Goal: Task Accomplishment & Management: Manage account settings

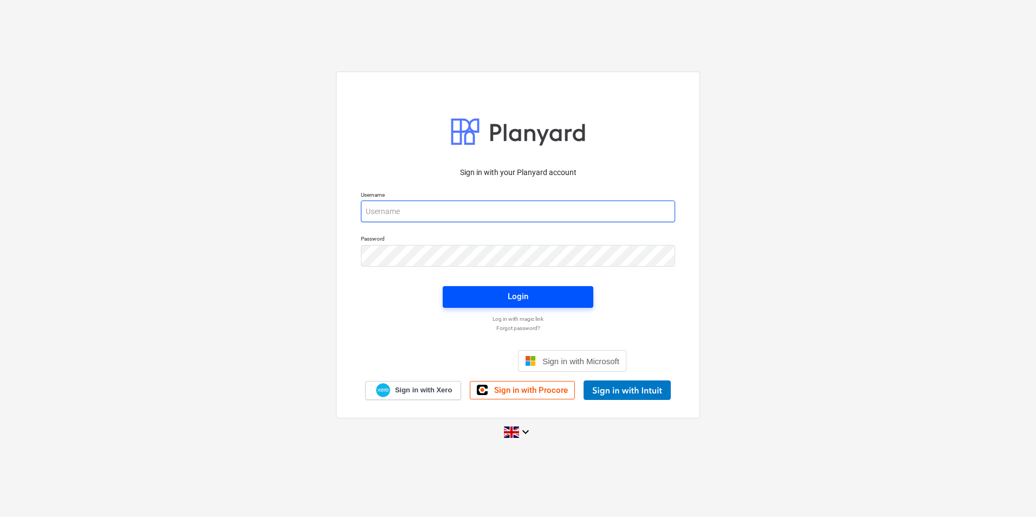
type input "[PERSON_NAME][EMAIL_ADDRESS][DOMAIN_NAME]"
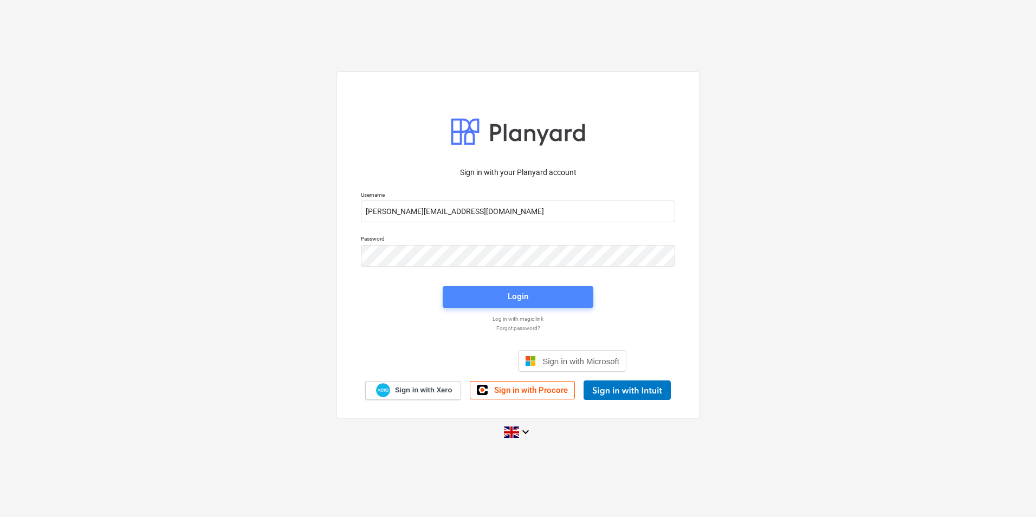
click at [488, 290] on button "Login" at bounding box center [518, 297] width 151 height 22
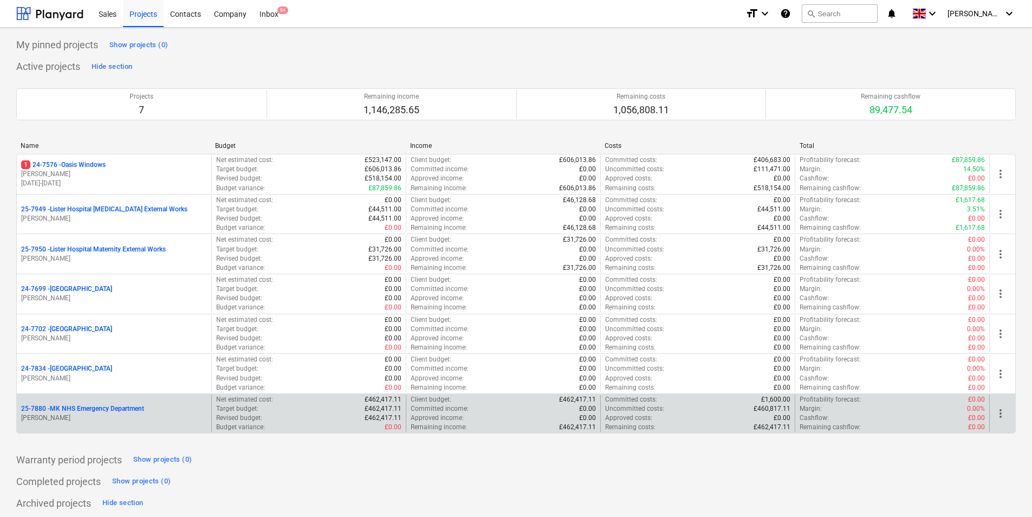
click at [137, 424] on div "25-7880 - MK NHS Emergency Department [PERSON_NAME]" at bounding box center [114, 413] width 194 height 37
click at [130, 408] on p "25-7880 - MK NHS Emergency Department" at bounding box center [82, 408] width 123 height 9
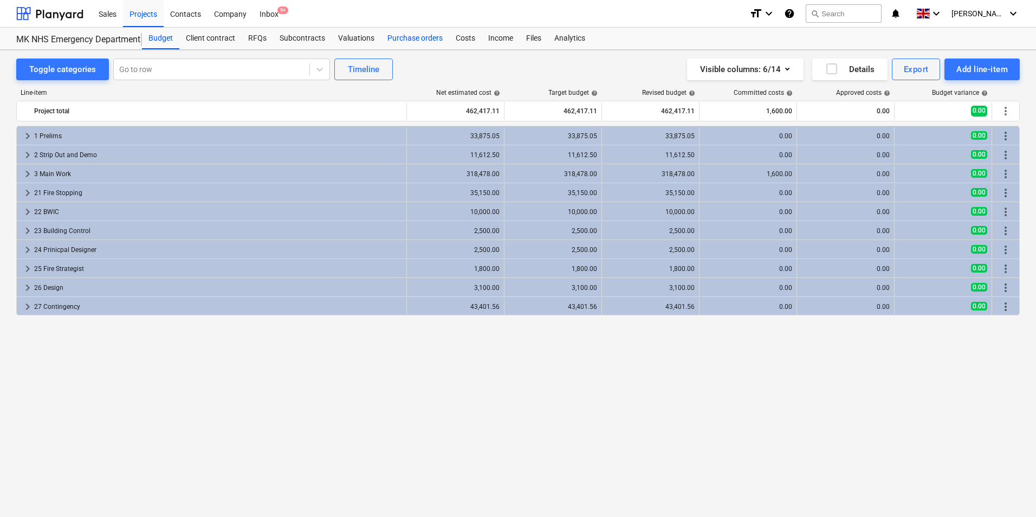
click at [423, 44] on div "Purchase orders" at bounding box center [415, 39] width 68 height 22
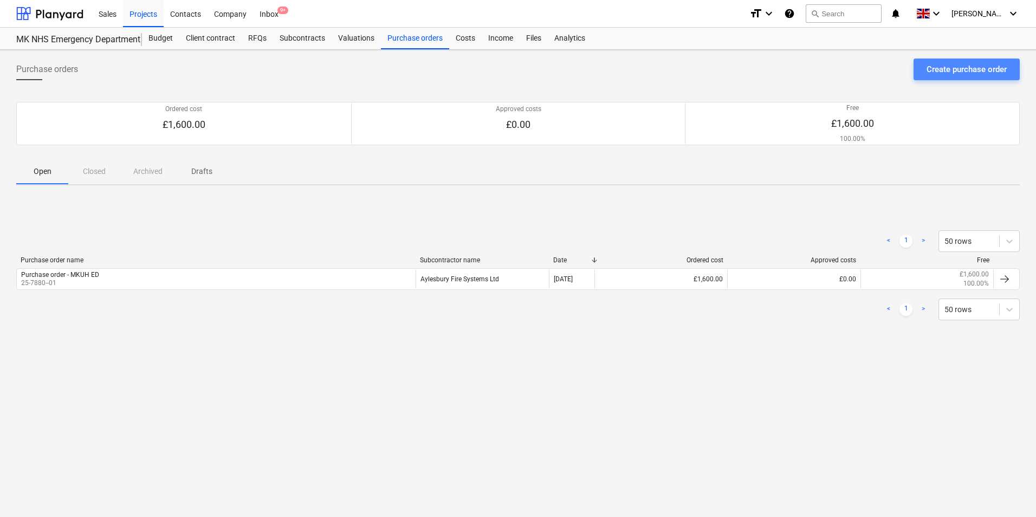
click at [930, 68] on div "Create purchase order" at bounding box center [966, 69] width 80 height 14
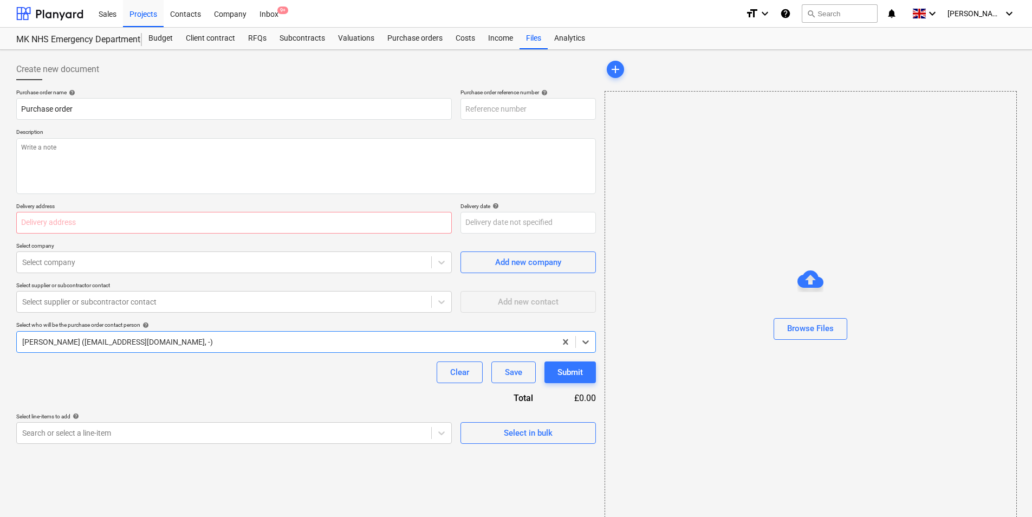
type textarea "x"
type input "25-7880-PO-008"
type textarea "x"
click at [413, 46] on div "Purchase orders" at bounding box center [415, 39] width 68 height 22
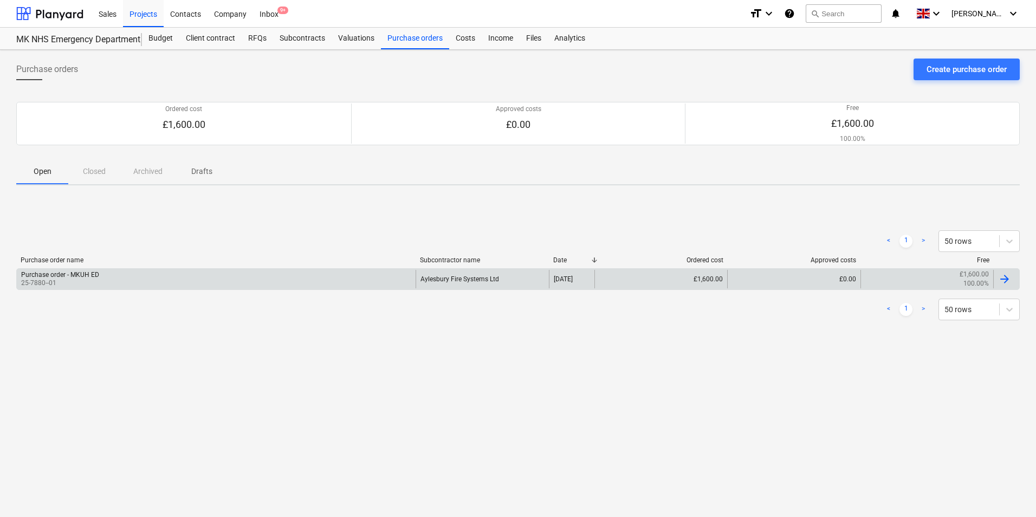
click at [369, 283] on div "Purchase order - MKUH ED 25-7880--01" at bounding box center [216, 279] width 399 height 18
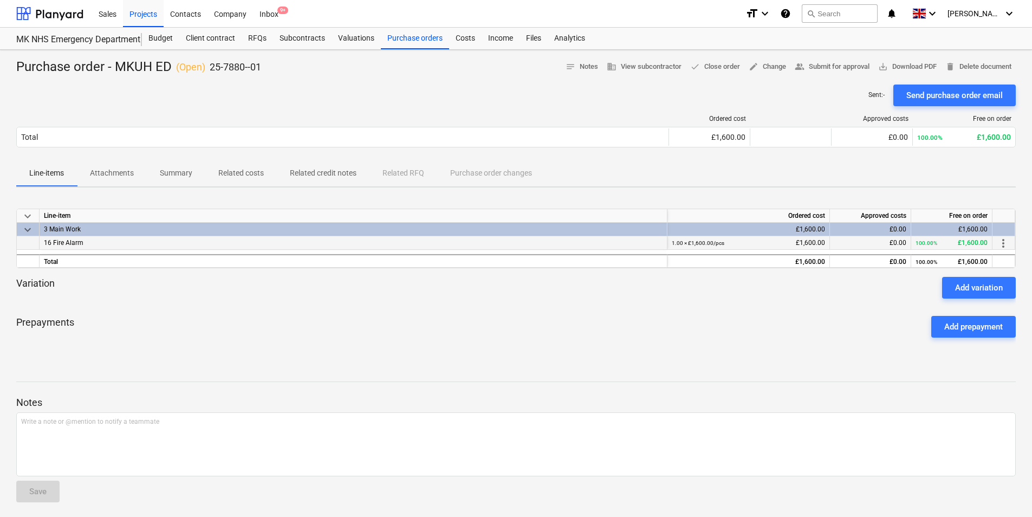
click at [129, 244] on div "16 Fire Alarm" at bounding box center [354, 243] width 628 height 14
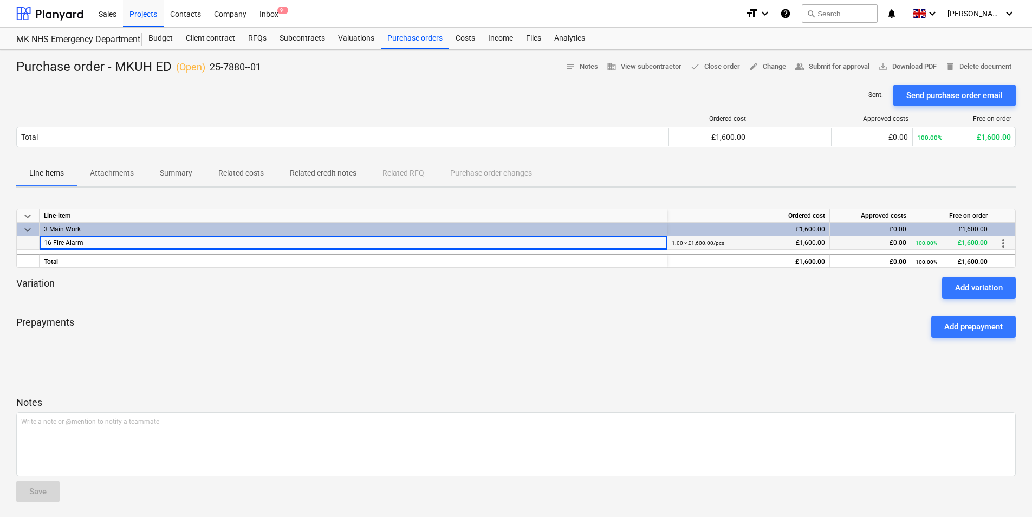
click at [133, 241] on div "16 Fire Alarm" at bounding box center [354, 243] width 628 height 14
click at [116, 228] on div "3 Main Work" at bounding box center [353, 229] width 619 height 13
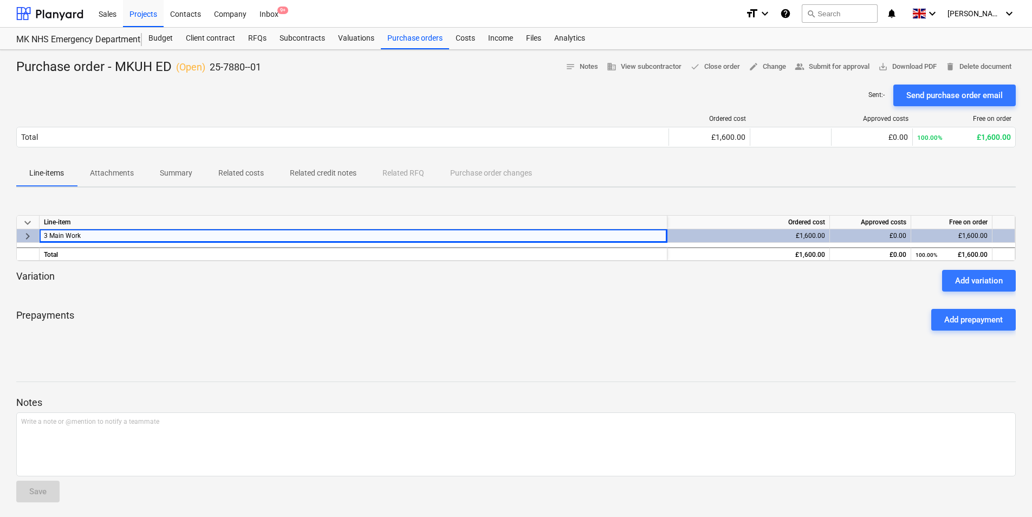
click at [290, 173] on p "Related credit notes" at bounding box center [323, 172] width 67 height 11
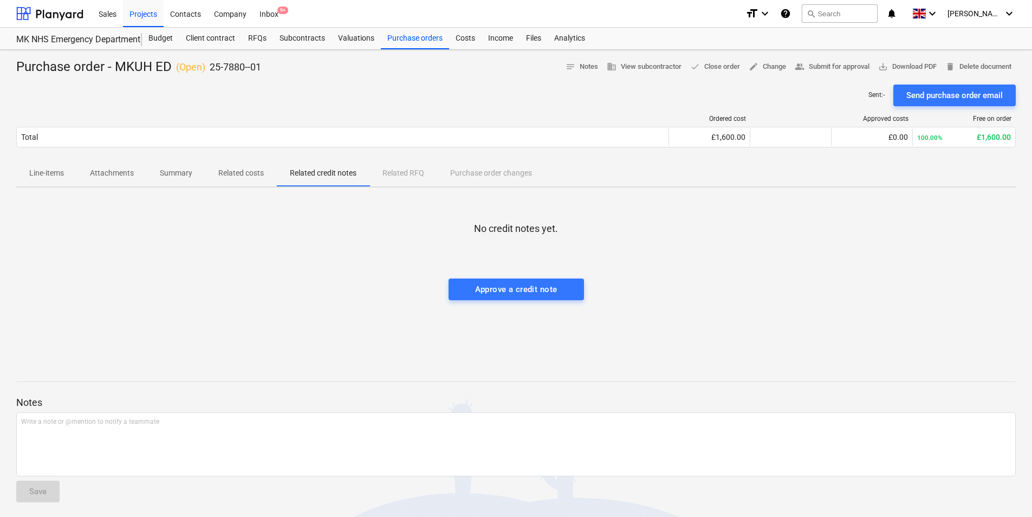
click at [244, 173] on p "Related costs" at bounding box center [241, 172] width 46 height 11
click at [172, 173] on p "Summary" at bounding box center [176, 172] width 33 height 11
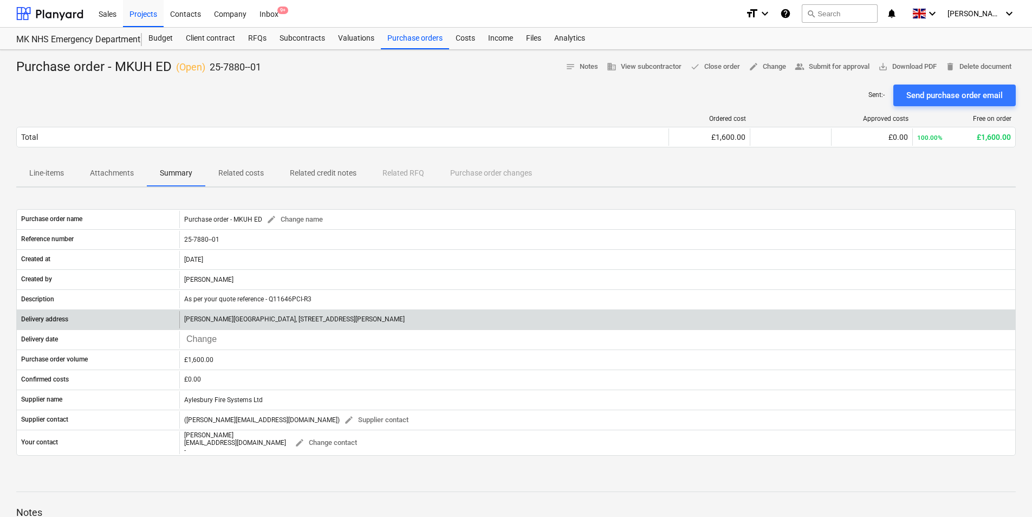
drag, startPoint x: 184, startPoint y: 320, endPoint x: 449, endPoint y: 318, distance: 264.4
click at [449, 318] on div "[PERSON_NAME][GEOGRAPHIC_DATA], [STREET_ADDRESS][PERSON_NAME]" at bounding box center [597, 319] width 836 height 17
copy p "[PERSON_NAME][GEOGRAPHIC_DATA], [STREET_ADDRESS][PERSON_NAME]"
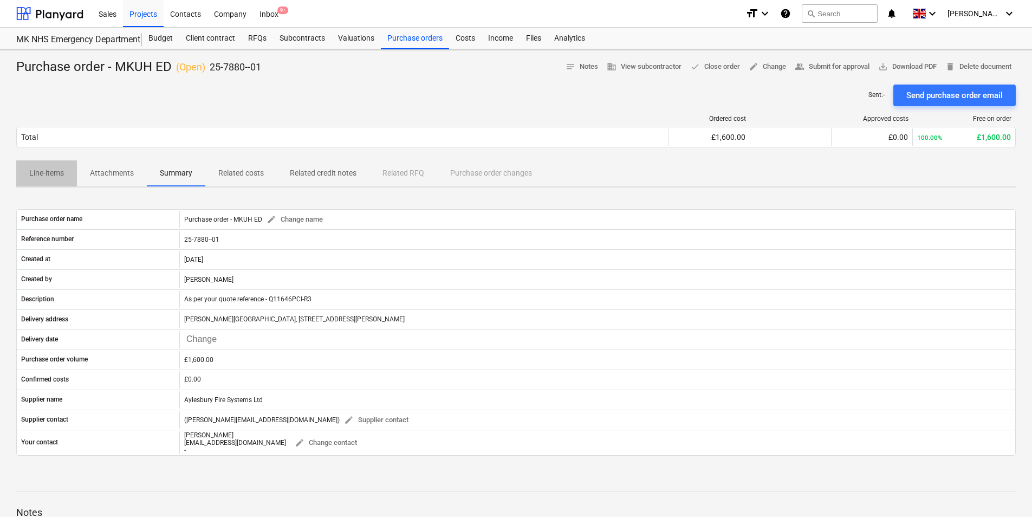
click at [44, 172] on p "Line-items" at bounding box center [46, 172] width 35 height 11
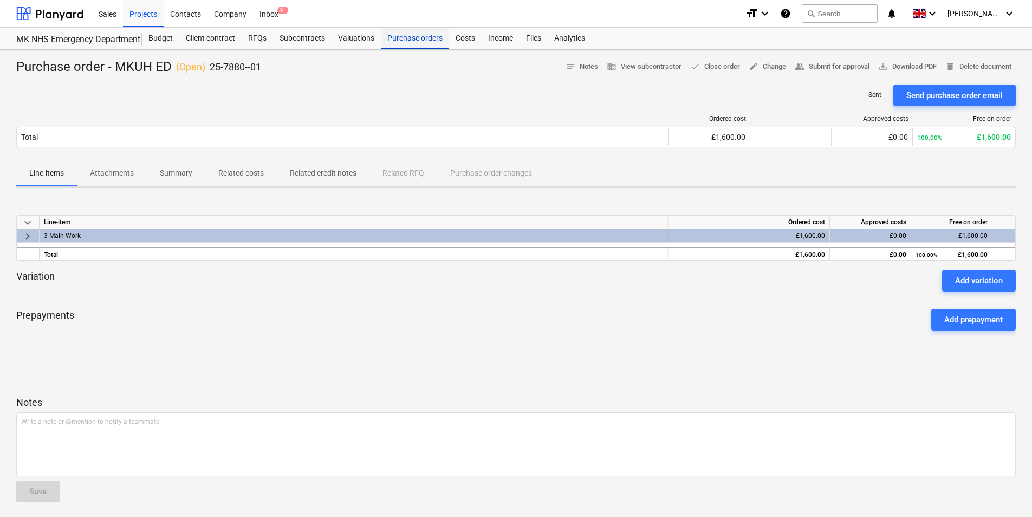
click at [414, 40] on div "Purchase orders" at bounding box center [415, 39] width 68 height 22
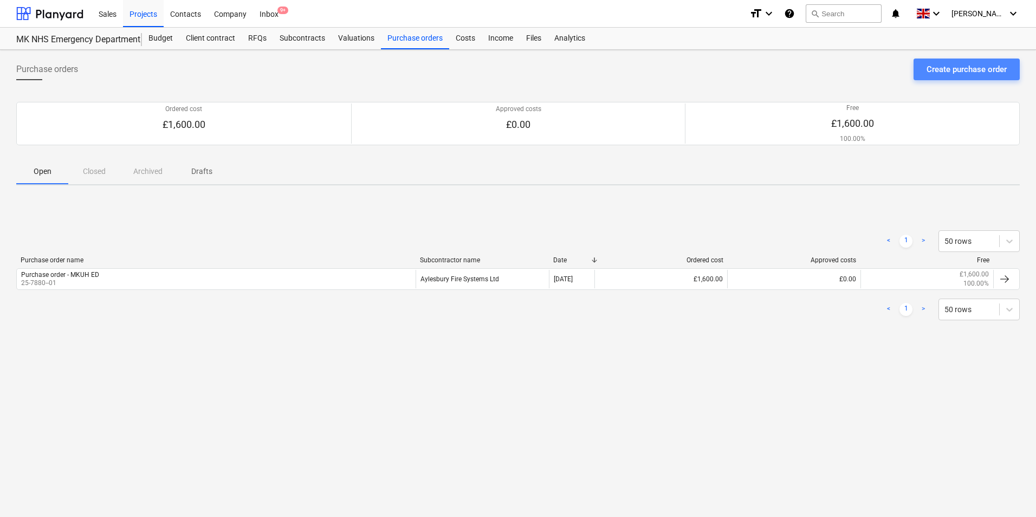
click at [933, 75] on div "Create purchase order" at bounding box center [966, 69] width 80 height 14
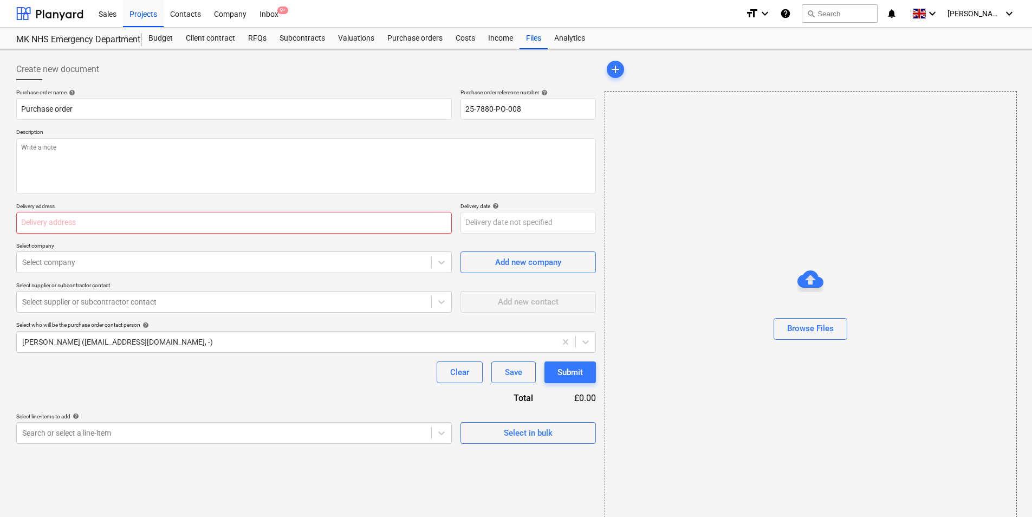
click at [36, 217] on input "text" at bounding box center [234, 223] width 436 height 22
paste input "[PERSON_NAME][GEOGRAPHIC_DATA], [STREET_ADDRESS][PERSON_NAME]"
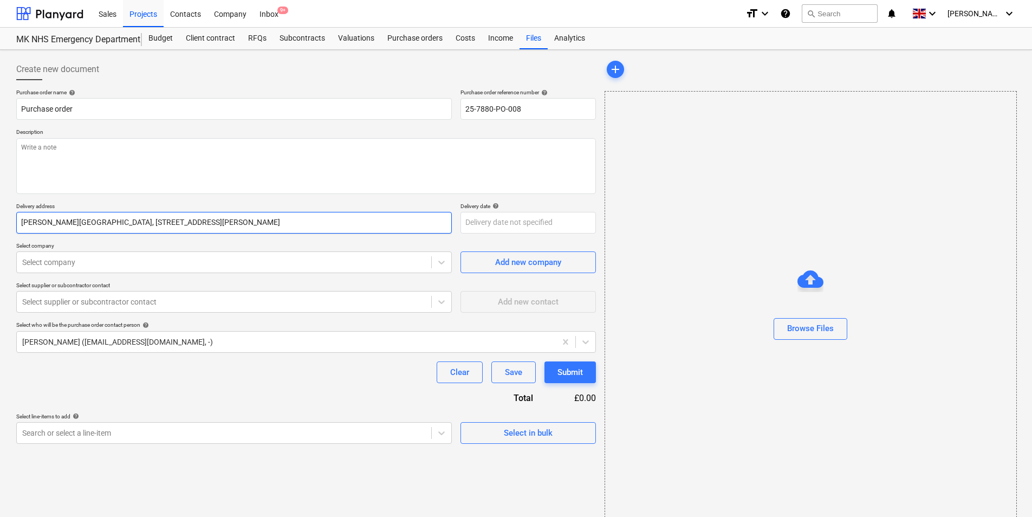
type input "[PERSON_NAME][GEOGRAPHIC_DATA], [STREET_ADDRESS][PERSON_NAME]"
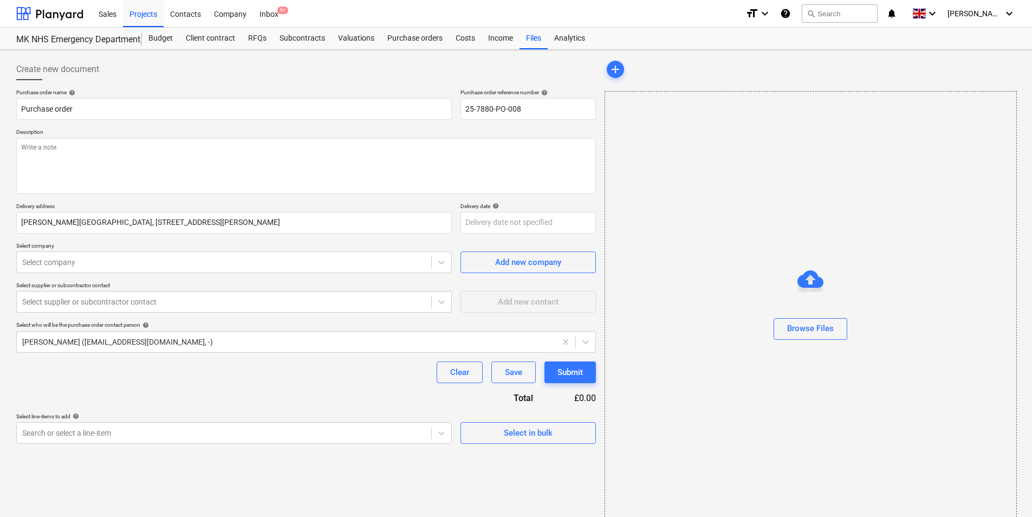
click at [132, 245] on p "Select company" at bounding box center [234, 246] width 436 height 9
click at [506, 104] on input "25-7880-PO-008" at bounding box center [527, 109] width 135 height 22
type input "[PHONE_NUMBER]"
click at [105, 151] on textarea at bounding box center [306, 166] width 580 height 56
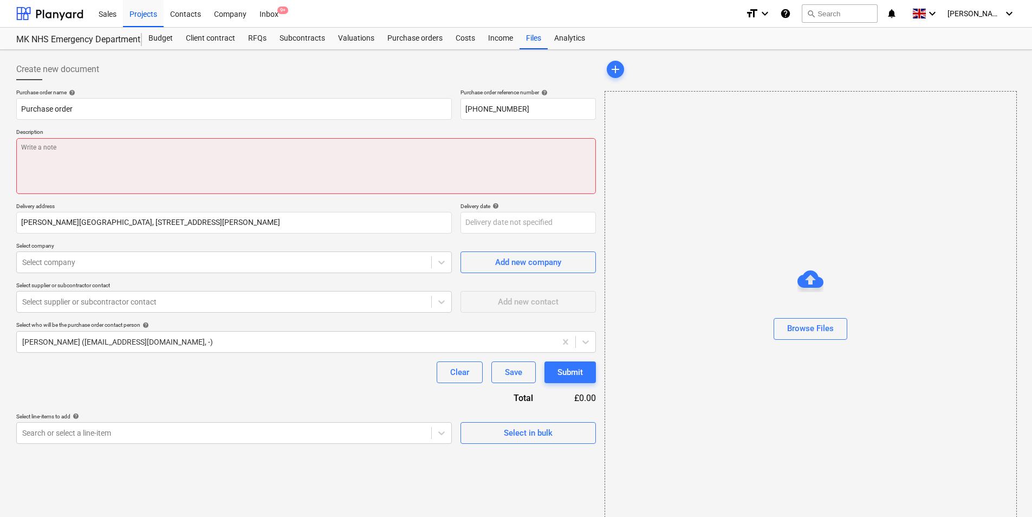
click at [76, 168] on textarea at bounding box center [306, 166] width 580 height 56
click at [72, 159] on textarea at bounding box center [306, 166] width 580 height 56
paste textarea "To attend site, carry out validation on the vent system serving the A and E dep…"
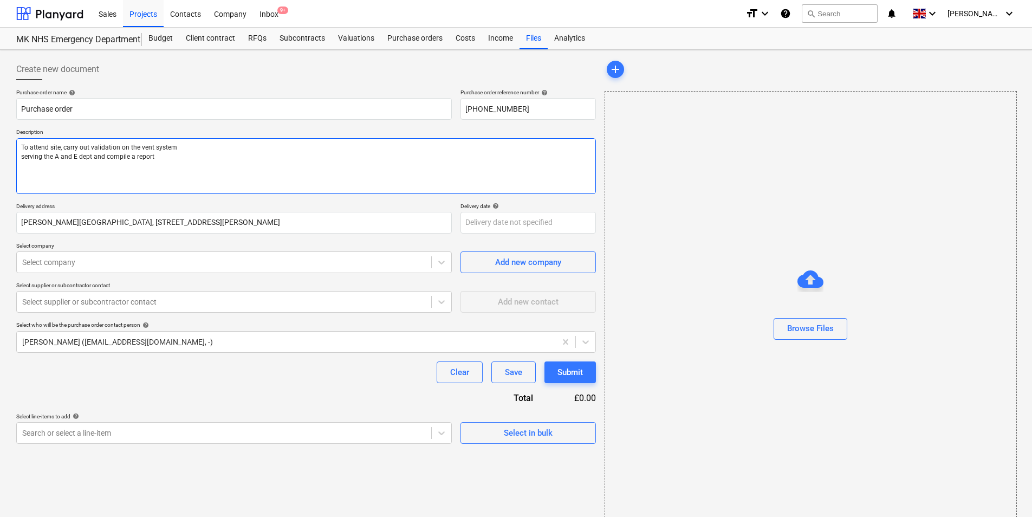
click at [21, 156] on textarea "To attend site, carry out validation on the vent system serving the A and E dep…" at bounding box center [306, 166] width 580 height 56
type textarea "To attend site, carry out validation on the vent system serving the A and E dep…"
click at [95, 269] on div "Select company" at bounding box center [224, 262] width 414 height 15
type input "Mech"
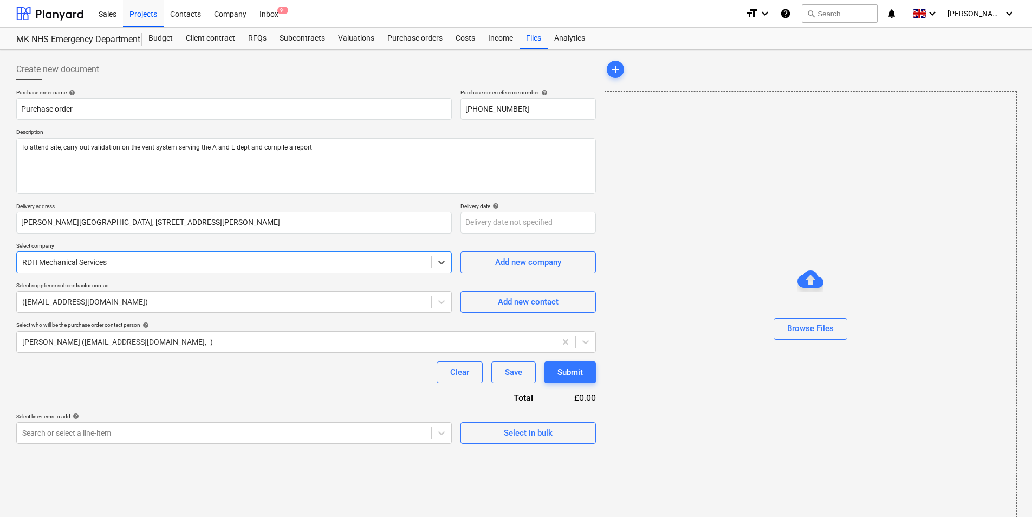
click at [102, 261] on div at bounding box center [224, 262] width 404 height 11
click at [103, 261] on div at bounding box center [224, 262] width 404 height 11
click at [111, 261] on div at bounding box center [224, 262] width 404 height 11
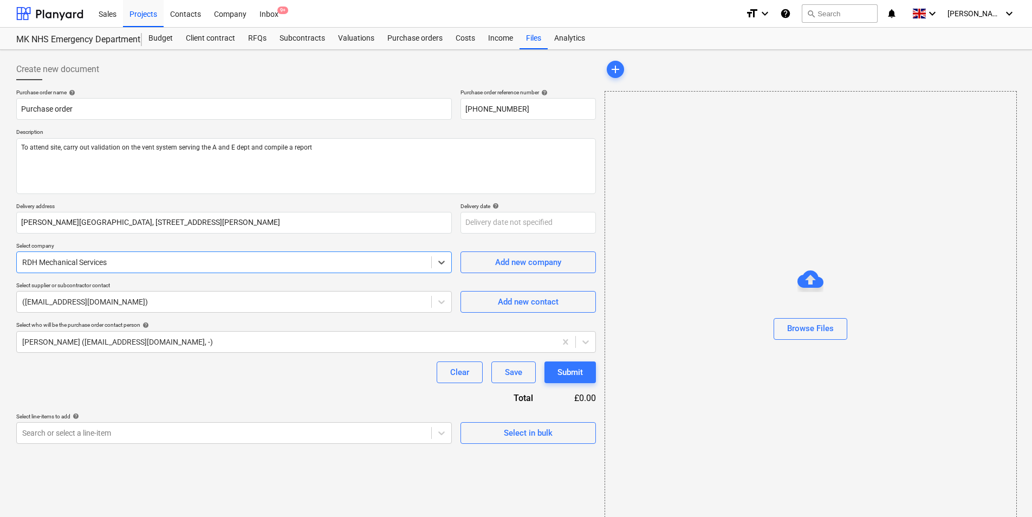
click at [111, 261] on div at bounding box center [224, 262] width 404 height 11
type input "mech"
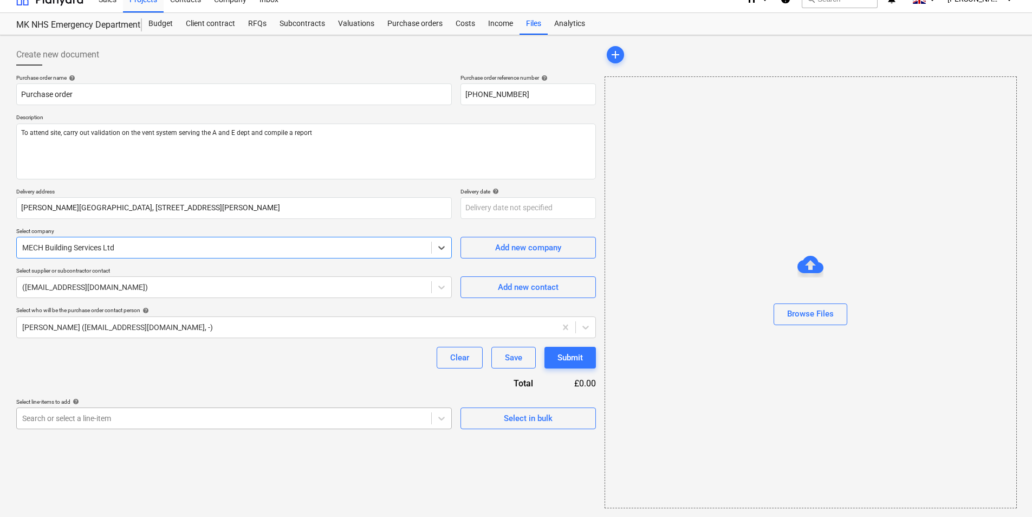
click at [291, 419] on body "Sales Projects Contacts Company Inbox 9+ format_size keyboard_arrow_down help s…" at bounding box center [516, 243] width 1032 height 517
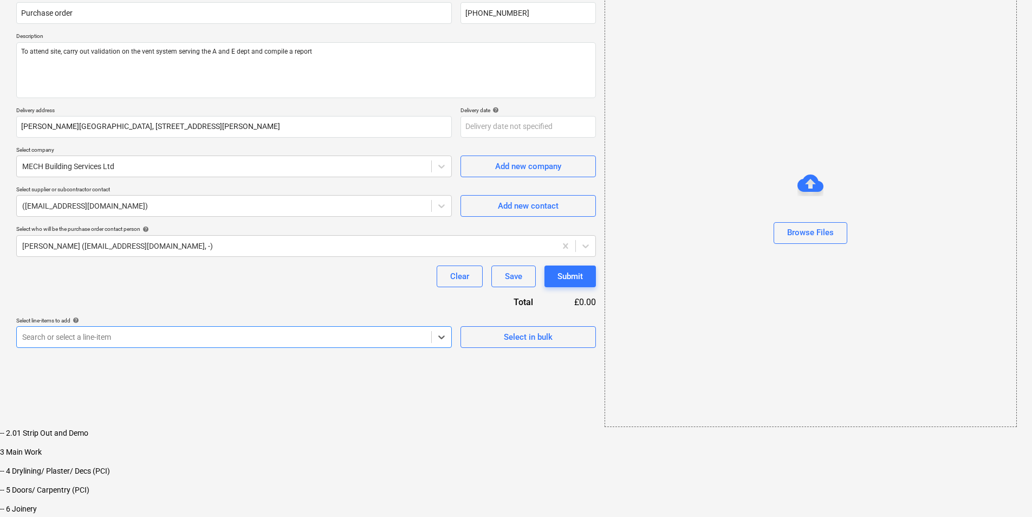
scroll to position [163, 0]
click at [174, 507] on div "-- 9 Mechanical" at bounding box center [516, 511] width 1032 height 9
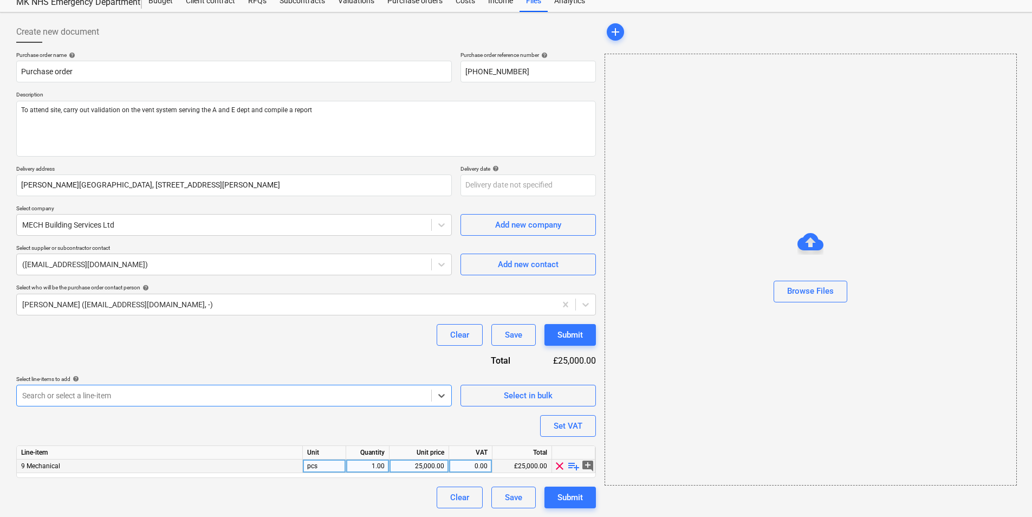
click at [420, 463] on div "25,000.00" at bounding box center [419, 466] width 50 height 14
click at [420, 463] on input "25000" at bounding box center [419, 465] width 59 height 13
type input "1440"
click at [404, 423] on div "Purchase order name help Purchase order Purchase order reference number help [P…" at bounding box center [306, 279] width 580 height 457
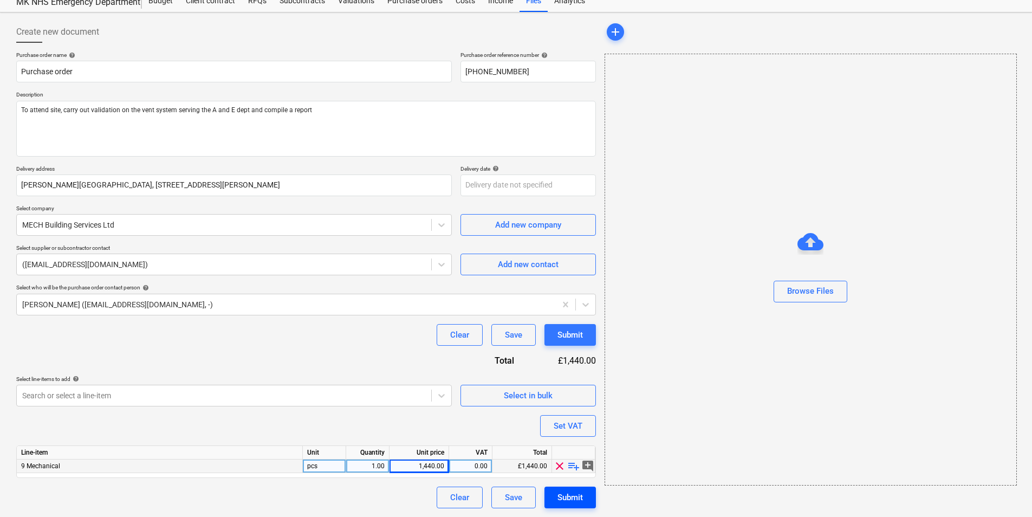
click at [559, 500] on div "Submit" at bounding box center [569, 497] width 25 height 14
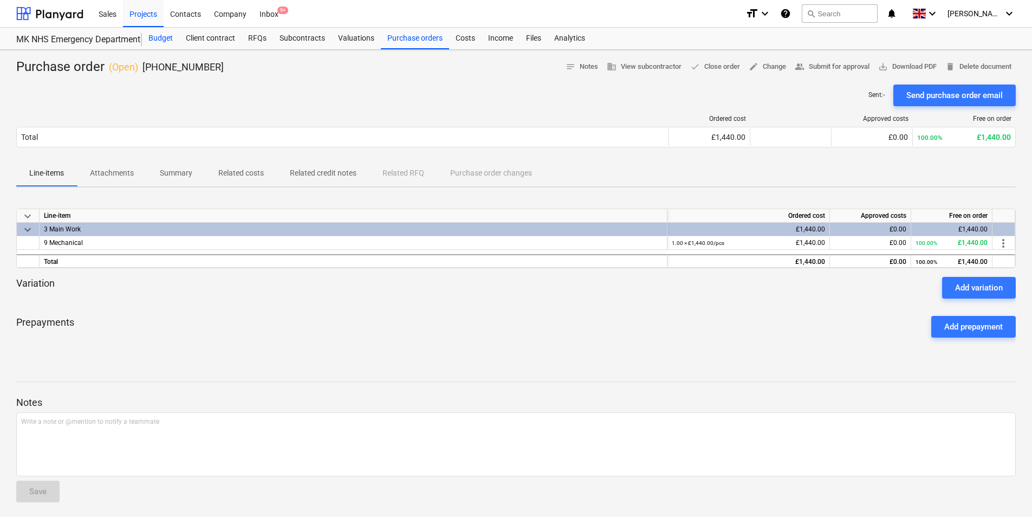
click at [160, 39] on div "Budget" at bounding box center [160, 39] width 37 height 22
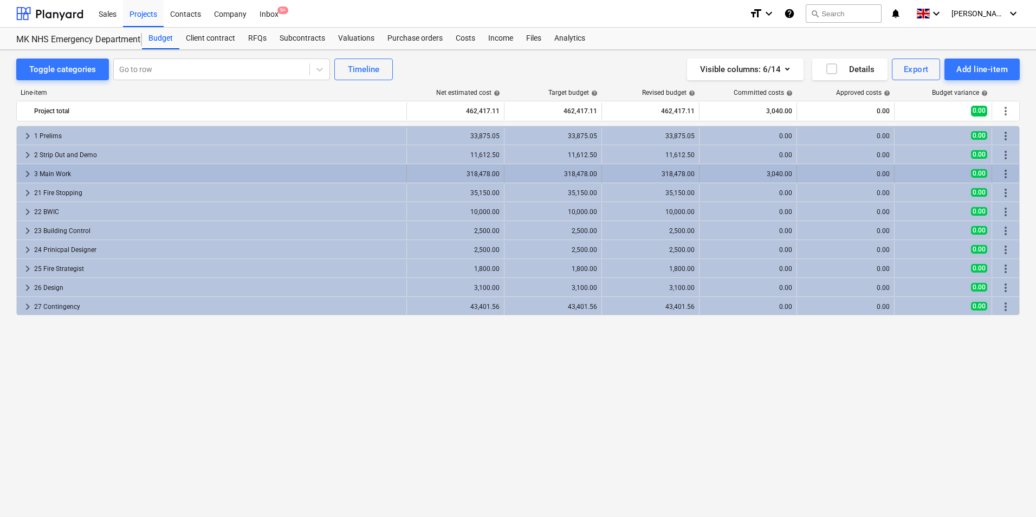
click at [260, 169] on div "3 Main Work" at bounding box center [218, 173] width 368 height 17
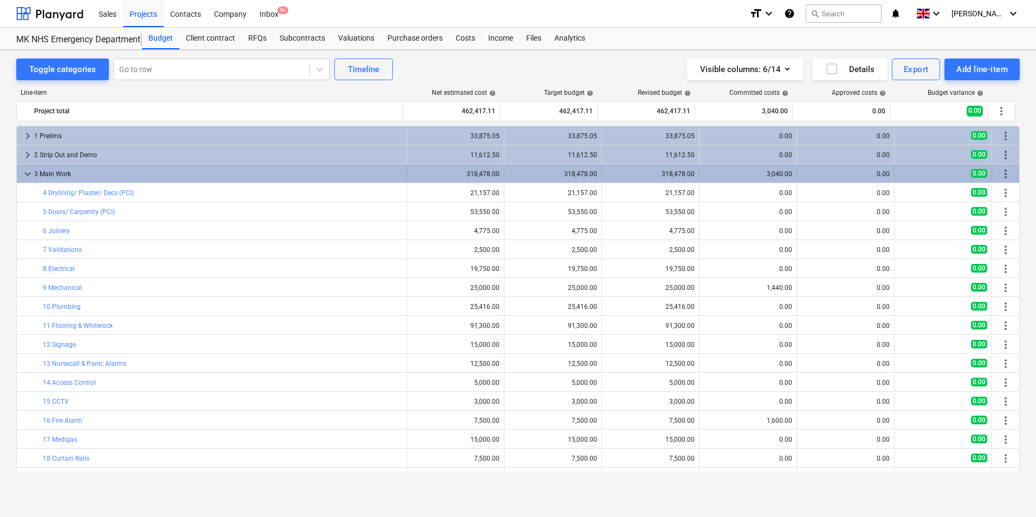
click at [36, 174] on div "3 Main Work" at bounding box center [218, 173] width 368 height 17
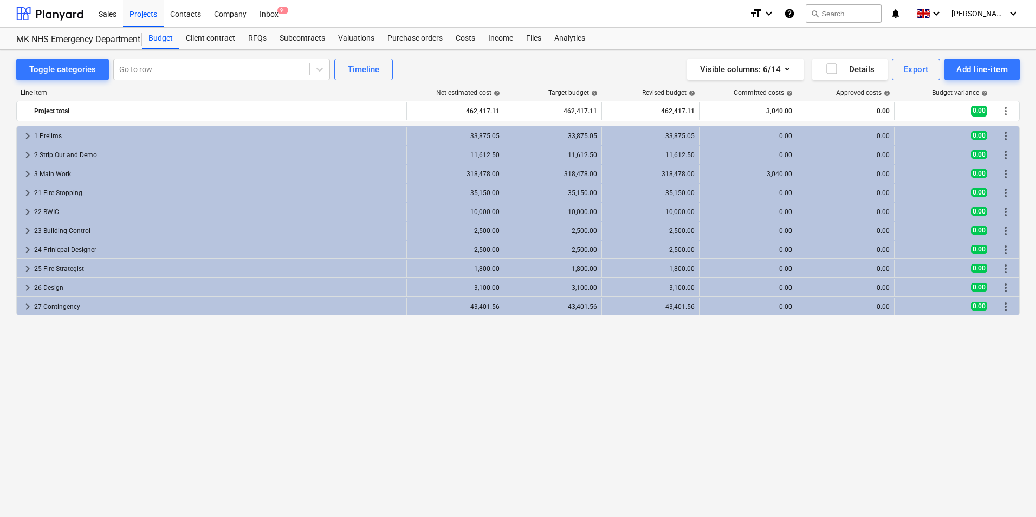
click at [36, 174] on div "3 Main Work" at bounding box center [218, 173] width 368 height 17
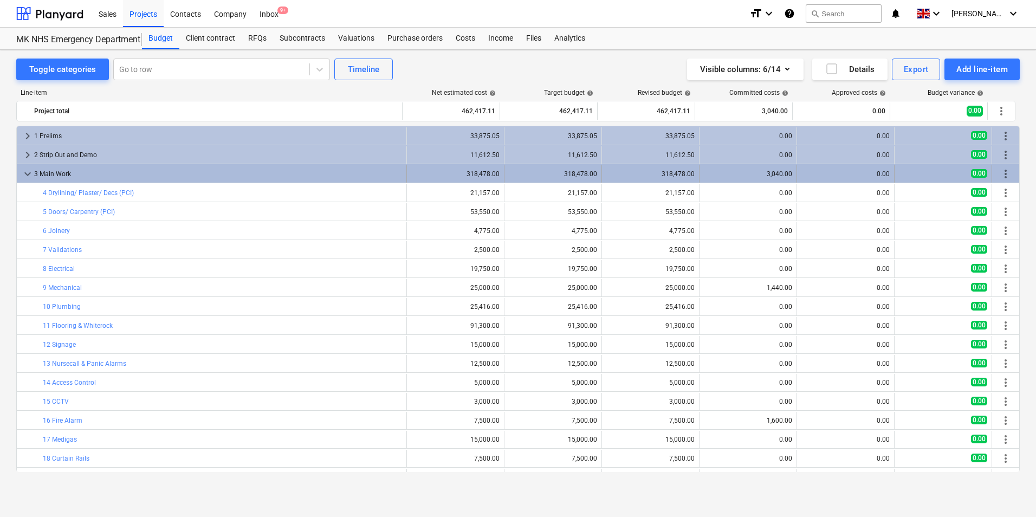
click at [36, 180] on div "3 Main Work" at bounding box center [218, 173] width 368 height 17
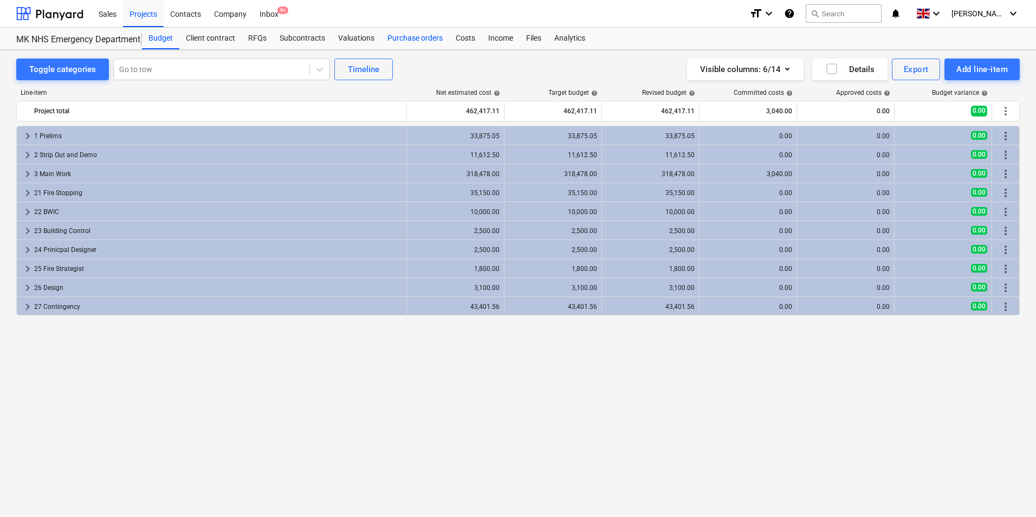
click at [390, 42] on div "Purchase orders" at bounding box center [415, 39] width 68 height 22
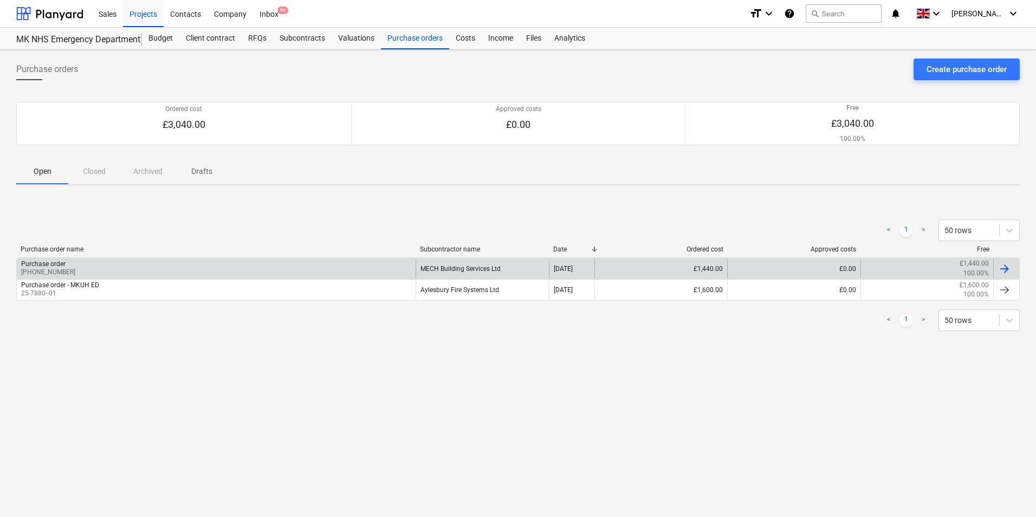
click at [153, 272] on div "Purchase order [PHONE_NUMBER]" at bounding box center [216, 268] width 399 height 18
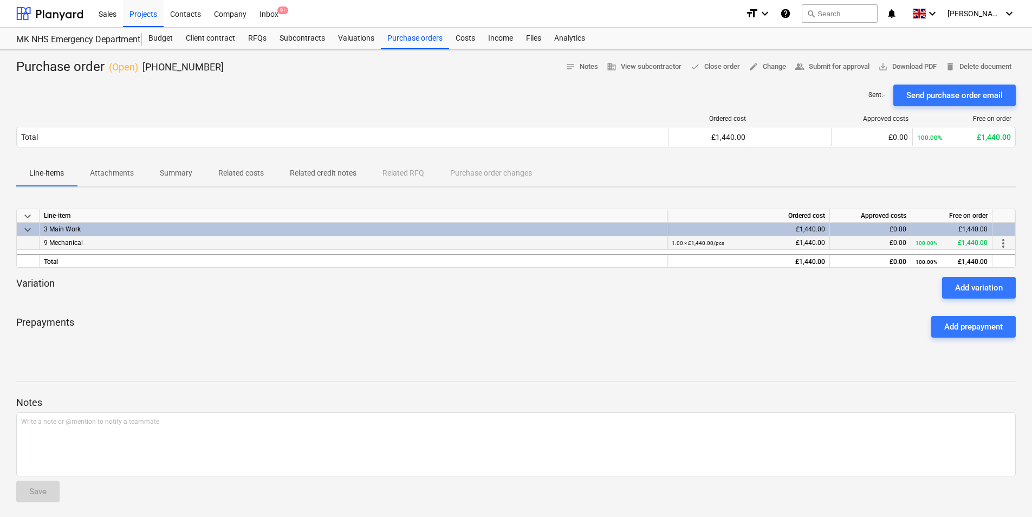
click at [139, 243] on div "9 Mechanical" at bounding box center [354, 243] width 628 height 14
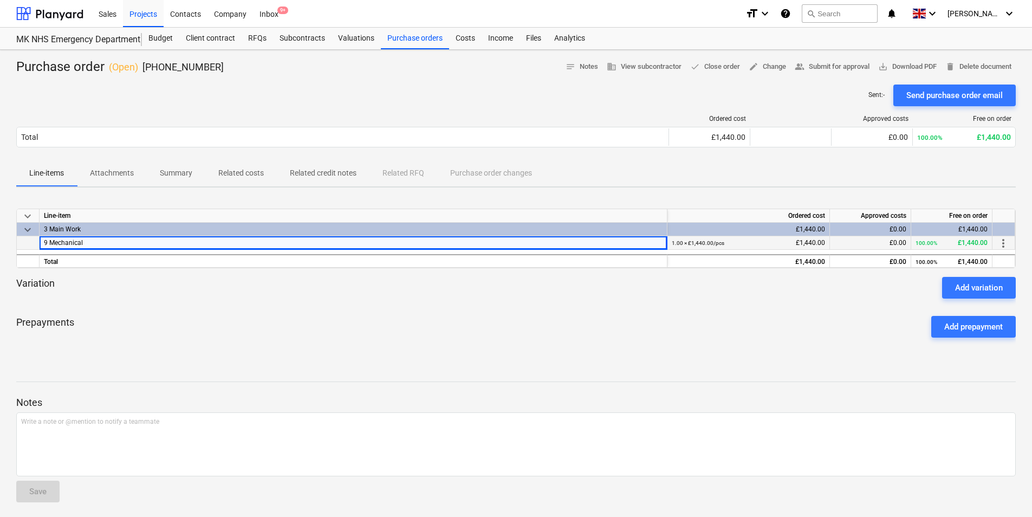
click at [139, 243] on div "9 Mechanical" at bounding box center [354, 243] width 628 height 14
click at [394, 179] on div "Line-items Attachments Summary Related costs Related credit notes Related RFQ P…" at bounding box center [515, 173] width 999 height 26
click at [498, 174] on div "Line-items Attachments Summary Related costs Related credit notes Related RFQ P…" at bounding box center [515, 173] width 999 height 26
click at [350, 174] on p "Related credit notes" at bounding box center [323, 172] width 67 height 11
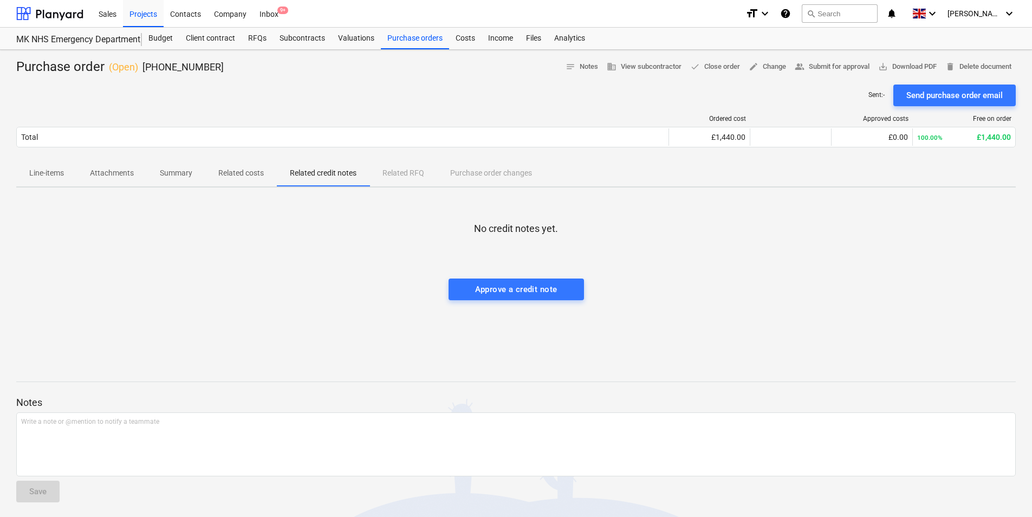
click at [246, 173] on p "Related costs" at bounding box center [241, 172] width 46 height 11
click at [205, 173] on span "Related costs" at bounding box center [241, 173] width 72 height 18
click at [183, 173] on p "Summary" at bounding box center [176, 172] width 33 height 11
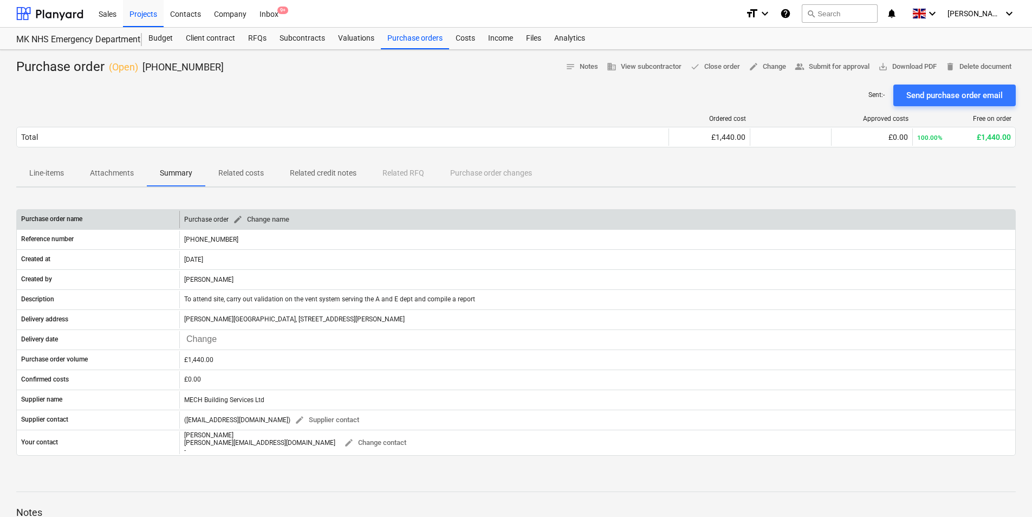
click at [254, 222] on span "edit Change name" at bounding box center [261, 219] width 56 height 12
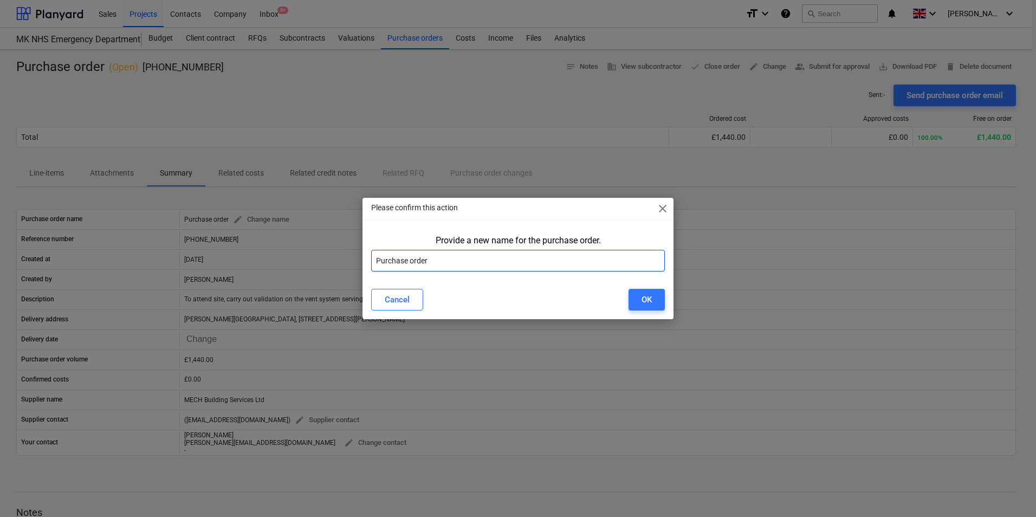
click at [460, 262] on input "Purchase order" at bounding box center [518, 261] width 294 height 22
type input "Purchase order - MKUH ED"
click at [646, 295] on div "OK" at bounding box center [646, 300] width 10 height 14
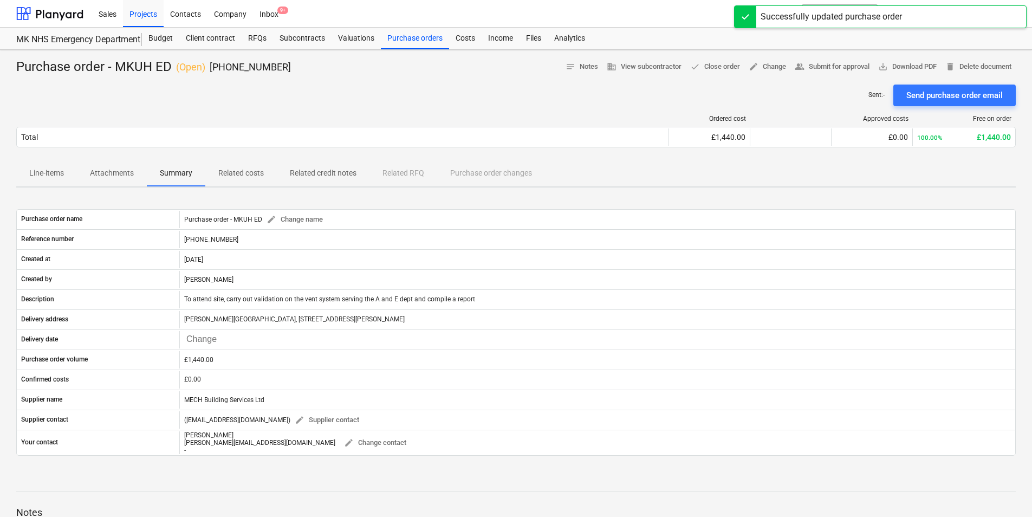
click at [29, 177] on p "Line-items" at bounding box center [46, 172] width 35 height 11
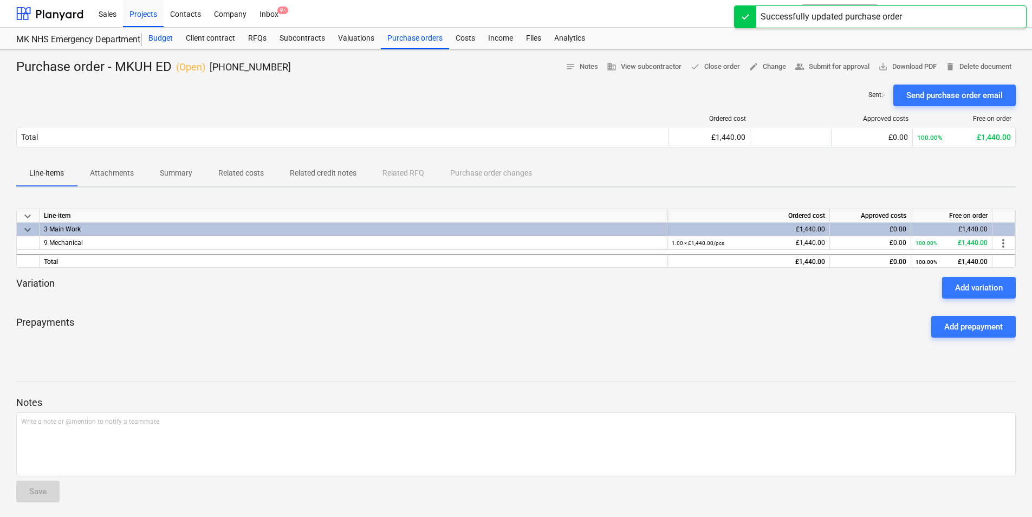
click at [165, 41] on div "Budget" at bounding box center [160, 39] width 37 height 22
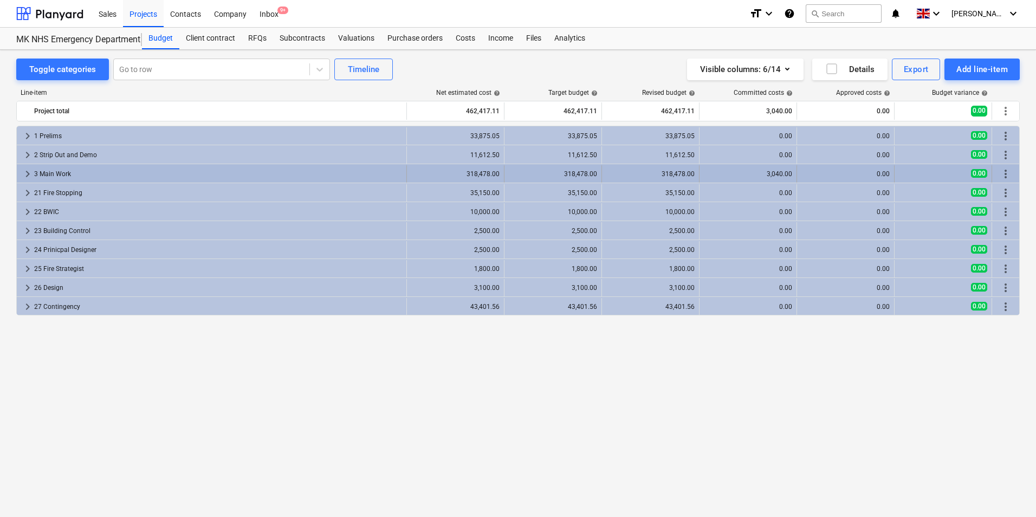
click at [127, 172] on div "3 Main Work" at bounding box center [218, 173] width 368 height 17
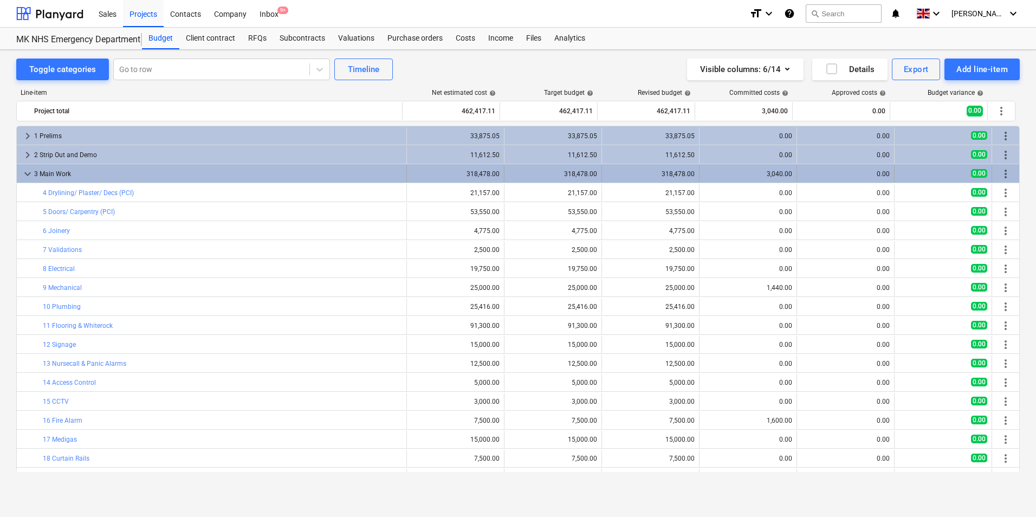
click at [130, 178] on div "3 Main Work" at bounding box center [218, 173] width 368 height 17
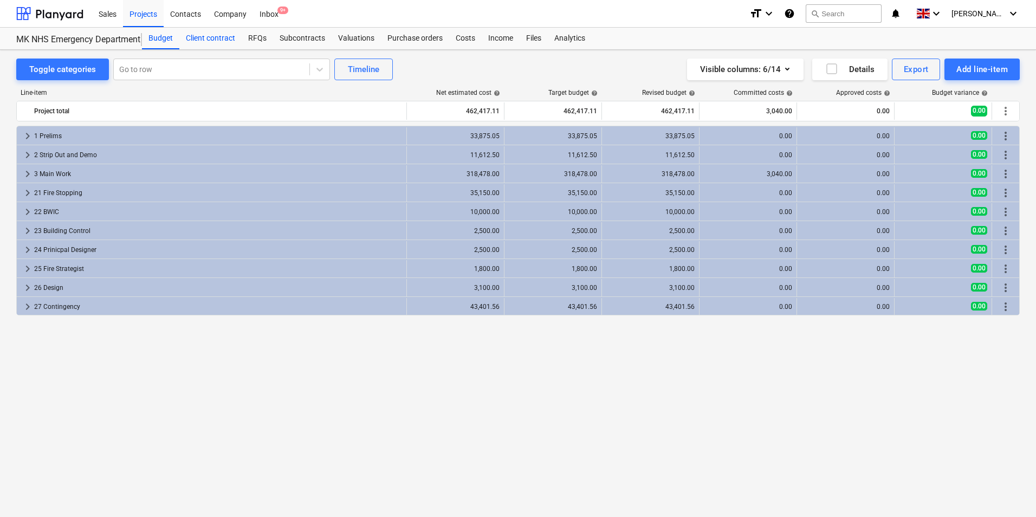
click at [203, 44] on div "Client contract" at bounding box center [210, 39] width 62 height 22
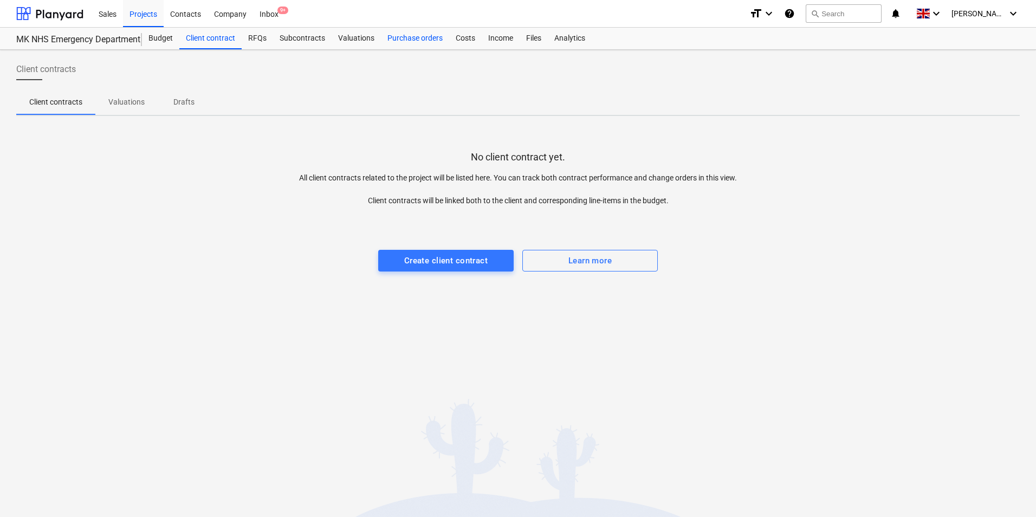
click at [395, 38] on div "Purchase orders" at bounding box center [415, 39] width 68 height 22
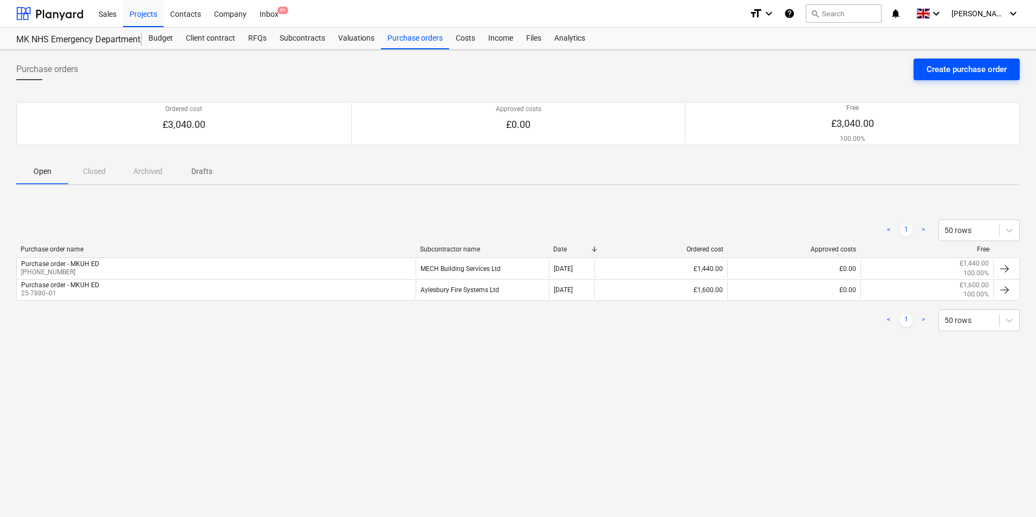
click at [938, 75] on div "Create purchase order" at bounding box center [966, 69] width 80 height 14
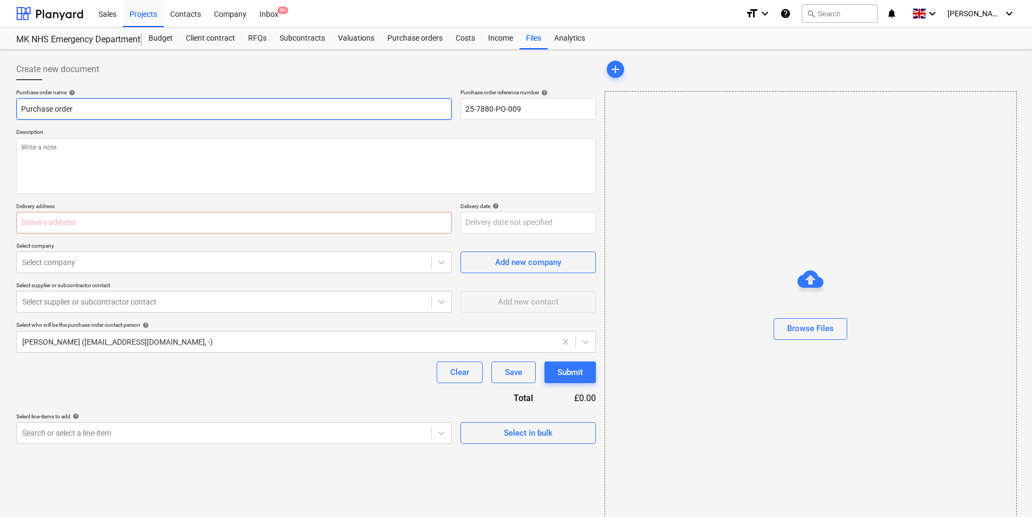
click at [121, 109] on input "Purchase order" at bounding box center [234, 109] width 436 height 22
type input "Purchase order - MKUH ED"
click at [515, 105] on input "25-7880-PO-009" at bounding box center [527, 109] width 135 height 22
click at [528, 106] on input "25-7880-PO-009" at bounding box center [527, 109] width 135 height 22
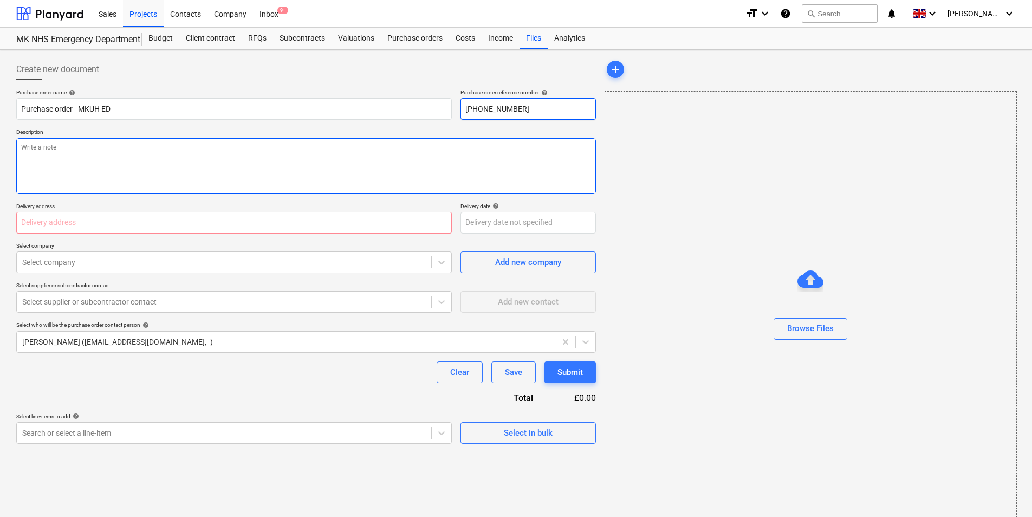
type input "[PHONE_NUMBER]"
click at [98, 174] on textarea at bounding box center [306, 166] width 580 height 56
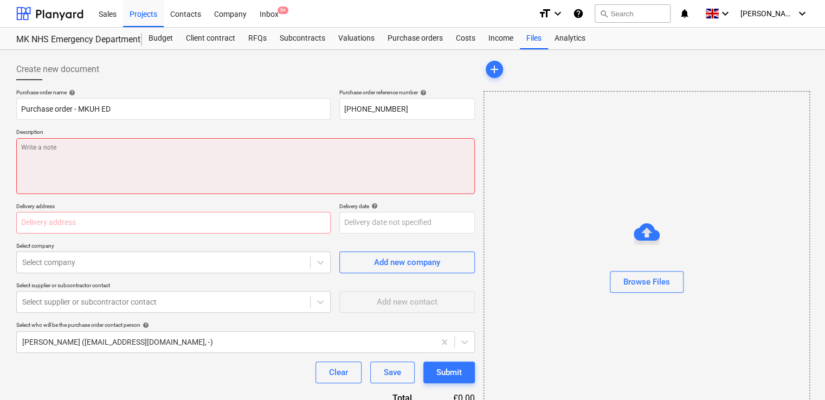
click at [300, 148] on textarea at bounding box center [245, 166] width 458 height 56
click at [52, 150] on textarea at bounding box center [245, 166] width 458 height 56
paste textarea "Additional Nurse Call Equipment"
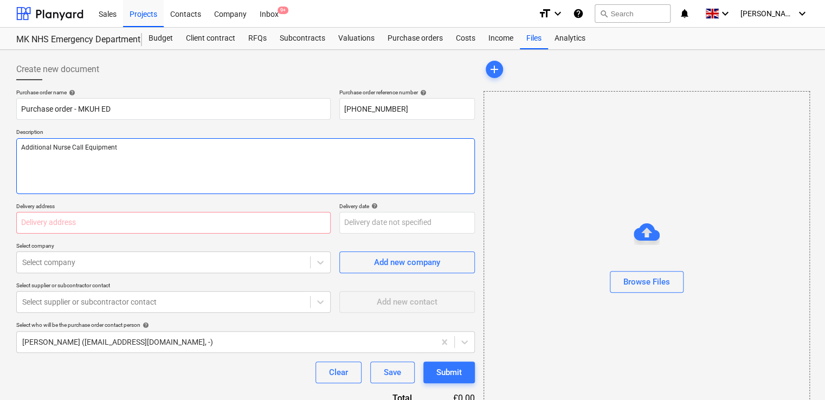
click at [136, 159] on textarea "Additional Nurse Call Equipment" at bounding box center [245, 166] width 458 height 56
paste textarea "Panic Strip"
click at [39, 161] on textarea "Additional Nurse Call Equipment Panic Strip" at bounding box center [245, 166] width 458 height 56
click at [40, 162] on textarea "Additional Nurse Call Equipment Panic Strip" at bounding box center [245, 166] width 458 height 56
click at [75, 160] on textarea "Additional Nurse Call Equipment Panic Strip" at bounding box center [245, 166] width 458 height 56
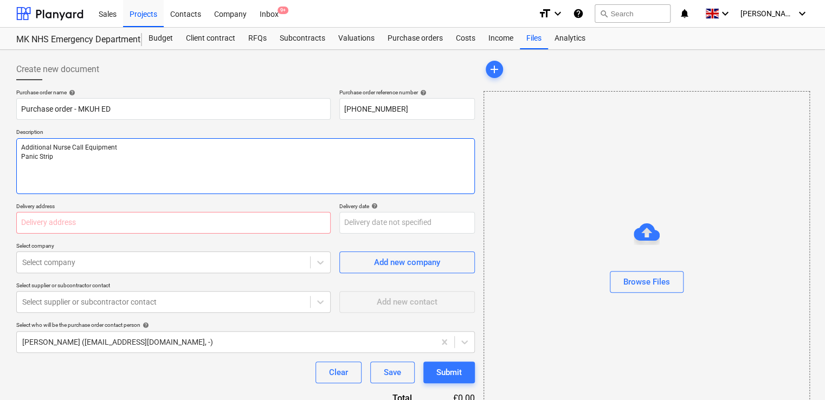
paste textarea "Ascom Professional Services"
click at [35, 171] on textarea "Additional Nurse Call Equipment Panic Strip Ascom Professional Services" at bounding box center [245, 166] width 458 height 56
click at [37, 178] on textarea "Additional Nurse Call Equipment Panic Strip Ascom Professional Services" at bounding box center [245, 166] width 458 height 56
click at [135, 168] on textarea "Additional Nurse Call Equipment Panic Strip Ascom Professional Services" at bounding box center [245, 166] width 458 height 56
paste textarea "Phased De-Installation and re-Installation"
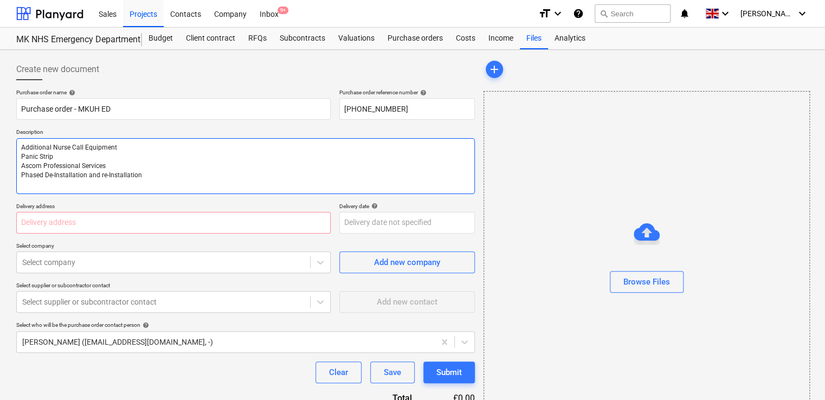
type textarea "Additional Nurse Call Equipment Panic Strip Ascom Professional Services Phased …"
click at [101, 223] on input "text" at bounding box center [173, 223] width 314 height 22
type input "[PERSON_NAME][GEOGRAPHIC_DATA], [STREET_ADDRESS][PERSON_NAME]"
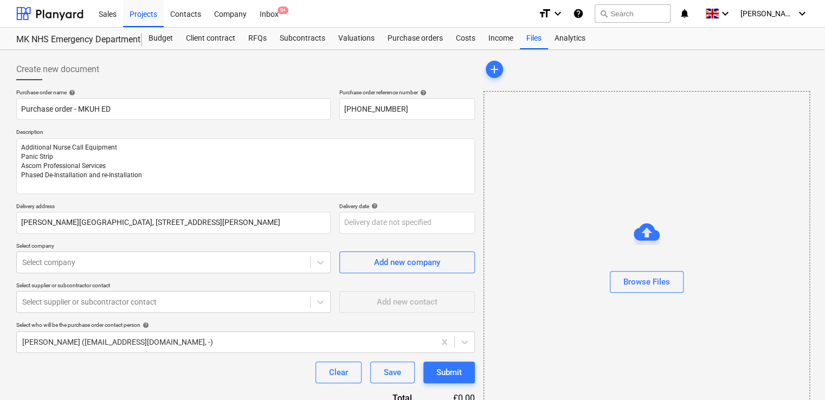
click at [274, 237] on div "Purchase order name help Purchase order - MKUH ED Purchase order reference numb…" at bounding box center [245, 266] width 458 height 355
click at [179, 264] on body "Sales Projects Contacts Company Inbox 9+ format_size keyboard_arrow_down help s…" at bounding box center [412, 200] width 825 height 400
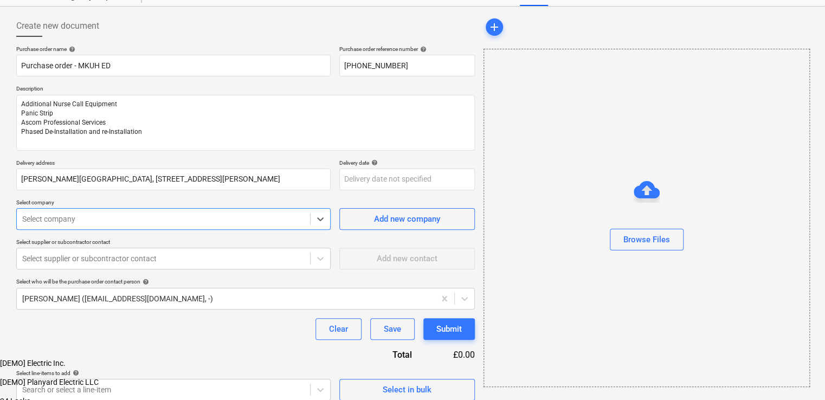
scroll to position [46, 0]
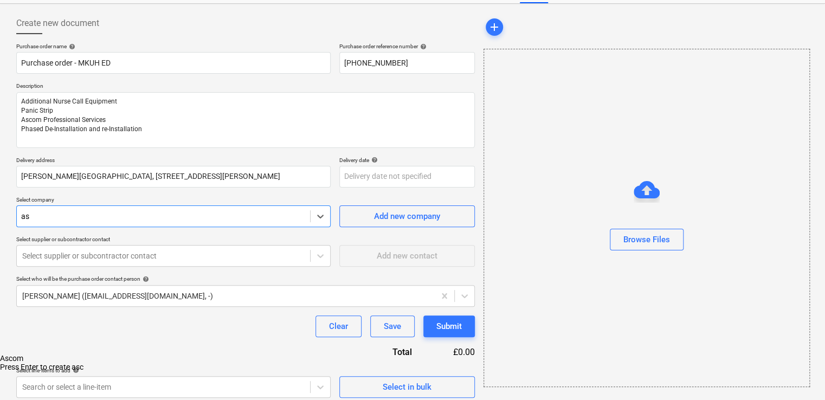
type input "asc"
click at [95, 354] on div "Ascom" at bounding box center [412, 358] width 825 height 9
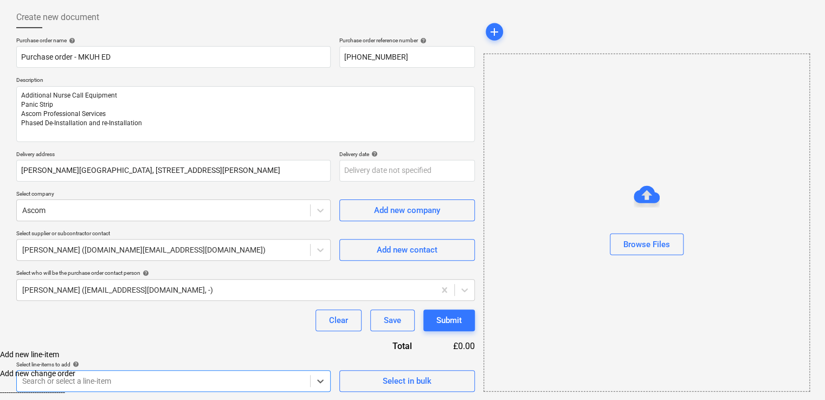
scroll to position [212, 0]
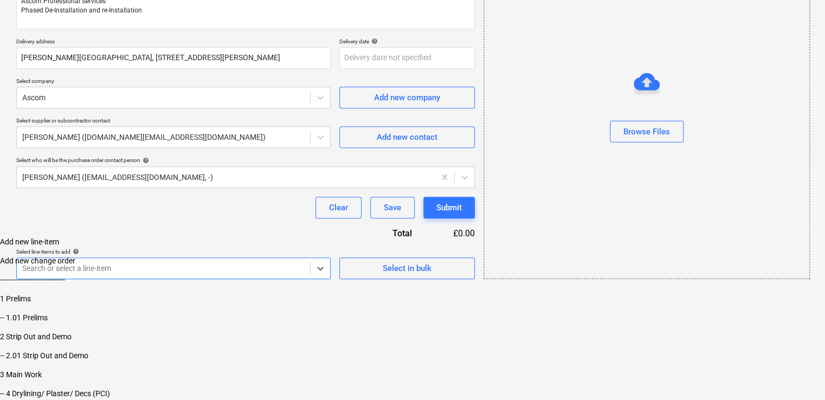
click at [112, 379] on body "Sales Projects Contacts Company Inbox 9+ format_size keyboard_arrow_down help s…" at bounding box center [412, 117] width 825 height 564
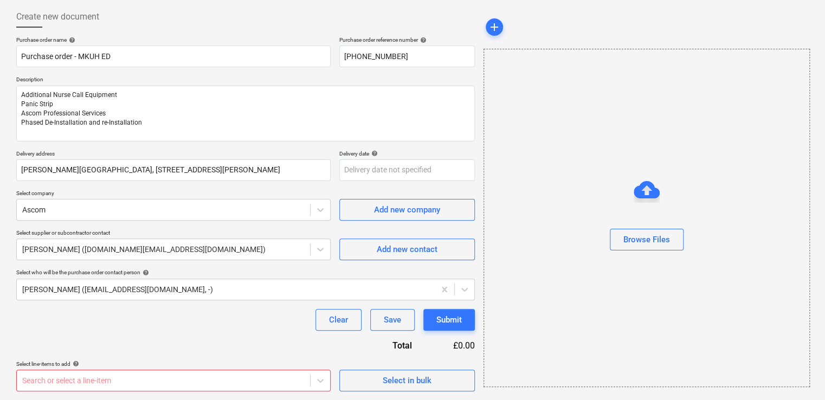
scroll to position [52, 0]
click at [210, 348] on body "Sales Projects Contacts Company Inbox 9+ format_size keyboard_arrow_down help s…" at bounding box center [412, 148] width 825 height 400
click at [132, 348] on body "Sales Projects Contacts Company Inbox 9+ format_size keyboard_arrow_down help s…" at bounding box center [412, 148] width 825 height 400
click at [154, 348] on body "Sales Projects Contacts Company Inbox 9+ format_size keyboard_arrow_down help s…" at bounding box center [412, 148] width 825 height 400
click at [132, 348] on body "Sales Projects Contacts Company Inbox 9+ format_size keyboard_arrow_down help s…" at bounding box center [412, 148] width 825 height 400
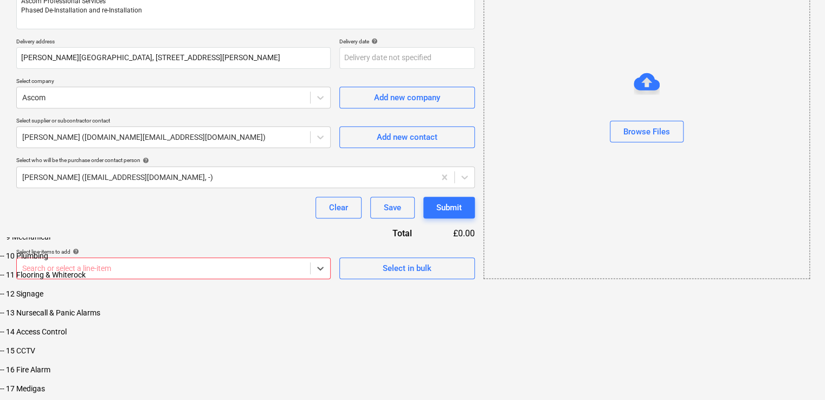
scroll to position [197, 0]
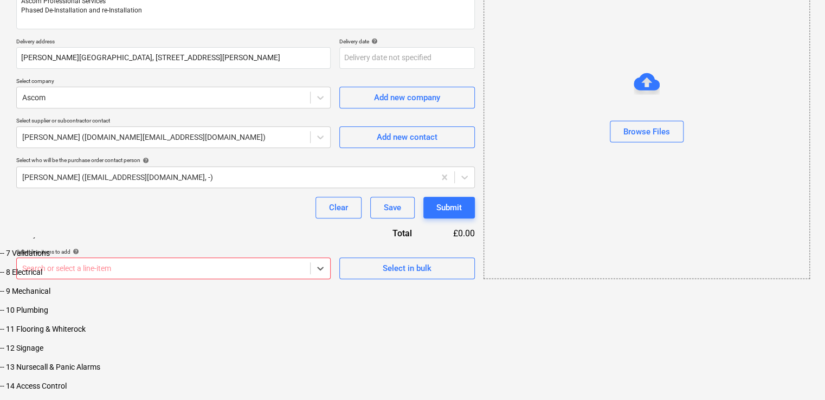
click at [369, 289] on html "Sales Projects Contacts Company Inbox 9+ format_size keyboard_arrow_down help s…" at bounding box center [412, 117] width 825 height 564
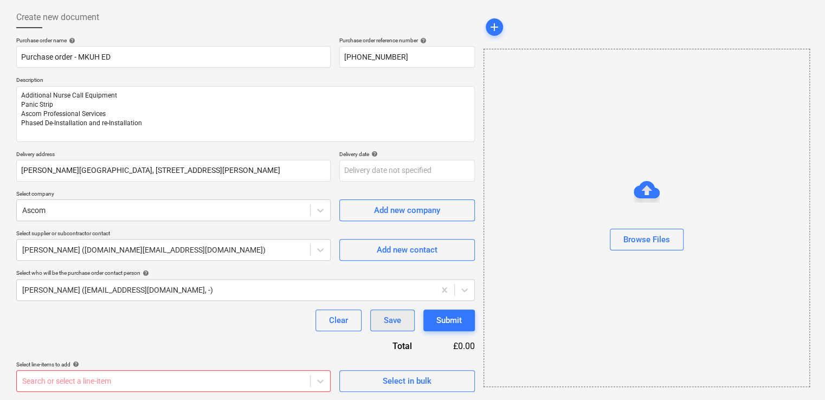
click at [392, 325] on div "Save" at bounding box center [392, 320] width 17 height 14
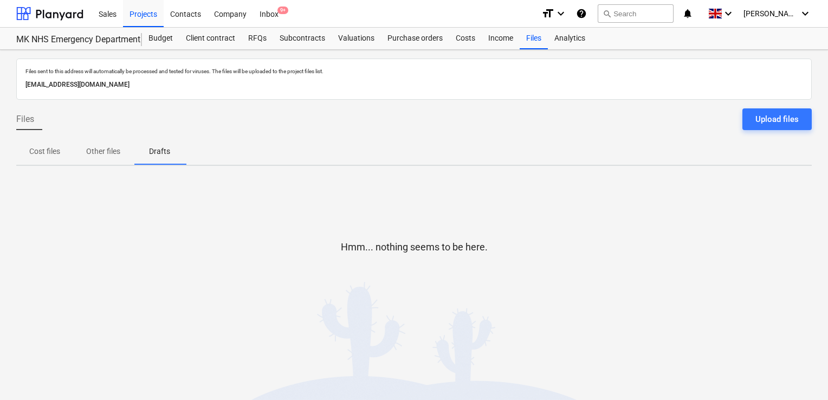
click at [115, 152] on p "Other files" at bounding box center [103, 151] width 34 height 11
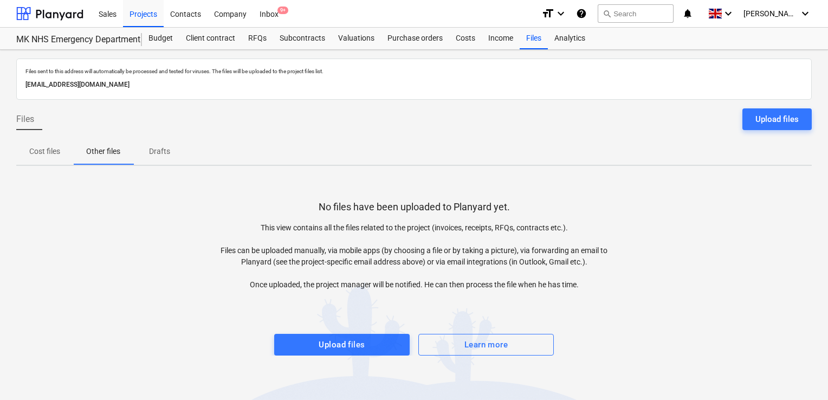
click at [12, 155] on div "Files sent to this address will automatically be processed and tested for virus…" at bounding box center [414, 225] width 828 height 350
click at [45, 152] on p "Cost files" at bounding box center [44, 151] width 31 height 11
click at [172, 149] on p "Drafts" at bounding box center [159, 151] width 26 height 11
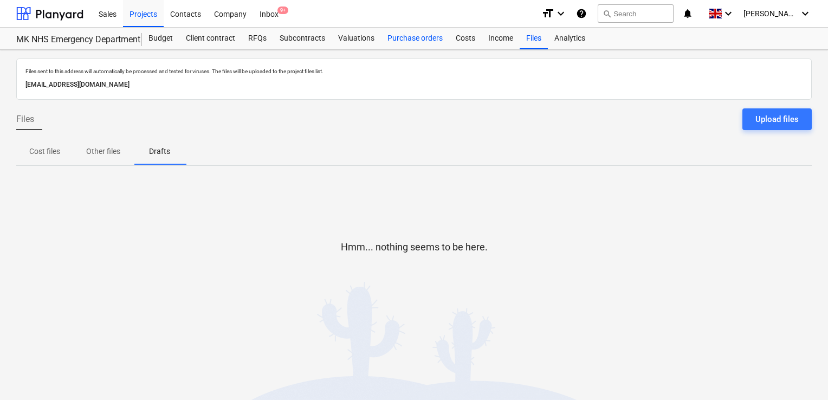
click at [412, 46] on div "Purchase orders" at bounding box center [415, 39] width 68 height 22
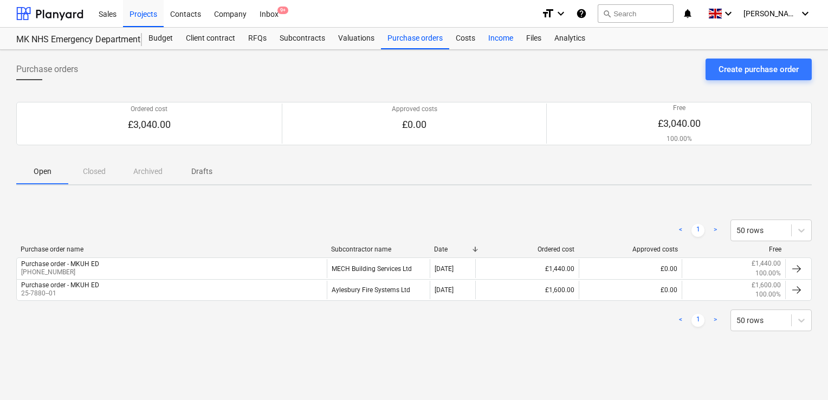
click at [482, 44] on div "Income" at bounding box center [501, 39] width 38 height 22
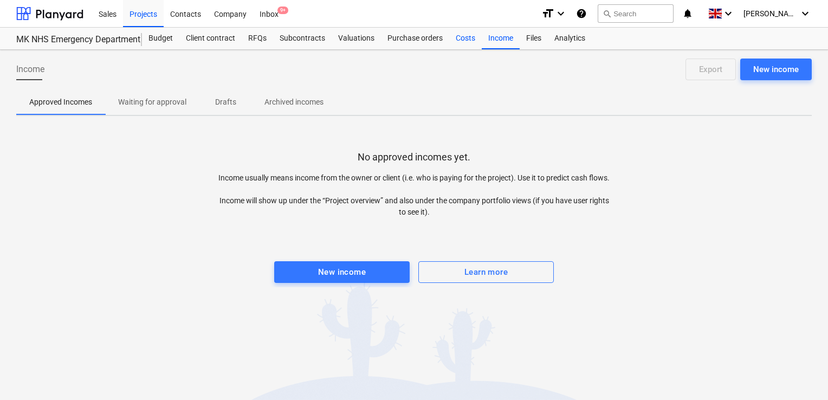
click at [468, 44] on div "Costs" at bounding box center [465, 39] width 33 height 22
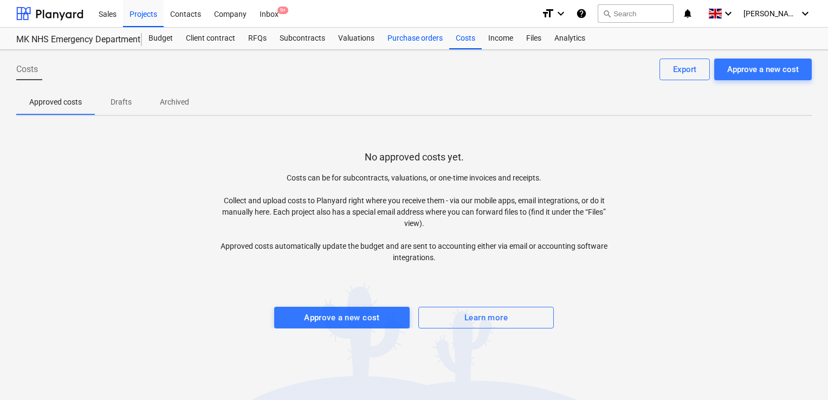
click at [407, 44] on div "Purchase orders" at bounding box center [415, 39] width 68 height 22
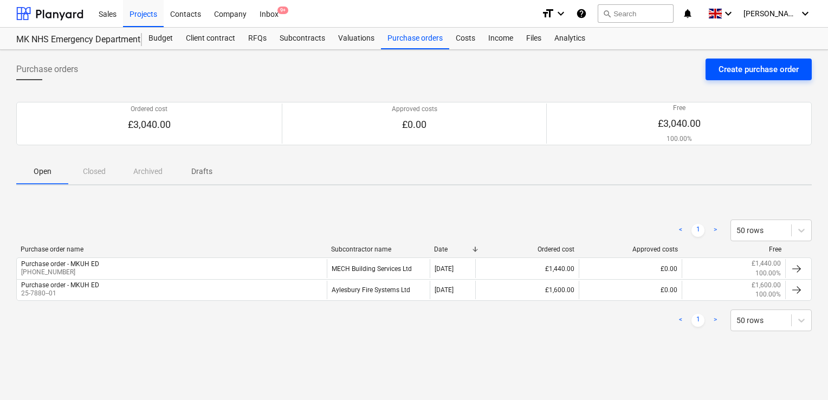
click at [725, 59] on button "Create purchase order" at bounding box center [758, 70] width 106 height 22
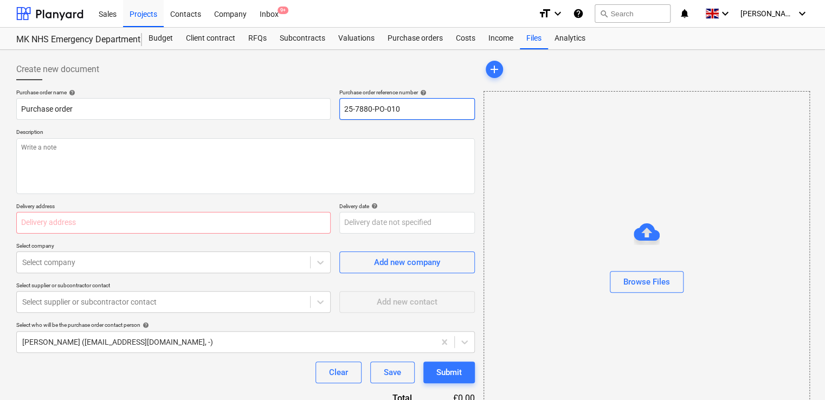
click at [400, 106] on input "25-7880-PO-010" at bounding box center [406, 109] width 135 height 22
type input "[PHONE_NUMBER]"
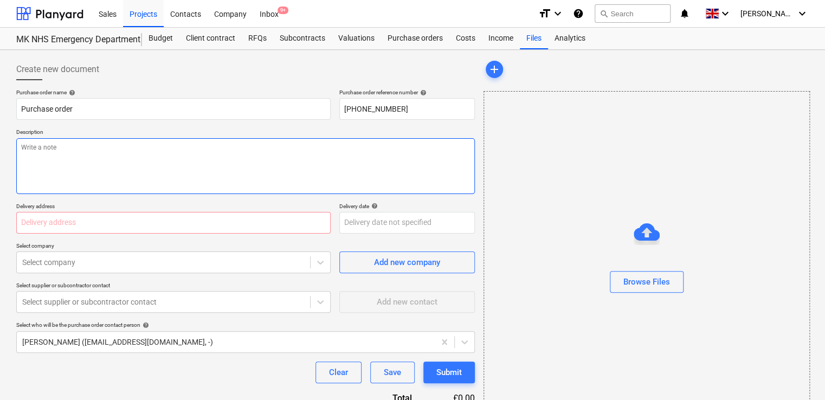
click at [282, 164] on textarea at bounding box center [245, 166] width 458 height 56
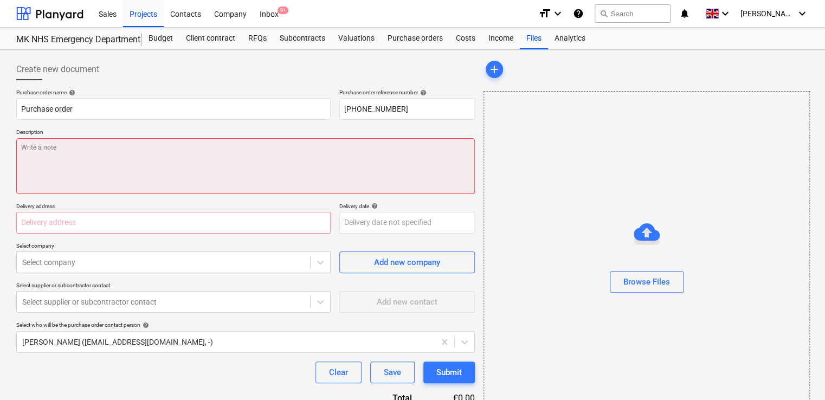
click at [38, 156] on textarea at bounding box center [245, 166] width 458 height 56
paste textarea "Additional Nurse Call Equipment"
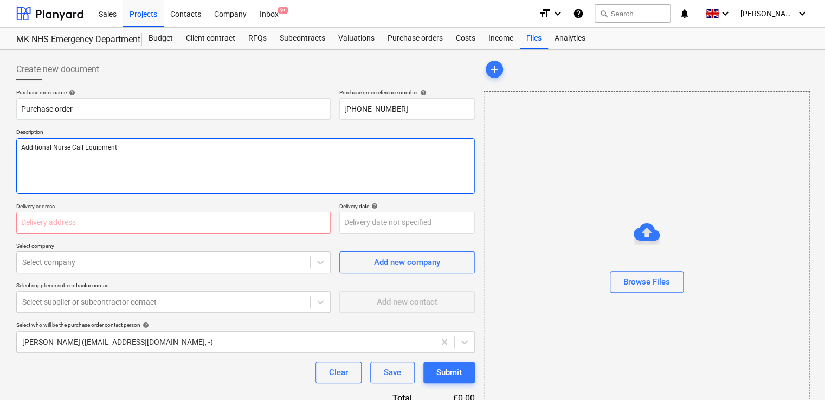
click at [35, 151] on textarea "Additional Nurse Call Equipment" at bounding box center [245, 166] width 458 height 56
click at [35, 153] on textarea "Additional Nurse Call Equipment" at bounding box center [245, 166] width 458 height 56
paste textarea "Panic Strip"
click at [41, 171] on textarea "Additional Nurse Call Equipment Panic Strip" at bounding box center [245, 166] width 458 height 56
click at [73, 159] on textarea "Additional Nurse Call Equipment Panic Strip" at bounding box center [245, 166] width 458 height 56
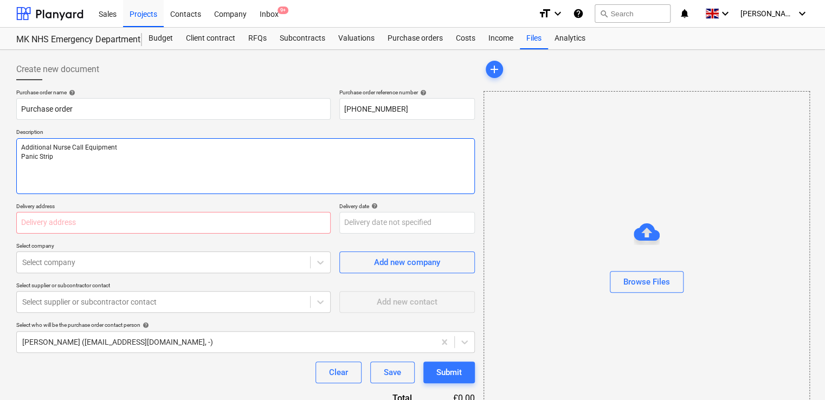
paste textarea "Ascom Professional Services"
click at [23, 177] on textarea "Additional Nurse Call Equipment Panic Strip Ascom Professional Services" at bounding box center [245, 166] width 458 height 56
click at [147, 169] on textarea "Additional Nurse Call Equipment Panic Strip Ascom Professional Services" at bounding box center [245, 166] width 458 height 56
paste textarea "Phased De-Installation and re-Installation"
type textarea "Additional Nurse Call Equipment Panic Strip Ascom Professional Services Phased …"
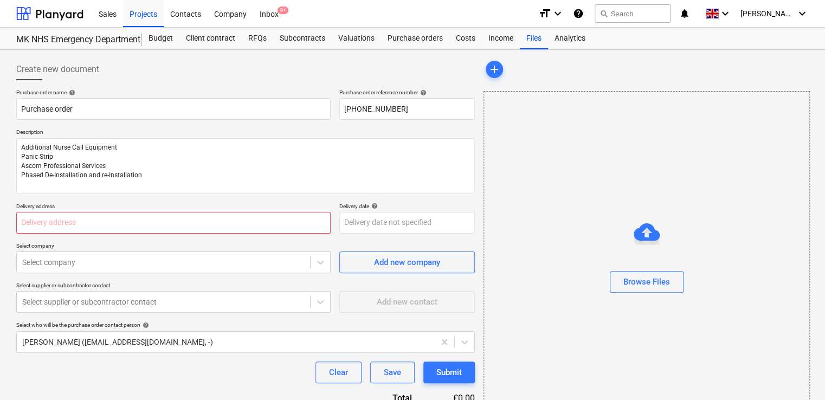
click at [146, 213] on input "text" at bounding box center [173, 223] width 314 height 22
type input "[PERSON_NAME][GEOGRAPHIC_DATA], [STREET_ADDRESS][PERSON_NAME]"
type input "asc"
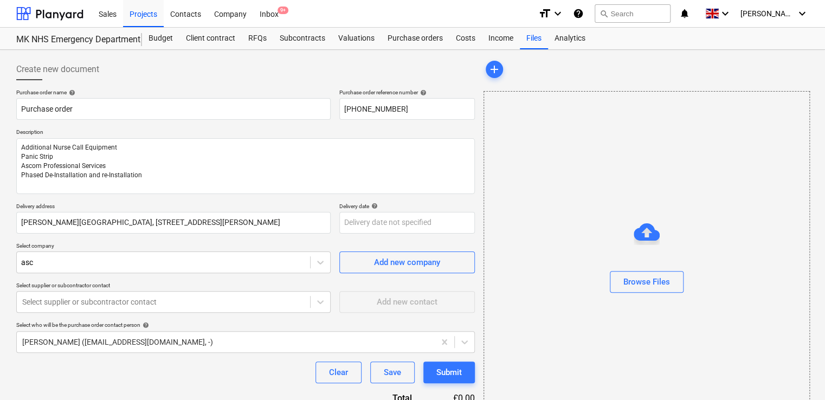
click at [91, 400] on div "Ascom" at bounding box center [412, 404] width 825 height 9
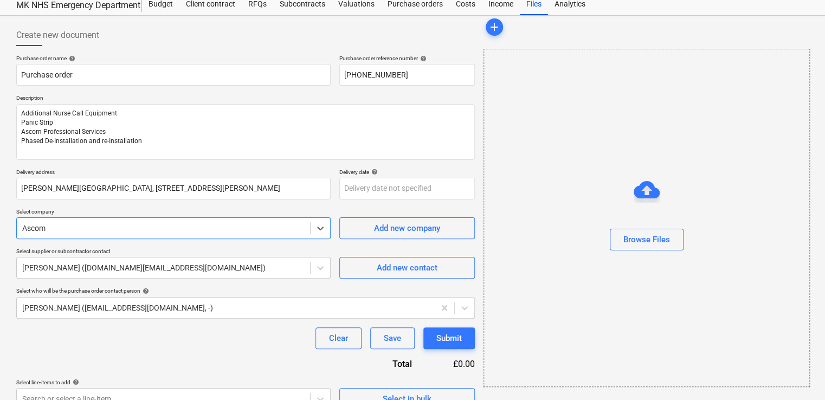
scroll to position [52, 0]
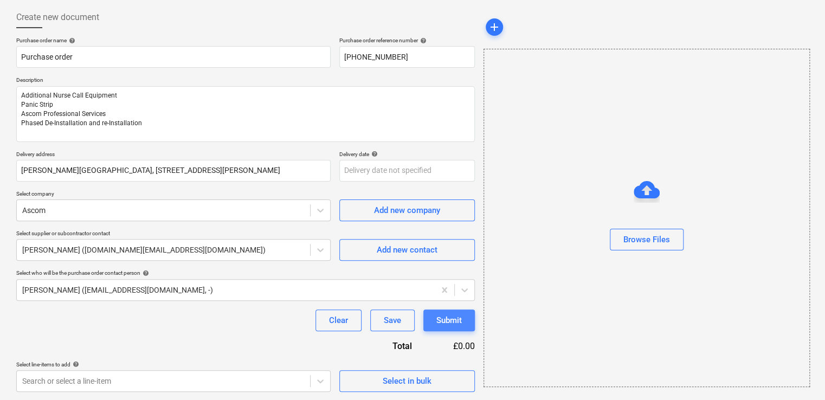
click at [446, 325] on div "Submit" at bounding box center [448, 320] width 25 height 14
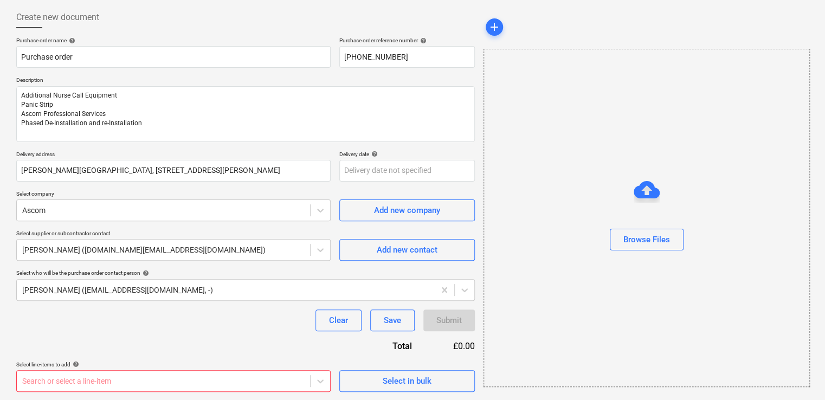
click at [185, 348] on body "Sales Projects Contacts Company Inbox 9+ format_size keyboard_arrow_down help s…" at bounding box center [412, 148] width 825 height 400
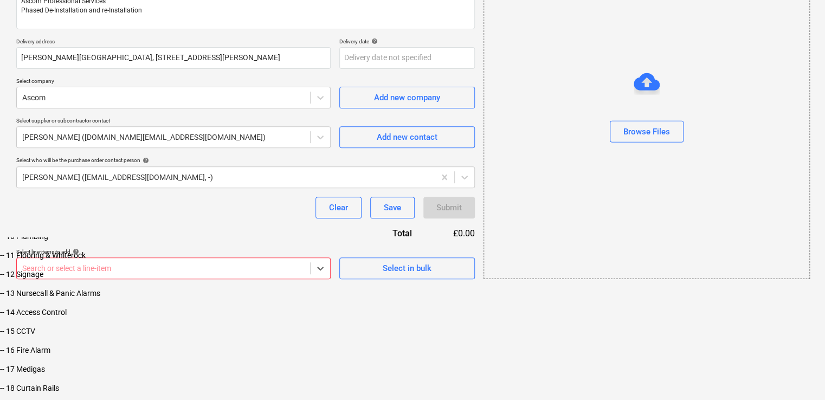
scroll to position [217, 0]
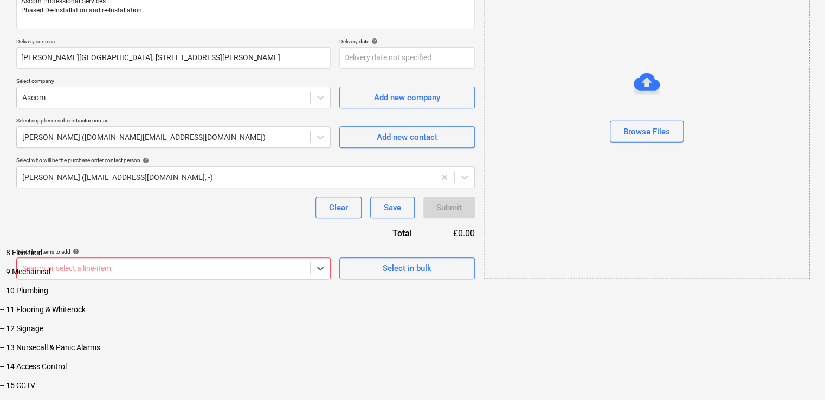
click at [189, 352] on div "-- 13 Nursecall & Panic Alarms" at bounding box center [412, 347] width 825 height 9
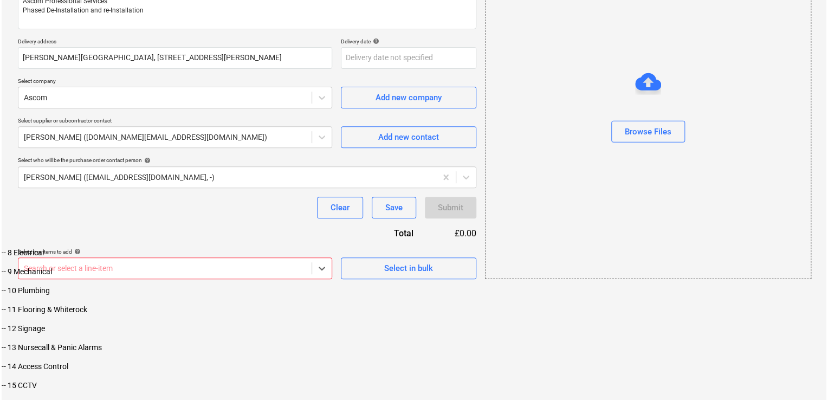
scroll to position [154, 0]
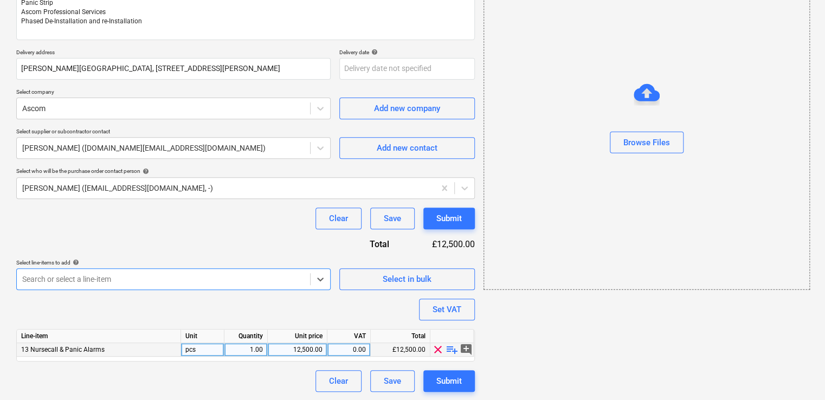
click at [308, 348] on div "12,500.00" at bounding box center [297, 350] width 50 height 14
click at [308, 348] on input "12500" at bounding box center [297, 349] width 59 height 13
type input "15083.13"
click at [274, 327] on div "Purchase order name help Purchase order Purchase order reference number help [P…" at bounding box center [245, 163] width 458 height 457
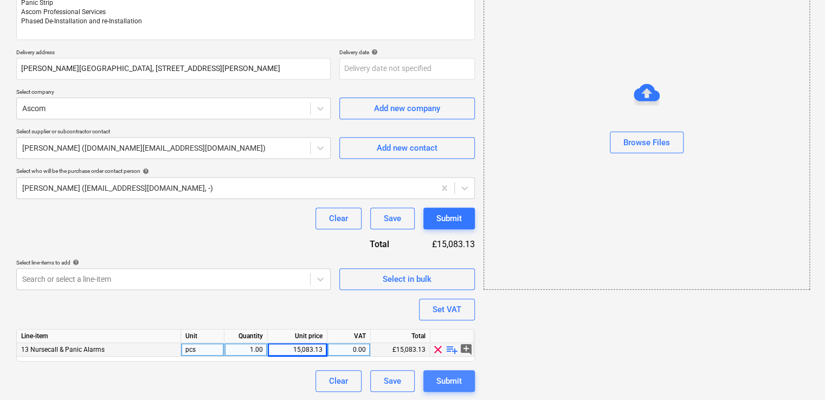
click at [438, 386] on div "Submit" at bounding box center [448, 381] width 25 height 14
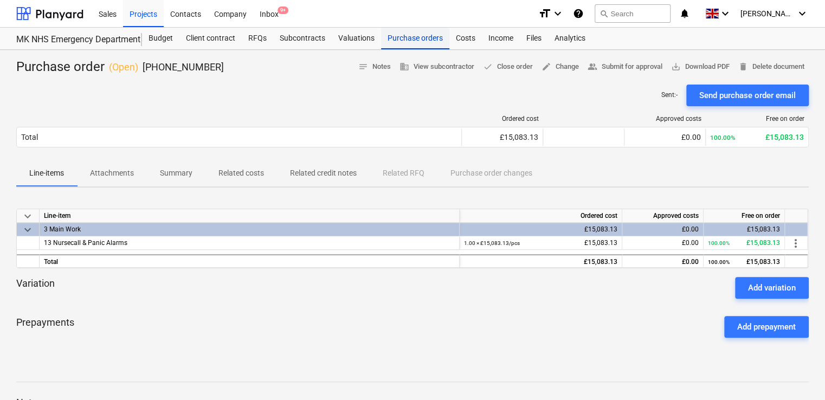
click at [409, 40] on div "Purchase orders" at bounding box center [415, 39] width 68 height 22
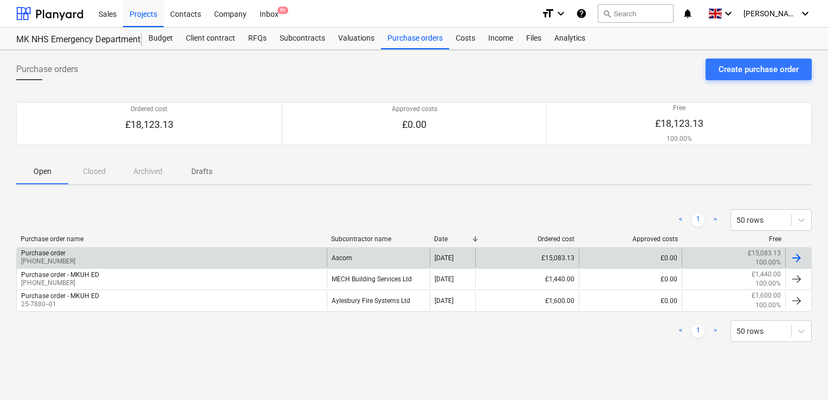
click at [235, 255] on div "Purchase order [PHONE_NUMBER]" at bounding box center [172, 258] width 310 height 18
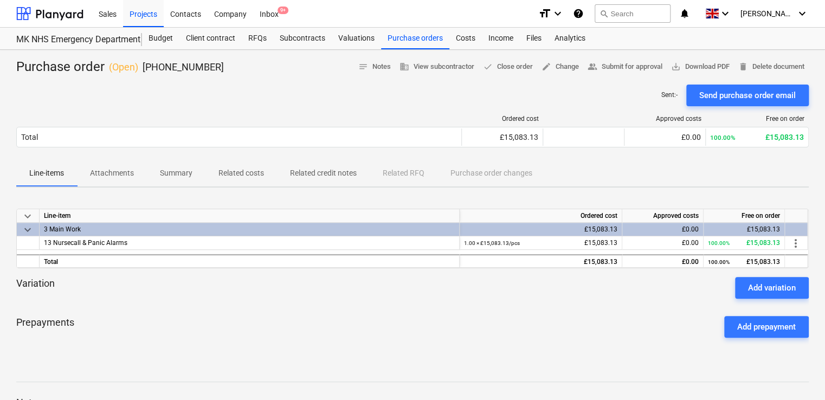
click at [172, 170] on p "Summary" at bounding box center [176, 172] width 33 height 11
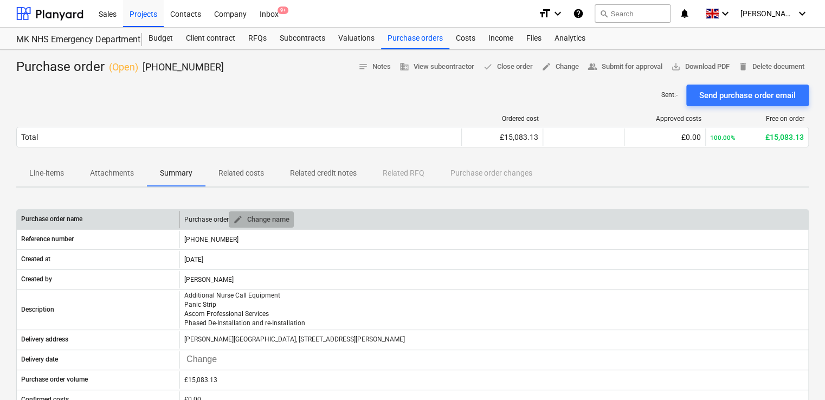
click at [274, 218] on span "edit Change name" at bounding box center [261, 219] width 56 height 12
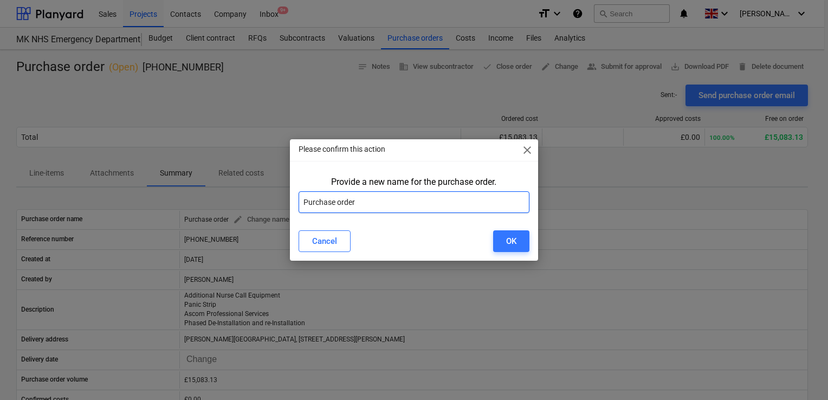
click at [374, 204] on input "Purchase order" at bounding box center [413, 202] width 231 height 22
type input "Purchase order - MKUH ED"
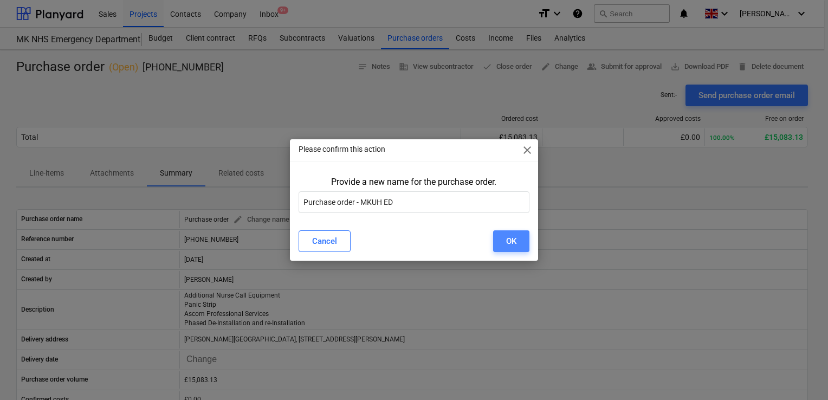
click at [519, 245] on button "OK" at bounding box center [511, 241] width 36 height 22
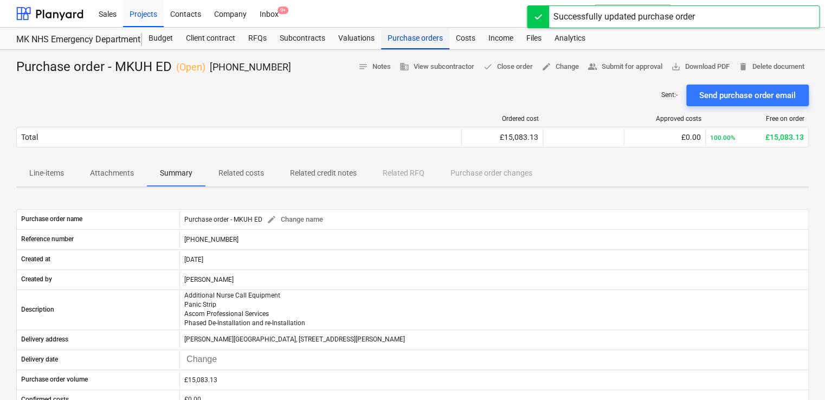
click at [386, 43] on div "Purchase orders" at bounding box center [415, 39] width 68 height 22
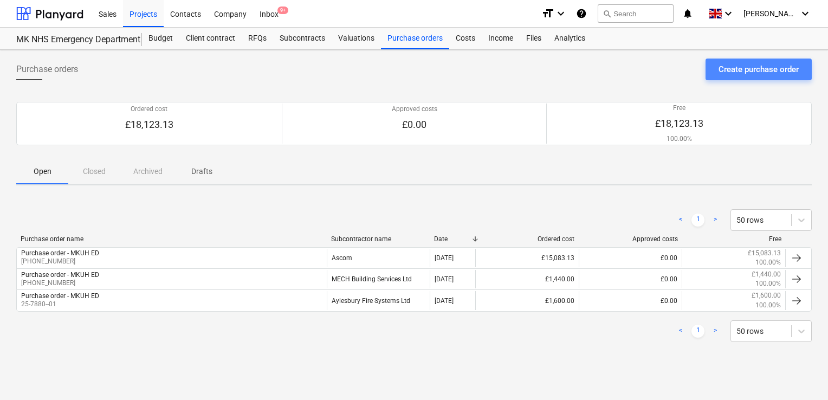
click at [737, 67] on div "Create purchase order" at bounding box center [758, 69] width 80 height 14
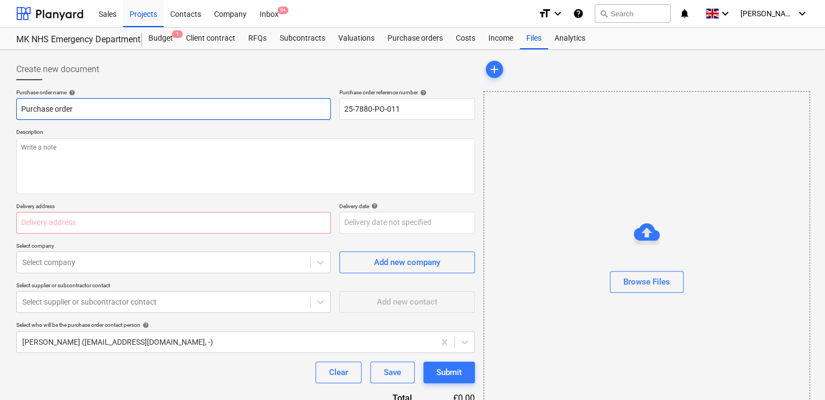
click at [143, 107] on input "Purchase order" at bounding box center [173, 109] width 314 height 22
type input "Purchase order - MKUH ED"
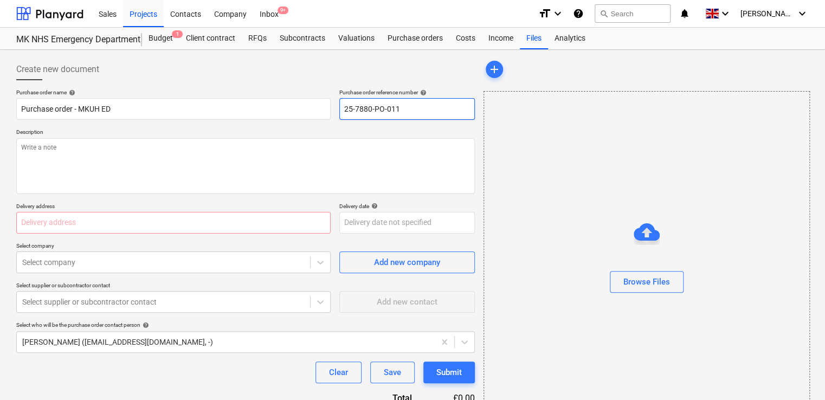
click at [418, 102] on input "25-7880-PO-011" at bounding box center [406, 109] width 135 height 22
type input "[PHONE_NUMBER]"
click at [642, 289] on button "Browse Files" at bounding box center [646, 282] width 74 height 22
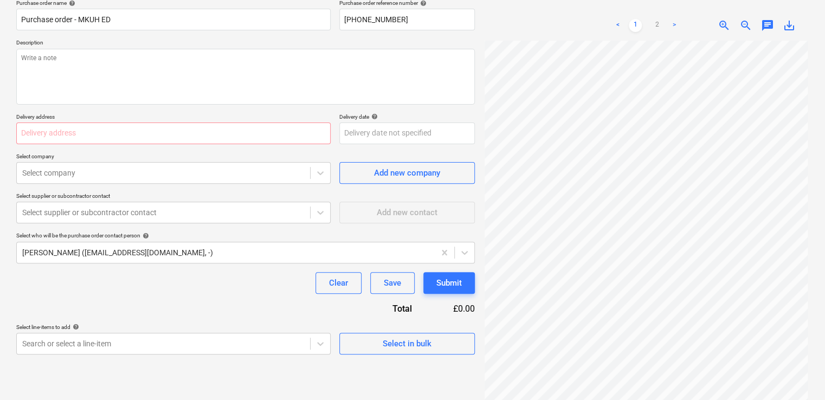
scroll to position [108, 0]
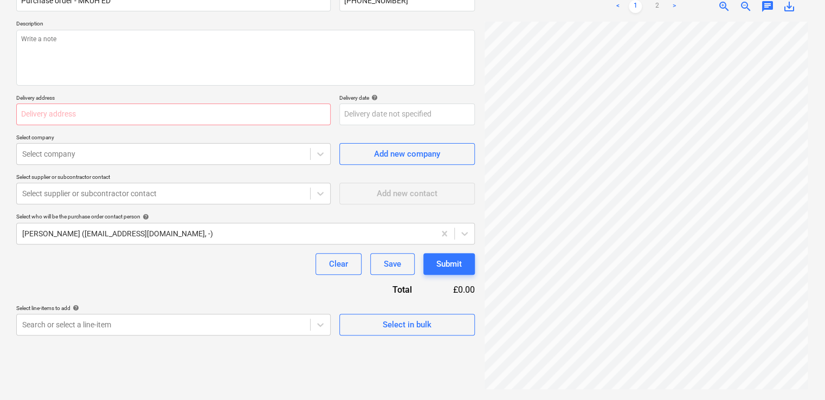
click at [373, 209] on div "Purchase order name help Purchase order - MKUH ED Purchase order reference numb…" at bounding box center [245, 157] width 458 height 355
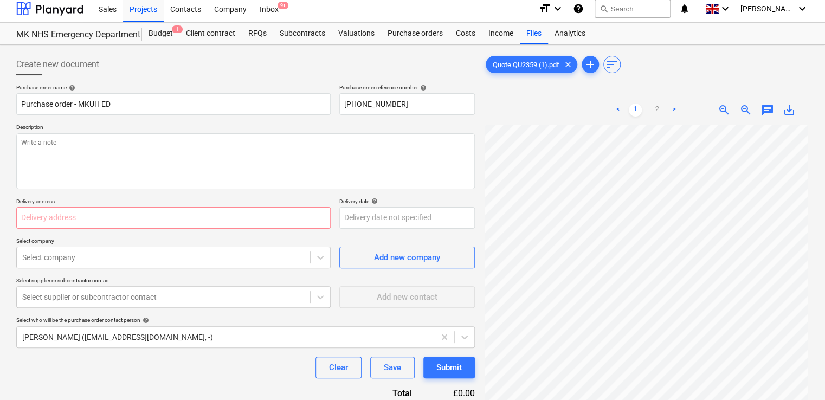
scroll to position [0, 0]
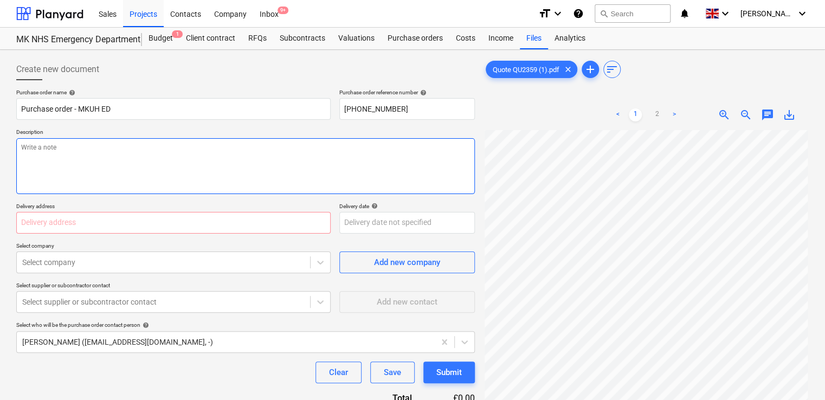
click at [119, 157] on textarea at bounding box center [245, 166] width 458 height 56
type textarea "As per the Quote reference number - QU2359"
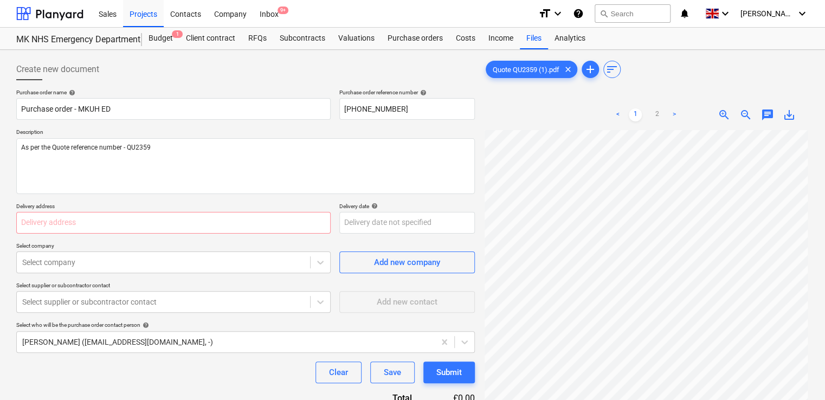
click at [97, 210] on p "Delivery address" at bounding box center [173, 207] width 314 height 9
click at [93, 216] on input "text" at bounding box center [173, 223] width 314 height 22
type input "[PERSON_NAME][GEOGRAPHIC_DATA], [STREET_ADDRESS][PERSON_NAME]"
click at [114, 243] on p "Select company" at bounding box center [173, 246] width 314 height 9
click at [117, 265] on body "Sales Projects Contacts Company Inbox 9+ format_size keyboard_arrow_down help s…" at bounding box center [412, 200] width 825 height 400
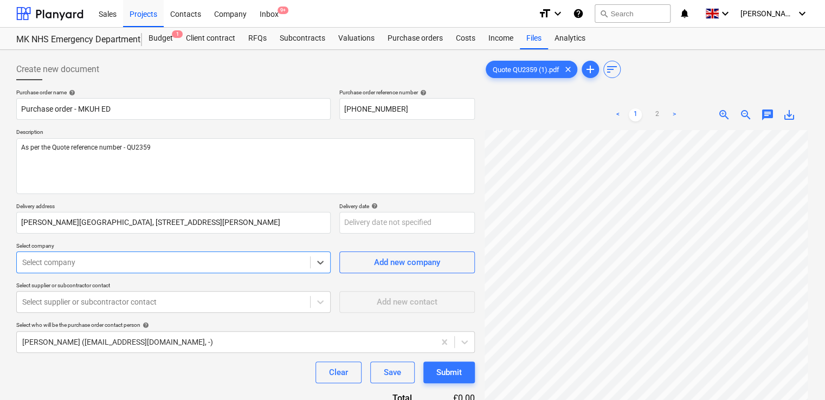
scroll to position [46, 0]
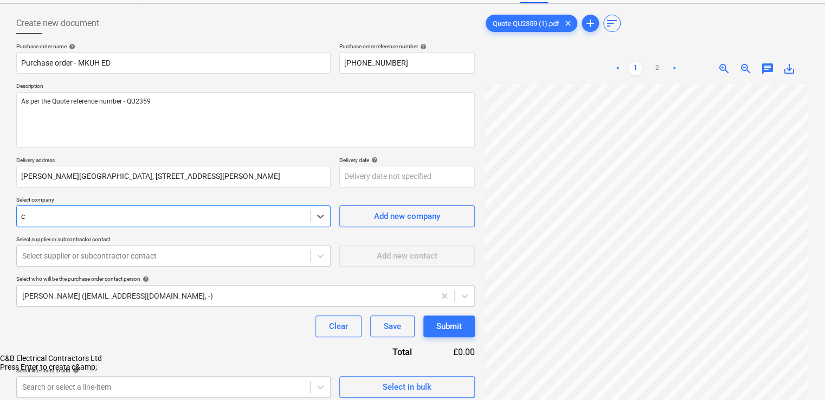
type input "c&"
click at [115, 354] on div "C&B Electrical Contractors Ltd" at bounding box center [412, 358] width 825 height 9
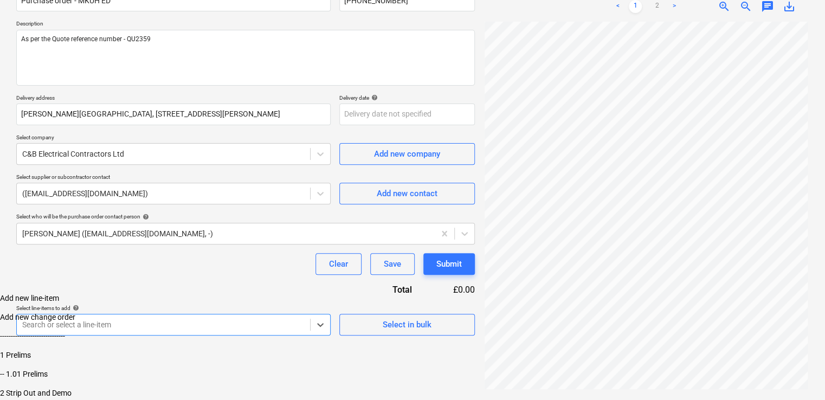
scroll to position [212, 0]
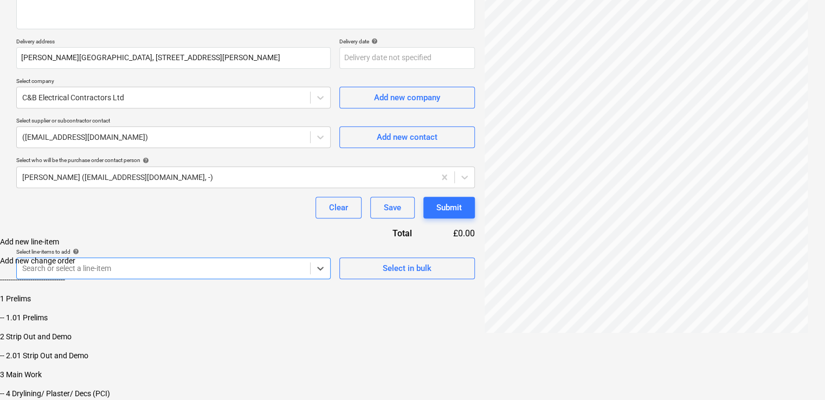
click at [178, 323] on body "Sales Projects Contacts Company Inbox 9+ format_size keyboard_arrow_down help s…" at bounding box center [412, 117] width 825 height 564
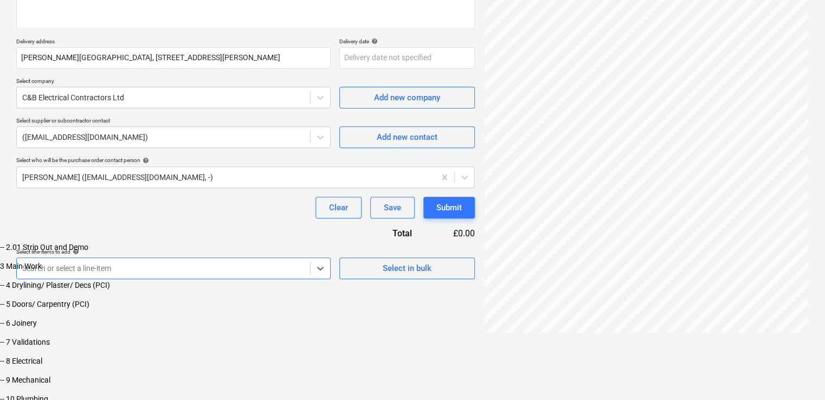
scroll to position [163, 0]
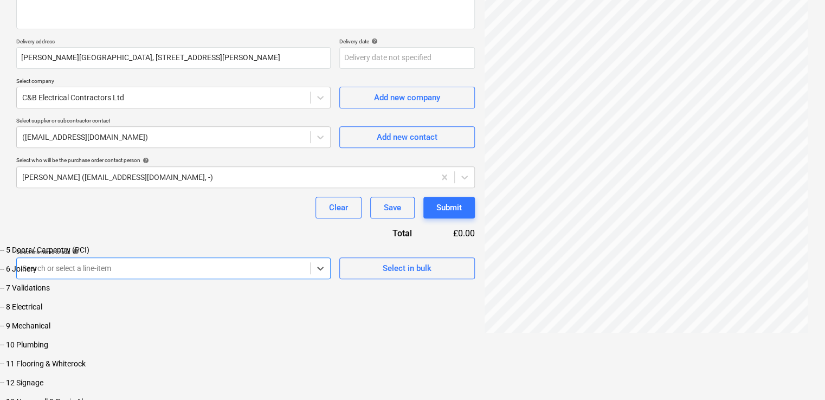
click at [142, 310] on div "-- 8 Electrical" at bounding box center [412, 306] width 825 height 9
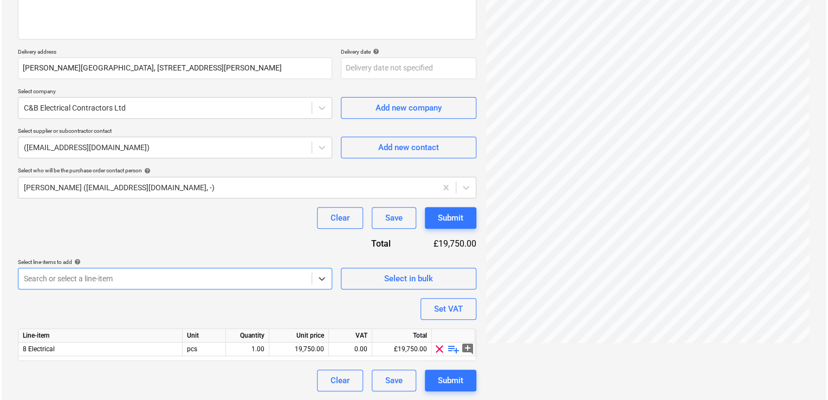
scroll to position [154, 0]
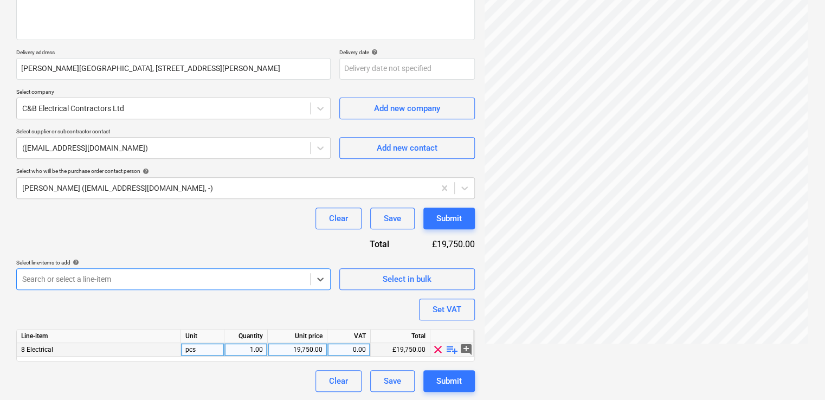
click at [310, 346] on div "19,750.00" at bounding box center [297, 350] width 50 height 14
click at [310, 346] on input "19750" at bounding box center [297, 349] width 59 height 13
type input "30531"
click at [359, 314] on div "Purchase order name help Purchase order - MKUH ED Purchase order reference numb…" at bounding box center [245, 163] width 458 height 457
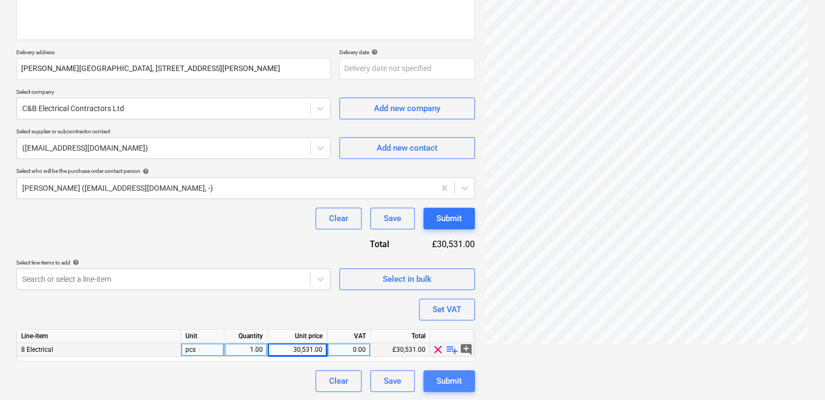
click at [449, 387] on div "Submit" at bounding box center [448, 381] width 25 height 14
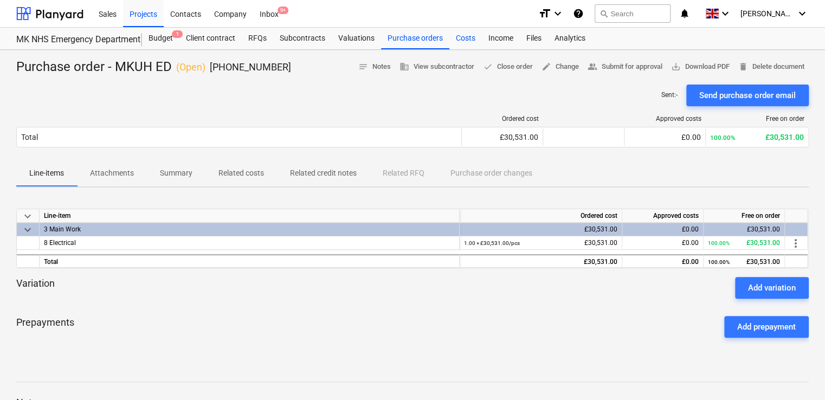
click at [457, 37] on div "Costs" at bounding box center [465, 39] width 33 height 22
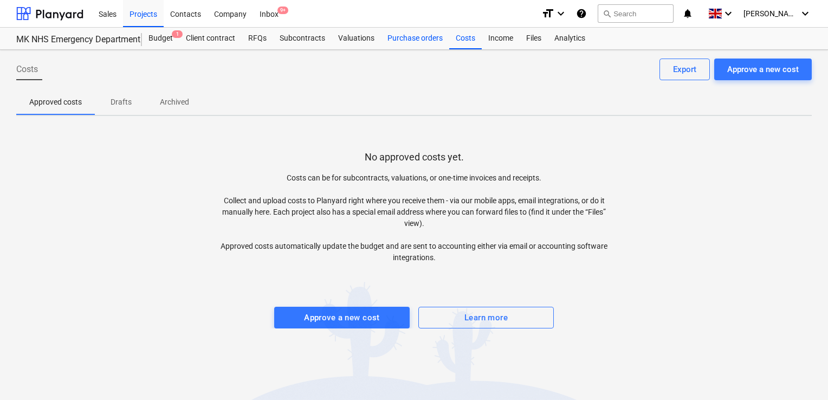
click at [385, 37] on div "Purchase orders" at bounding box center [415, 39] width 68 height 22
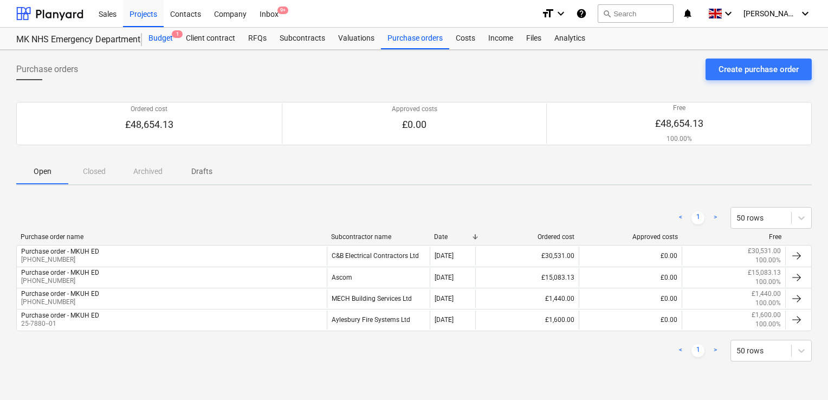
click at [170, 42] on div "Budget 1" at bounding box center [160, 39] width 37 height 22
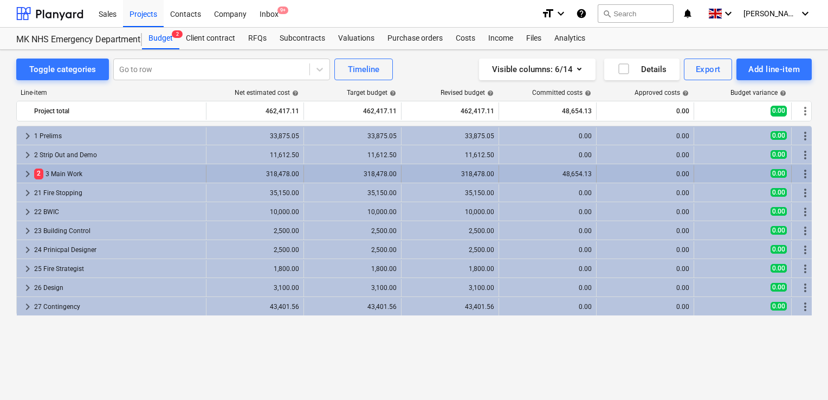
click at [78, 171] on div "2 3 Main Work" at bounding box center [117, 173] width 167 height 17
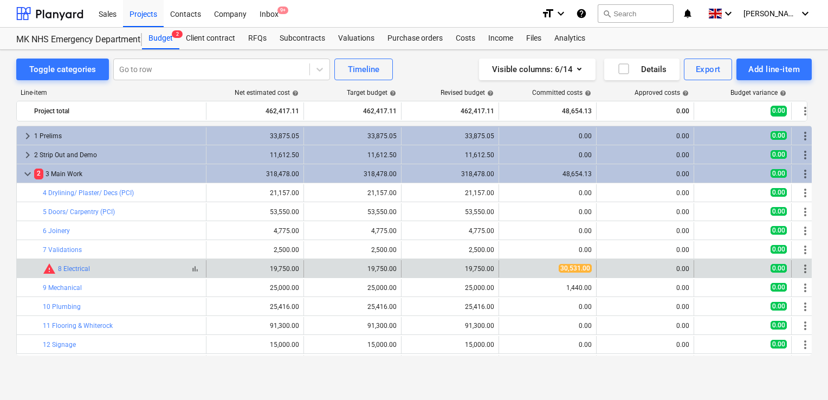
click at [47, 267] on span "warning" at bounding box center [49, 268] width 13 height 13
click at [68, 270] on link "8 Electrical" at bounding box center [74, 269] width 32 height 8
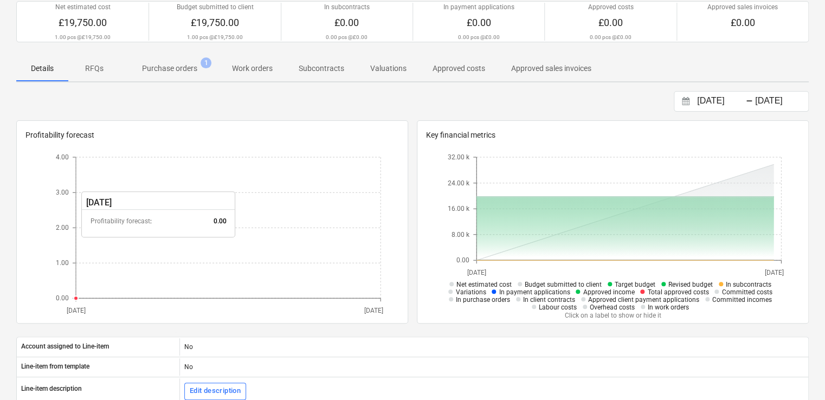
scroll to position [108, 0]
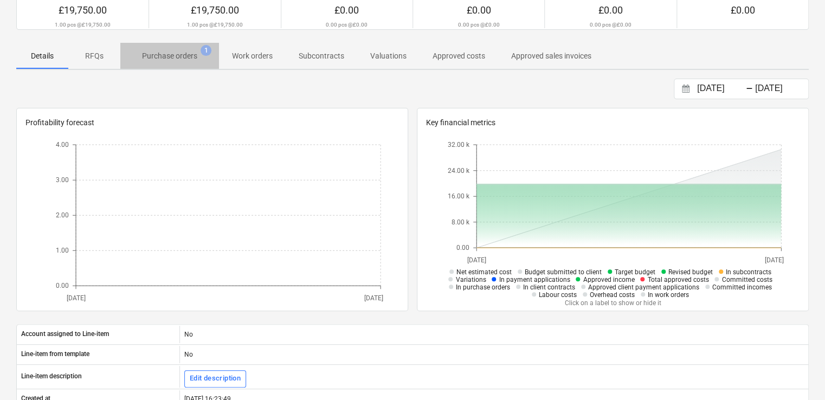
click at [159, 59] on p "Purchase orders" at bounding box center [169, 55] width 55 height 11
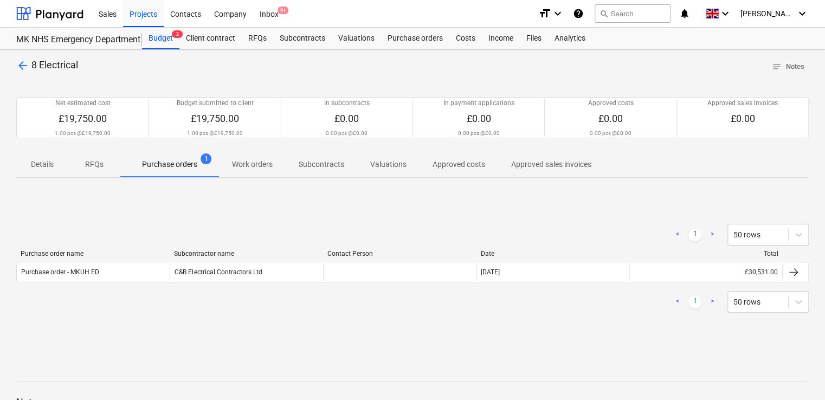
click at [23, 67] on span "arrow_back" at bounding box center [22, 65] width 13 height 13
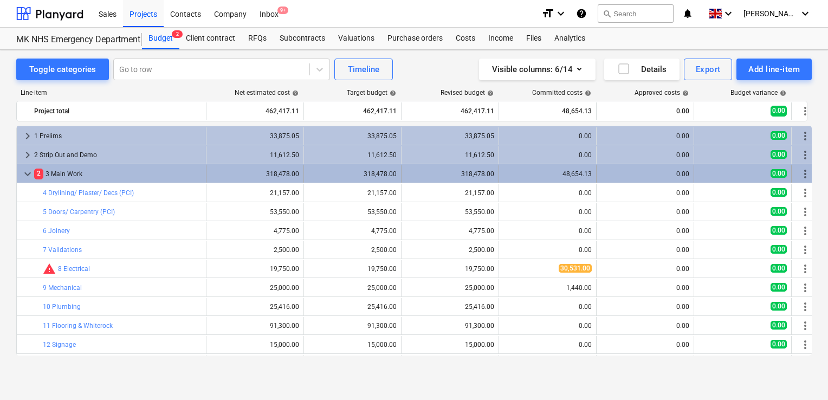
click at [77, 171] on div "2 3 Main Work" at bounding box center [117, 173] width 167 height 17
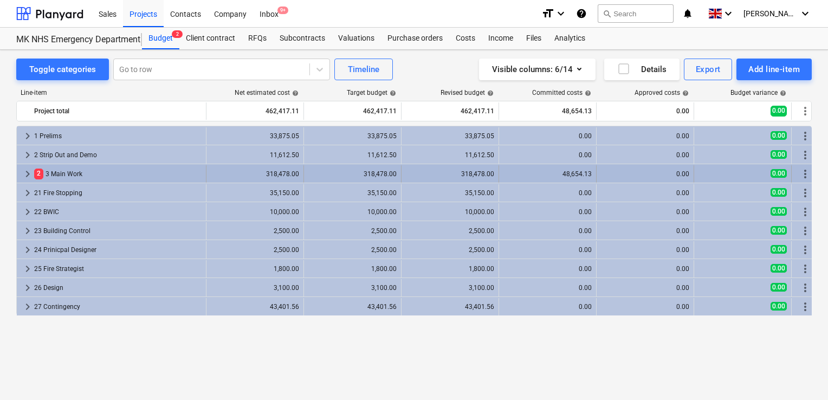
click at [77, 174] on div "2 3 Main Work" at bounding box center [117, 173] width 167 height 17
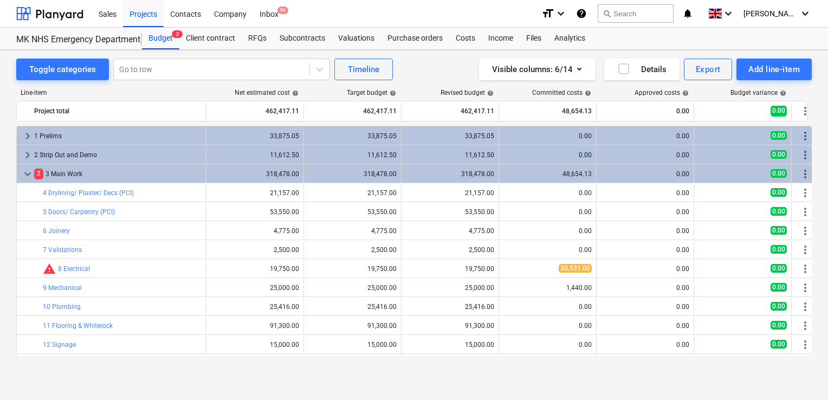
click at [77, 174] on div "2 3 Main Work" at bounding box center [117, 173] width 167 height 17
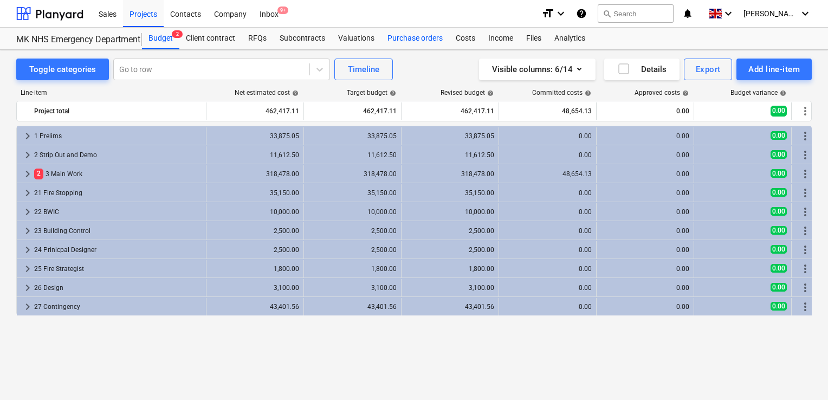
click at [398, 44] on div "Purchase orders" at bounding box center [415, 39] width 68 height 22
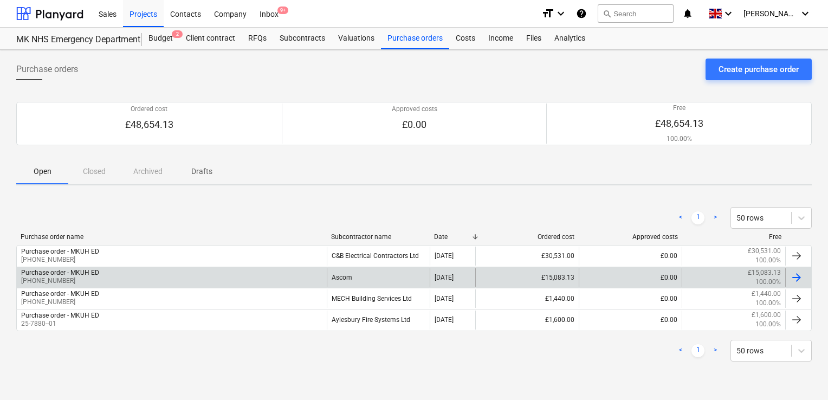
click at [230, 270] on div "Purchase order - MKUH ED [PHONE_NUMBER]" at bounding box center [172, 277] width 310 height 18
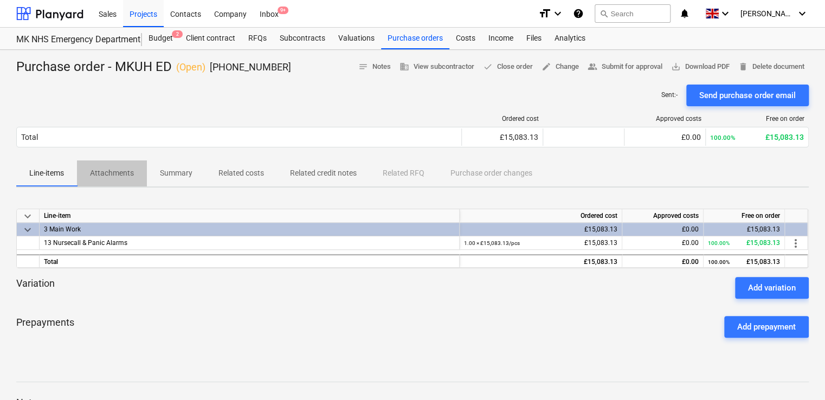
click at [127, 172] on p "Attachments" at bounding box center [112, 172] width 44 height 11
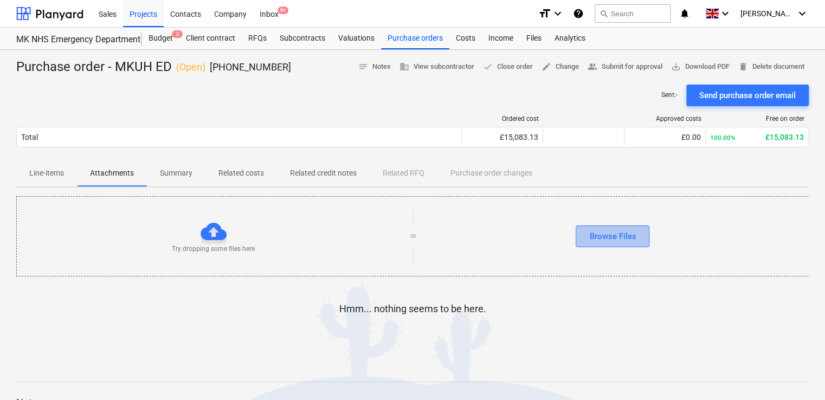
click at [586, 237] on button "Browse Files" at bounding box center [612, 236] width 74 height 22
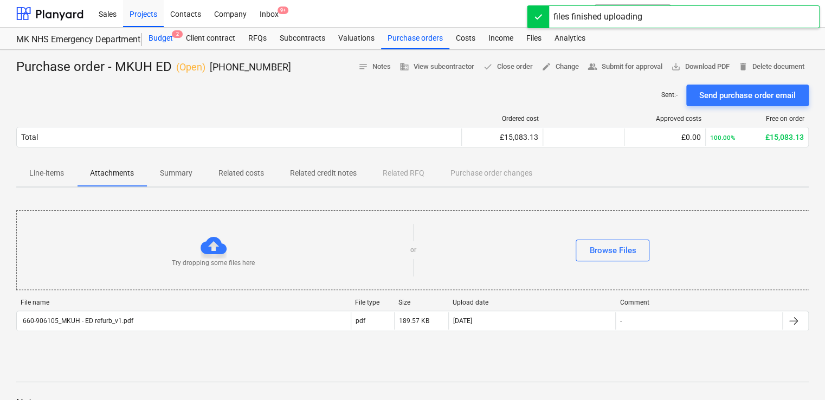
click at [160, 40] on div "Budget 2" at bounding box center [160, 39] width 37 height 22
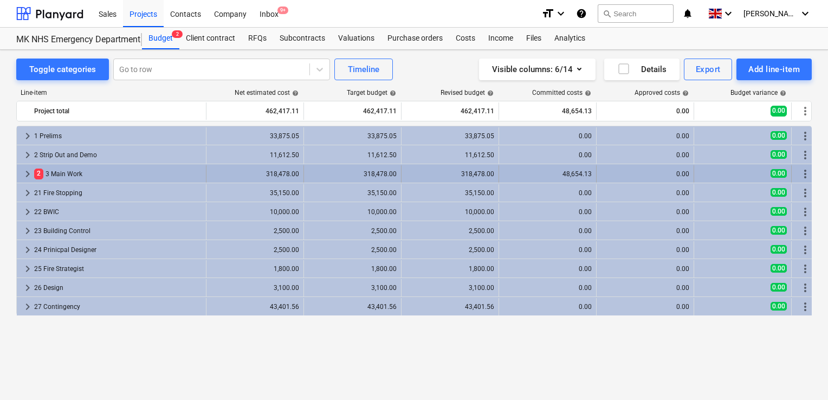
click at [92, 172] on div "2 3 Main Work" at bounding box center [117, 173] width 167 height 17
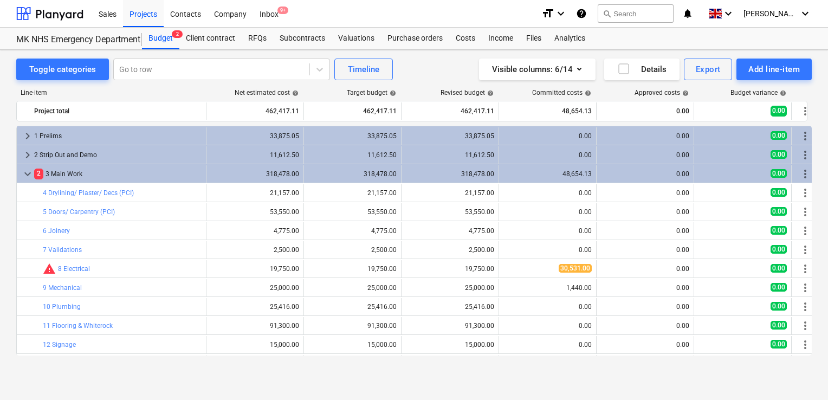
click at [92, 172] on div "2 3 Main Work" at bounding box center [117, 173] width 167 height 17
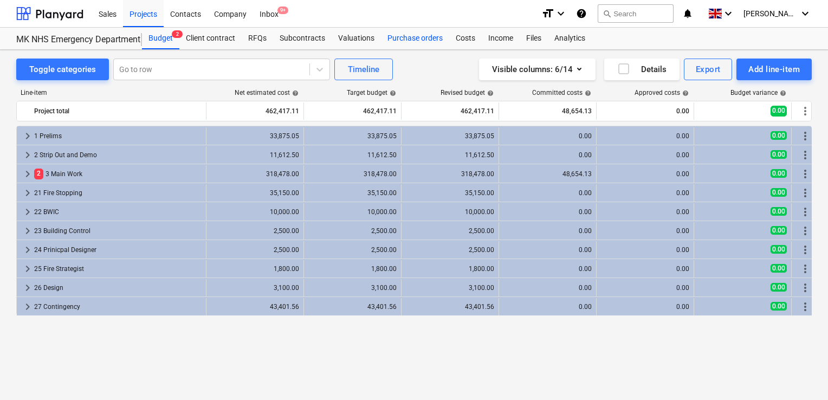
click at [397, 40] on div "Purchase orders" at bounding box center [415, 39] width 68 height 22
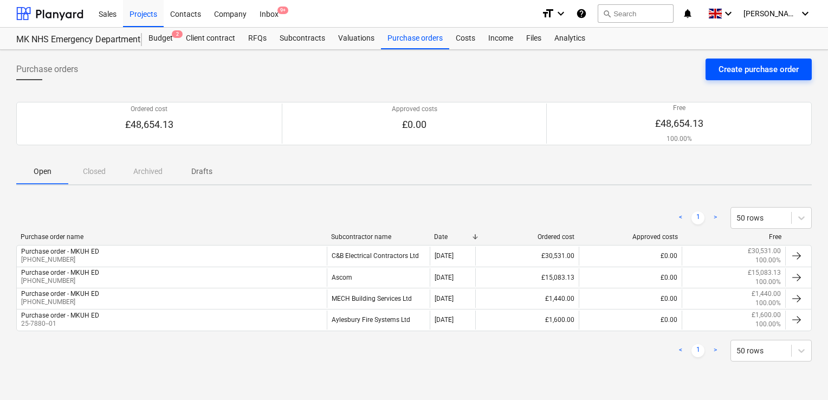
click at [715, 66] on button "Create purchase order" at bounding box center [758, 70] width 106 height 22
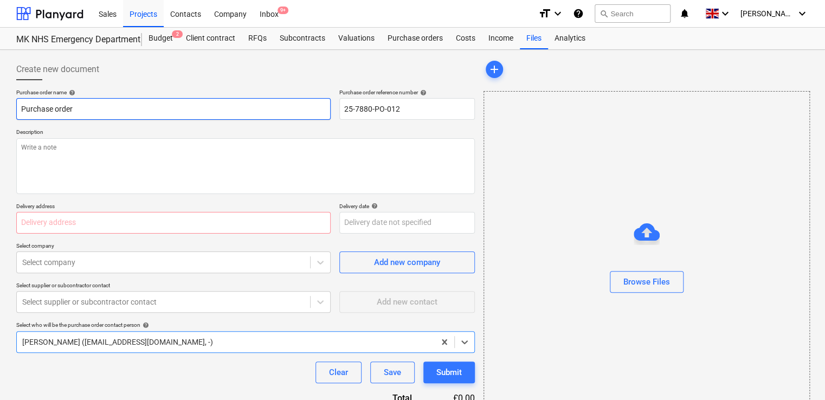
click at [100, 112] on input "Purchase order" at bounding box center [173, 109] width 314 height 22
type input "Purchase order - MKUH ED"
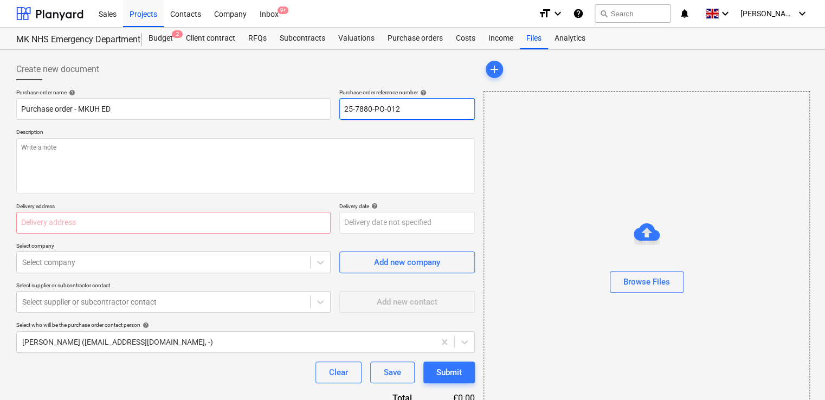
click at [418, 105] on input "25-7880-PO-012" at bounding box center [406, 109] width 135 height 22
type input "[PHONE_NUMBER]"
click at [631, 276] on div "Browse Files" at bounding box center [646, 282] width 47 height 14
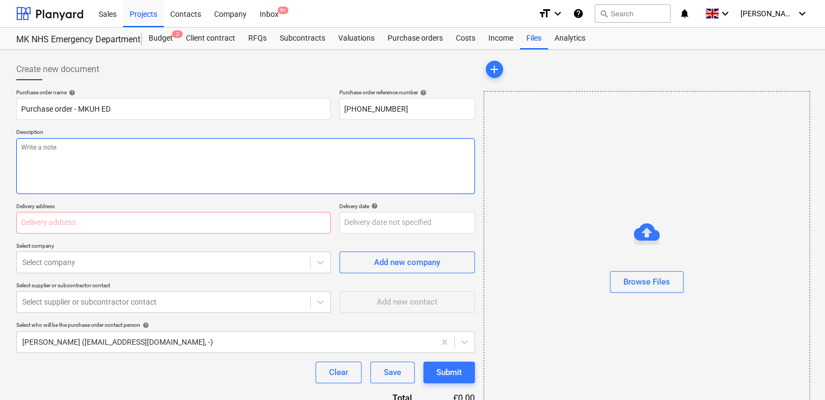
click at [156, 161] on textarea at bounding box center [245, 166] width 458 height 56
click at [68, 144] on textarea "As per the emaik summary dated the [DATE] - [PERSON_NAME] requested" at bounding box center [245, 166] width 458 height 56
click at [218, 154] on textarea "As per the email summary dated the [DATE] - [PERSON_NAME] requested" at bounding box center [245, 166] width 458 height 56
type textarea "As per the email summary dated the [DATE] - [PERSON_NAME] requested"
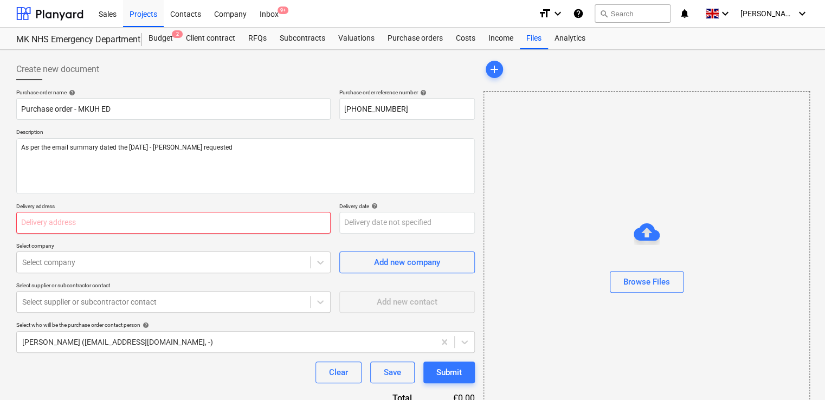
click at [143, 229] on input "text" at bounding box center [173, 223] width 314 height 22
type input "[PERSON_NAME][GEOGRAPHIC_DATA], [STREET_ADDRESS][PERSON_NAME]"
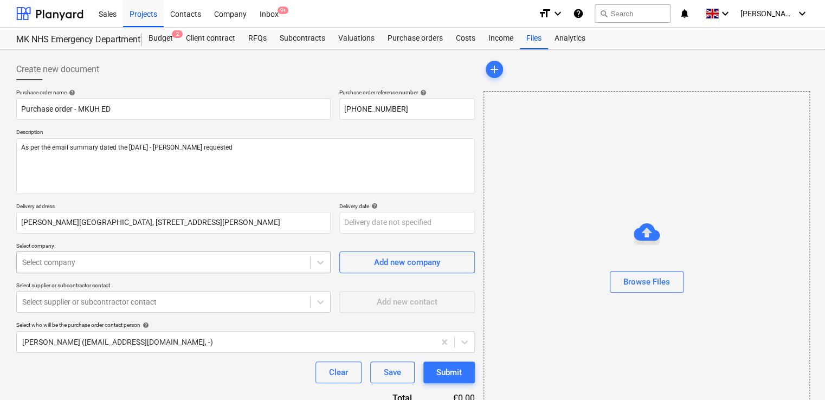
click at [116, 265] on body "Sales Projects Contacts Company Inbox 9+ format_size keyboard_arrow_down help s…" at bounding box center [412, 200] width 825 height 400
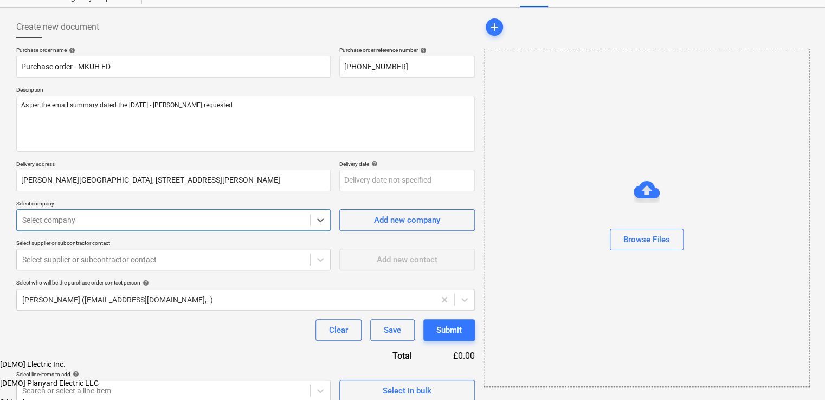
scroll to position [46, 0]
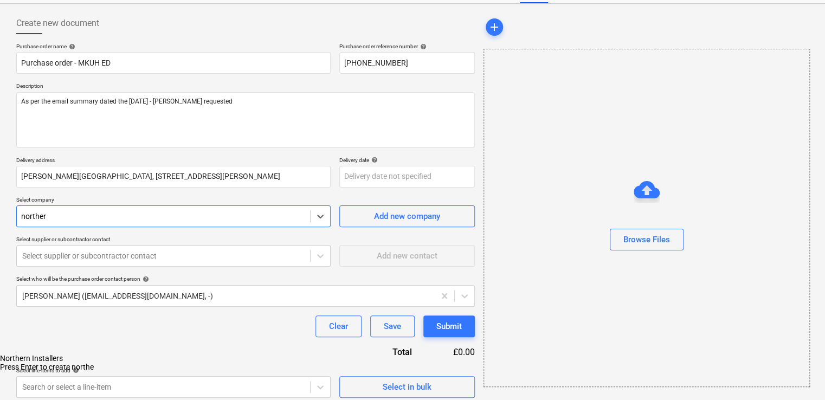
type input "northern"
click at [96, 354] on div "Northern Installers" at bounding box center [412, 358] width 825 height 9
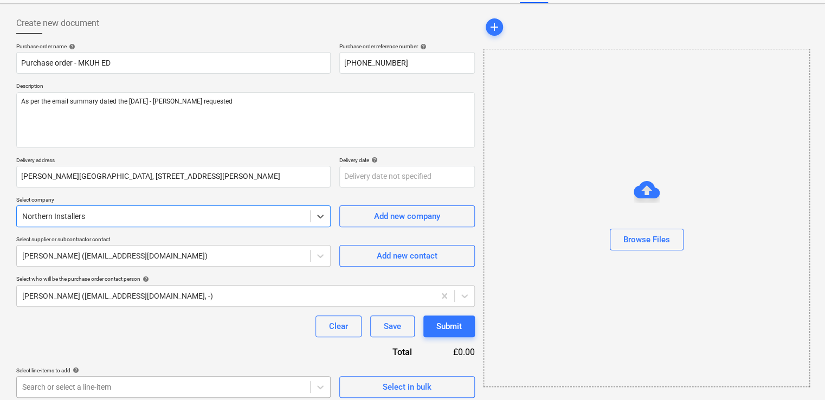
click at [151, 354] on body "Sales Projects Contacts Company Inbox 9+ format_size keyboard_arrow_down help s…" at bounding box center [412, 154] width 825 height 400
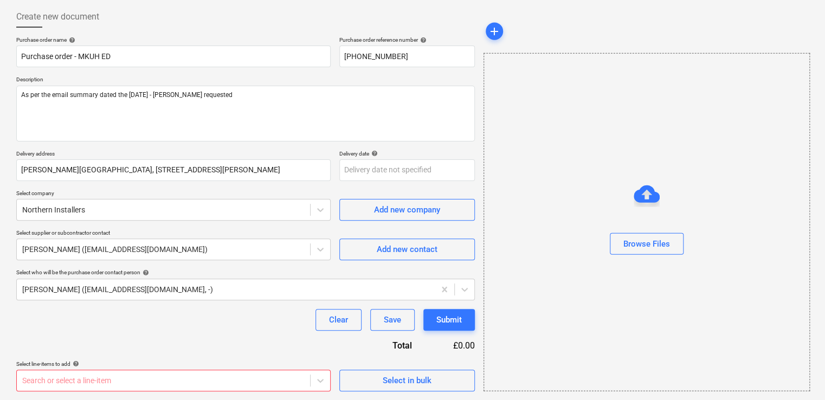
scroll to position [52, 0]
click at [225, 348] on body "Sales Projects Contacts Company Inbox 9+ format_size keyboard_arrow_down help s…" at bounding box center [412, 148] width 825 height 400
click at [206, 348] on body "Sales Projects Contacts Company Inbox 9+ format_size keyboard_arrow_down help s…" at bounding box center [412, 148] width 825 height 400
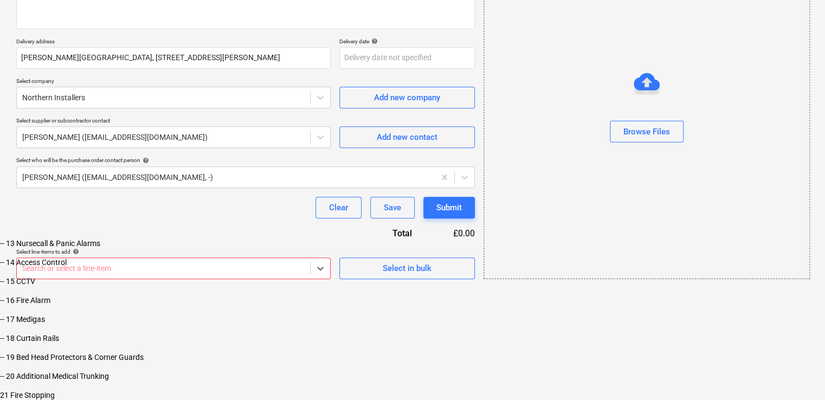
scroll to position [325, 0]
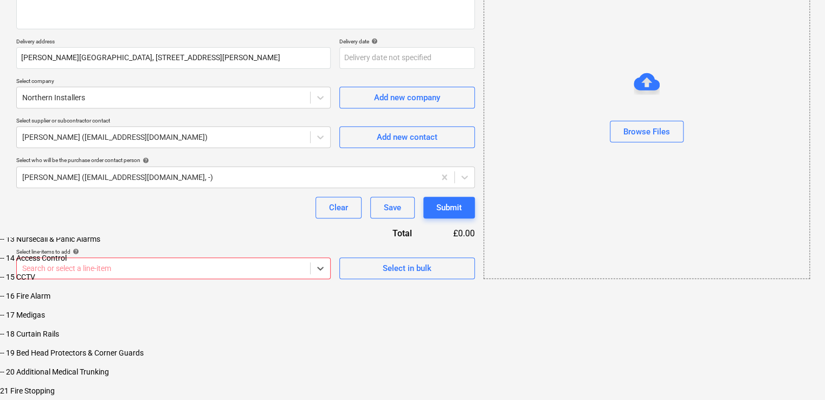
click at [369, 269] on html "Sales Projects Contacts Company Inbox 9+ format_size keyboard_arrow_down help s…" at bounding box center [412, 117] width 825 height 564
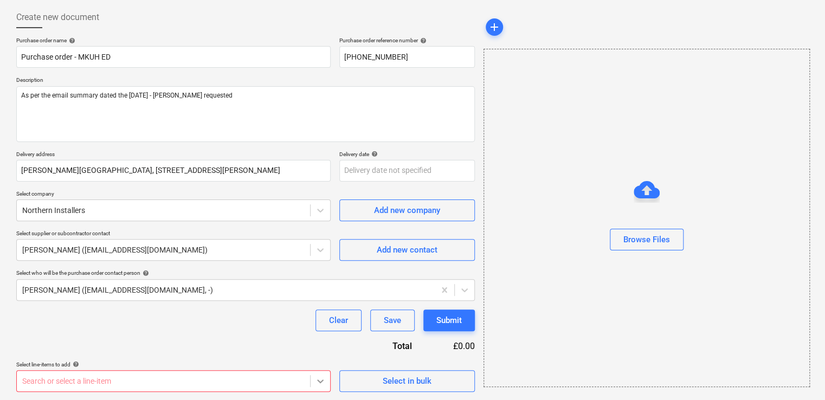
click at [315, 348] on body "Sales Projects Contacts Company Inbox 9+ format_size keyboard_arrow_down help s…" at bounding box center [412, 148] width 825 height 400
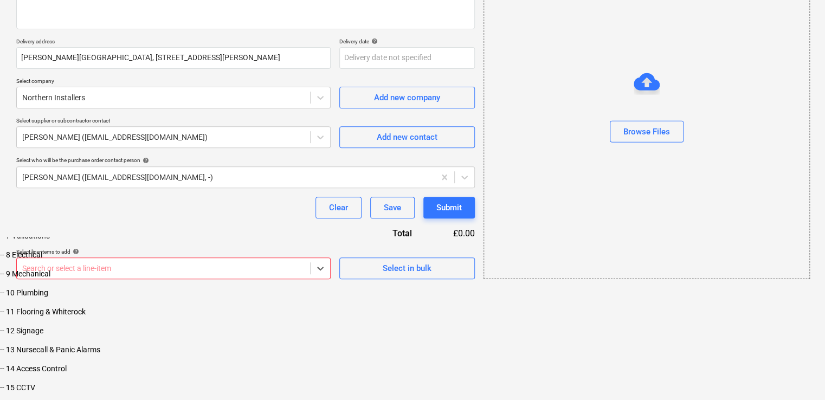
scroll to position [197, 0]
click at [152, 333] on div "-- 11 Flooring & Whiterock" at bounding box center [412, 328] width 825 height 9
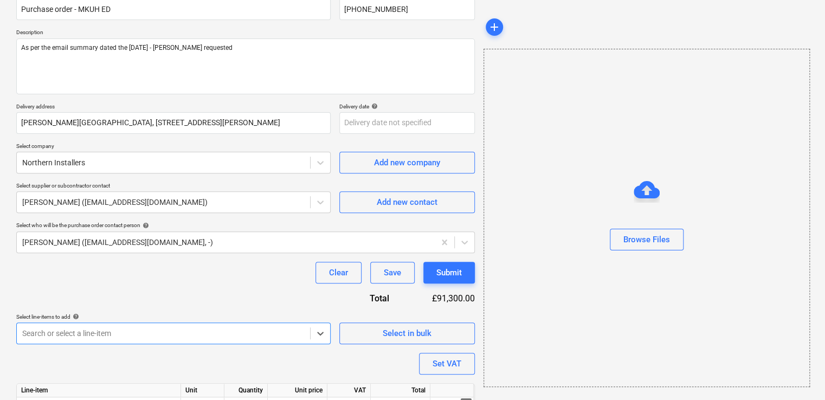
scroll to position [154, 0]
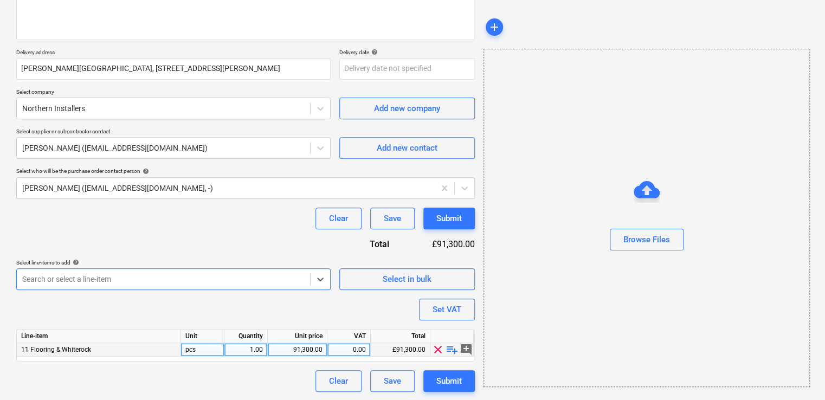
click at [281, 346] on div "91,300.00" at bounding box center [297, 350] width 50 height 14
click at [281, 346] on input "91300" at bounding box center [297, 349] width 59 height 13
type input "41733.88"
click at [288, 326] on div "Purchase order name help Purchase order - MKUH ED Purchase order reference numb…" at bounding box center [245, 163] width 458 height 457
click at [308, 349] on div "41,733.88" at bounding box center [297, 350] width 50 height 14
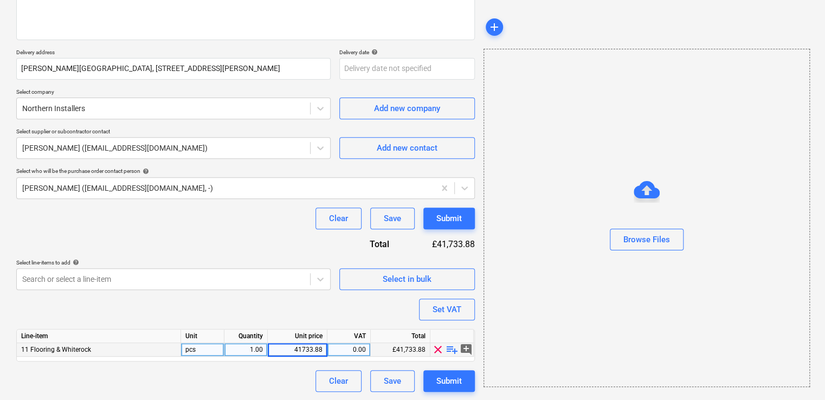
click at [308, 349] on input "41733.88" at bounding box center [297, 349] width 59 height 13
click at [310, 348] on input "33.88" at bounding box center [297, 349] width 59 height 13
type input "41173.88"
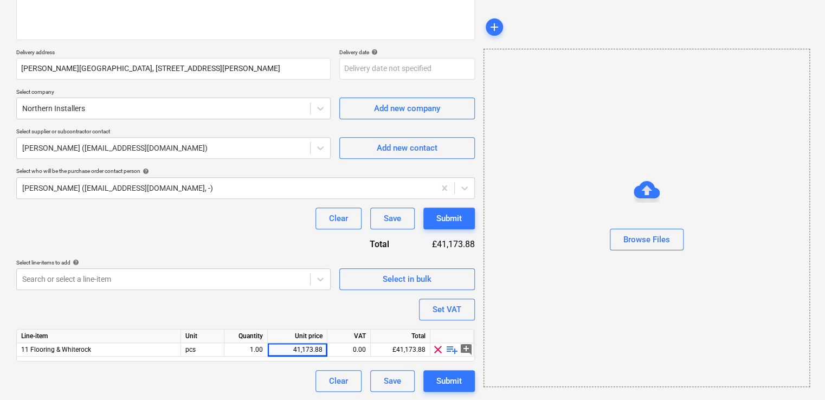
click at [299, 322] on div "Purchase order name help Purchase order - MKUH ED Purchase order reference numb…" at bounding box center [245, 163] width 458 height 457
click at [145, 374] on div "Clear Save Submit" at bounding box center [245, 381] width 458 height 22
click at [457, 380] on div "Submit" at bounding box center [448, 381] width 25 height 14
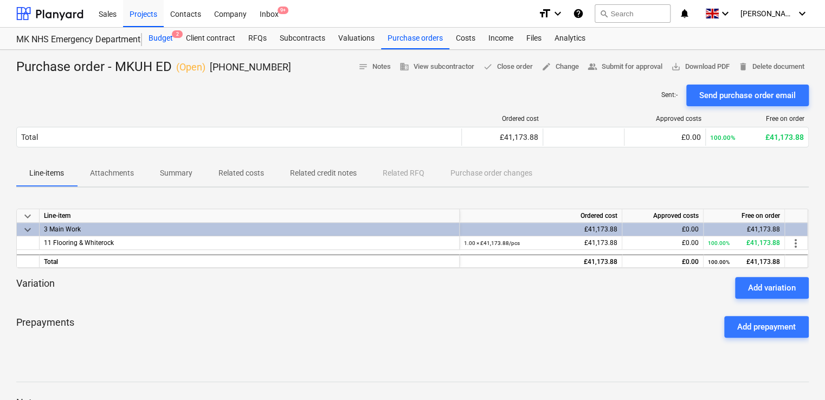
click at [165, 40] on div "Budget 2" at bounding box center [160, 39] width 37 height 22
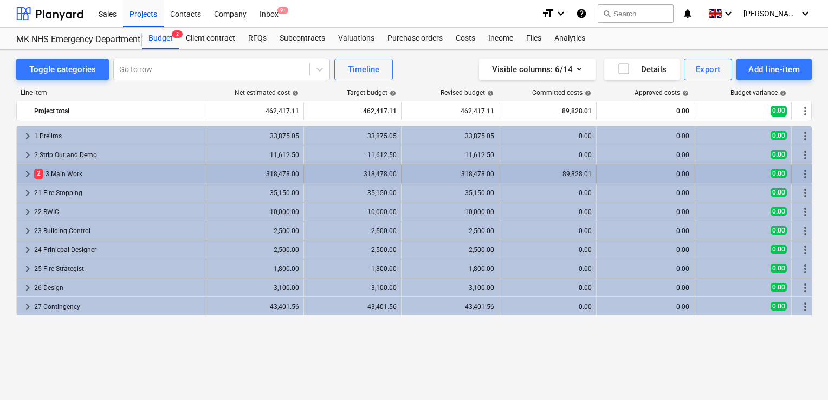
click at [128, 174] on div "2 3 Main Work" at bounding box center [117, 173] width 167 height 17
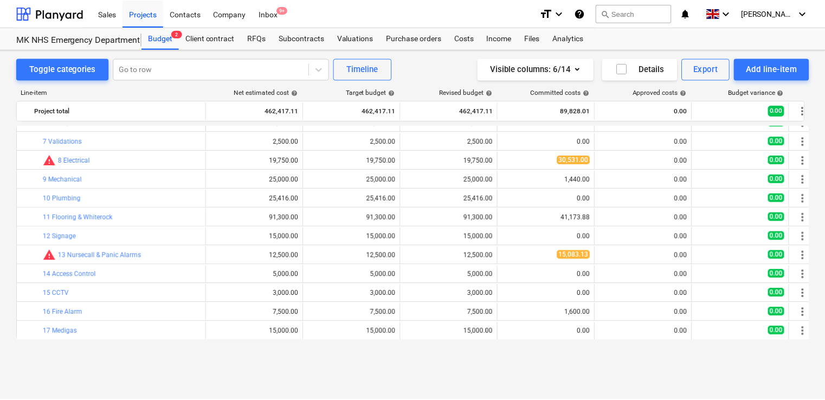
scroll to position [54, 0]
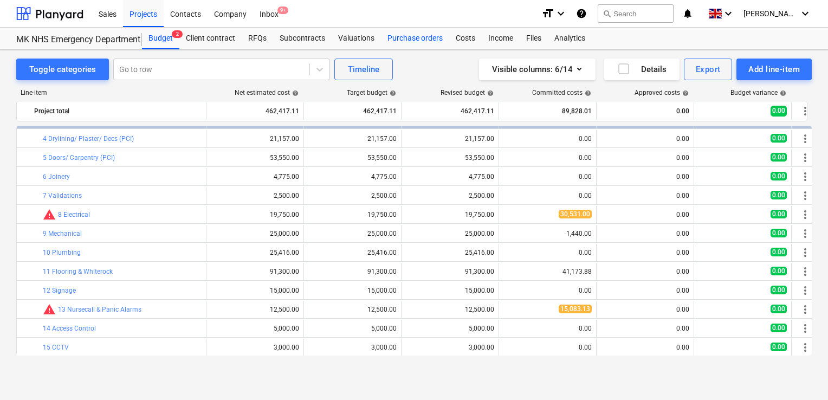
click at [405, 42] on div "Purchase orders" at bounding box center [415, 39] width 68 height 22
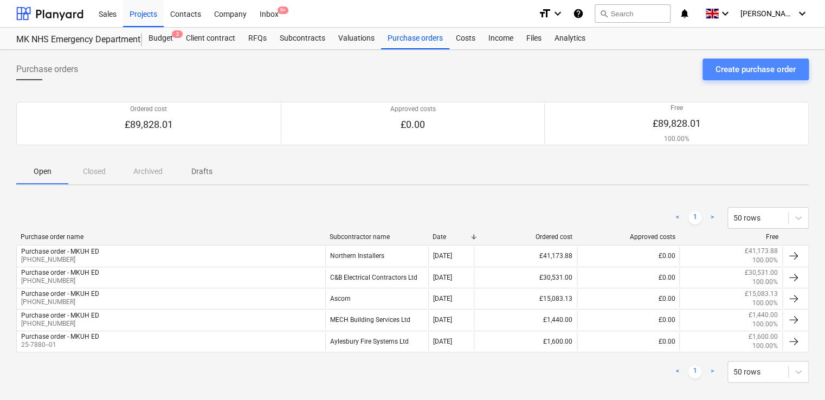
click at [748, 68] on div "Create purchase order" at bounding box center [755, 69] width 80 height 14
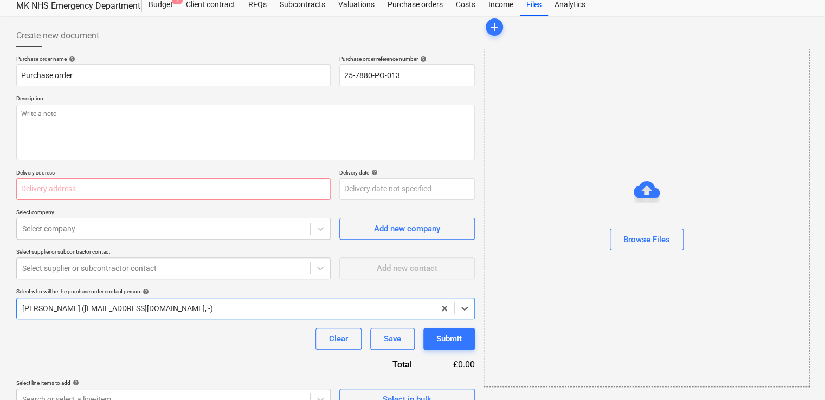
scroll to position [52, 0]
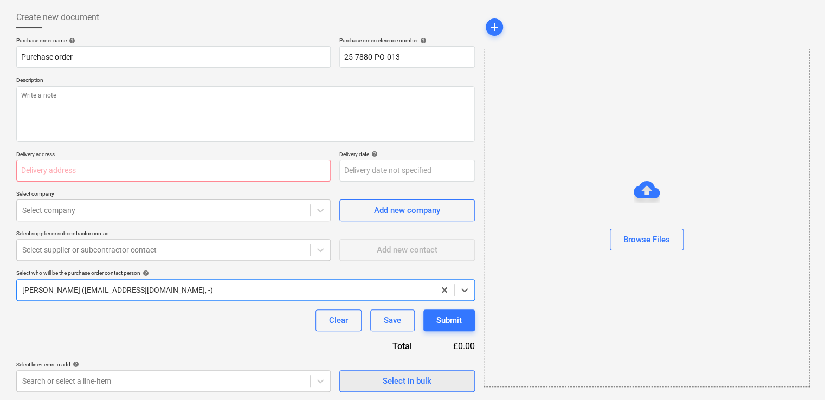
click at [368, 381] on span "Select in bulk" at bounding box center [407, 381] width 108 height 14
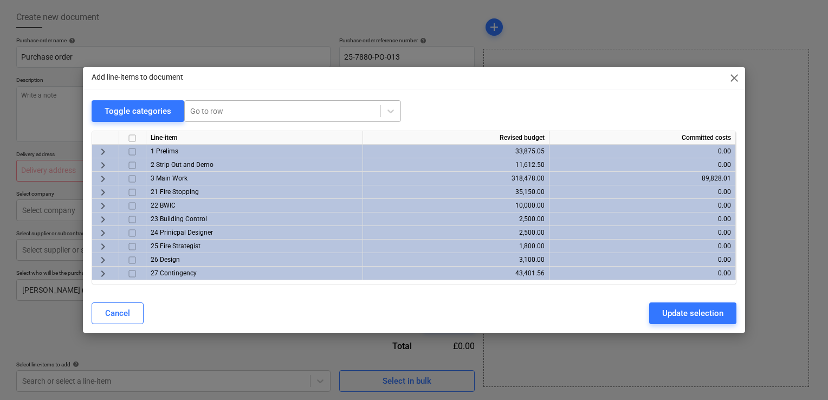
click at [247, 115] on div at bounding box center [282, 111] width 185 height 11
click at [128, 150] on input "checkbox" at bounding box center [132, 151] width 13 height 13
click at [129, 181] on input "checkbox" at bounding box center [132, 178] width 13 height 13
click at [670, 320] on div "Update selection" at bounding box center [692, 313] width 61 height 14
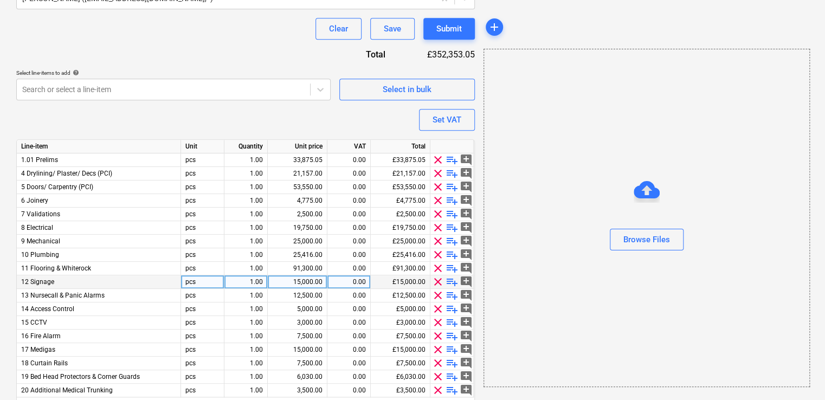
scroll to position [275, 0]
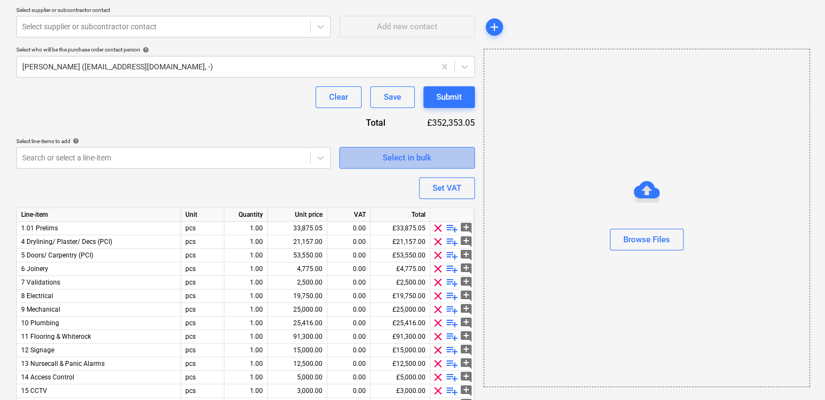
click at [354, 162] on span "Select in bulk" at bounding box center [407, 158] width 108 height 14
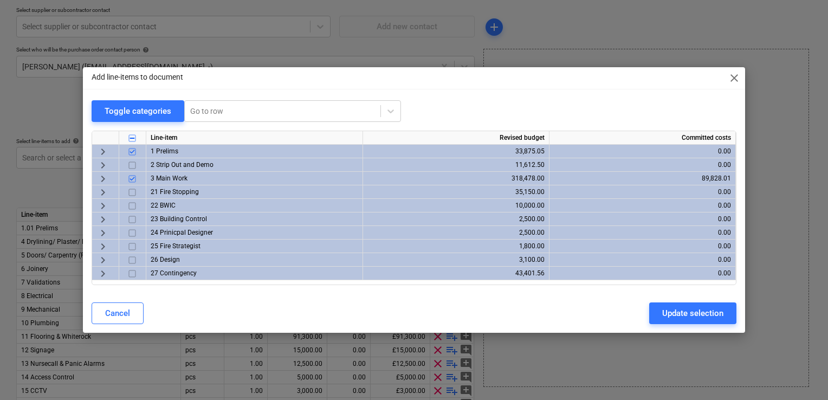
click at [131, 138] on input "checkbox" at bounding box center [132, 138] width 13 height 13
checkbox input "false"
click at [110, 317] on div "Cancel" at bounding box center [117, 313] width 25 height 14
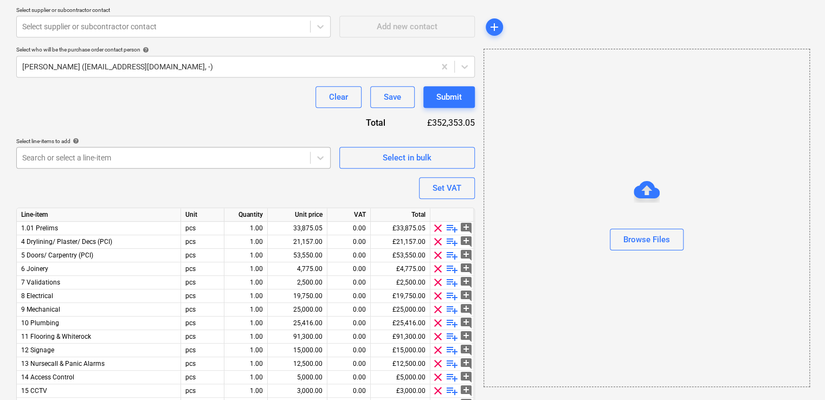
click at [101, 165] on div "Search or select a line-item" at bounding box center [173, 158] width 314 height 22
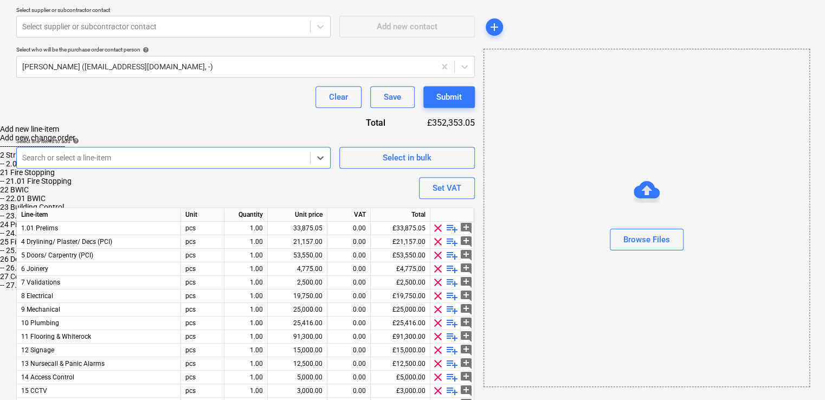
scroll to position [0, 0]
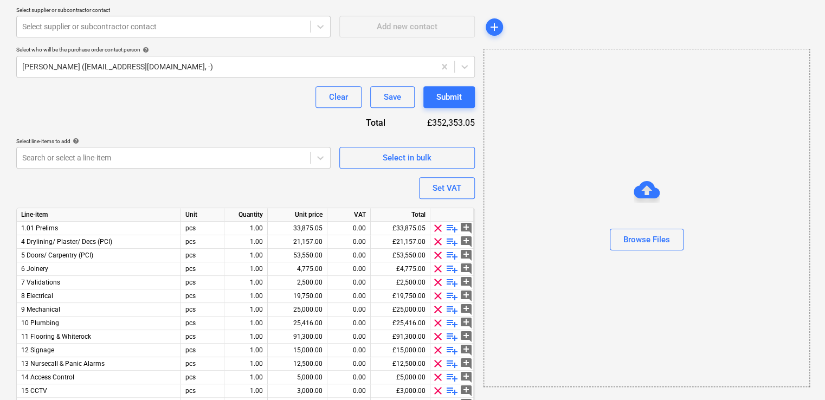
click at [247, 120] on div "Purchase order name help Purchase order Purchase order reference number help 25…" at bounding box center [245, 157] width 458 height 687
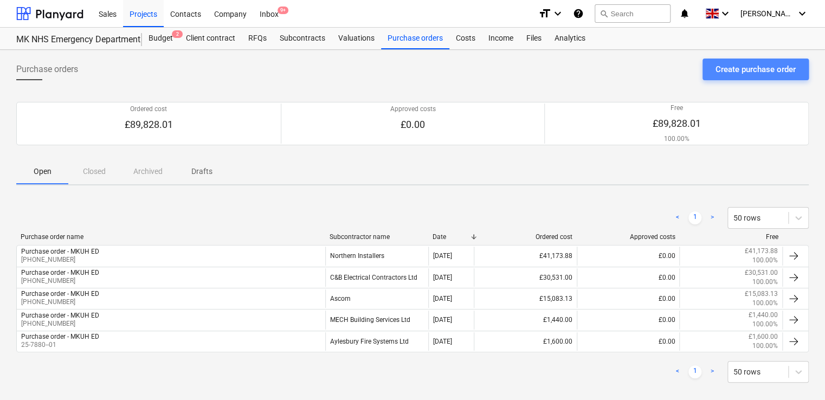
click at [717, 70] on div "Create purchase order" at bounding box center [755, 69] width 80 height 14
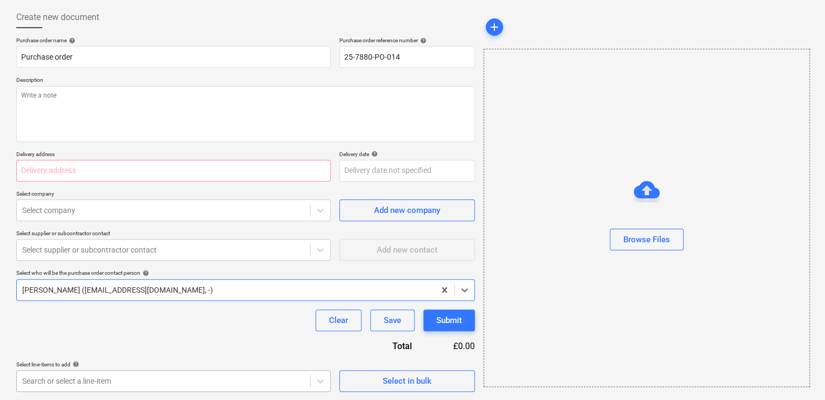
scroll to position [212, 0]
click at [299, 347] on body "Sales Projects Contacts Company Inbox 9+ format_size keyboard_arrow_down help s…" at bounding box center [412, 147] width 825 height 400
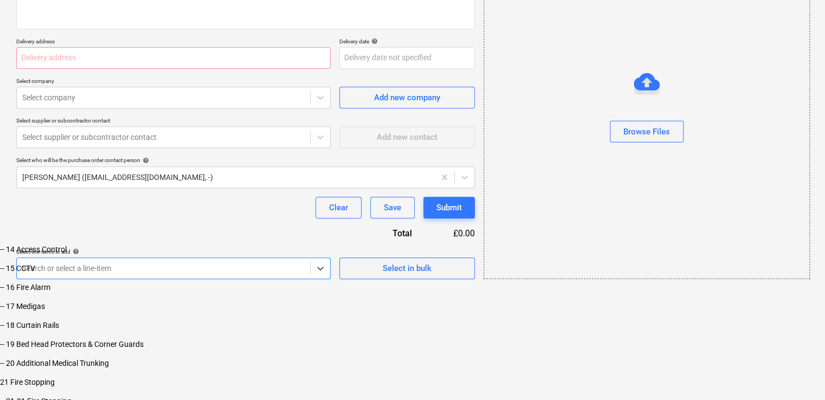
scroll to position [197, 0]
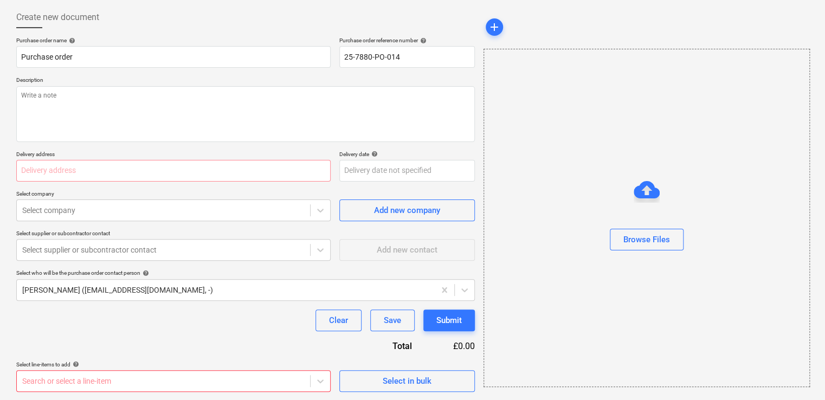
click at [124, 177] on div "Purchase order name help Purchase order Purchase order reference number help 25…" at bounding box center [245, 214] width 458 height 355
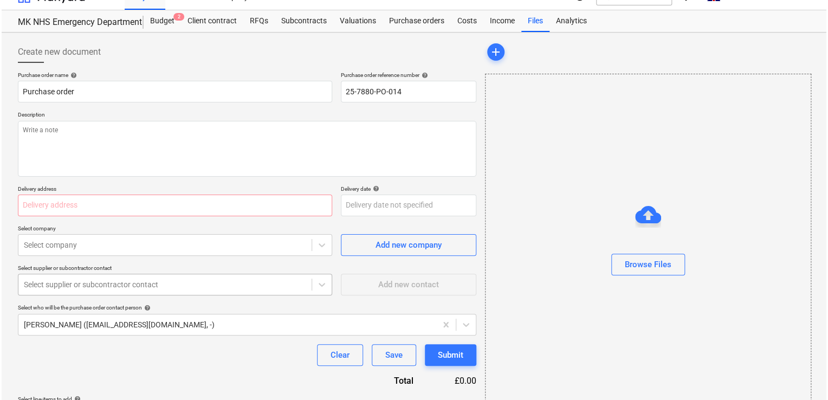
scroll to position [0, 0]
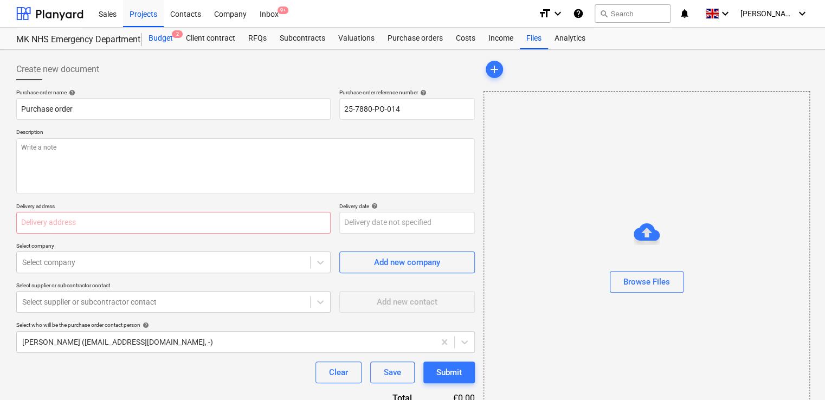
click at [178, 38] on span "2" at bounding box center [177, 34] width 11 height 8
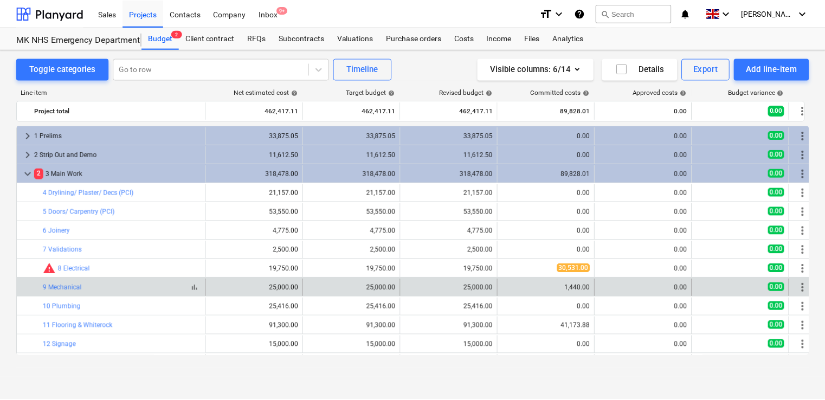
scroll to position [54, 0]
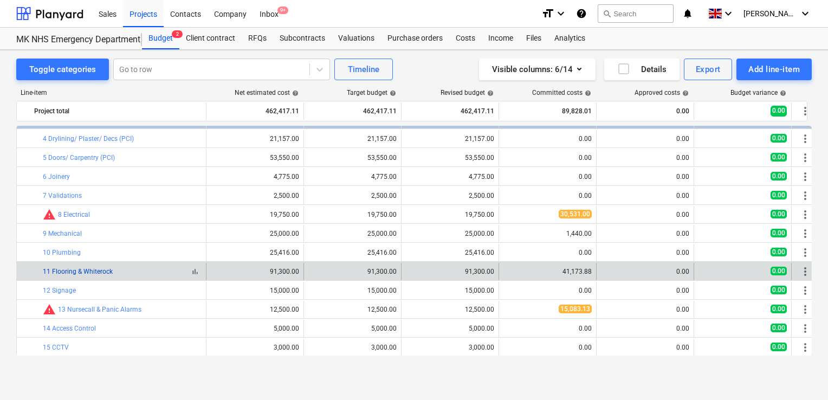
click at [92, 272] on link "11 Flooring & Whiterock" at bounding box center [78, 272] width 70 height 8
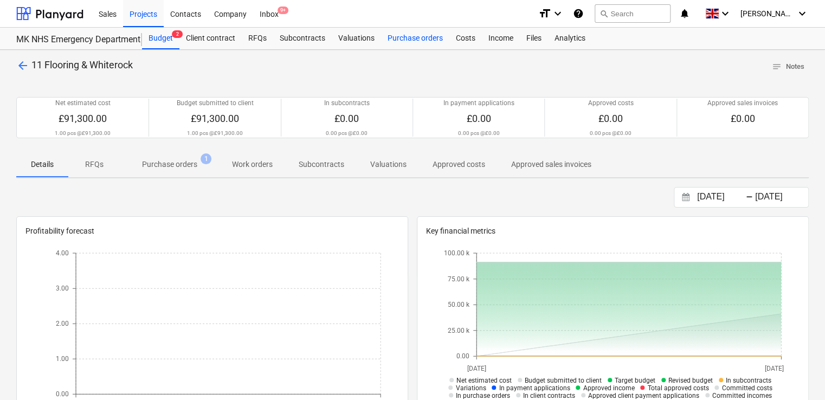
click at [414, 42] on div "Purchase orders" at bounding box center [415, 39] width 68 height 22
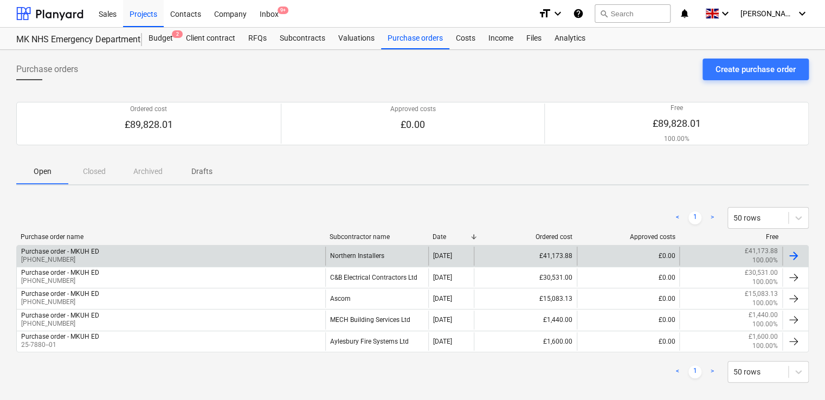
click at [165, 250] on div "Purchase order - MKUH ED [PHONE_NUMBER]" at bounding box center [171, 255] width 308 height 18
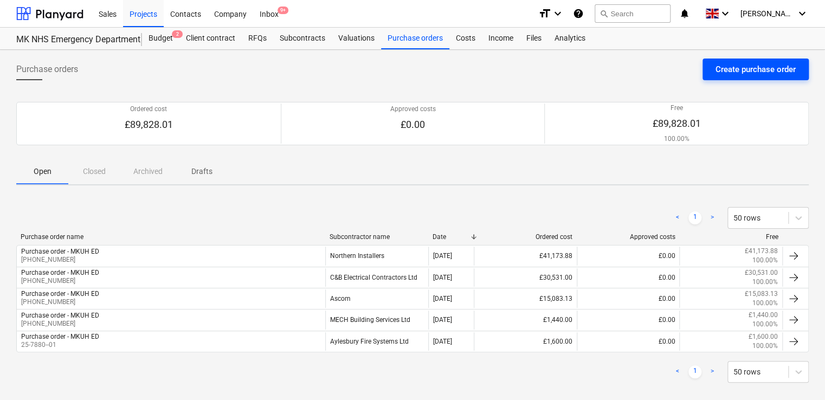
click at [744, 67] on div "Create purchase order" at bounding box center [755, 69] width 80 height 14
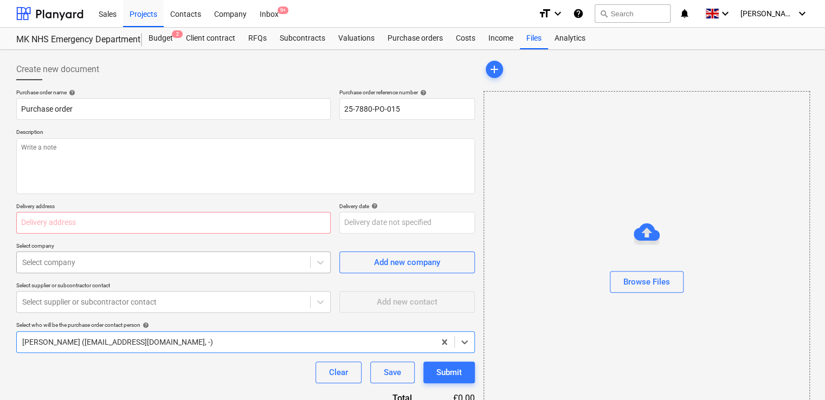
click at [109, 266] on body "Sales Projects Contacts Company Inbox 9+ format_size keyboard_arrow_down help s…" at bounding box center [412, 200] width 825 height 400
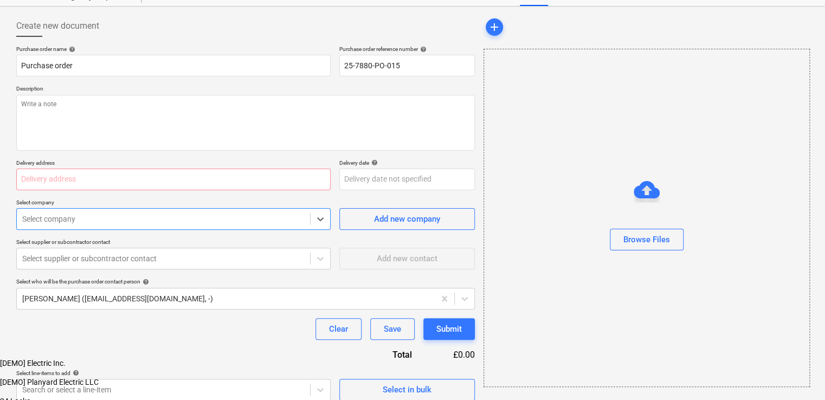
scroll to position [46, 0]
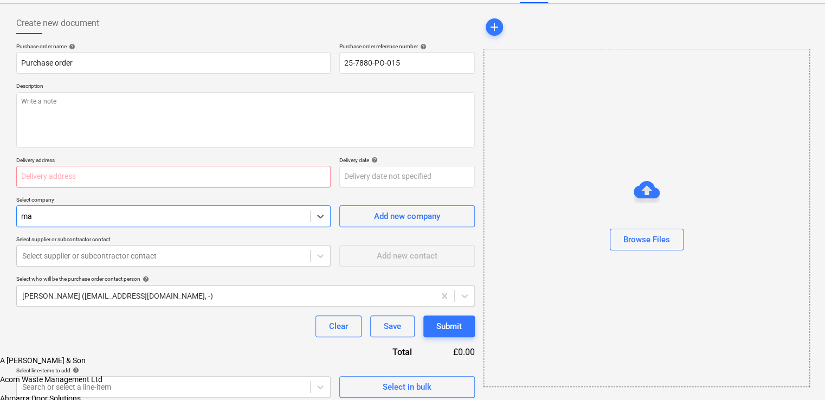
type input "ma c"
click at [103, 354] on div "MA Cost Consulting Ltd" at bounding box center [412, 358] width 825 height 9
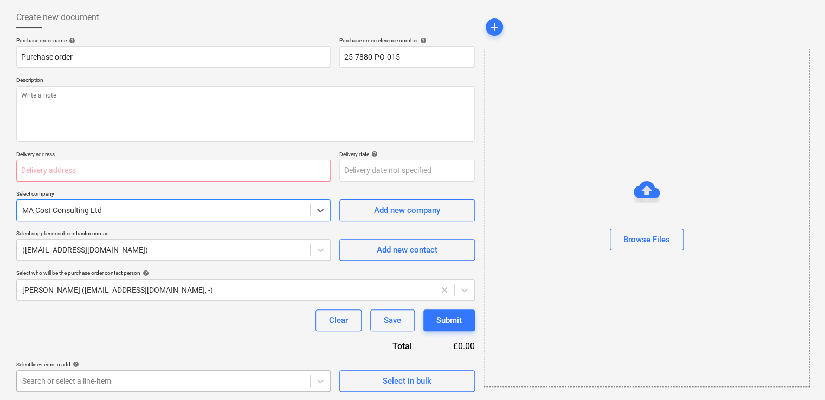
click at [136, 348] on body "Sales Projects Contacts Company Inbox 9+ format_size keyboard_arrow_down help s…" at bounding box center [412, 148] width 825 height 400
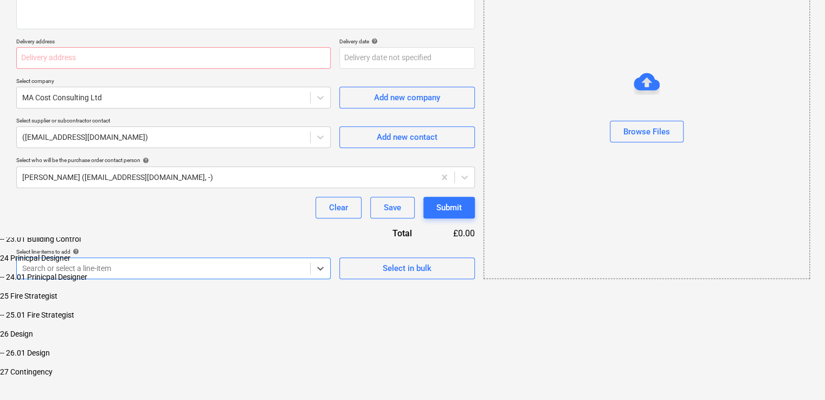
scroll to position [576, 0]
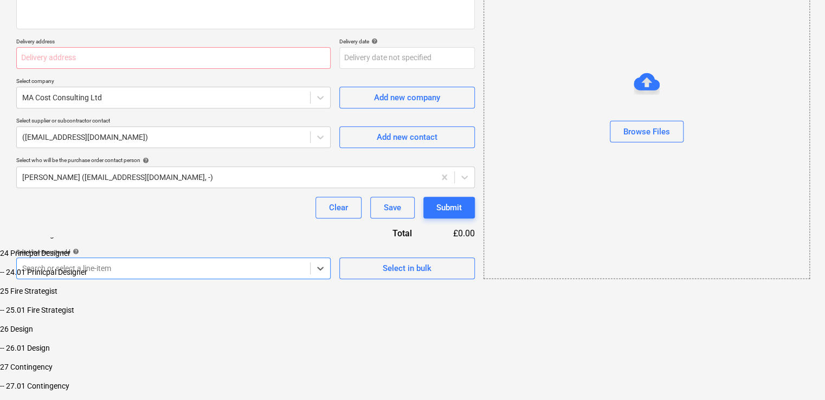
click at [135, 268] on div "-- 24.01 Prinicpal Designer" at bounding box center [412, 272] width 825 height 9
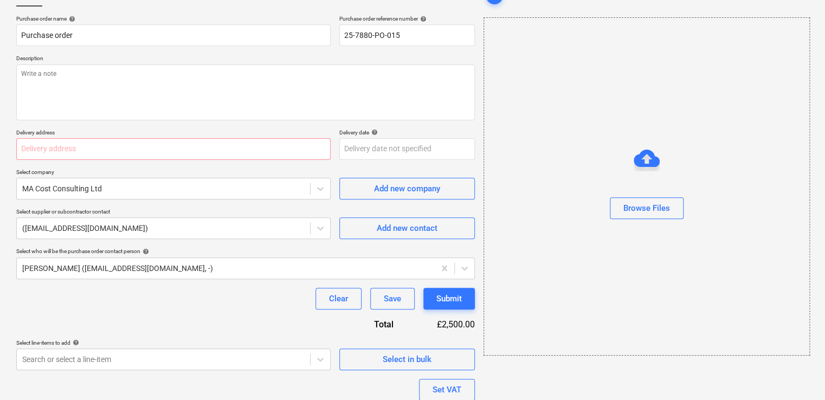
scroll to position [0, 0]
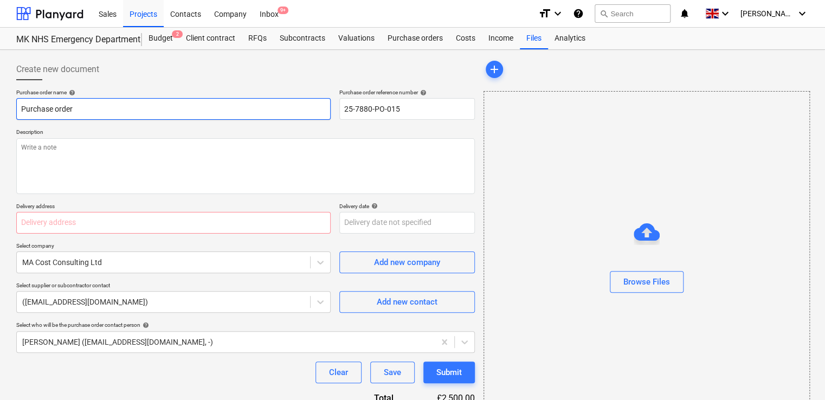
click at [85, 107] on input "Purchase order" at bounding box center [173, 109] width 314 height 22
type input "Purchase order - MKUH ED"
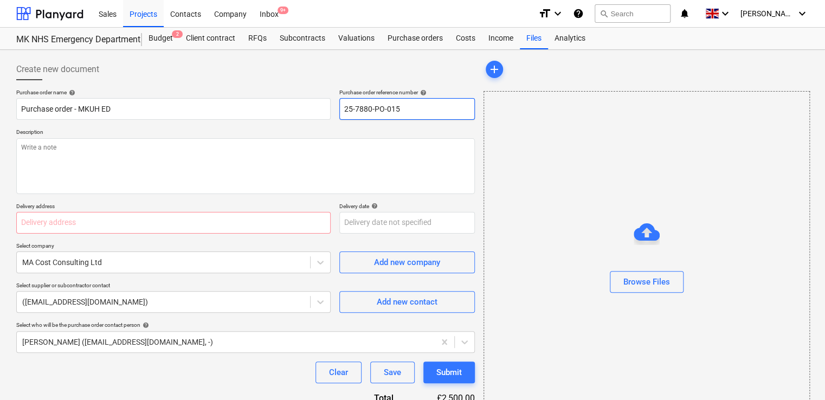
click at [410, 105] on input "25-7880-PO-015" at bounding box center [406, 109] width 135 height 22
type input "[PHONE_NUMBER]"
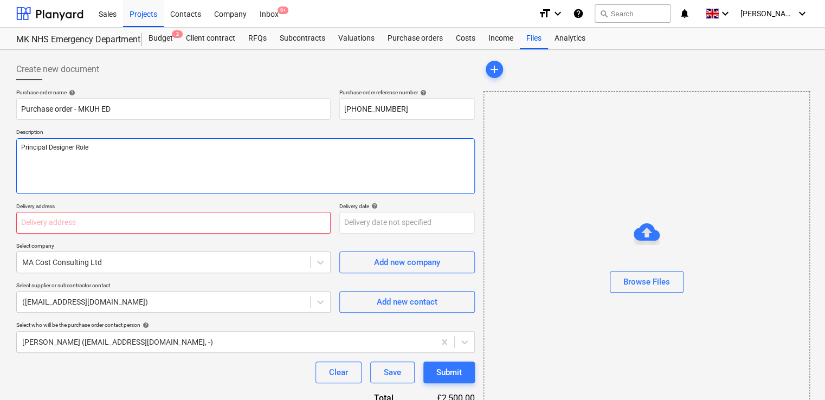
type textarea "Principal Designer Role"
click at [241, 224] on input "text" at bounding box center [173, 223] width 314 height 22
click at [219, 224] on input "text" at bounding box center [173, 223] width 314 height 22
click at [114, 231] on input "text" at bounding box center [173, 223] width 314 height 22
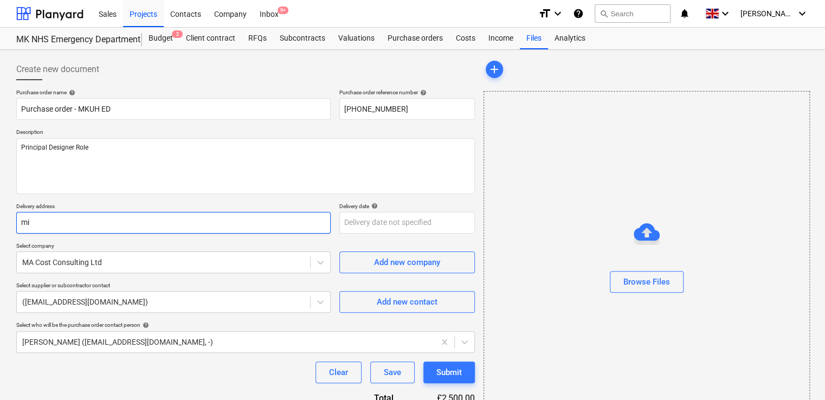
type input "m"
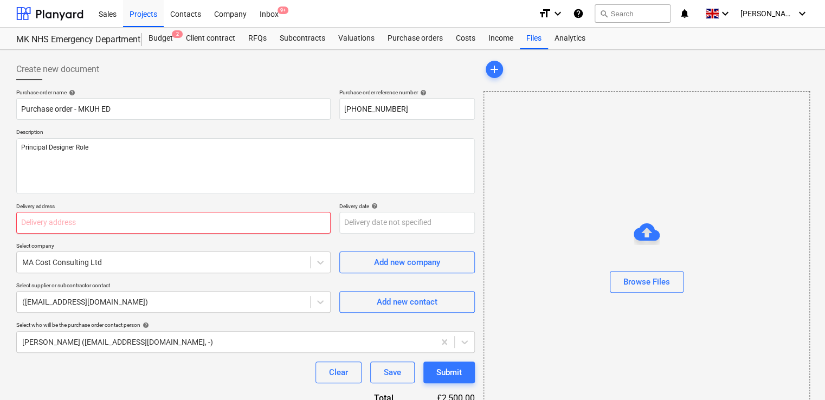
click at [95, 215] on input "text" at bounding box center [173, 223] width 314 height 22
click at [82, 173] on textarea "Principal Designer Role" at bounding box center [245, 166] width 458 height 56
click at [78, 212] on input "text" at bounding box center [173, 223] width 314 height 22
click at [119, 224] on input "text" at bounding box center [173, 223] width 314 height 22
paste input "[PERSON_NAME][GEOGRAPHIC_DATA] - Emergency Department [GEOGRAPHIC_DATA][PERSON_…"
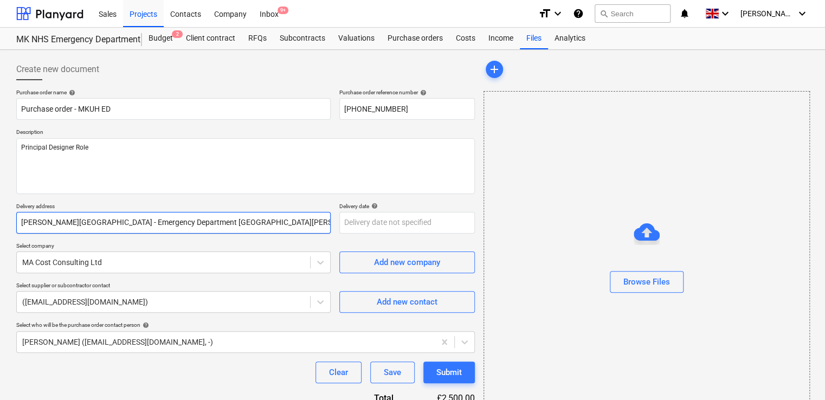
scroll to position [0, 74]
type input "[PERSON_NAME][GEOGRAPHIC_DATA] - Emergency Department [GEOGRAPHIC_DATA][PERSON_…"
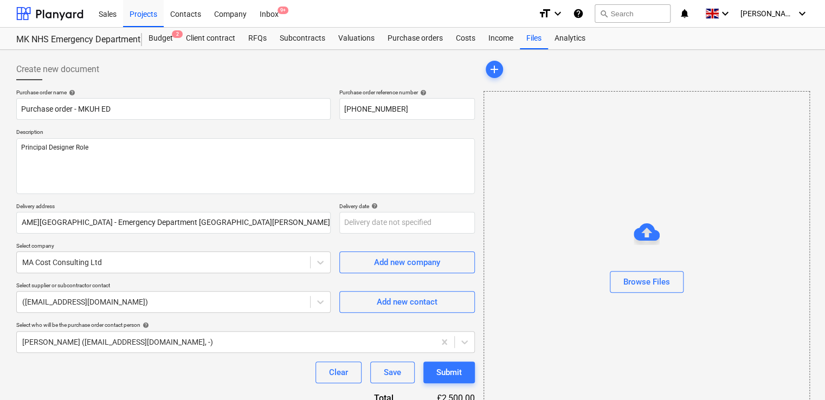
click at [152, 238] on div "Purchase order name help Purchase order - MKUH ED Purchase order reference numb…" at bounding box center [245, 317] width 458 height 457
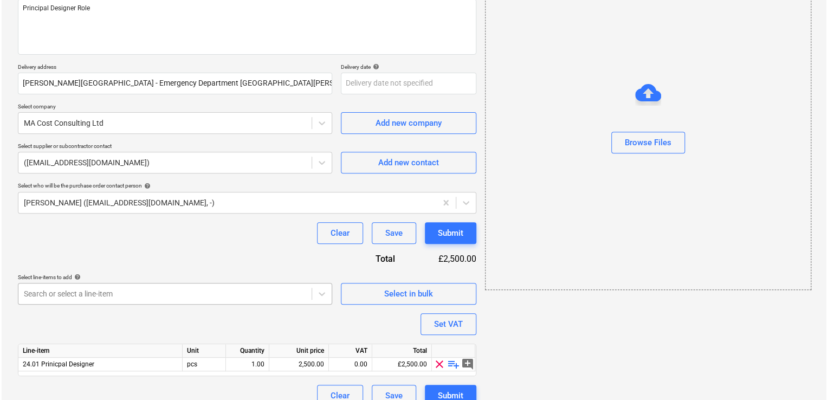
scroll to position [154, 0]
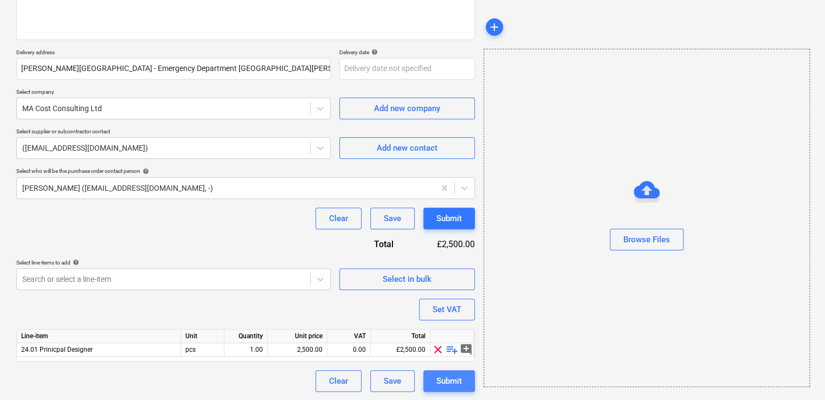
click at [459, 378] on div "Submit" at bounding box center [448, 381] width 25 height 14
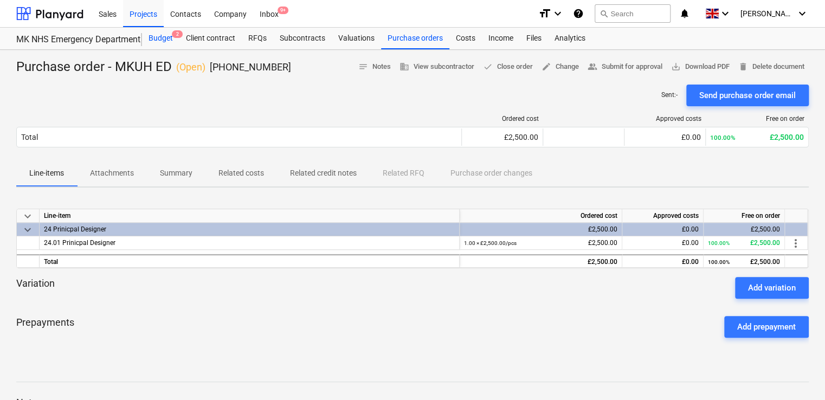
click at [170, 42] on div "Budget 2" at bounding box center [160, 39] width 37 height 22
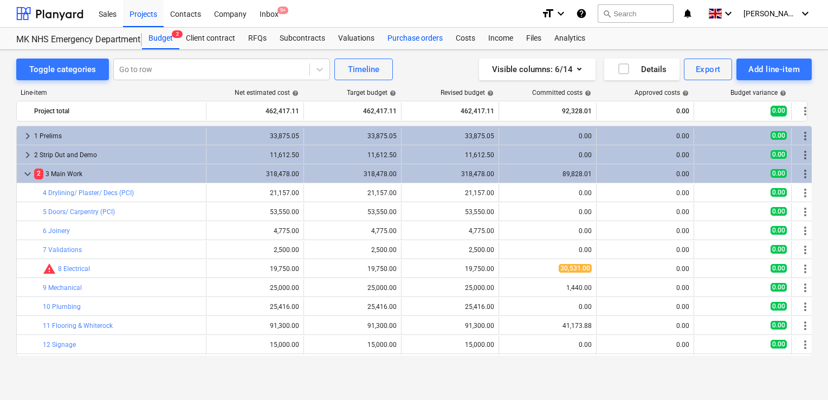
click at [410, 40] on div "Purchase orders" at bounding box center [415, 39] width 68 height 22
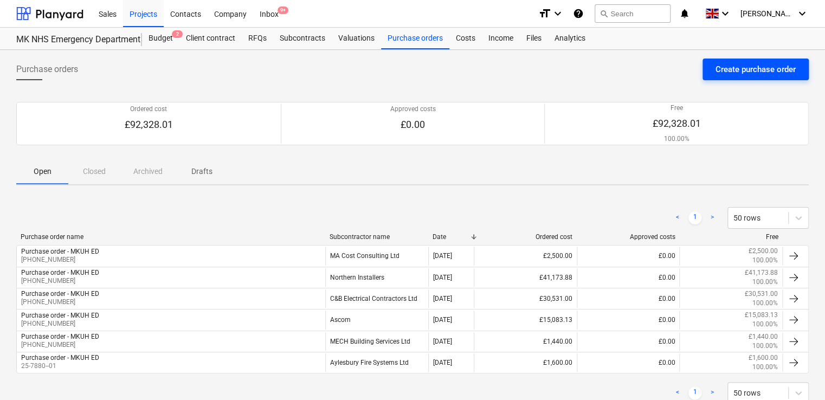
click at [717, 68] on div "Create purchase order" at bounding box center [755, 69] width 80 height 14
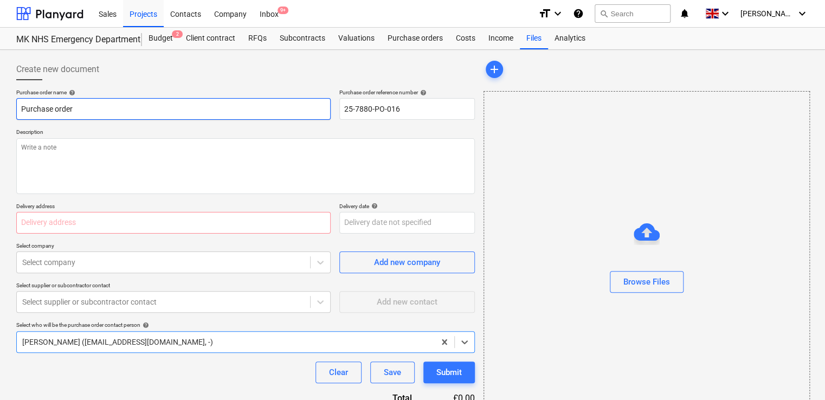
click at [245, 106] on input "Purchase order" at bounding box center [173, 109] width 314 height 22
type input "Purchase order - MKUH ED"
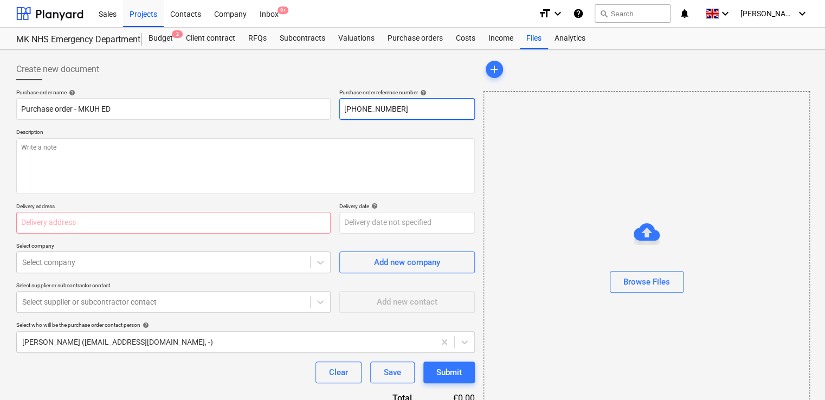
click at [420, 108] on input "[PHONE_NUMBER]" at bounding box center [406, 109] width 135 height 22
type input "[PHONE_NUMBER]"
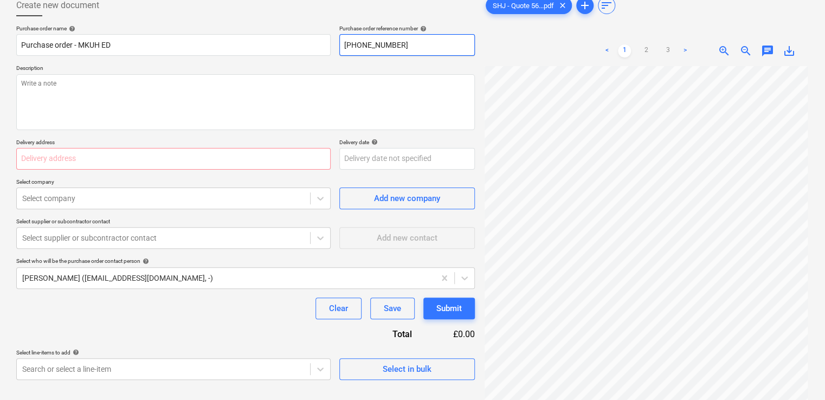
scroll to position [108, 0]
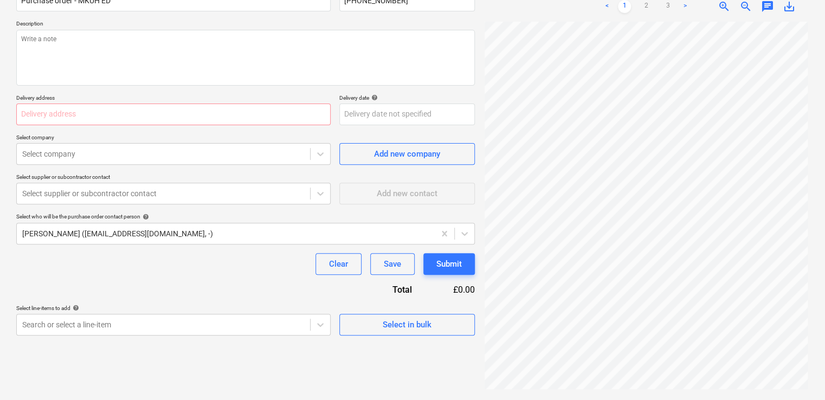
click at [451, 374] on div "Create new document Purchase order name help Purchase order - MKUH ED Purchase …" at bounding box center [245, 171] width 467 height 450
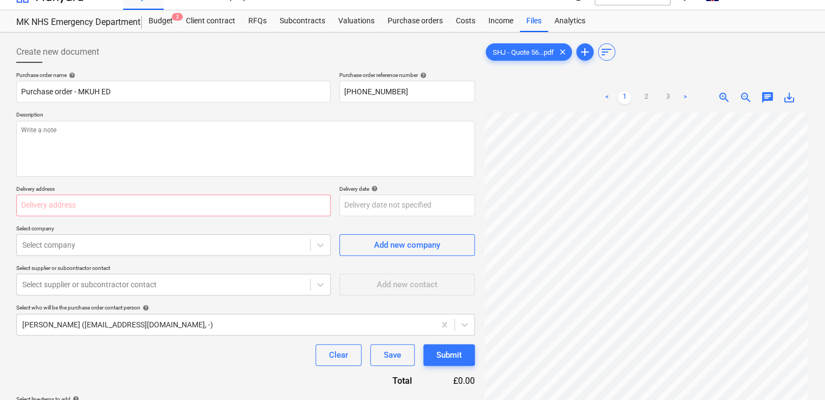
scroll to position [0, 0]
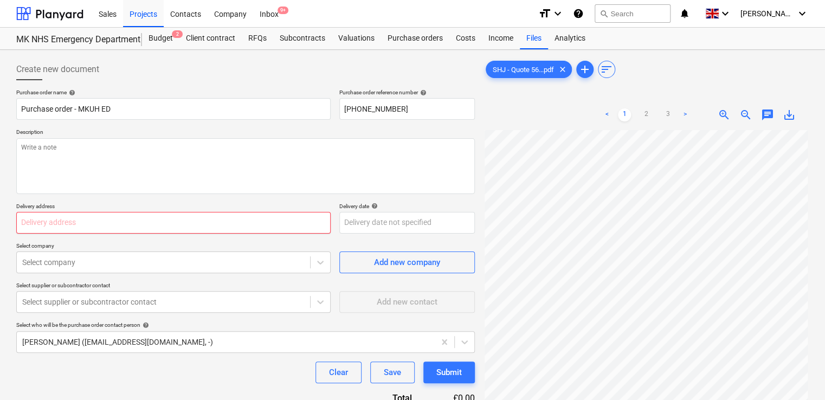
click at [193, 213] on input "text" at bounding box center [173, 223] width 314 height 22
type input "[PERSON_NAME][GEOGRAPHIC_DATA], [STREET_ADDRESS][PERSON_NAME]"
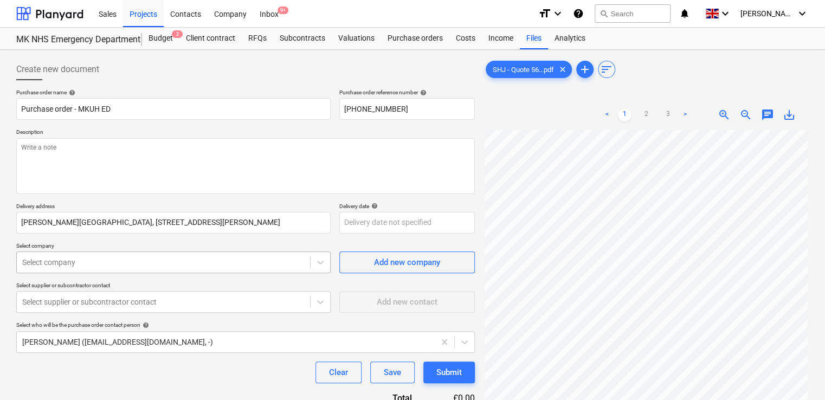
click at [158, 262] on body "Sales Projects Contacts Company Inbox 9+ format_size keyboard_arrow_down help s…" at bounding box center [412, 200] width 825 height 400
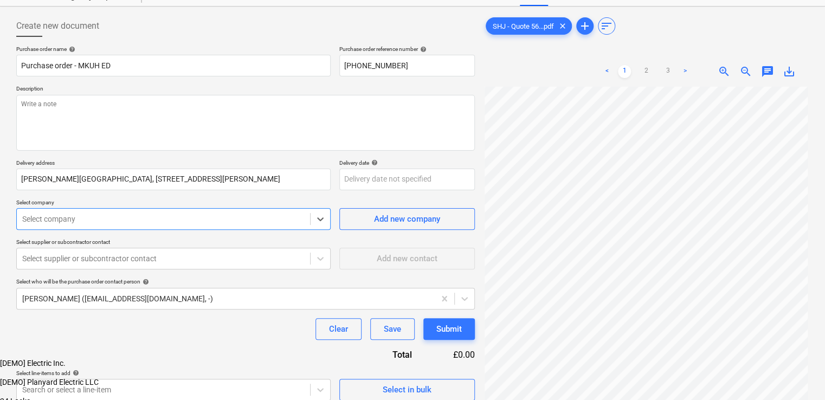
scroll to position [46, 0]
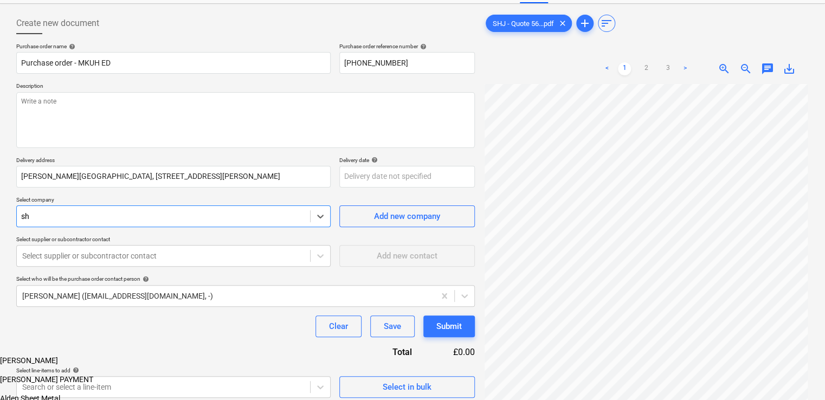
type input "shj"
click at [163, 354] on div "SHJ Medical Gas Specialists" at bounding box center [412, 358] width 825 height 9
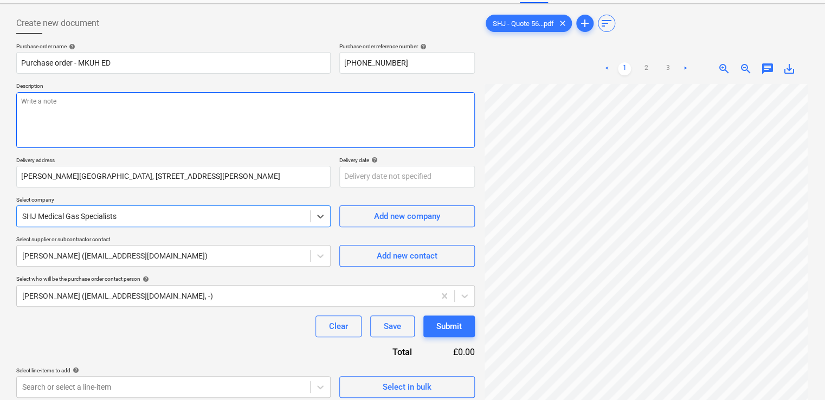
click at [102, 121] on textarea at bounding box center [245, 120] width 458 height 56
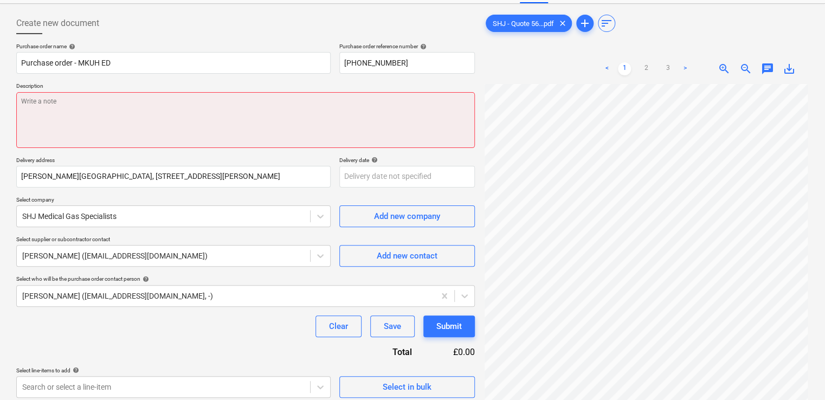
click at [60, 115] on textarea at bounding box center [245, 120] width 458 height 56
paste textarea "Loremip 9: Dolor si Ametc • Adipiscing eli sedd eiusmo te in utlabore et dolo M…"
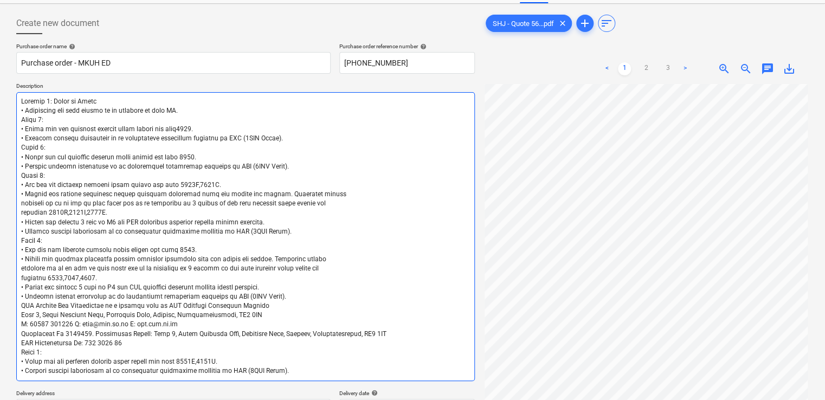
click at [212, 288] on textarea at bounding box center [245, 236] width 458 height 289
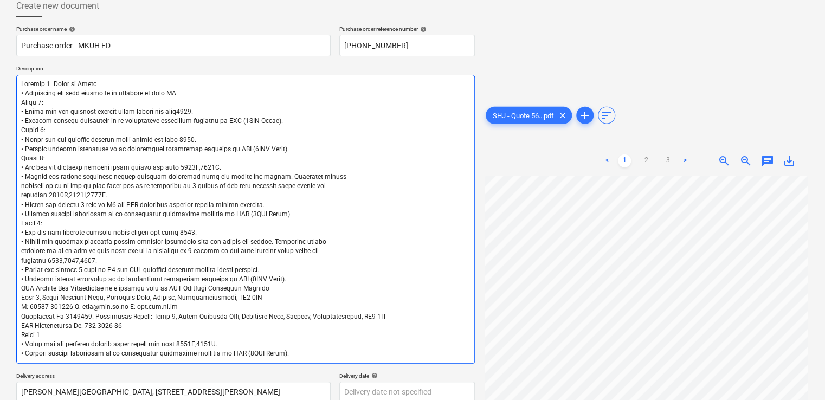
scroll to position [46, 0]
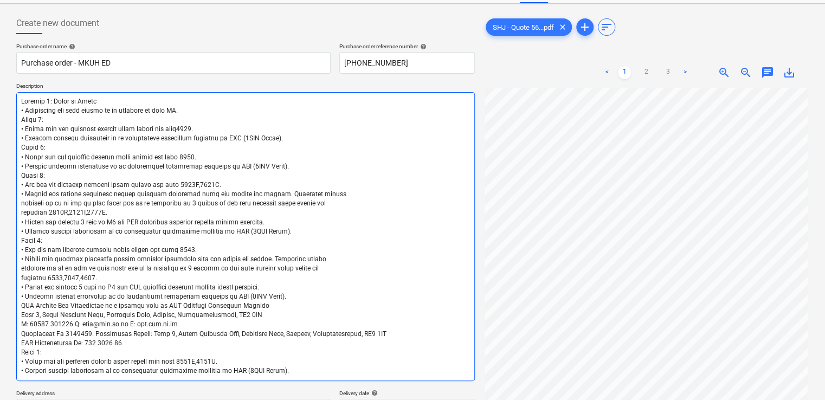
drag, startPoint x: 275, startPoint y: 213, endPoint x: -2, endPoint y: 99, distance: 300.0
click at [0, 99] on html "Sales Projects Contacts Company Inbox 9+ format_size keyboard_arrow_down help s…" at bounding box center [412, 154] width 825 height 400
click at [89, 119] on textarea at bounding box center [245, 236] width 458 height 289
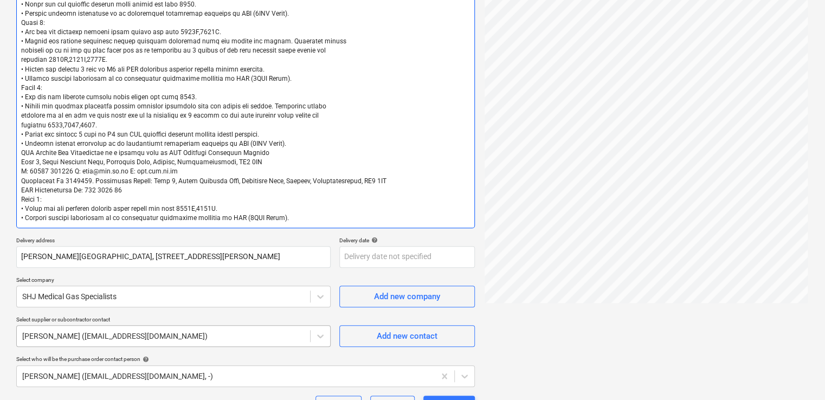
scroll to position [263, 0]
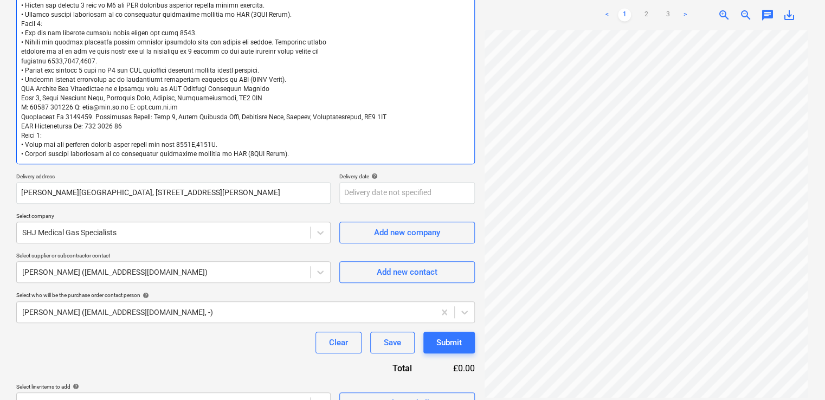
drag, startPoint x: 21, startPoint y: 116, endPoint x: 314, endPoint y: 216, distance: 309.6
click at [314, 216] on div "Purchase order name help Purchase order - MKUH ED Purchase order reference numb…" at bounding box center [245, 120] width 458 height 588
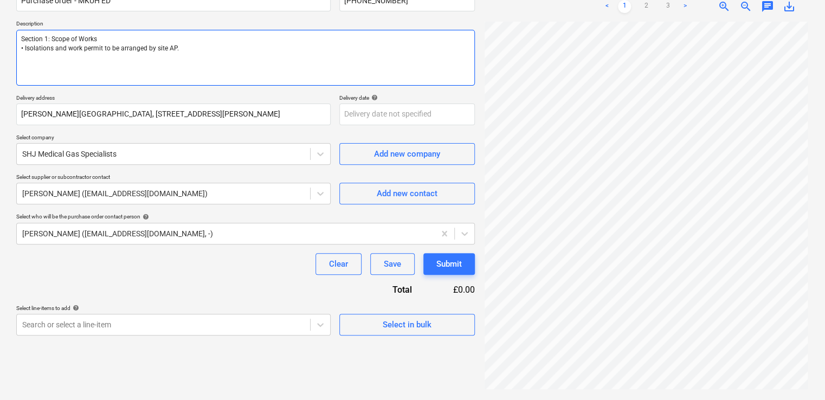
scroll to position [12, 0]
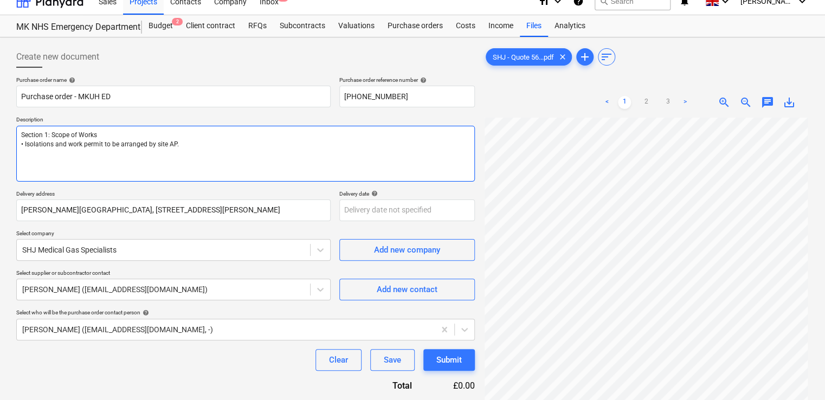
click at [73, 163] on textarea "Section 1: Scope of Works • Isolations and work permit to be arranged by site A…" at bounding box center [245, 154] width 458 height 56
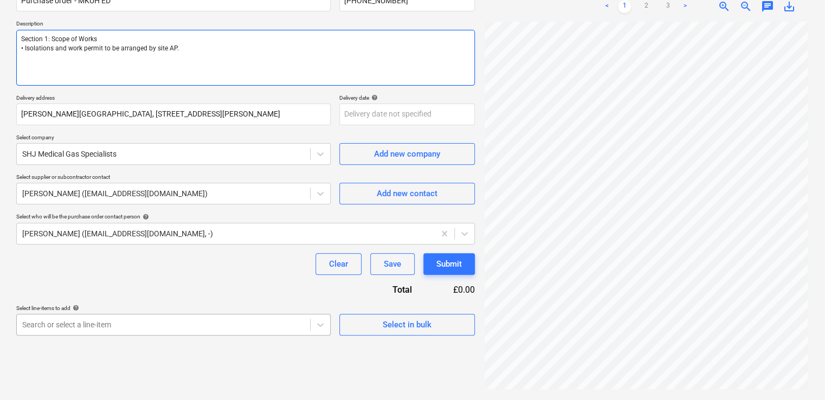
type textarea "Section 1: Scope of Works • Isolations and work permit to be arranged by site A…"
click at [146, 291] on body "Sales Projects Contacts Company Inbox 9+ format_size keyboard_arrow_down help s…" at bounding box center [412, 92] width 825 height 400
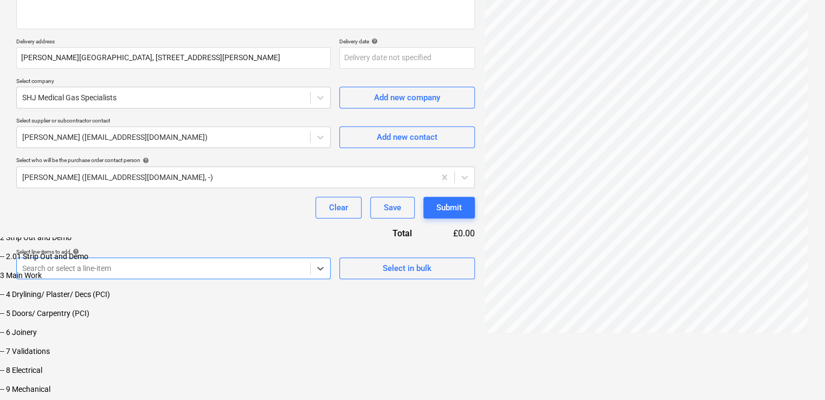
scroll to position [108, 0]
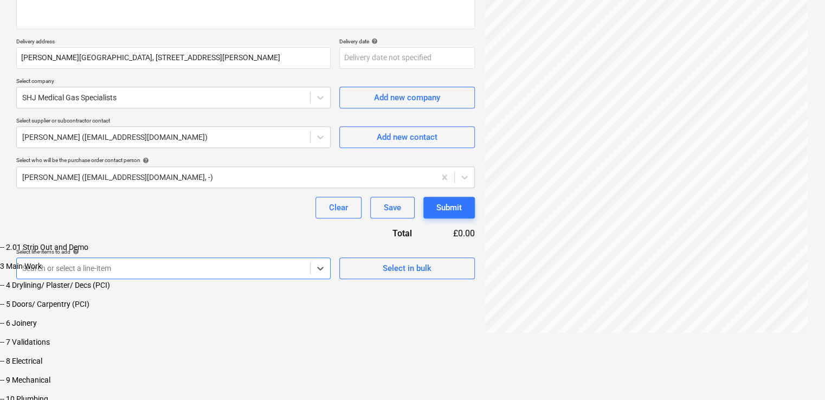
click at [115, 251] on div "-- 2.01 Strip Out and Demo" at bounding box center [412, 247] width 825 height 9
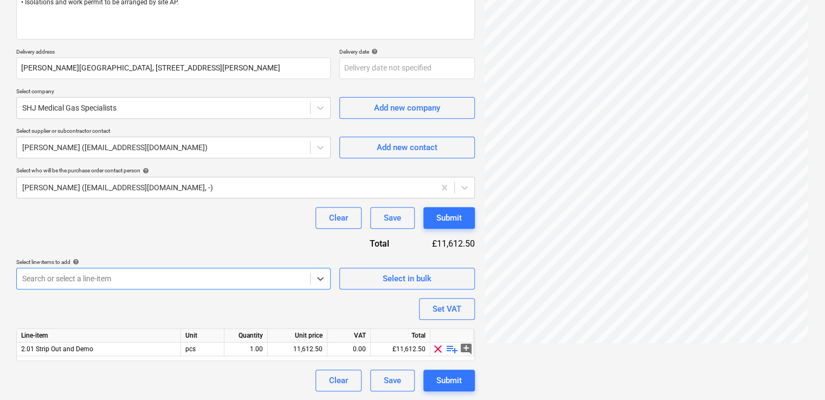
scroll to position [154, 0]
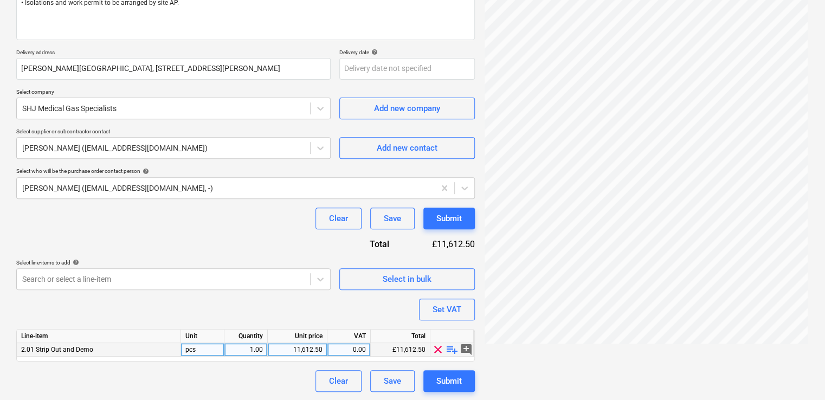
click at [299, 345] on div "11,612.50" at bounding box center [297, 350] width 50 height 14
click at [299, 345] on input "11612.5" at bounding box center [297, 349] width 59 height 13
type input "22950"
click at [294, 326] on div "Purchase order name help Purchase order - MKUH ED Purchase order reference numb…" at bounding box center [245, 163] width 458 height 457
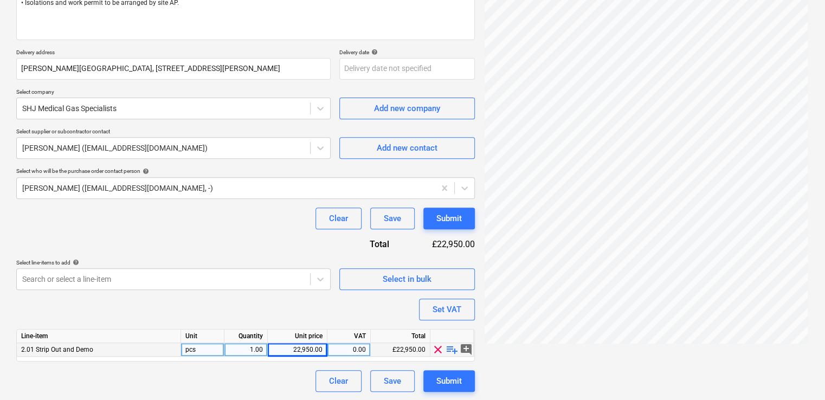
click at [135, 352] on div "2.01 Strip Out and Demo" at bounding box center [99, 350] width 164 height 14
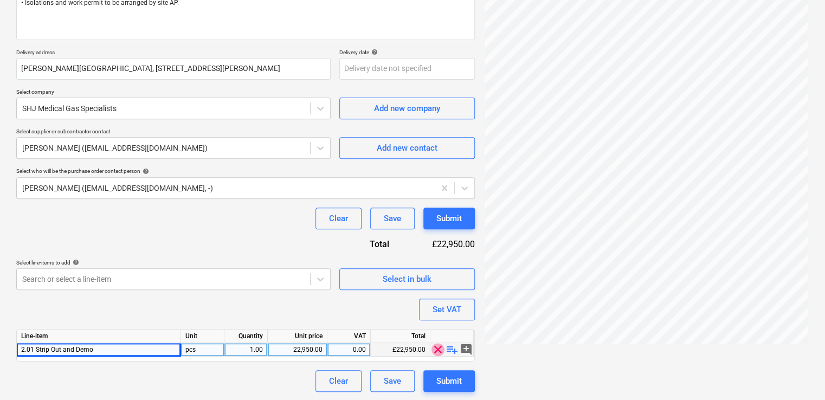
click at [439, 348] on span "clear" at bounding box center [437, 349] width 13 height 13
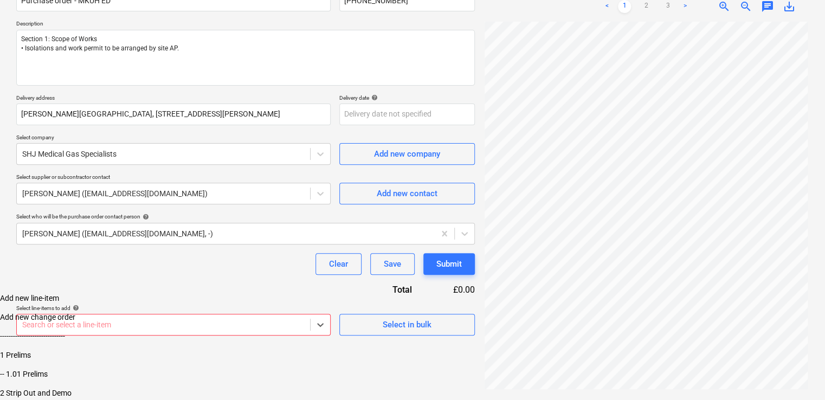
click at [236, 333] on body "Sales Projects Contacts Company Inbox 9+ format_size keyboard_arrow_down help s…" at bounding box center [412, 174] width 825 height 564
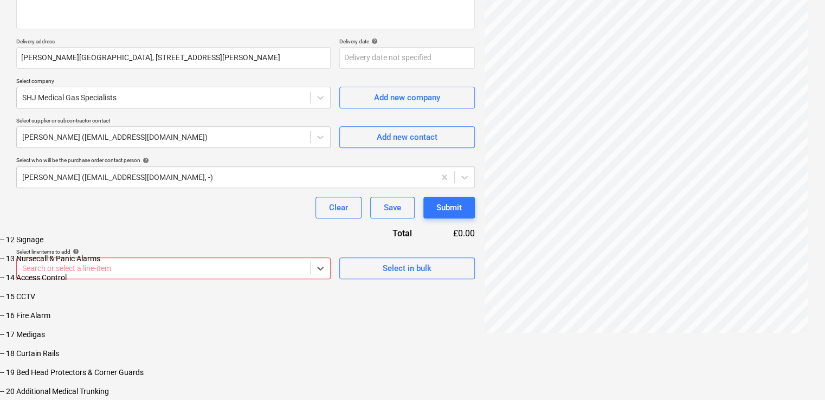
scroll to position [325, 0]
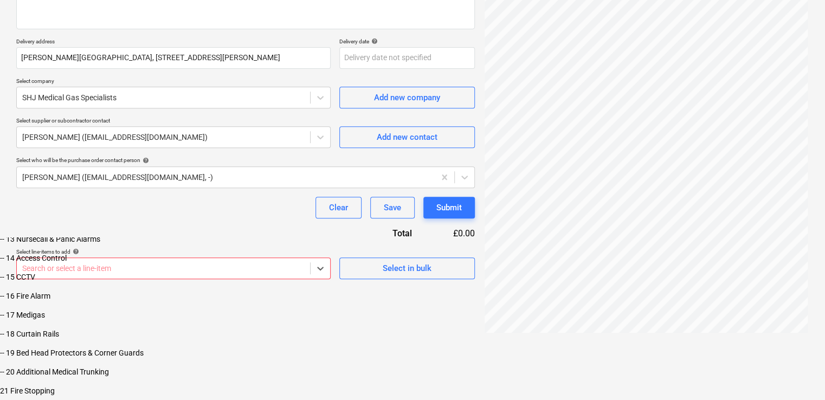
drag, startPoint x: 184, startPoint y: 311, endPoint x: 180, endPoint y: 316, distance: 6.3
click at [180, 316] on div "-- 17 Medigas" at bounding box center [412, 314] width 825 height 9
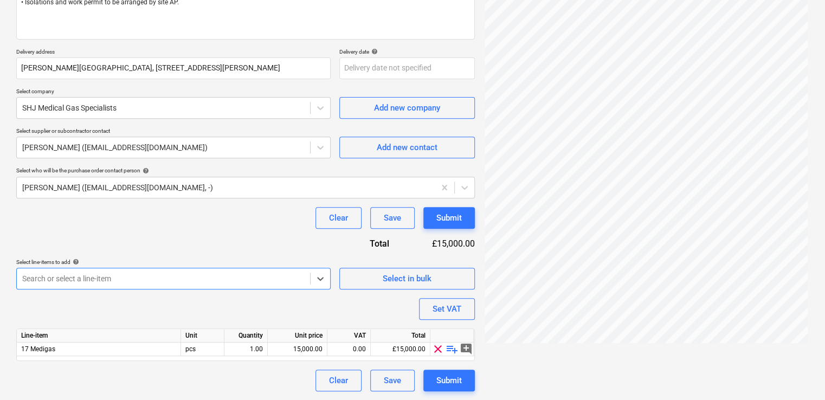
scroll to position [154, 0]
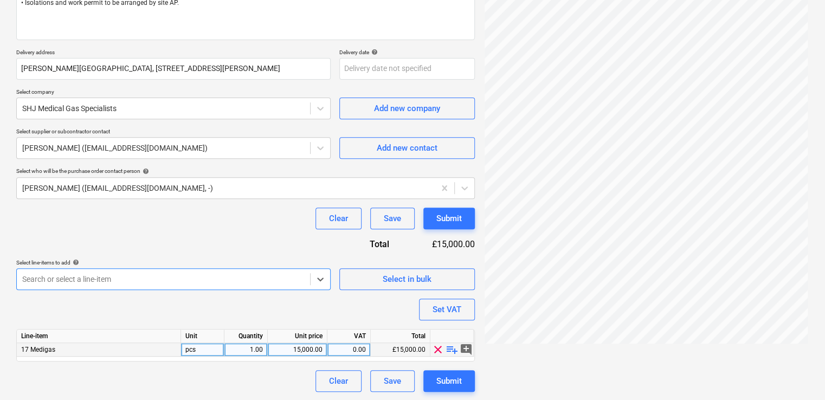
click at [302, 348] on div "15,000.00" at bounding box center [297, 350] width 50 height 14
click at [302, 348] on input "15000" at bounding box center [297, 349] width 59 height 13
type input "22950"
click at [296, 329] on div "Line-item Unit Quantity Unit price VAT Total 17 Medigas pcs 1.00 22950 0.00 £15…" at bounding box center [245, 345] width 458 height 33
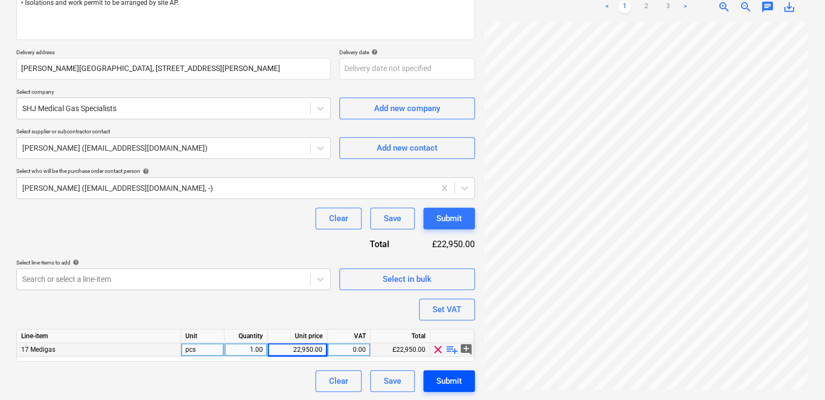
click at [459, 372] on button "Submit" at bounding box center [448, 381] width 51 height 22
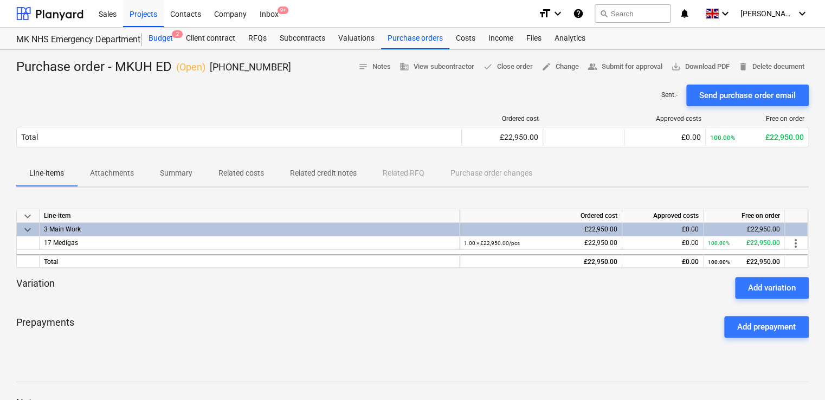
click at [169, 45] on div "Budget 2" at bounding box center [160, 39] width 37 height 22
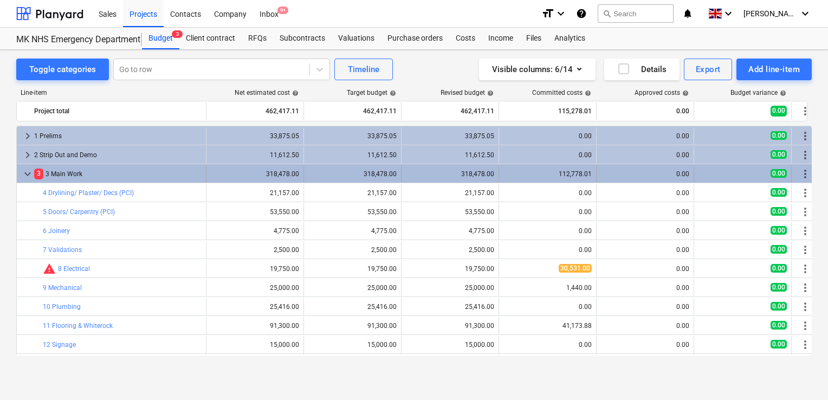
click at [107, 174] on div "3 3 Main Work" at bounding box center [117, 173] width 167 height 17
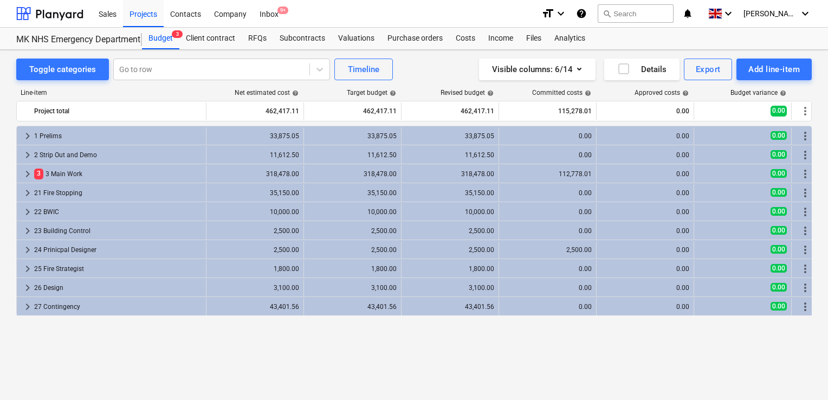
click at [107, 174] on div "3 3 Main Work" at bounding box center [117, 173] width 167 height 17
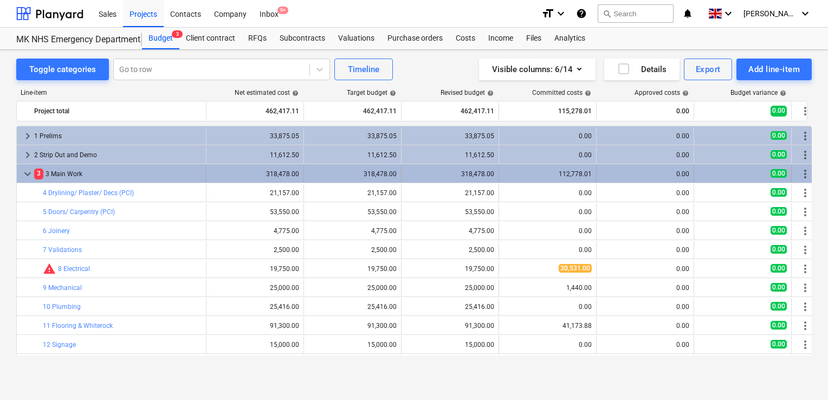
click at [54, 180] on div "3 3 Main Work" at bounding box center [117, 173] width 167 height 17
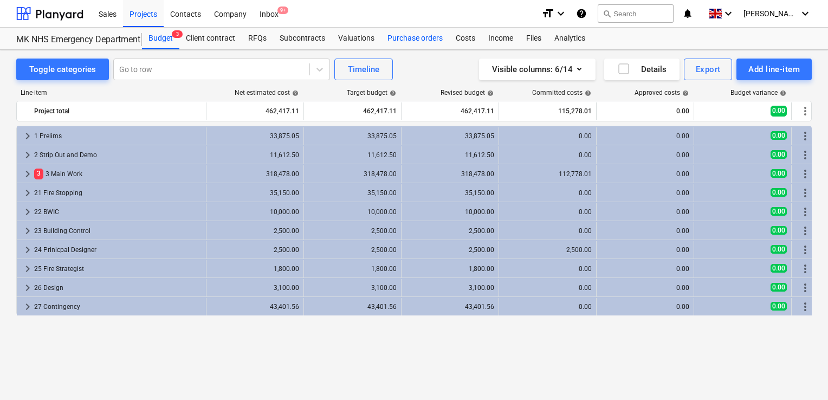
click at [396, 38] on div "Purchase orders" at bounding box center [415, 39] width 68 height 22
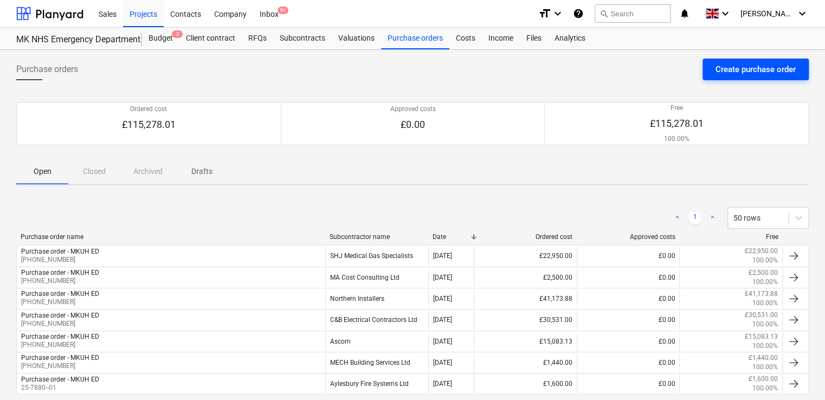
click at [744, 64] on div "Create purchase order" at bounding box center [755, 69] width 80 height 14
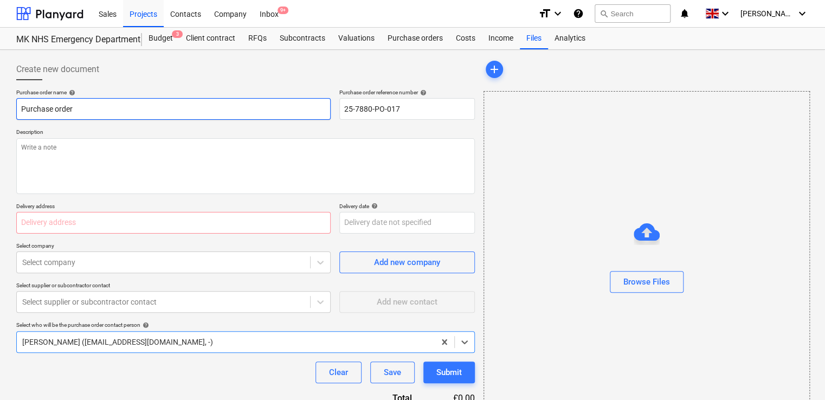
click at [233, 108] on input "Purchase order" at bounding box center [173, 109] width 314 height 22
type input "Purchase order - MKUH ED"
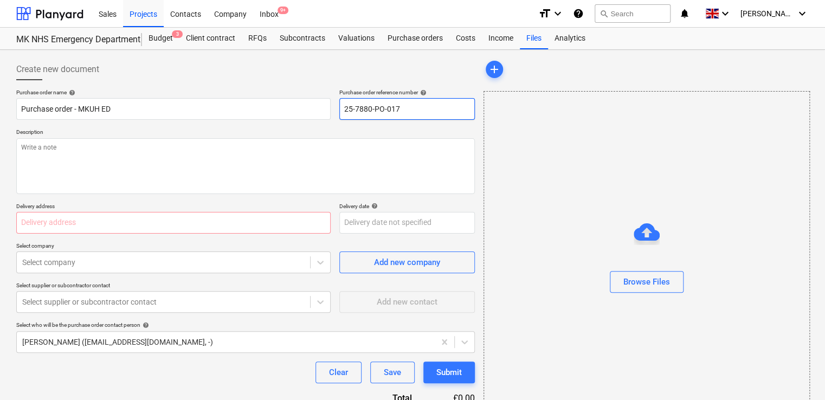
click at [421, 109] on input "25-7880-PO-017" at bounding box center [406, 109] width 135 height 22
click at [424, 105] on input "25-7880-PO-017" at bounding box center [406, 109] width 135 height 22
type input "[PHONE_NUMBER]"
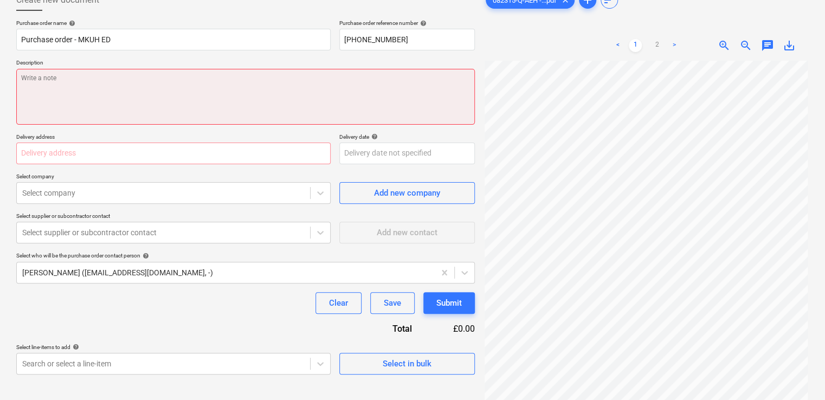
scroll to position [54, 0]
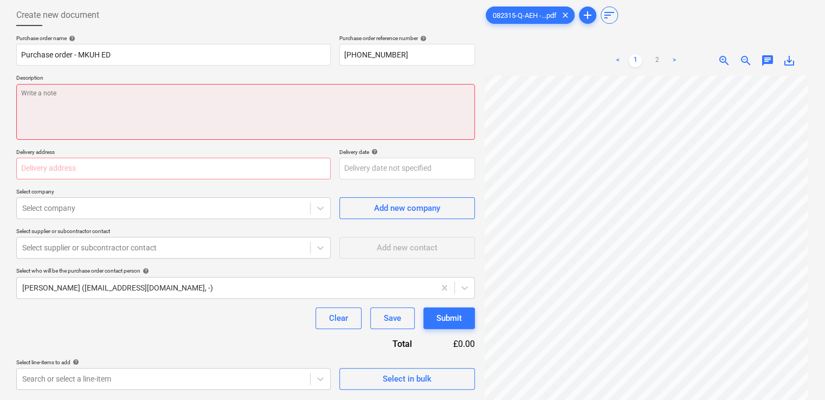
click at [121, 105] on textarea at bounding box center [245, 112] width 458 height 56
click at [142, 104] on textarea at bounding box center [245, 112] width 458 height 56
paste textarea "Pre works sampling 1.00 945.00 20% 945.00 Chlorination 1.00 2,375.00 20% 2,375.…"
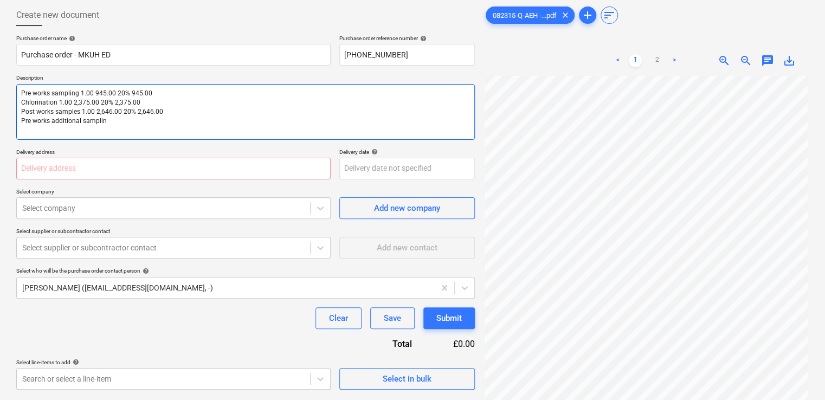
click at [165, 92] on textarea "Pre works sampling 1.00 945.00 20% 945.00 Chlorination 1.00 2,375.00 20% 2,375.…" at bounding box center [245, 112] width 458 height 56
click at [148, 103] on textarea "Pre works sampling Chlorination 1.00 2,375.00 20% 2,375.00 Post works samples 1…" at bounding box center [245, 112] width 458 height 56
click at [171, 114] on textarea "Pre works sampling Chlorination Post works samples 1.00 2,646.00 20% 2,646.00 P…" at bounding box center [245, 112] width 458 height 56
click at [119, 122] on textarea "Pre works sampling Chlorination Post works samples Pre works additional samplin" at bounding box center [245, 112] width 458 height 56
click at [146, 133] on textarea "Pre works sampling Chlorination Post works samples Pre works additional sampling" at bounding box center [245, 112] width 458 height 56
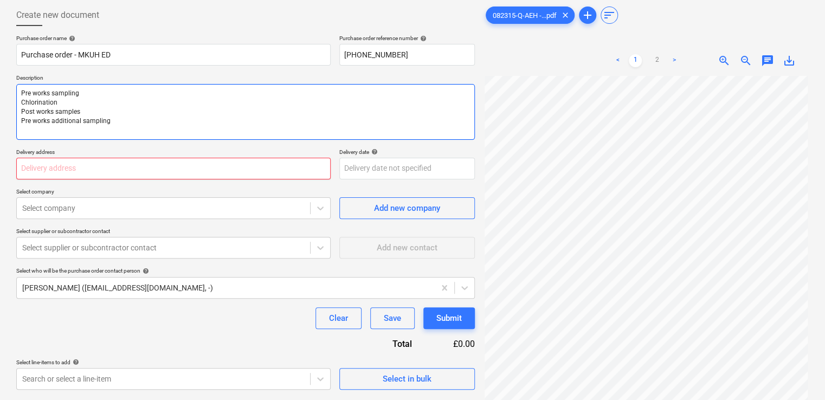
type textarea "Pre works sampling Chlorination Post works samples Pre works additional sampling"
click at [146, 171] on input "text" at bounding box center [173, 169] width 314 height 22
type input "[PERSON_NAME][GEOGRAPHIC_DATA], [STREET_ADDRESS][PERSON_NAME]"
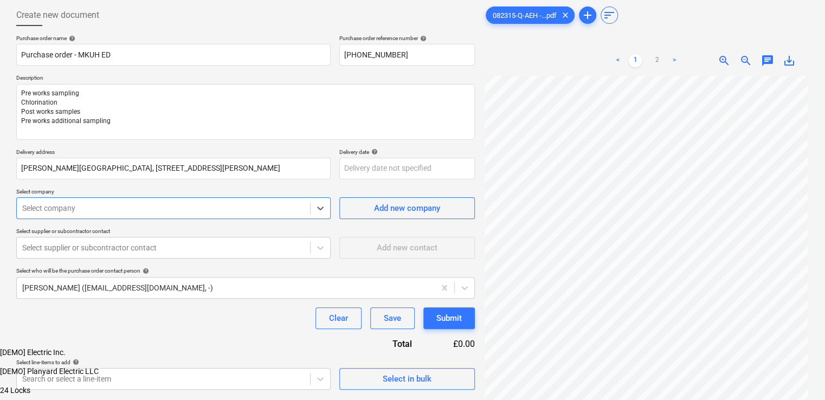
click at [119, 213] on div at bounding box center [163, 208] width 282 height 11
type input "evol"
click at [126, 346] on div "Evolution Water Services Ltd" at bounding box center [412, 350] width 825 height 9
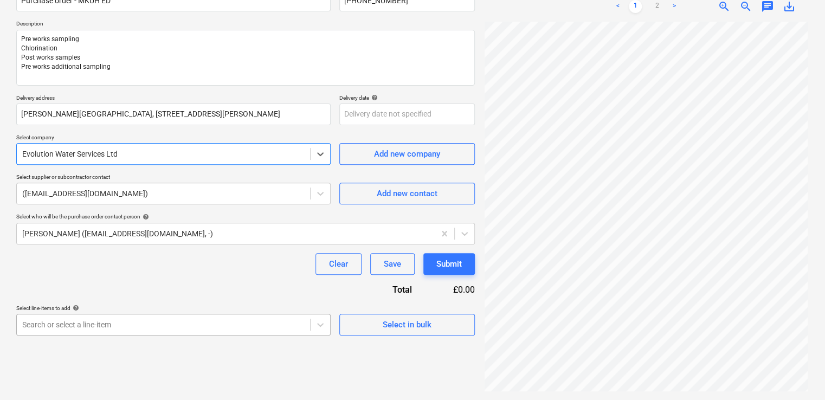
click at [122, 291] on body "Sales Projects Contacts Company Inbox 9+ format_size keyboard_arrow_down help s…" at bounding box center [412, 92] width 825 height 400
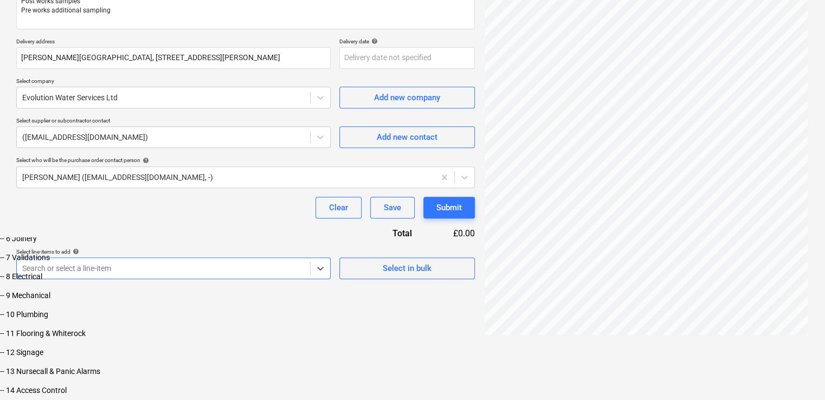
scroll to position [217, 0]
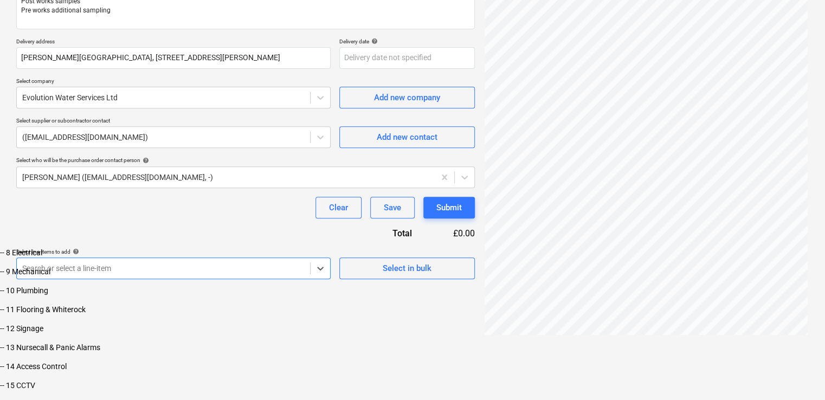
click at [83, 295] on div "-- 10 Plumbing" at bounding box center [412, 290] width 825 height 9
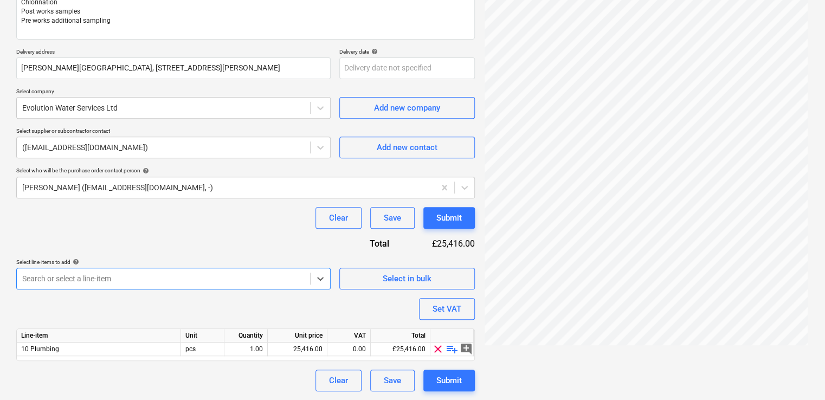
scroll to position [154, 0]
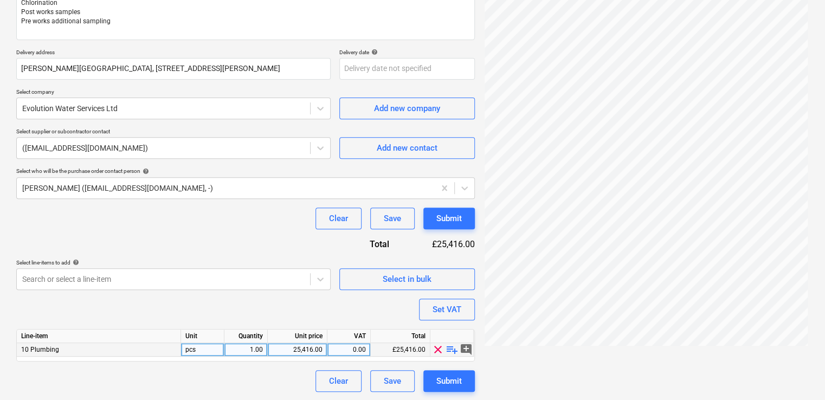
click at [312, 350] on div "25,416.00" at bounding box center [297, 350] width 50 height 14
click at [312, 350] on input "25416" at bounding box center [297, 349] width 59 height 13
type input "6155"
click at [297, 329] on div "Unit price" at bounding box center [298, 336] width 60 height 14
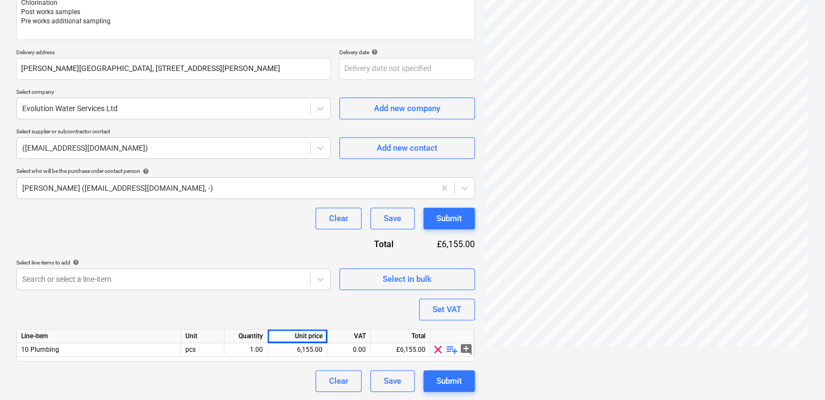
click at [232, 291] on div "Purchase order name help Purchase order - MKUH ED Purchase order reference numb…" at bounding box center [245, 163] width 458 height 457
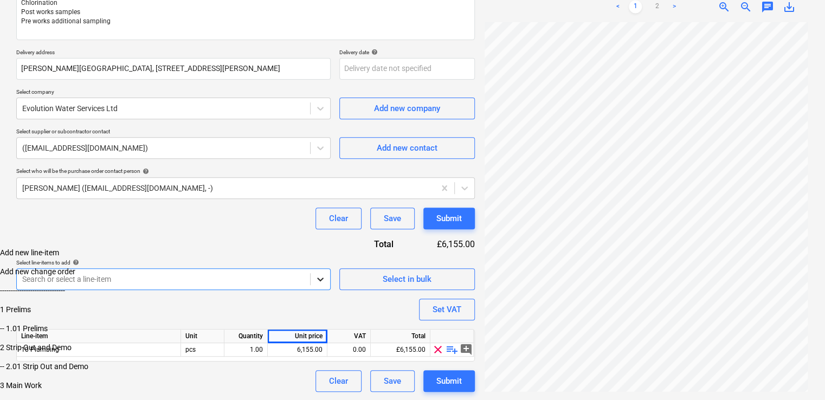
click at [316, 281] on body "Sales Projects Contacts Company Inbox 9+ format_size keyboard_arrow_down help s…" at bounding box center [412, 128] width 825 height 564
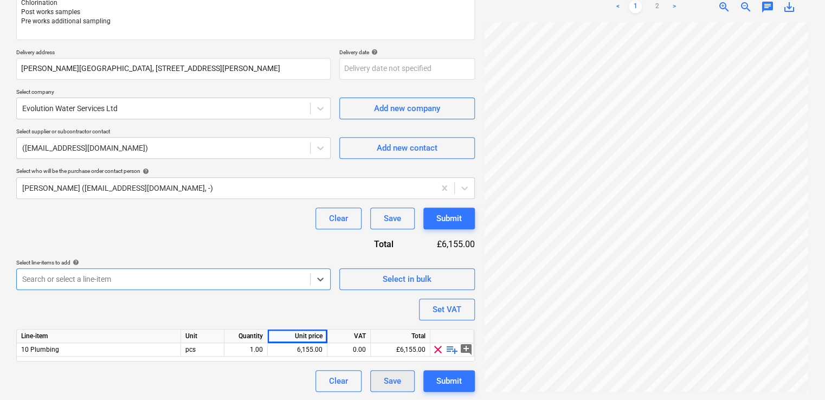
click at [390, 381] on div "Save" at bounding box center [392, 381] width 17 height 14
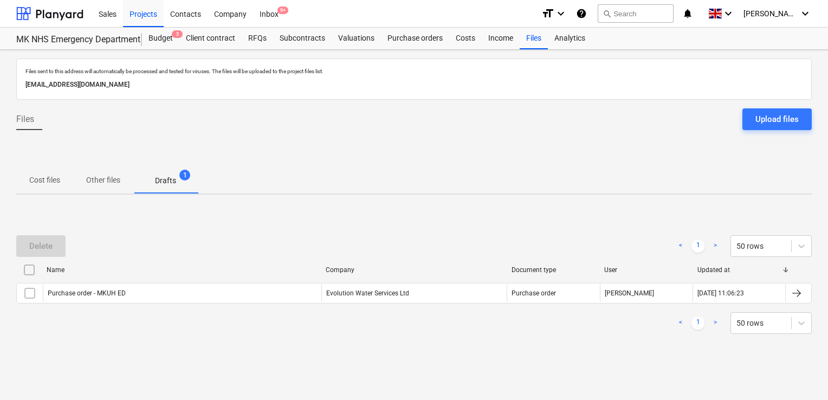
click at [419, 26] on div "Sales Projects Contacts Company Inbox 9+" at bounding box center [312, 13] width 440 height 27
click at [415, 35] on div "Purchase orders" at bounding box center [415, 39] width 68 height 22
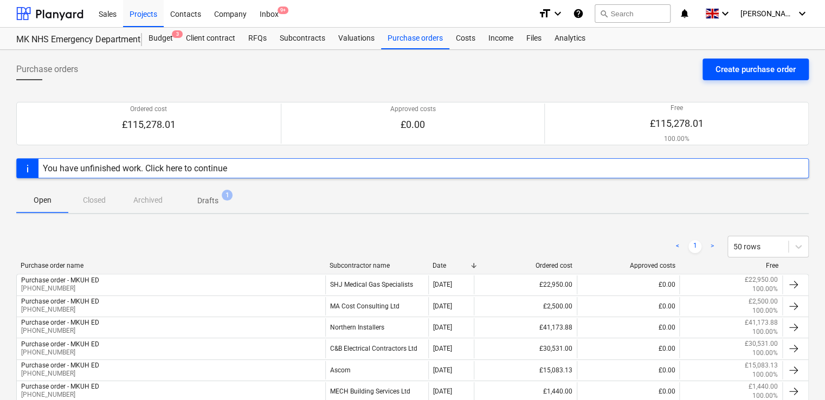
click at [715, 73] on div "Create purchase order" at bounding box center [755, 69] width 80 height 14
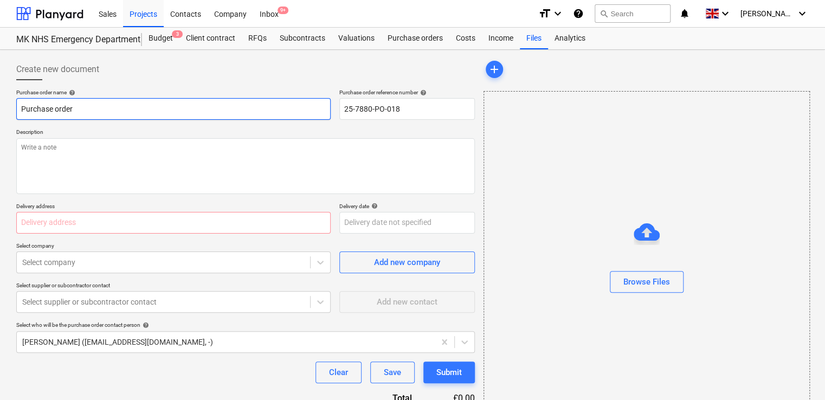
click at [129, 111] on input "Purchase order" at bounding box center [173, 109] width 314 height 22
type input "Purchase order - MKUH ED"
type input "[PHONE_NUMBER]"
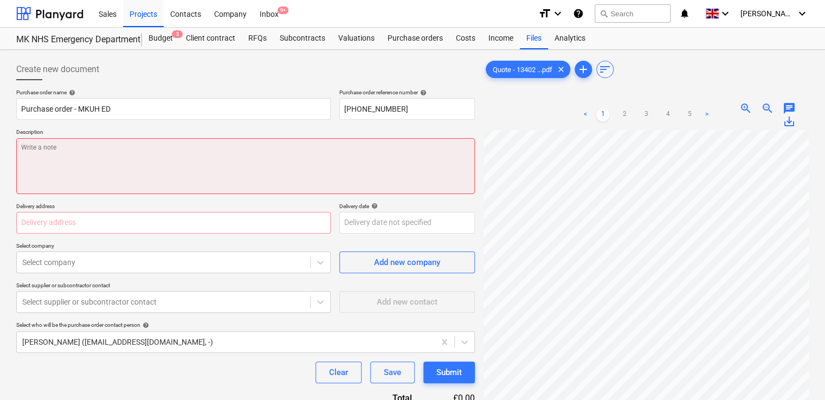
click at [179, 155] on textarea at bounding box center [245, 166] width 458 height 56
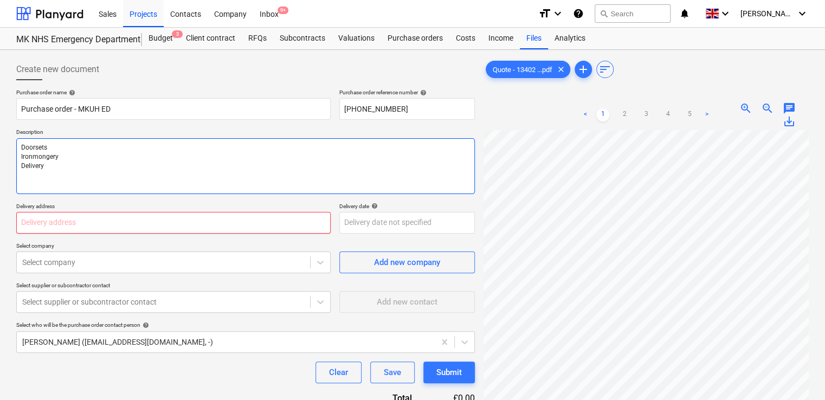
type textarea "Doorsets Ironmongery Delivery"
click at [153, 224] on input "text" at bounding box center [173, 223] width 314 height 22
type input "[PERSON_NAME][GEOGRAPHIC_DATA], [STREET_ADDRESS][PERSON_NAME]"
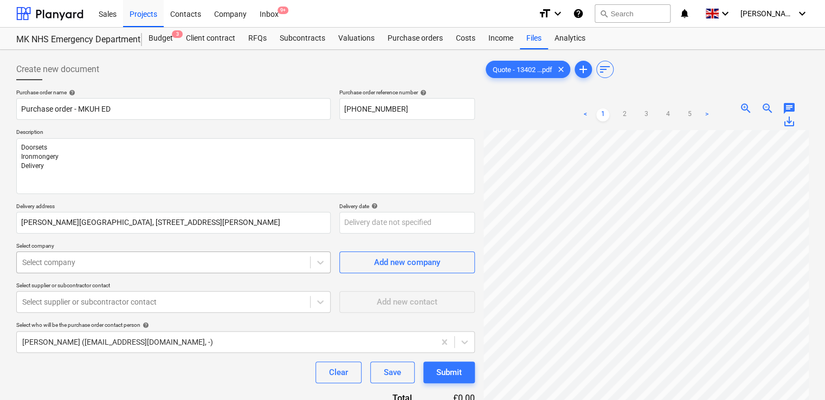
click at [134, 264] on body "Sales Projects Contacts Company Inbox 9+ format_size keyboard_arrow_down help s…" at bounding box center [412, 200] width 825 height 400
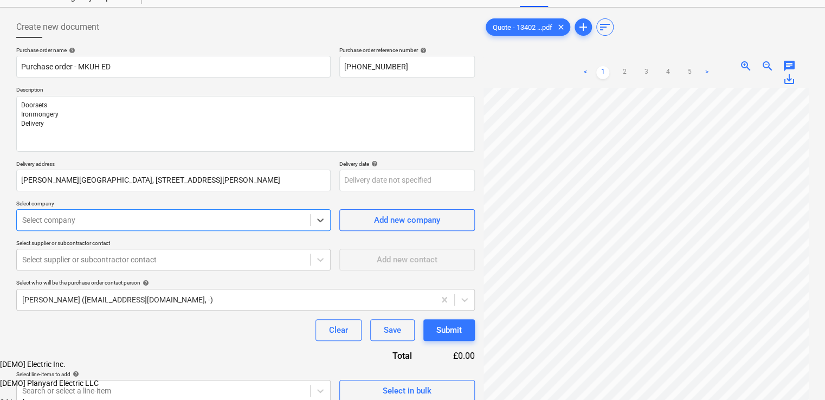
scroll to position [46, 0]
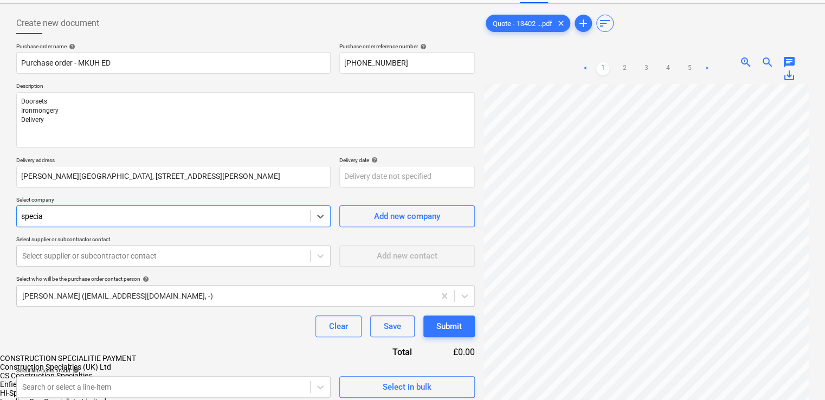
type input "special"
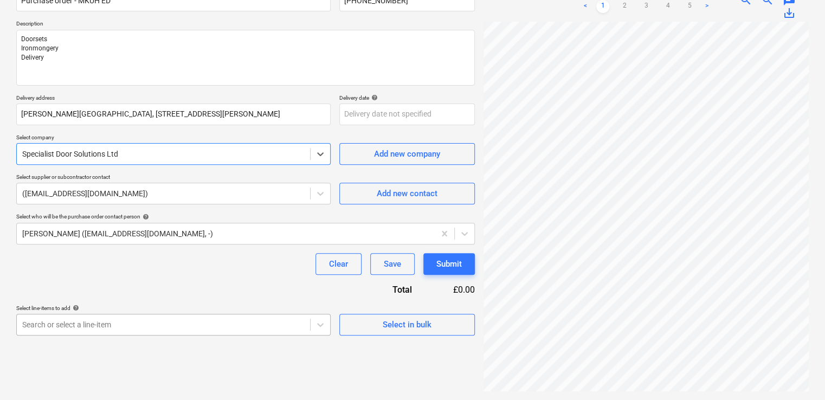
click at [120, 291] on body "Sales Projects Contacts Company Inbox 9+ format_size keyboard_arrow_down help s…" at bounding box center [412, 92] width 825 height 400
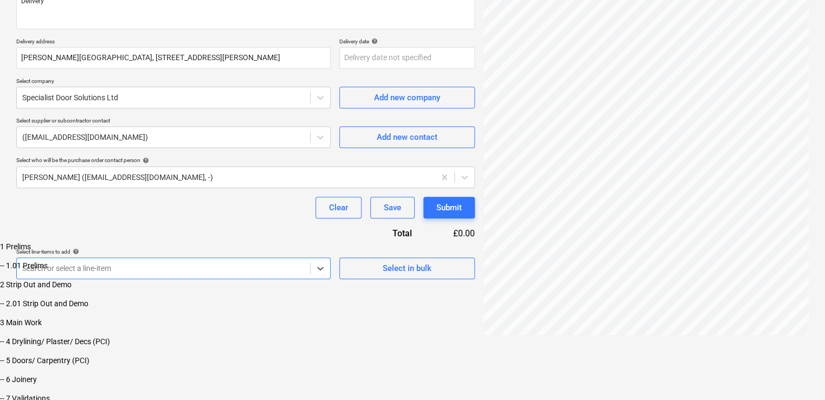
scroll to position [108, 0]
click at [145, 306] on div "-- 5 Doors/ Carpentry (PCI)" at bounding box center [412, 304] width 825 height 9
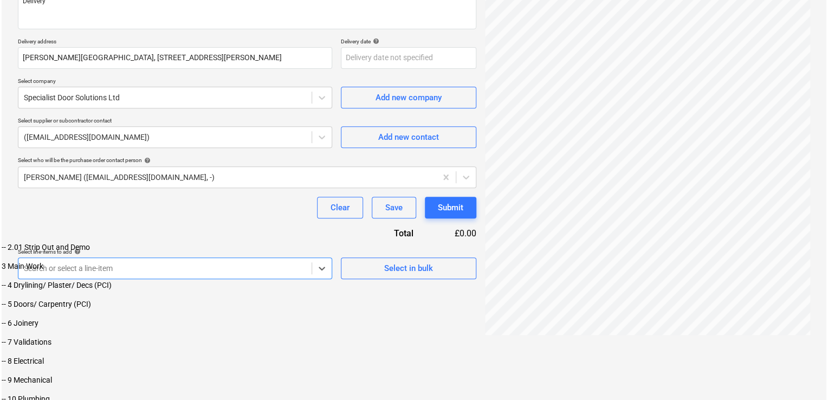
scroll to position [154, 0]
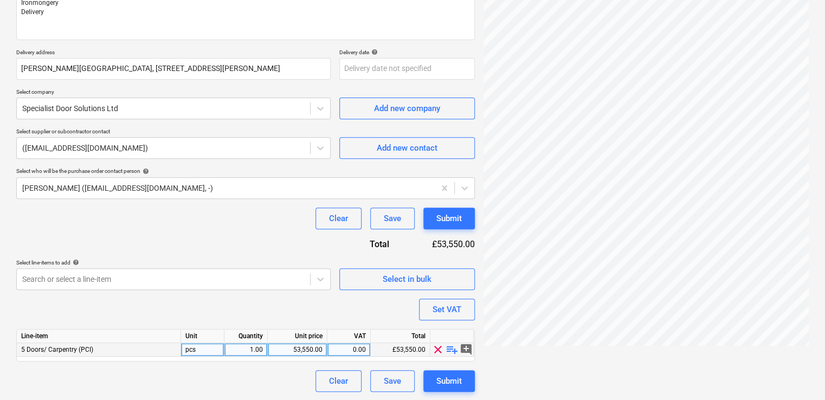
click at [294, 345] on div "53,550.00" at bounding box center [297, 350] width 50 height 14
click at [294, 345] on input "53550" at bounding box center [297, 349] width 59 height 13
type input "25563.81"
click at [259, 319] on div "Purchase order name help Purchase order - MKUH ED Purchase order reference numb…" at bounding box center [245, 163] width 458 height 457
click at [451, 376] on div "Submit" at bounding box center [448, 381] width 25 height 14
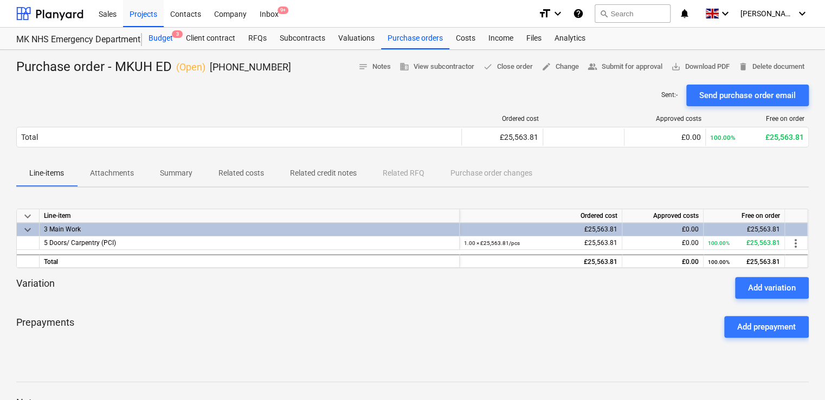
click at [165, 42] on div "Budget 3" at bounding box center [160, 39] width 37 height 22
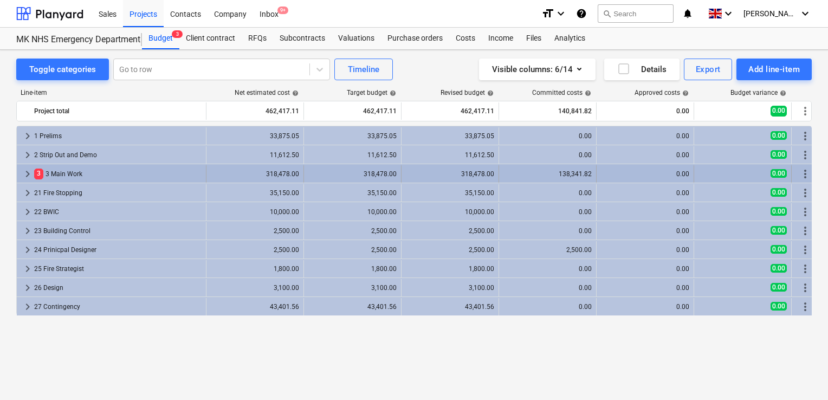
click at [50, 174] on div "3 3 Main Work" at bounding box center [117, 173] width 167 height 17
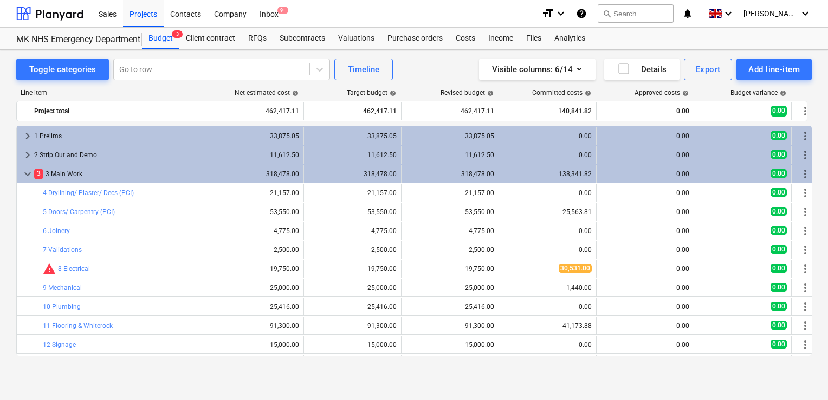
click at [50, 174] on div "3 3 Main Work" at bounding box center [117, 173] width 167 height 17
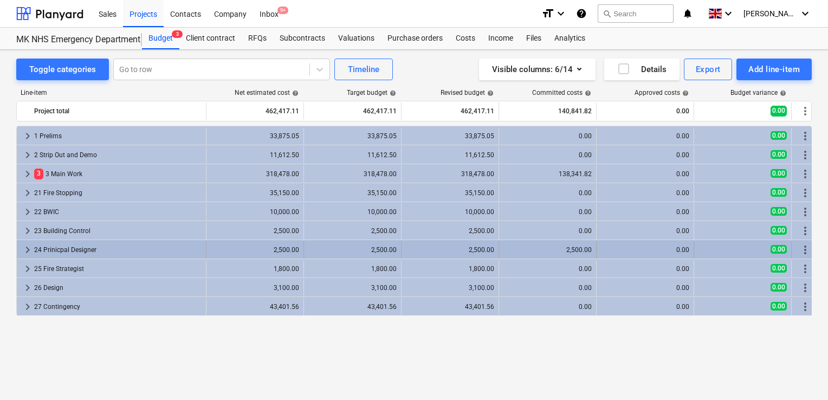
click at [80, 251] on div "24 Prinicpal Designer" at bounding box center [117, 249] width 167 height 17
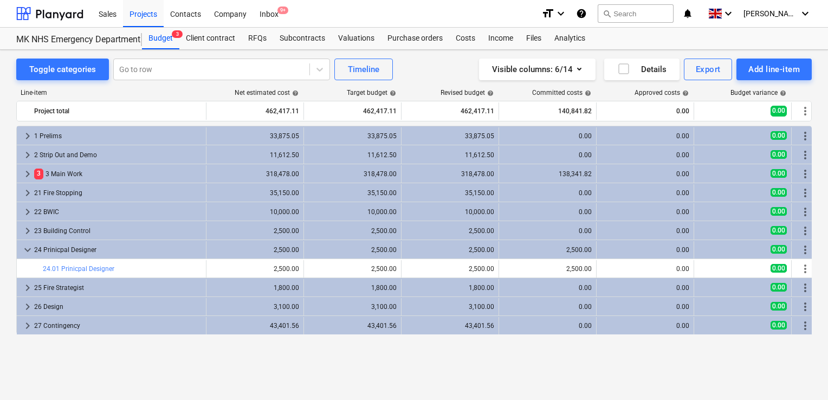
click at [80, 251] on div "24 Prinicpal Designer" at bounding box center [117, 249] width 167 height 17
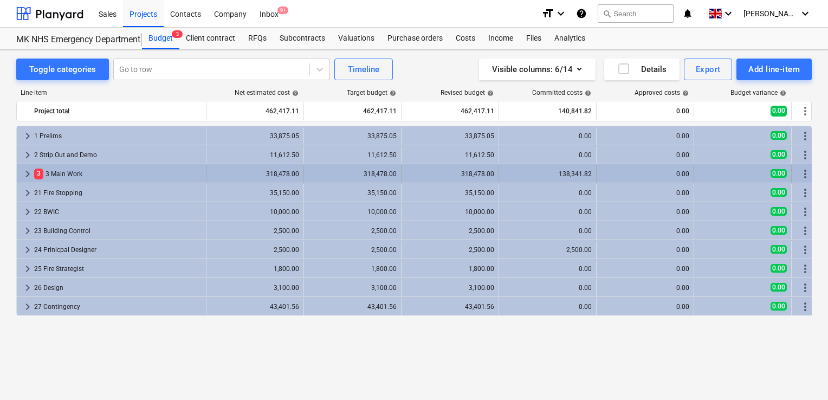
click at [80, 173] on div "3 3 Main Work" at bounding box center [117, 173] width 167 height 17
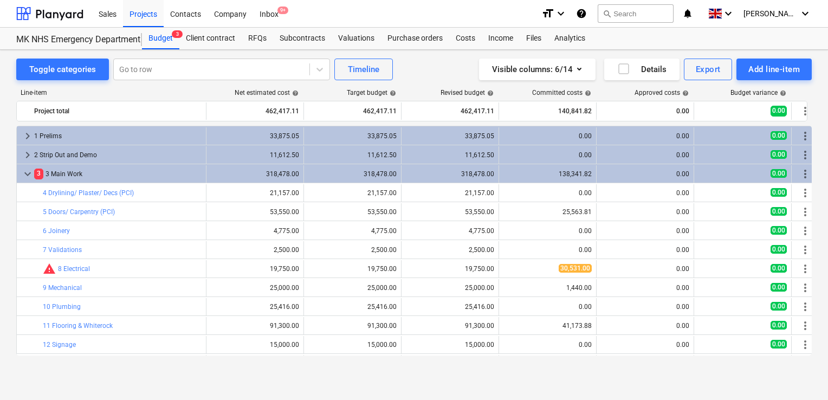
click at [80, 173] on div "3 3 Main Work" at bounding box center [117, 173] width 167 height 17
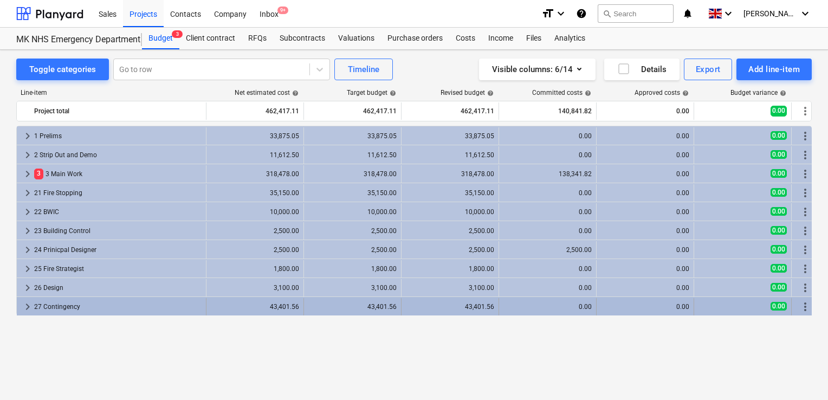
click at [106, 303] on div "27 Contingency" at bounding box center [117, 306] width 167 height 17
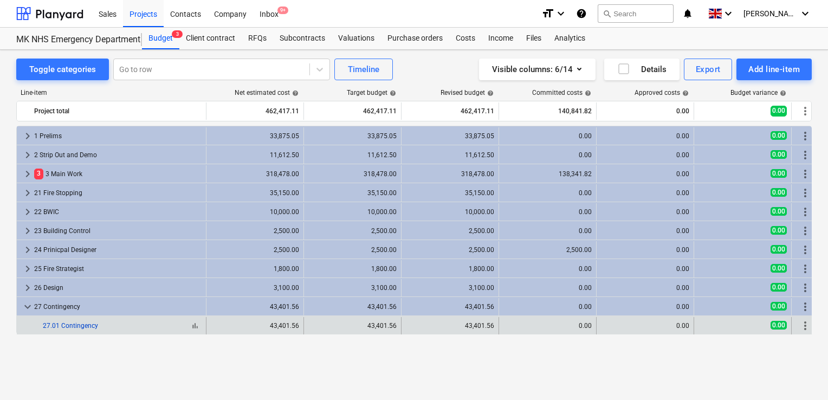
click at [76, 323] on link "27.01 Contingency" at bounding box center [70, 326] width 55 height 8
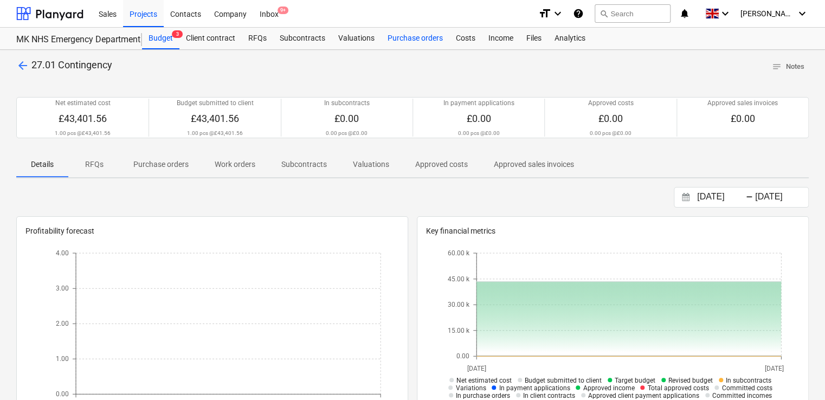
click at [386, 36] on div "Purchase orders" at bounding box center [415, 39] width 68 height 22
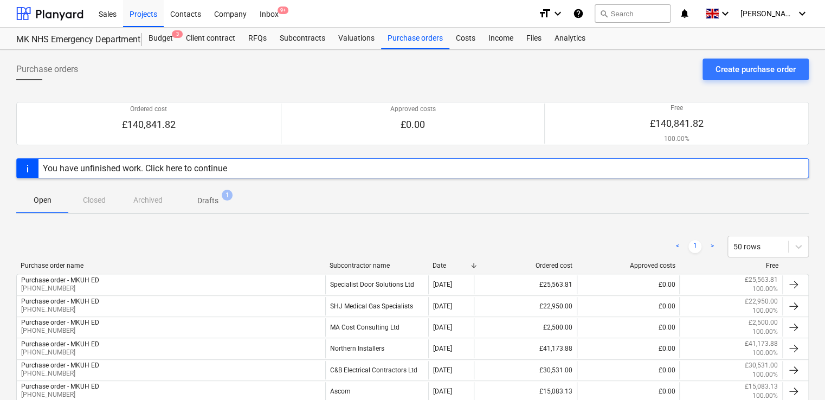
click at [695, 75] on div "Purchase orders Create purchase order" at bounding box center [412, 74] width 792 height 30
click at [713, 75] on button "Create purchase order" at bounding box center [755, 70] width 106 height 22
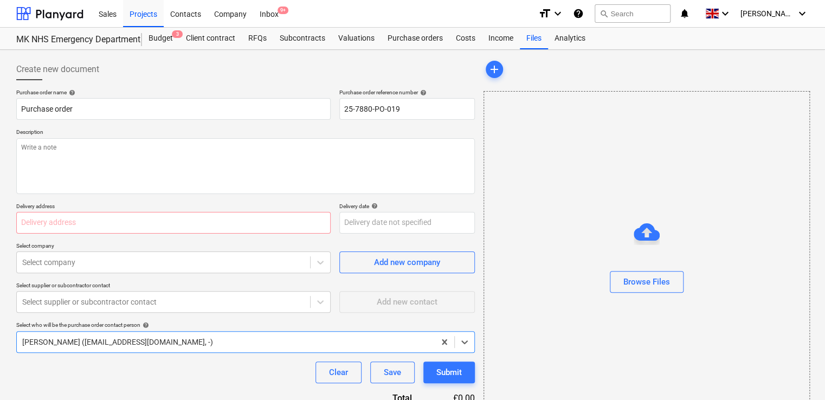
click at [153, 93] on div "Purchase order name help" at bounding box center [173, 92] width 314 height 7
click at [139, 107] on input "Purchase order" at bounding box center [173, 109] width 314 height 22
type input "Purchase order - MKUH ED"
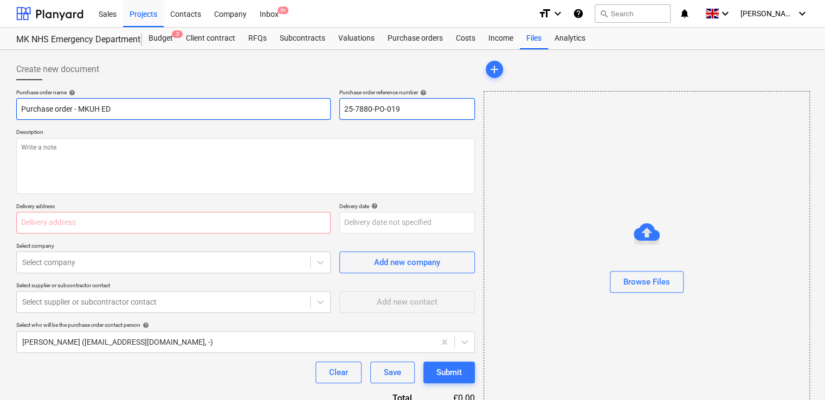
type input "0"
type input "[PHONE_NUMBER]"
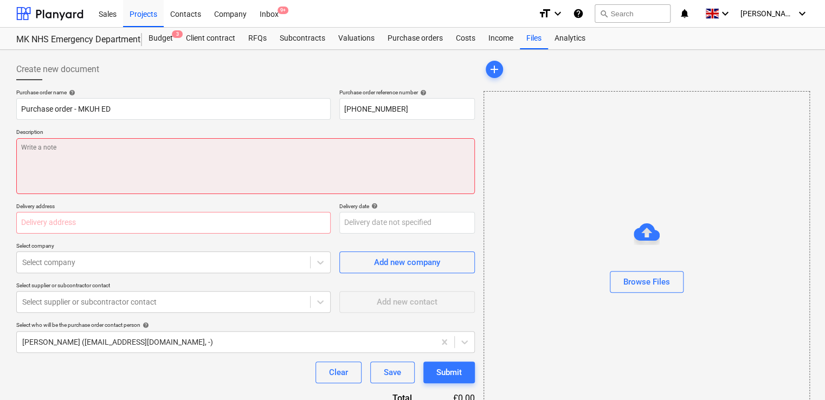
click at [147, 146] on textarea at bounding box center [245, 166] width 458 height 56
click at [126, 177] on textarea at bounding box center [245, 166] width 458 height 56
paste textarea "CWHB - Clinical Wash Hand Basin Unit"
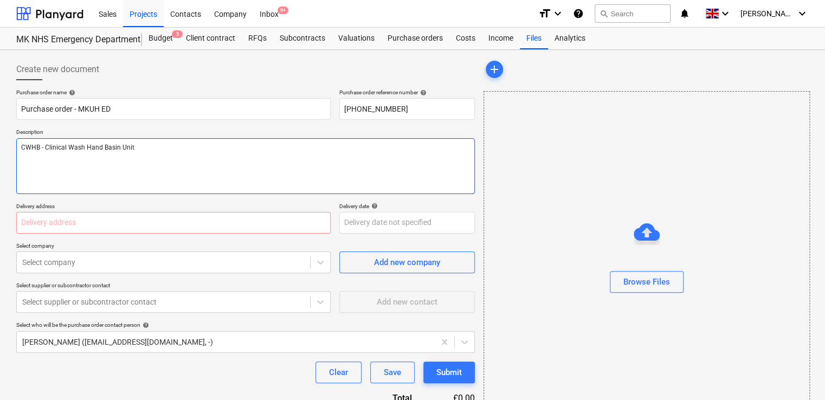
click at [85, 160] on textarea "CWHB - Clinical Wash Hand Basin Unit" at bounding box center [245, 166] width 458 height 56
click at [146, 142] on textarea "CWHB - Clinical Wash Hand Basin Unit" at bounding box center [245, 166] width 458 height 56
paste textarea "[PERSON_NAME] TBT1-200DL Mixer, S2154 Basin Set"
type textarea "CWHB - Clinical Wash Hand Basin Unit [PERSON_NAME] TBT1-200DL Mixer, S2154 Basi…"
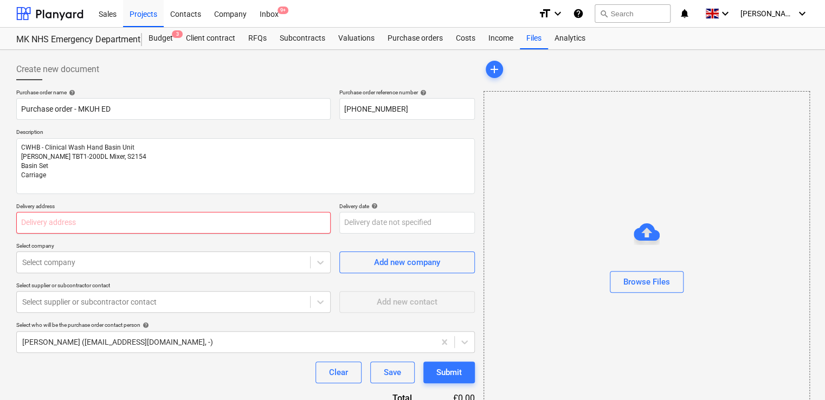
click at [171, 222] on input "text" at bounding box center [173, 223] width 314 height 22
type input "[PERSON_NAME][GEOGRAPHIC_DATA], [STREET_ADDRESS][PERSON_NAME]"
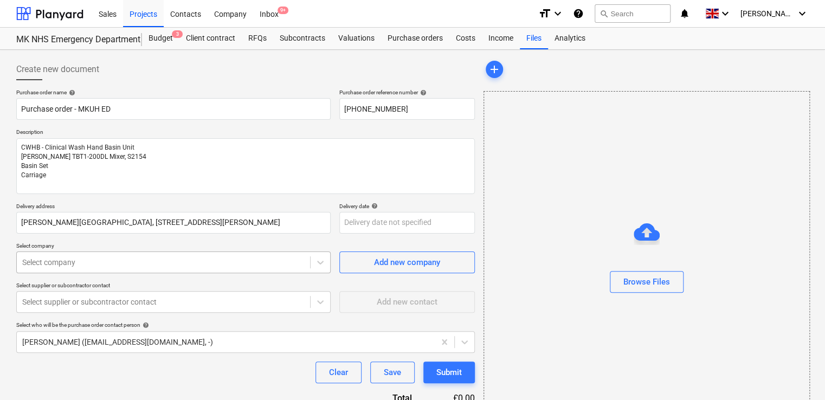
click at [119, 265] on body "Sales Projects Contacts Company Inbox 9+ format_size keyboard_arrow_down help s…" at bounding box center [412, 200] width 825 height 400
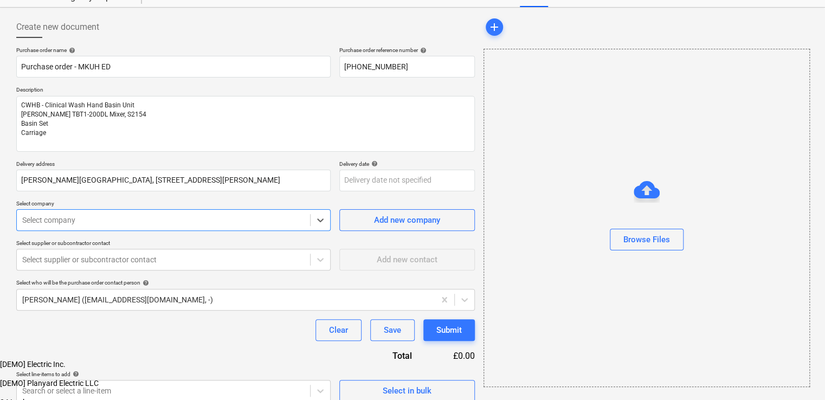
scroll to position [46, 0]
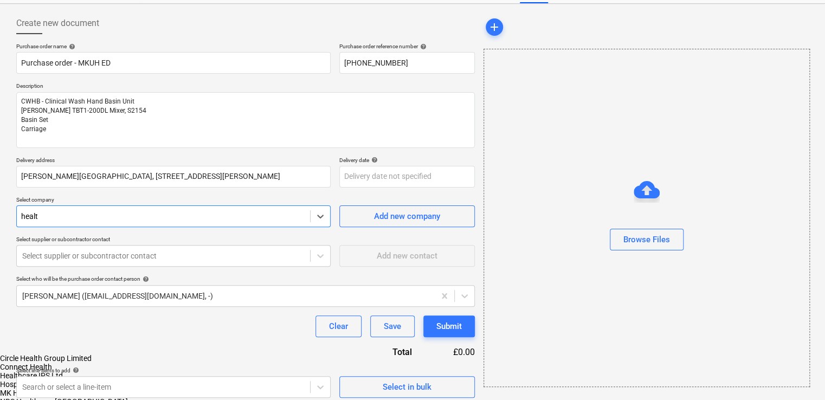
type input "health"
click at [70, 371] on div "Healthcare IPS Ltd" at bounding box center [412, 375] width 825 height 9
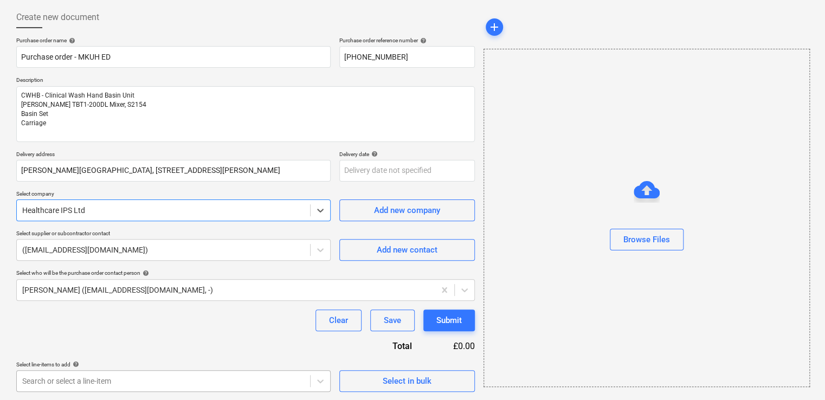
click at [112, 348] on body "Sales Projects Contacts Company Inbox 9+ format_size keyboard_arrow_down help s…" at bounding box center [412, 148] width 825 height 400
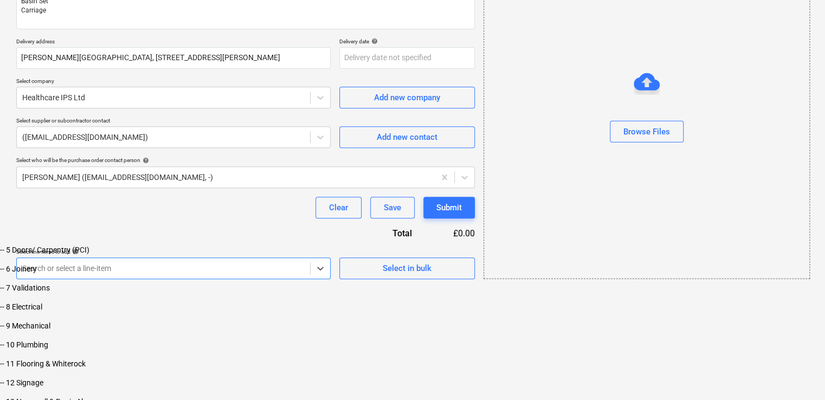
scroll to position [217, 0]
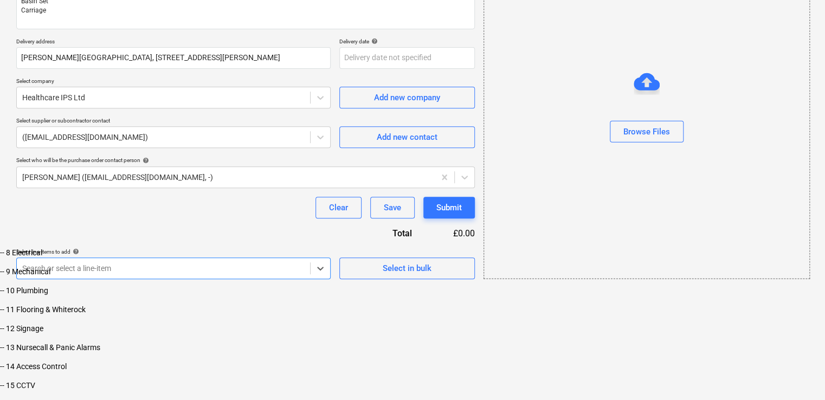
click at [114, 295] on div "-- 10 Plumbing" at bounding box center [412, 290] width 825 height 9
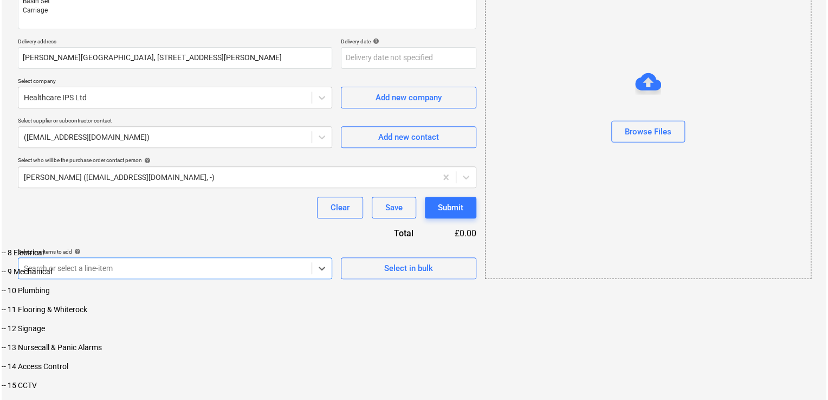
scroll to position [154, 0]
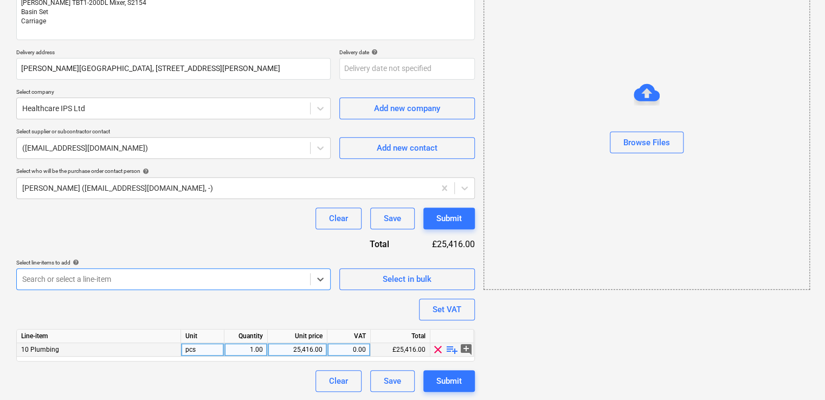
click at [304, 346] on div "25,416.00" at bounding box center [297, 350] width 50 height 14
click at [304, 346] on input "25416" at bounding box center [297, 349] width 59 height 13
type input "8565"
click at [306, 313] on div "Purchase order name help Purchase order - MKUH ED Purchase order reference numb…" at bounding box center [245, 163] width 458 height 457
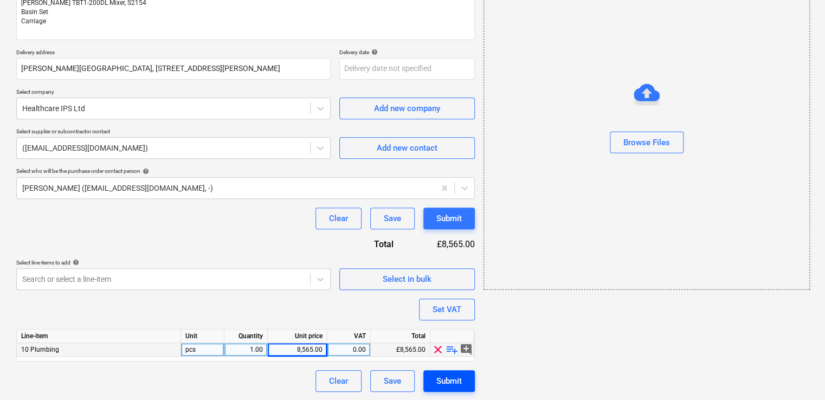
click at [439, 384] on div "Submit" at bounding box center [448, 381] width 25 height 14
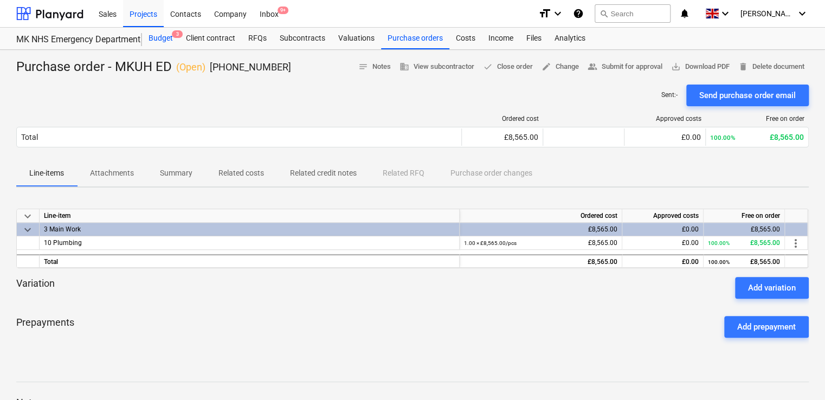
click at [160, 38] on div "Budget 3" at bounding box center [160, 39] width 37 height 22
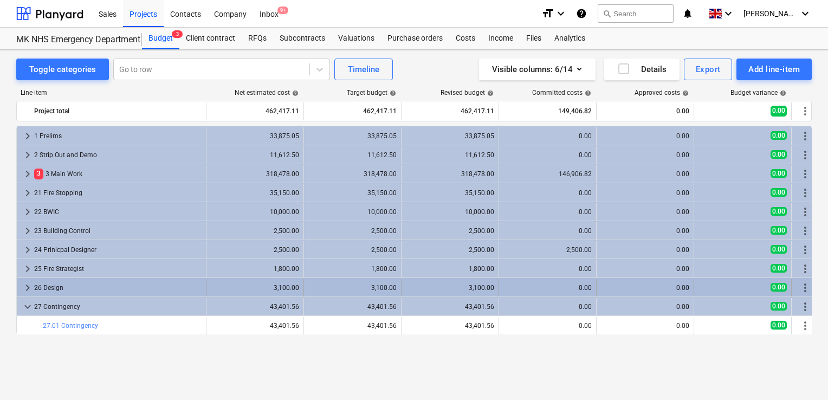
click at [63, 291] on div "26 Design" at bounding box center [117, 287] width 167 height 17
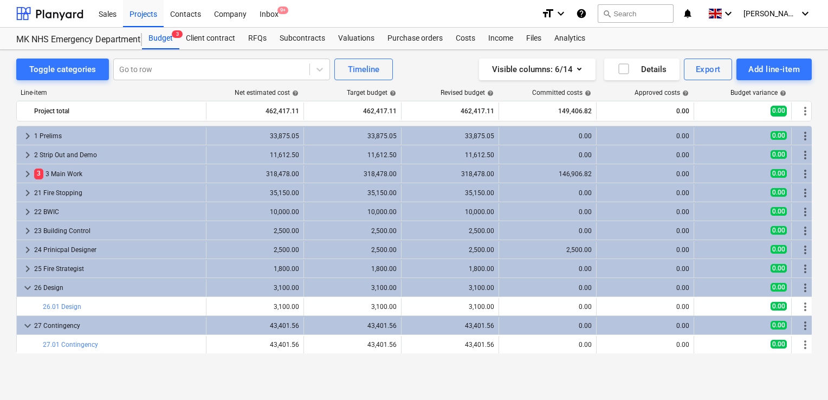
click at [63, 291] on div "26 Design" at bounding box center [117, 287] width 167 height 17
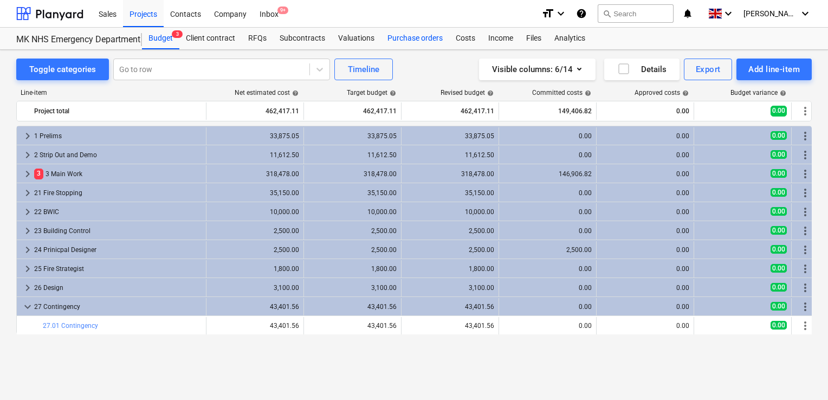
click at [416, 44] on div "Purchase orders" at bounding box center [415, 39] width 68 height 22
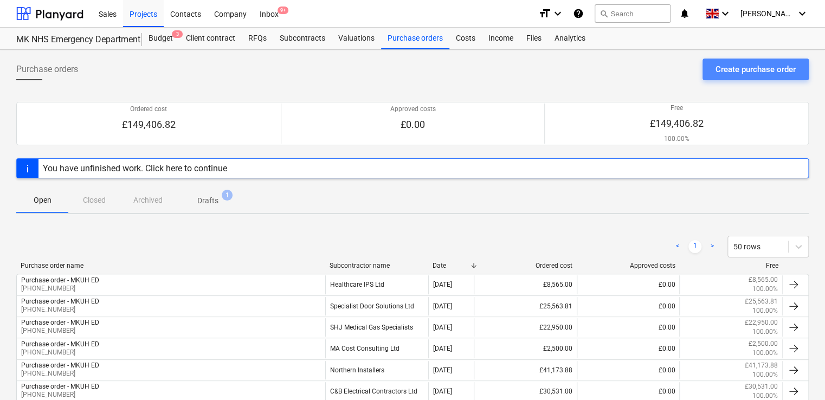
click at [749, 74] on div "Create purchase order" at bounding box center [755, 69] width 80 height 14
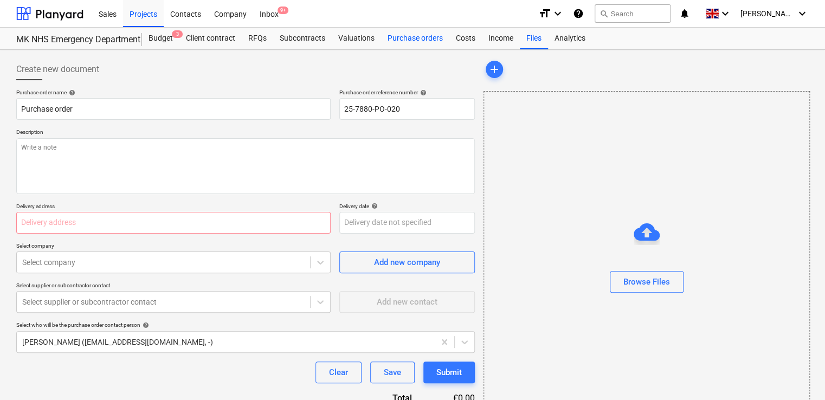
click at [390, 40] on div "Purchase orders" at bounding box center [415, 39] width 68 height 22
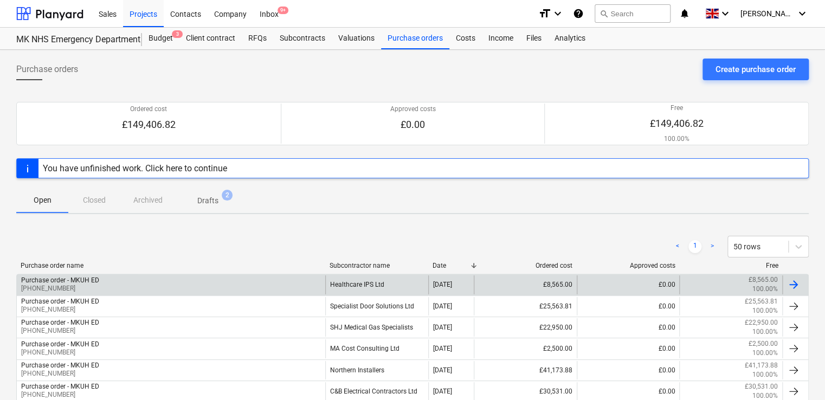
click at [188, 284] on div "Purchase order - MKUH ED [PHONE_NUMBER]" at bounding box center [171, 284] width 308 height 18
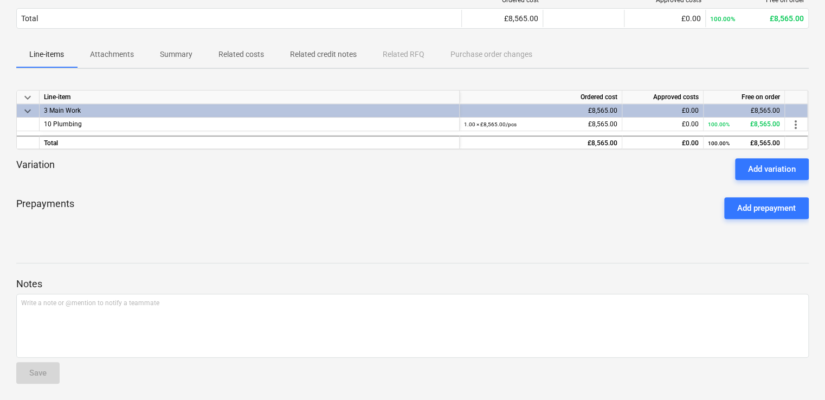
scroll to position [10, 0]
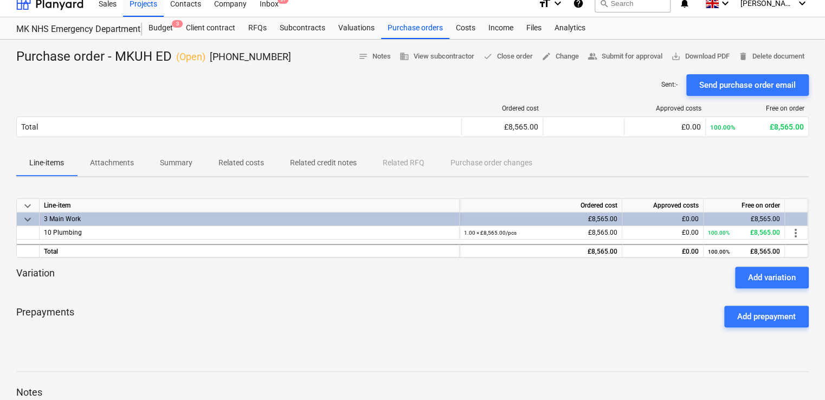
click at [115, 165] on p "Attachments" at bounding box center [112, 162] width 44 height 11
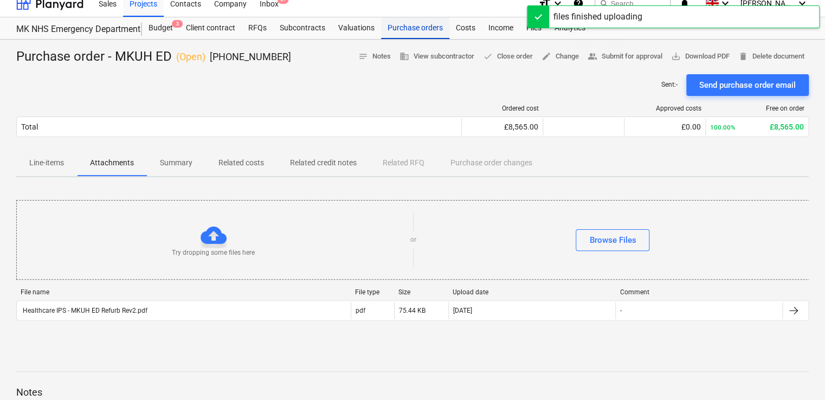
click at [398, 34] on div "Purchase orders" at bounding box center [415, 28] width 68 height 22
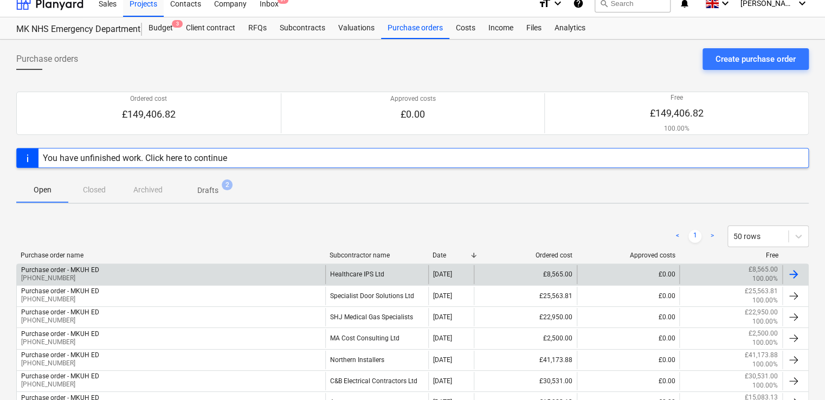
click at [133, 275] on div "Purchase order - MKUH ED [PHONE_NUMBER]" at bounding box center [171, 274] width 308 height 18
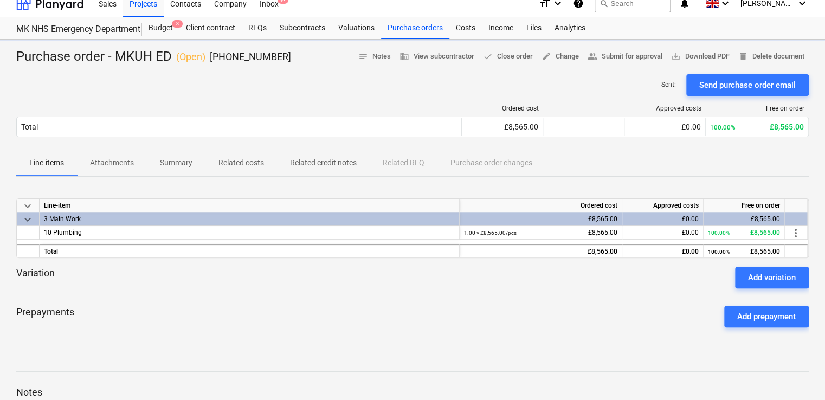
click at [133, 275] on div "Variation Add variation" at bounding box center [412, 278] width 792 height 22
drag, startPoint x: 133, startPoint y: 275, endPoint x: 170, endPoint y: 277, distance: 36.9
click at [170, 277] on div "Variation Add variation" at bounding box center [412, 278] width 792 height 22
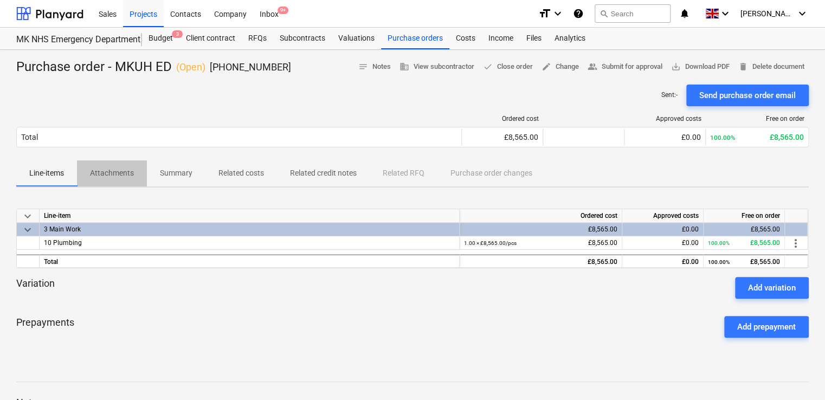
click at [122, 168] on p "Attachments" at bounding box center [112, 172] width 44 height 11
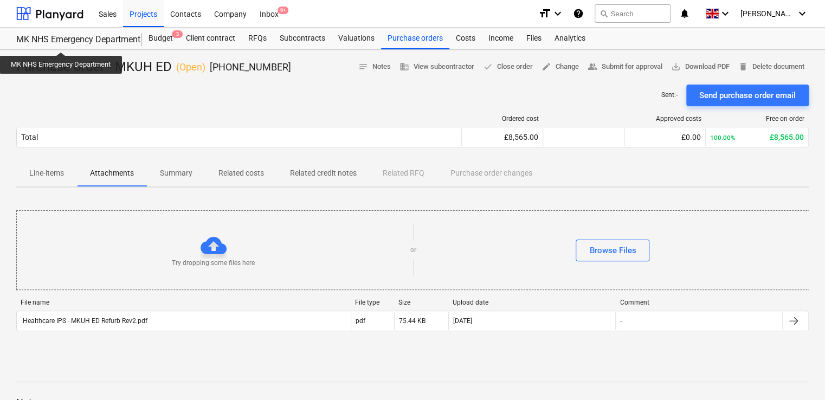
click at [61, 42] on div "MK NHS Emergency Department" at bounding box center [72, 39] width 113 height 11
click at [164, 43] on div "Budget 3" at bounding box center [160, 39] width 37 height 22
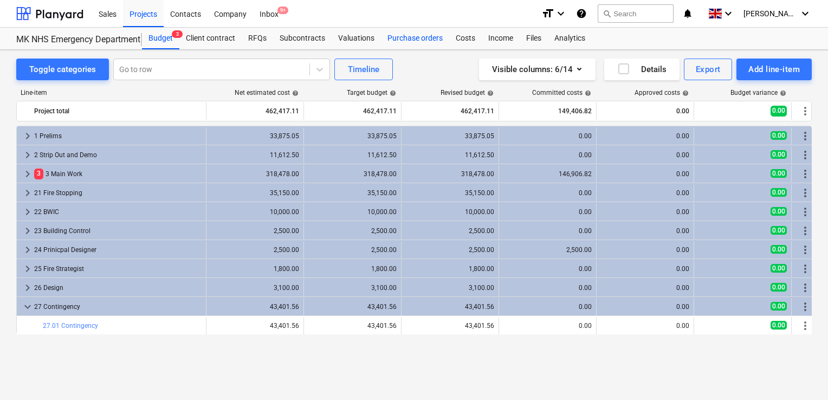
click at [425, 33] on div "Purchase orders" at bounding box center [415, 39] width 68 height 22
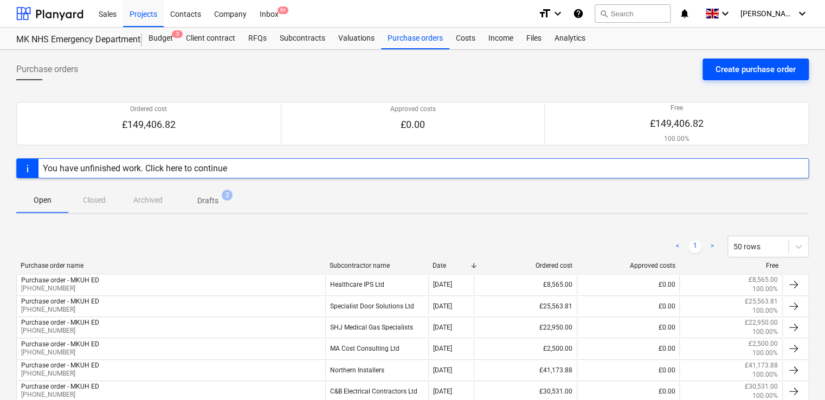
click at [754, 67] on div "Create purchase order" at bounding box center [755, 69] width 80 height 14
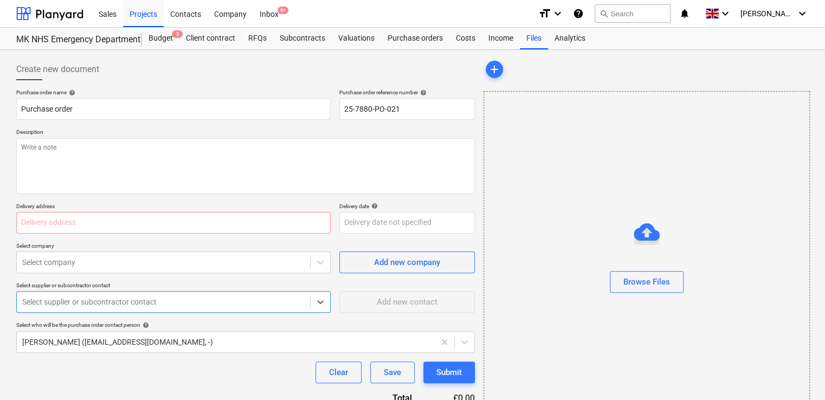
click at [119, 305] on div at bounding box center [163, 301] width 282 height 11
click at [223, 306] on div at bounding box center [163, 301] width 282 height 11
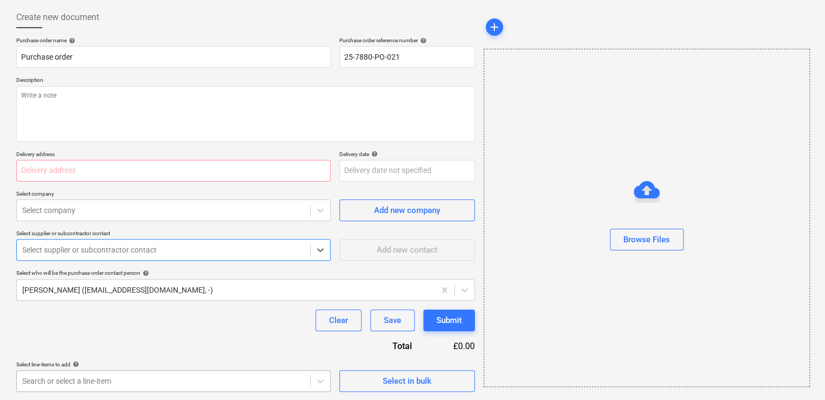
scroll to position [212, 0]
click at [99, 347] on body "Sales Projects Contacts Company Inbox 9+ format_size keyboard_arrow_down help s…" at bounding box center [412, 147] width 825 height 400
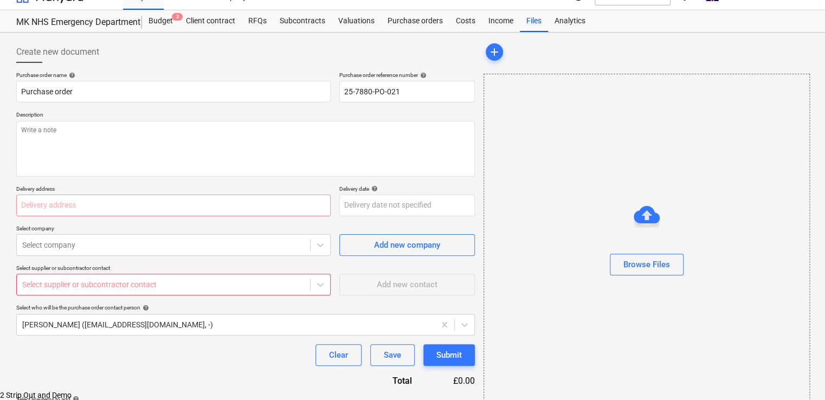
scroll to position [0, 0]
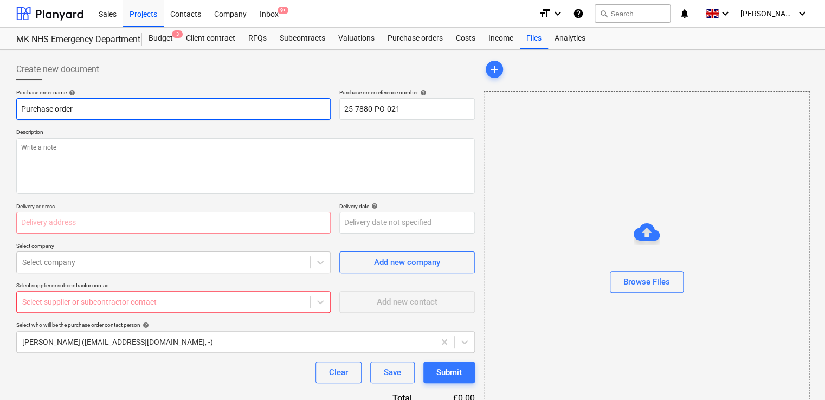
click at [92, 111] on input "Purchase order" at bounding box center [173, 109] width 314 height 22
type input "Purchase order - MKUH"
type input "[PHONE_NUMBER]"
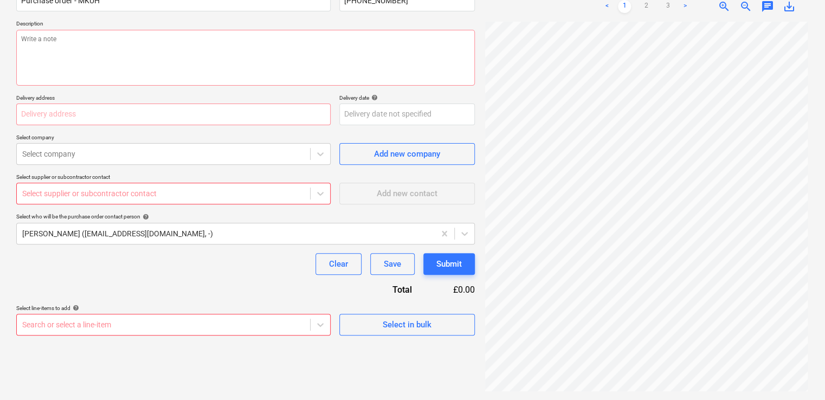
click at [686, 8] on link ">" at bounding box center [684, 6] width 13 height 13
click at [607, 5] on link "<" at bounding box center [606, 6] width 13 height 13
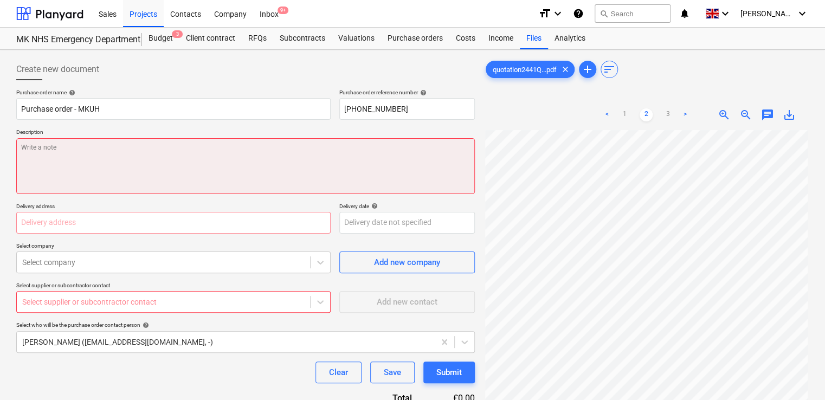
click at [182, 160] on textarea at bounding box center [245, 166] width 458 height 56
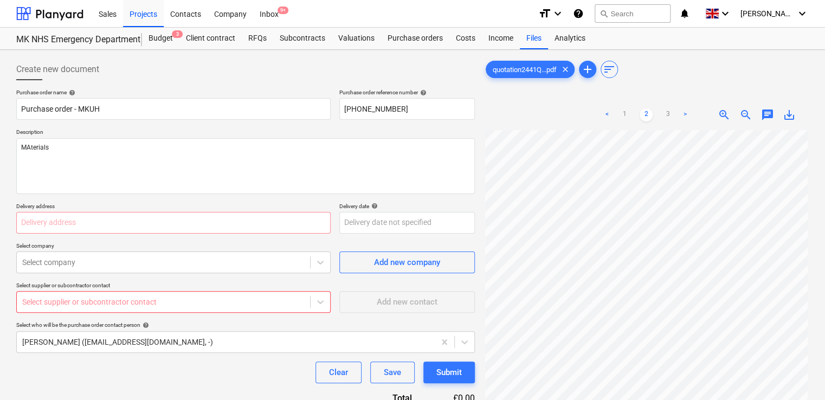
click at [685, 115] on link ">" at bounding box center [684, 114] width 13 height 13
click at [609, 112] on link "<" at bounding box center [606, 114] width 13 height 13
click at [30, 144] on textarea "MAterials" at bounding box center [245, 166] width 458 height 56
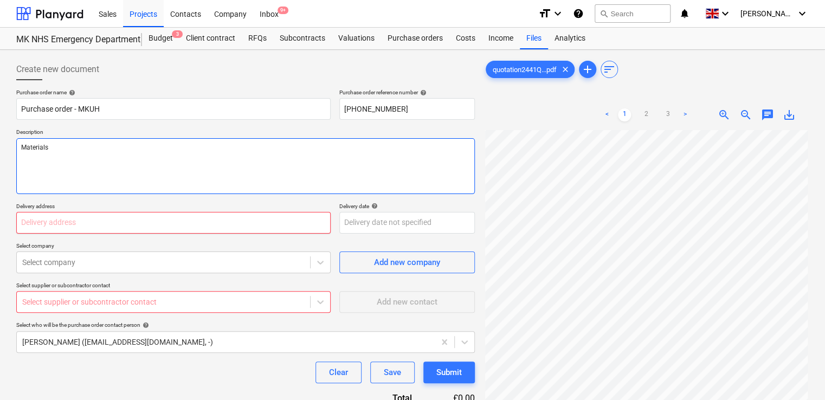
type textarea "Materials"
click at [69, 219] on input "text" at bounding box center [173, 223] width 314 height 22
type input "[PERSON_NAME][GEOGRAPHIC_DATA], [STREET_ADDRESS][PERSON_NAME]"
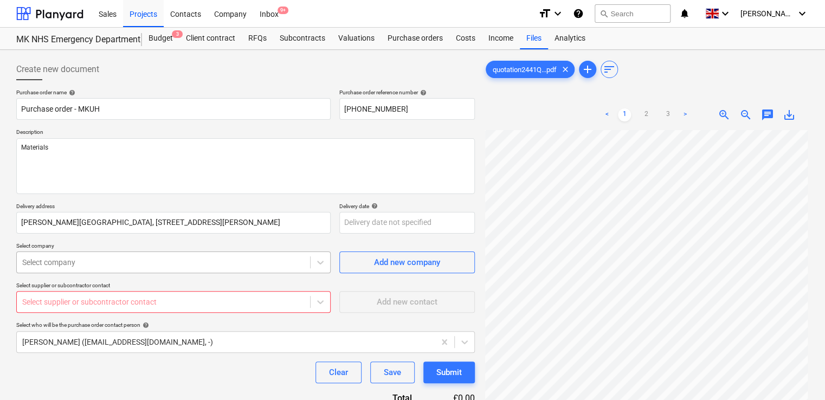
click at [120, 262] on body "Sales Projects Contacts Company Inbox 9+ format_size keyboard_arrow_down help s…" at bounding box center [412, 200] width 825 height 400
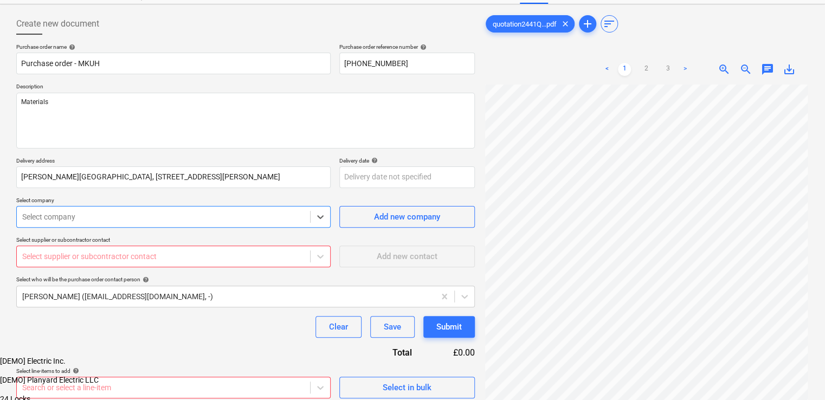
scroll to position [46, 0]
type input "ccf"
click at [82, 354] on div "CCF" at bounding box center [412, 358] width 825 height 9
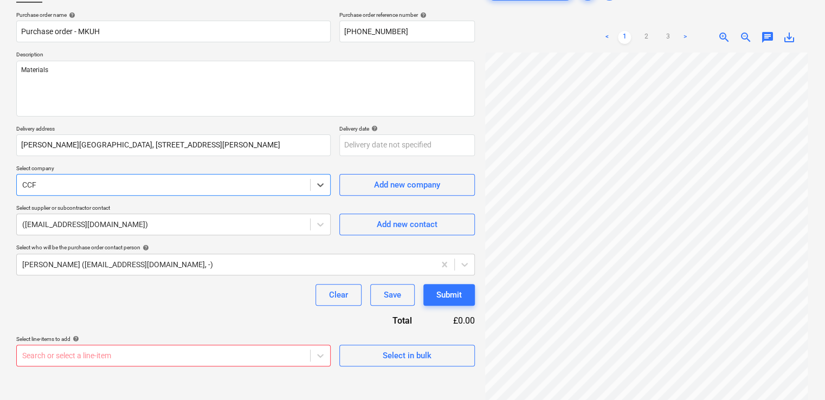
scroll to position [108, 0]
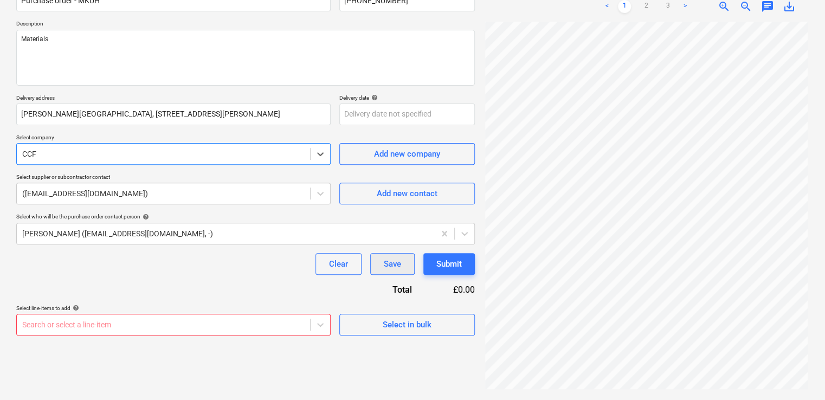
click at [390, 265] on div "Save" at bounding box center [392, 264] width 17 height 14
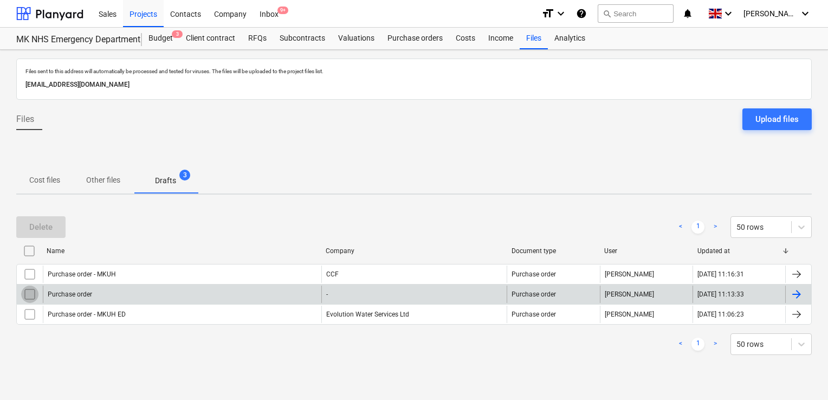
click at [30, 291] on input "checkbox" at bounding box center [29, 293] width 17 height 17
click at [42, 225] on div "Delete" at bounding box center [40, 227] width 23 height 14
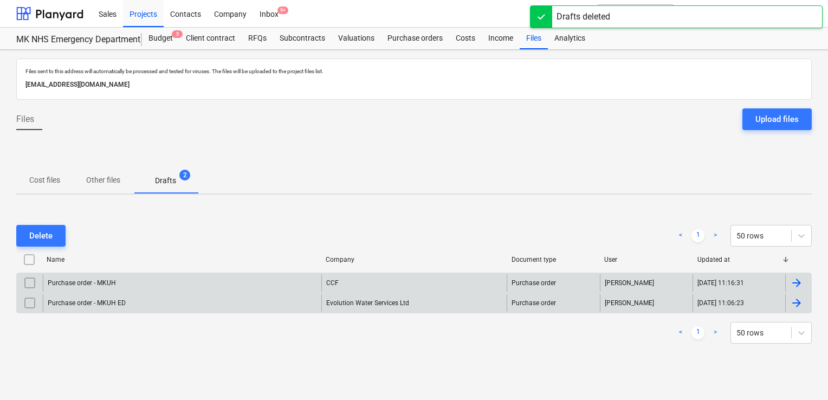
click at [191, 287] on div "Purchase order - MKUH" at bounding box center [182, 282] width 278 height 17
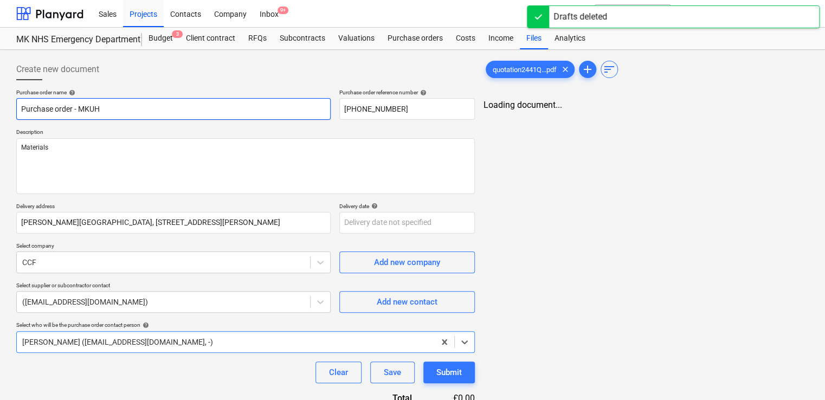
click at [154, 107] on input "Purchase order - MKUH" at bounding box center [173, 109] width 314 height 22
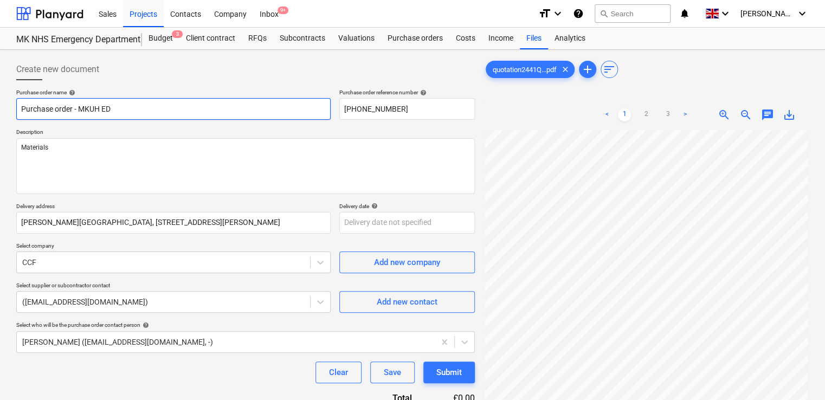
scroll to position [108, 0]
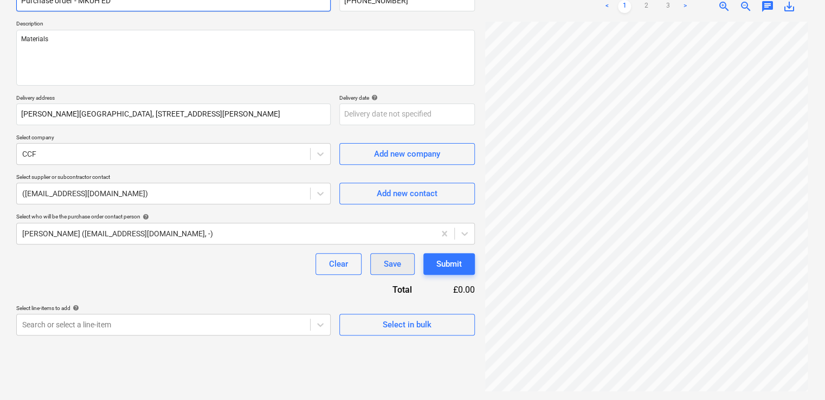
type input "Purchase order - MKUH ED"
click at [393, 257] on div "Save" at bounding box center [392, 264] width 17 height 14
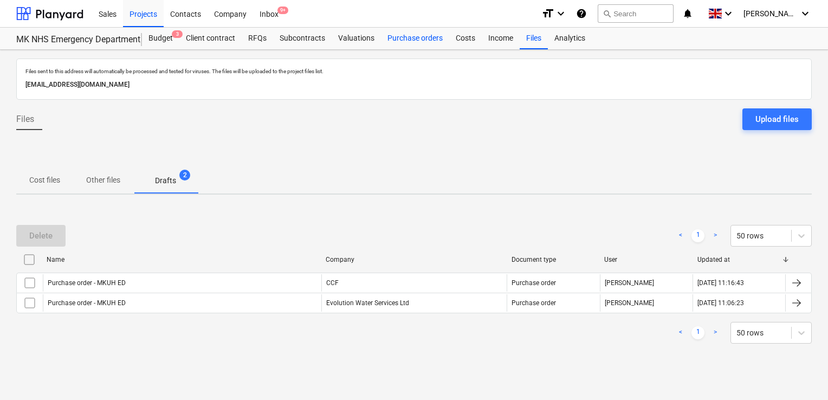
click at [425, 40] on div "Purchase orders" at bounding box center [415, 39] width 68 height 22
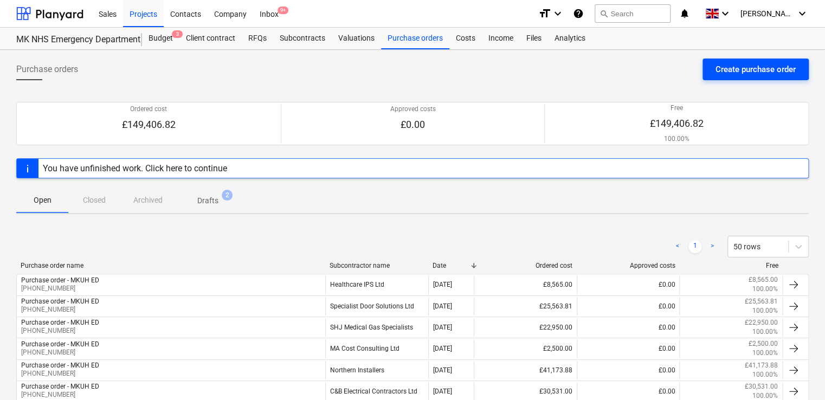
click at [709, 73] on button "Create purchase order" at bounding box center [755, 70] width 106 height 22
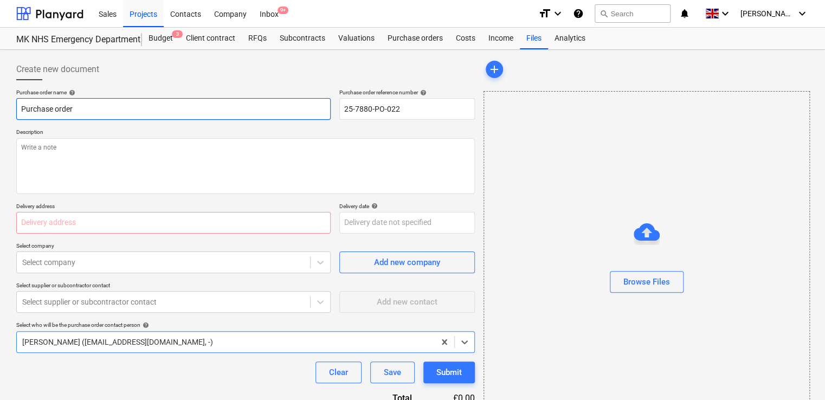
click at [83, 104] on input "Purchase order" at bounding box center [173, 109] width 314 height 22
type input "Purchase order - MKUH ED"
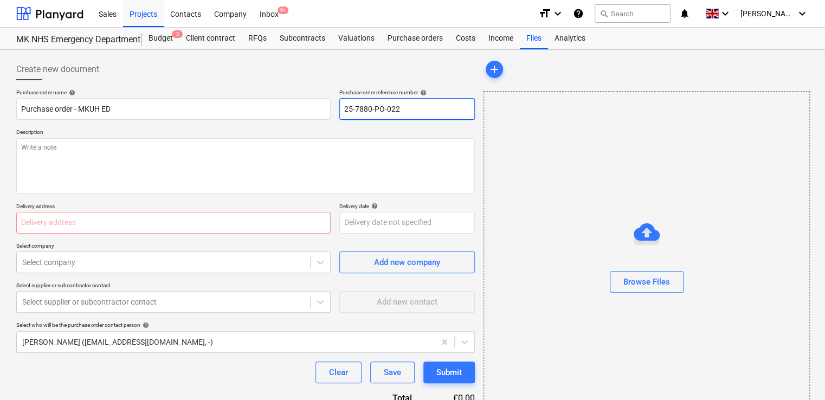
click at [433, 116] on input "25-7880-PO-022" at bounding box center [406, 109] width 135 height 22
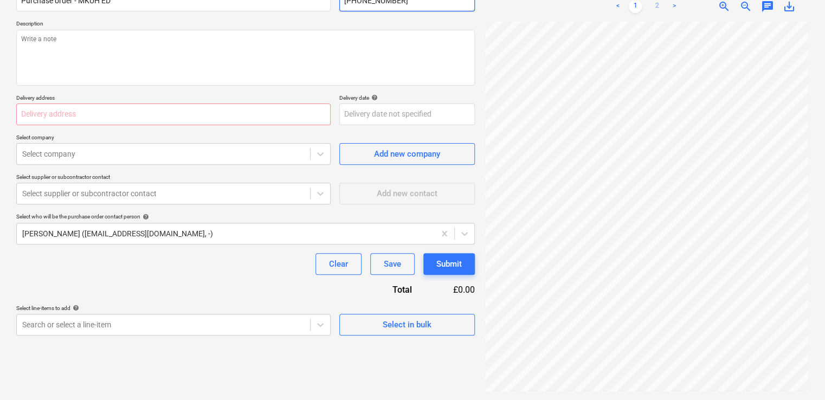
type input "[PHONE_NUMBER]"
click at [661, 5] on link "2" at bounding box center [656, 6] width 13 height 13
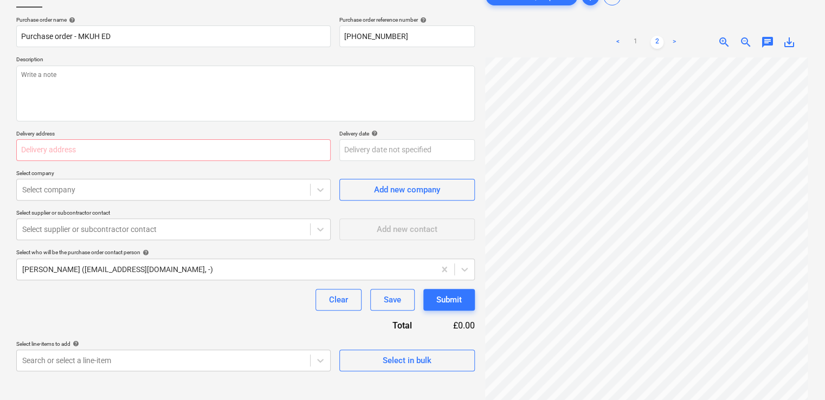
scroll to position [54, 0]
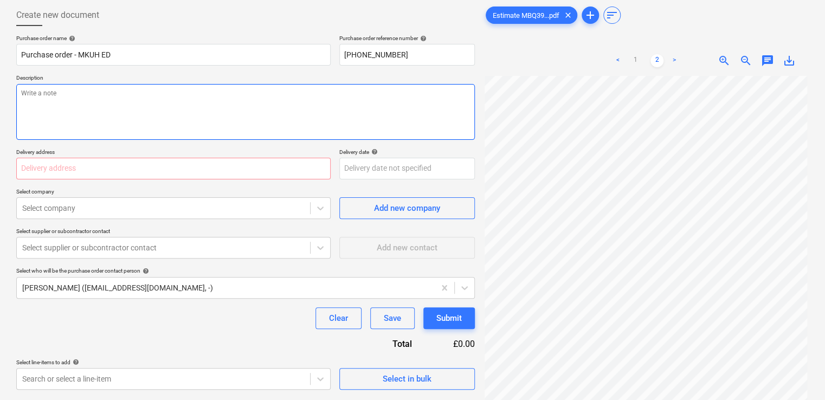
click at [131, 108] on textarea at bounding box center [245, 112] width 458 height 56
type textarea "Pre Lims Side Room 1 Cubicle 2 Side Room 3 Major cubicles"
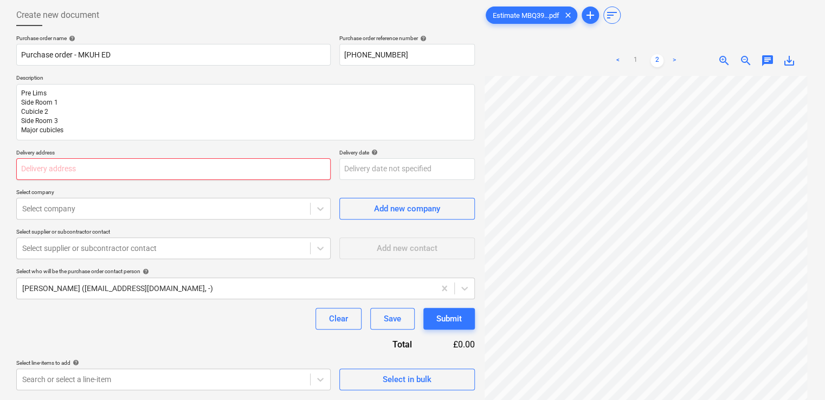
click at [143, 172] on input "text" at bounding box center [173, 169] width 314 height 22
type input "[PERSON_NAME][GEOGRAPHIC_DATA], [STREET_ADDRESS][PERSON_NAME]"
type input "ccf"
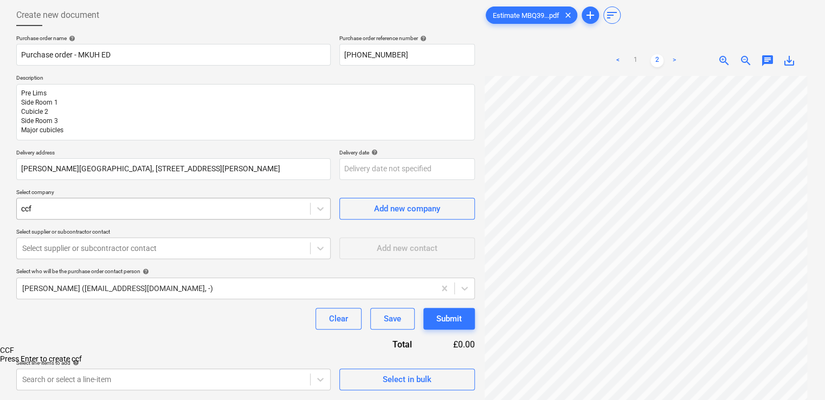
click at [160, 209] on div "ccf" at bounding box center [163, 208] width 284 height 9
click at [160, 209] on div at bounding box center [163, 208] width 284 height 9
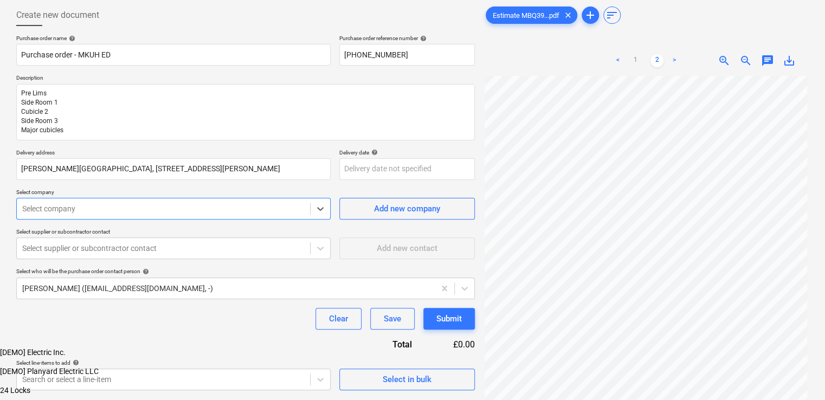
click at [160, 209] on div at bounding box center [163, 208] width 282 height 11
type input "mech"
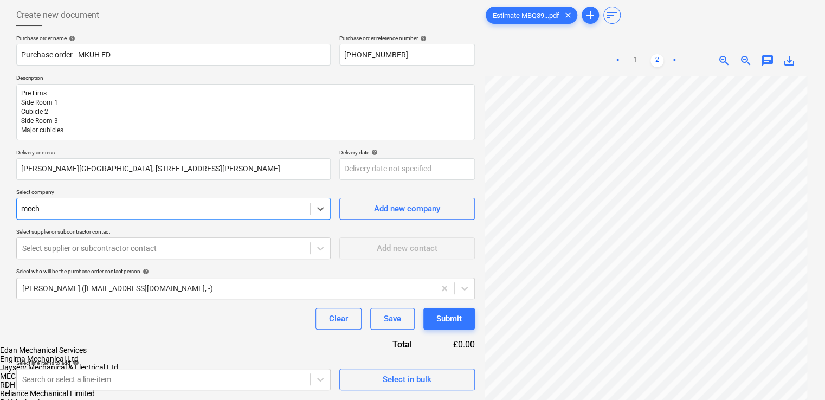
click at [132, 372] on div "MECH Building Services Ltd" at bounding box center [412, 376] width 825 height 9
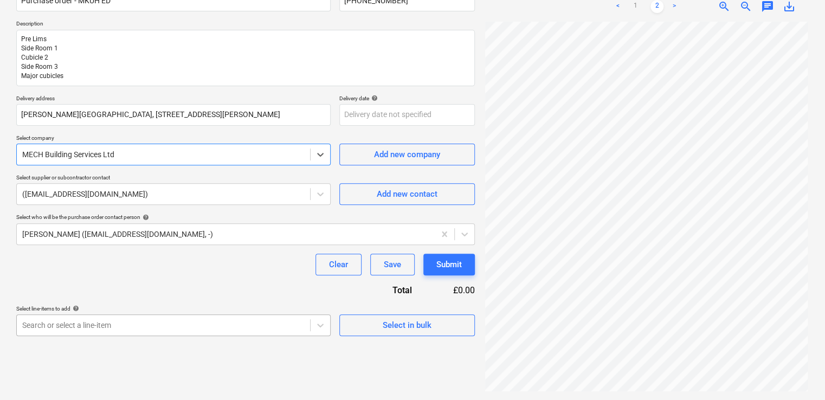
click at [217, 291] on body "Sales Projects Contacts Company Inbox 9+ format_size keyboard_arrow_down help s…" at bounding box center [412, 92] width 825 height 400
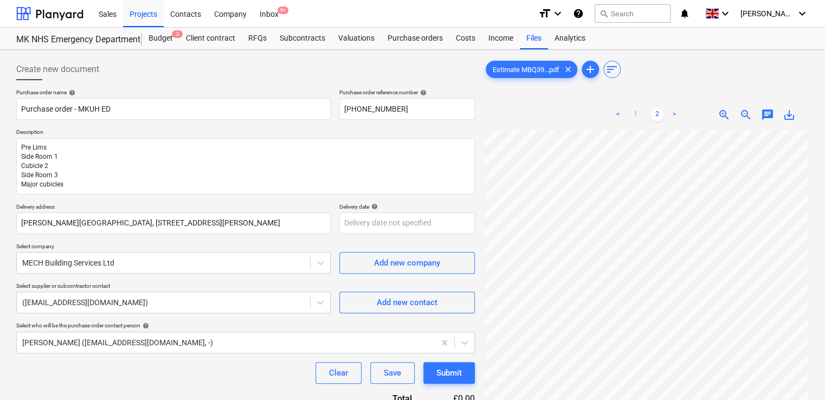
click at [633, 118] on link "1" at bounding box center [634, 114] width 13 height 13
click at [654, 114] on link "2" at bounding box center [656, 114] width 13 height 13
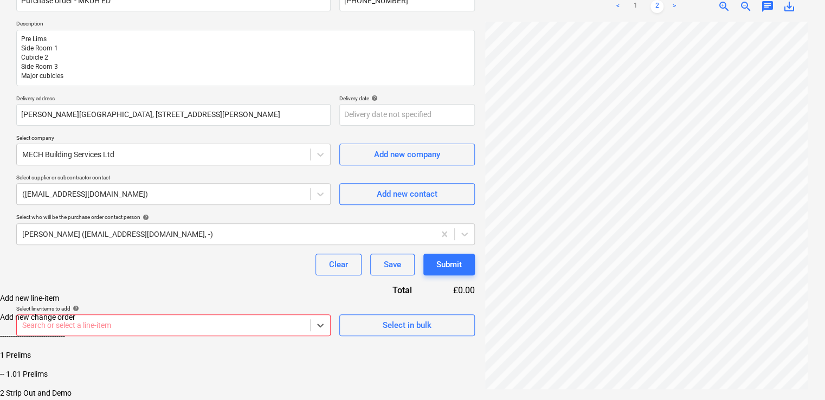
click at [199, 330] on body "Sales Projects Contacts Company Inbox 9+ format_size keyboard_arrow_down help s…" at bounding box center [412, 174] width 825 height 564
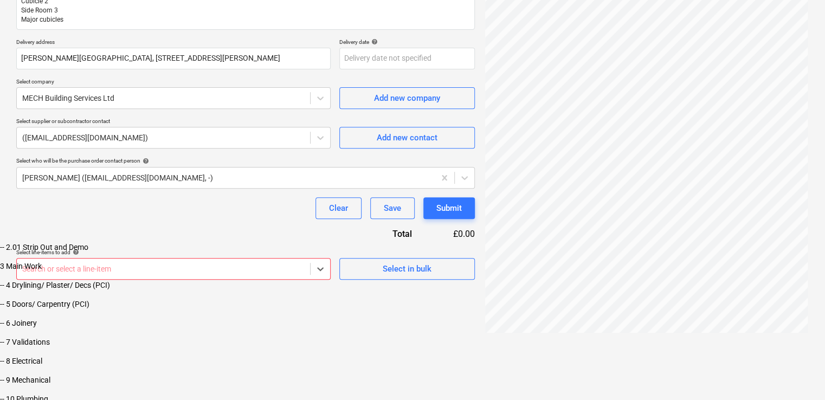
click at [408, 321] on html "Sales Projects Contacts Company Inbox 9+ format_size keyboard_arrow_down help s…" at bounding box center [412, 117] width 825 height 564
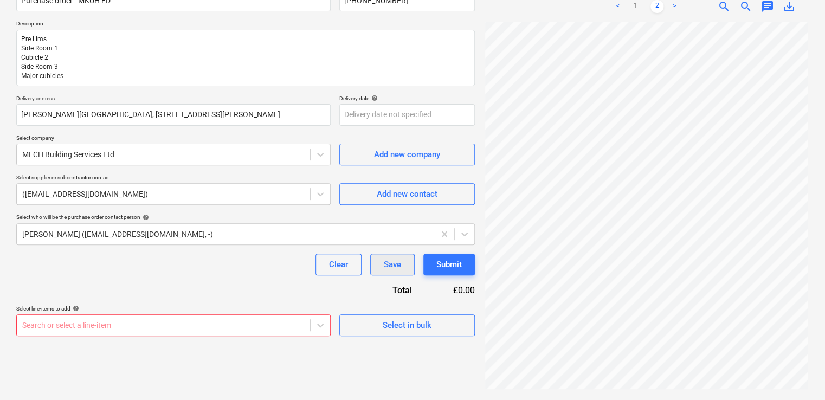
click at [390, 261] on div "Save" at bounding box center [392, 264] width 17 height 14
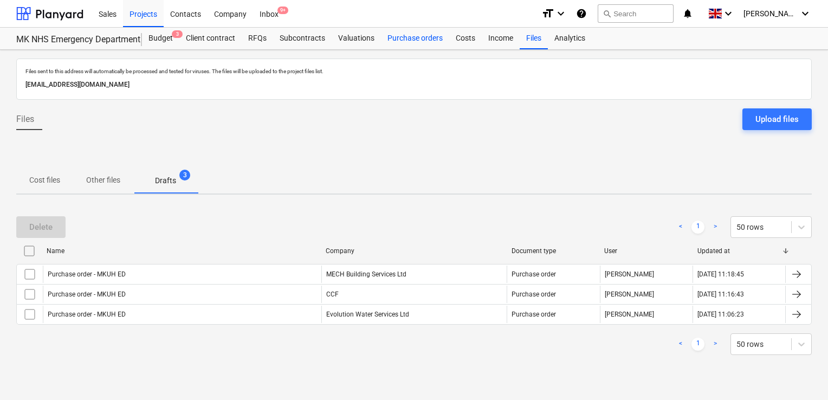
click at [405, 39] on div "Purchase orders" at bounding box center [415, 39] width 68 height 22
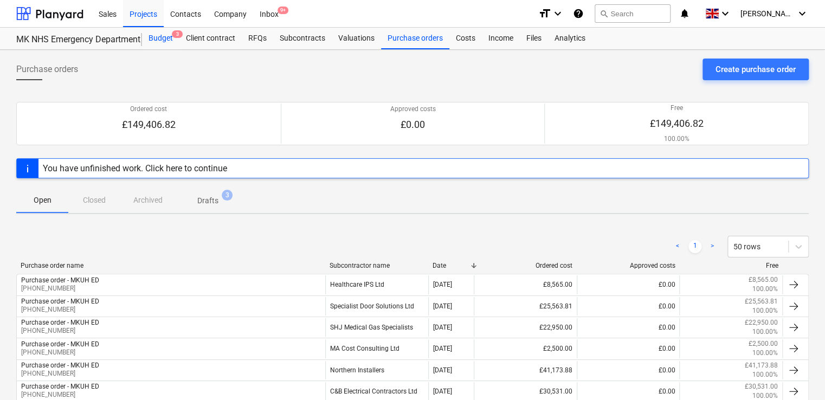
click at [172, 45] on div "Budget 3" at bounding box center [160, 39] width 37 height 22
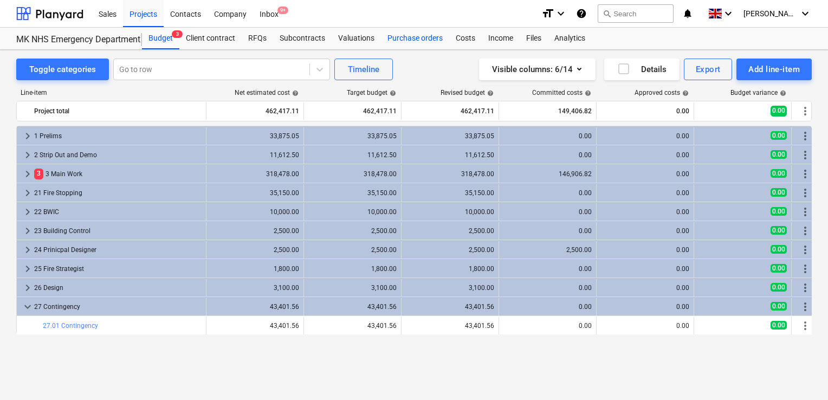
click at [417, 42] on div "Purchase orders" at bounding box center [415, 39] width 68 height 22
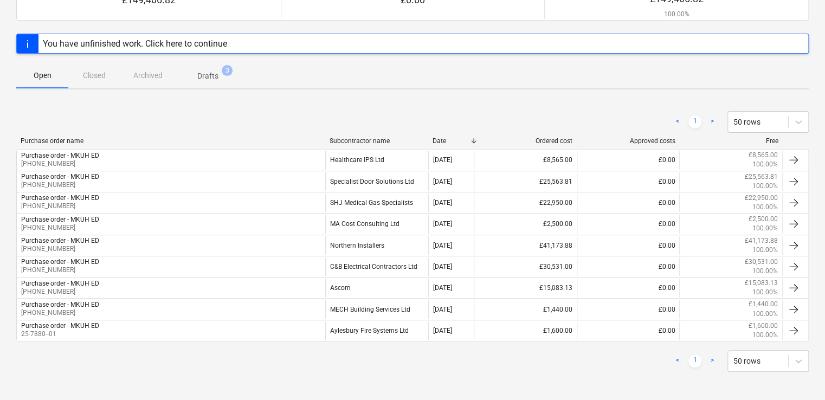
click at [218, 71] on span "Drafts 3" at bounding box center [208, 75] width 38 height 11
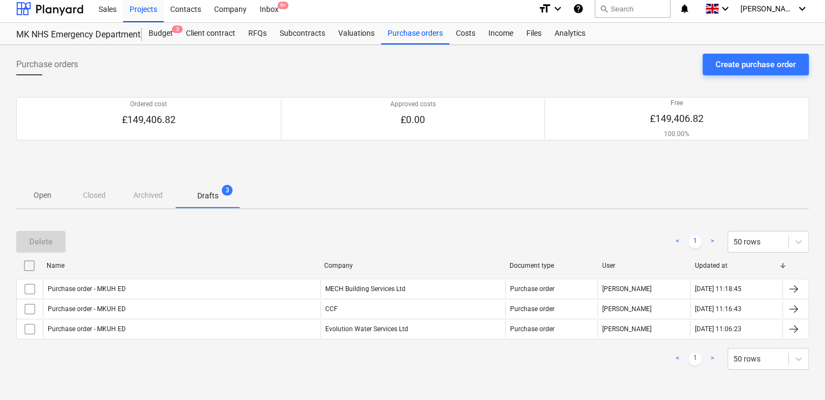
scroll to position [4, 0]
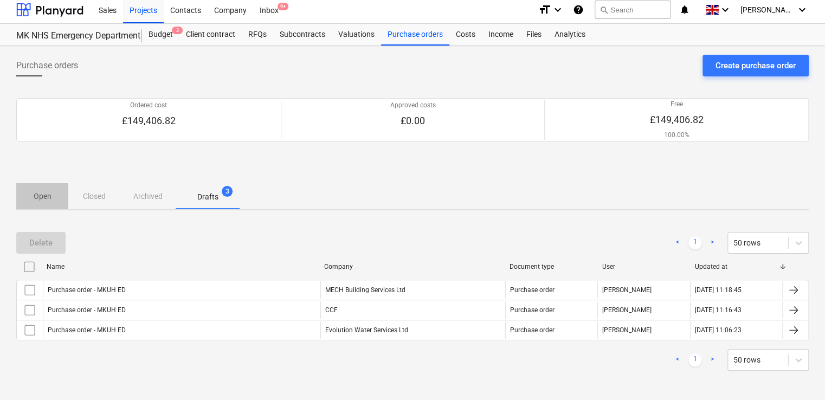
click at [56, 199] on span "Open" at bounding box center [42, 196] width 52 height 18
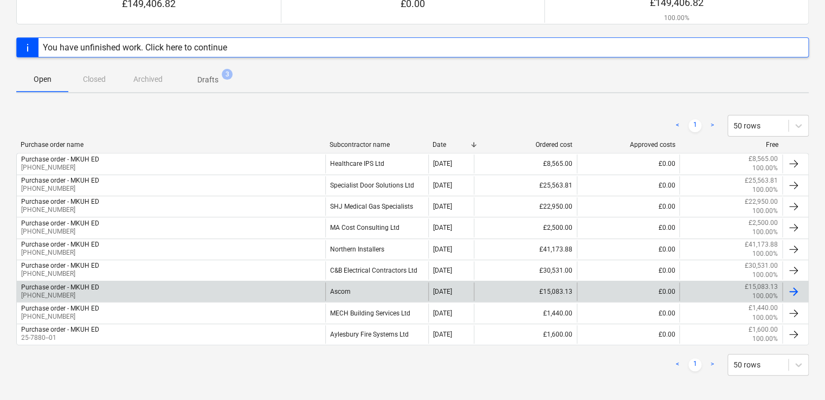
scroll to position [125, 0]
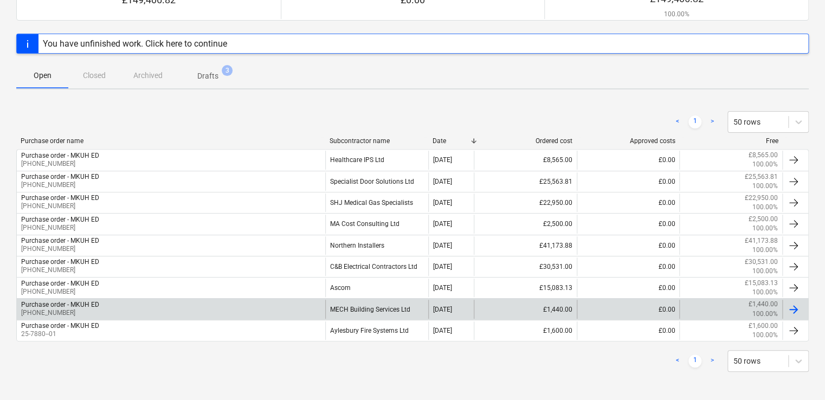
click at [273, 316] on div "Purchase order - MKUH ED [PHONE_NUMBER]" at bounding box center [171, 309] width 308 height 18
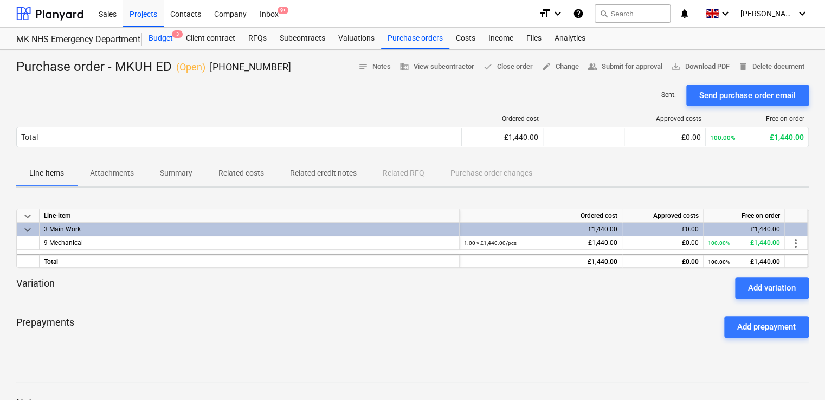
click at [166, 40] on div "Budget 3" at bounding box center [160, 39] width 37 height 22
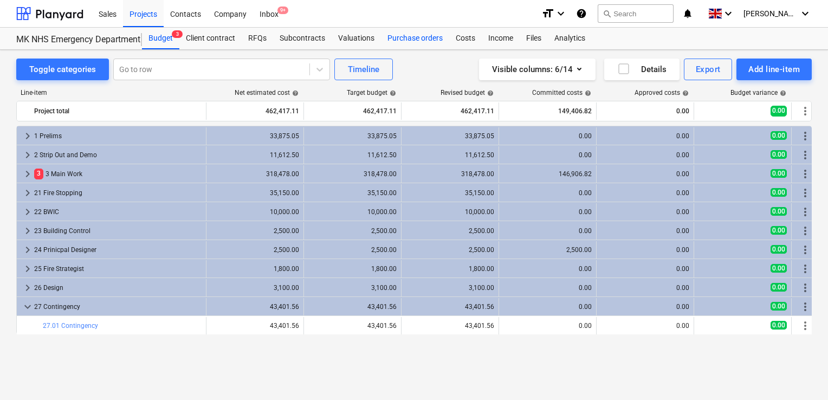
click at [419, 40] on div "Purchase orders" at bounding box center [415, 39] width 68 height 22
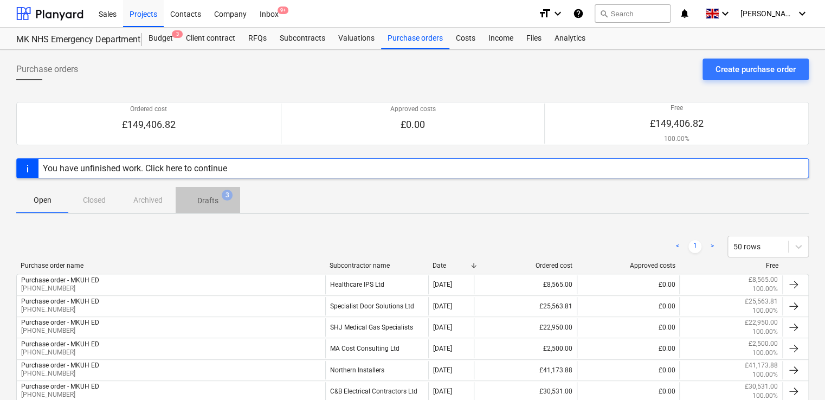
click at [219, 199] on span "Drafts 3" at bounding box center [208, 200] width 38 height 11
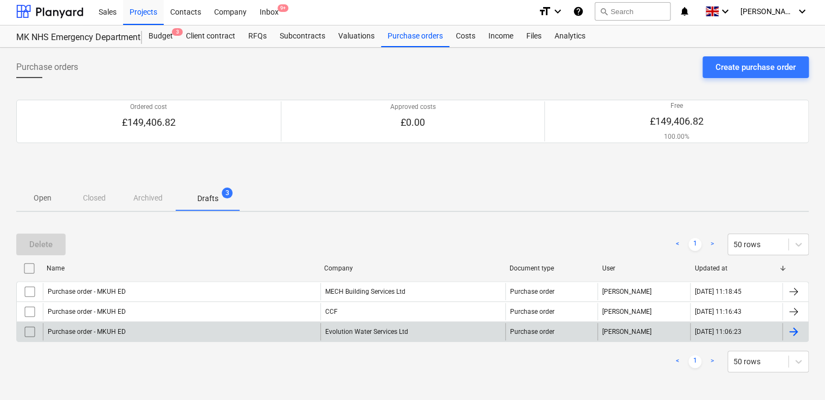
scroll to position [4, 0]
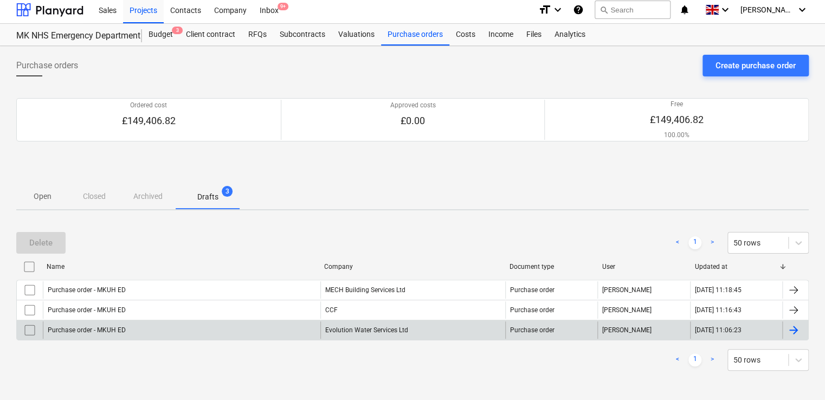
click at [173, 332] on div "Purchase order - MKUH ED" at bounding box center [181, 329] width 277 height 17
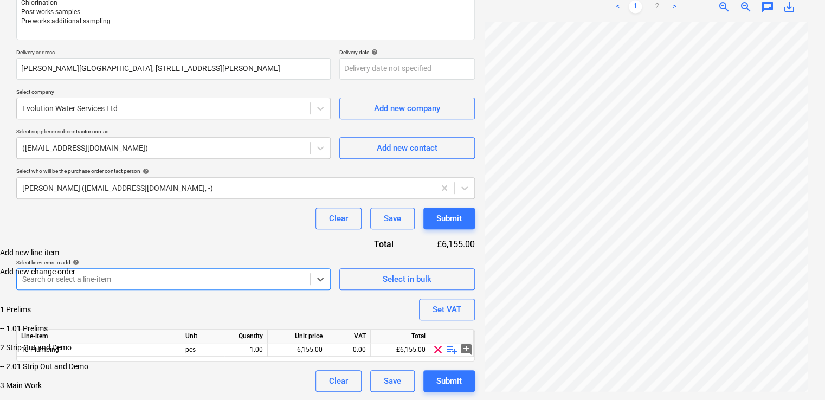
scroll to position [212, 0]
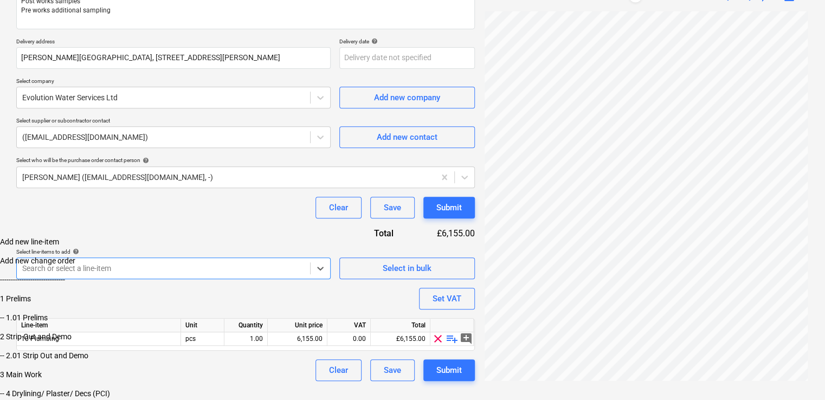
click at [157, 278] on body "Sales Projects Contacts Company Inbox 9+ format_size keyboard_arrow_down help s…" at bounding box center [412, 117] width 825 height 564
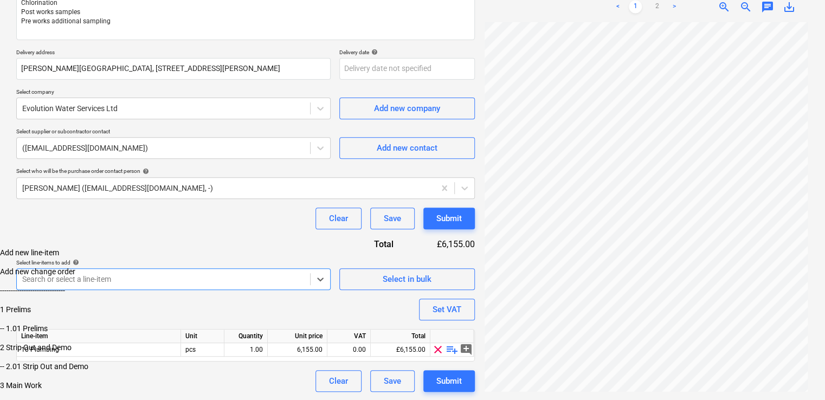
click at [173, 202] on div "Purchase order name help Purchase order - MKUH ED Purchase order reference numb…" at bounding box center [245, 163] width 458 height 457
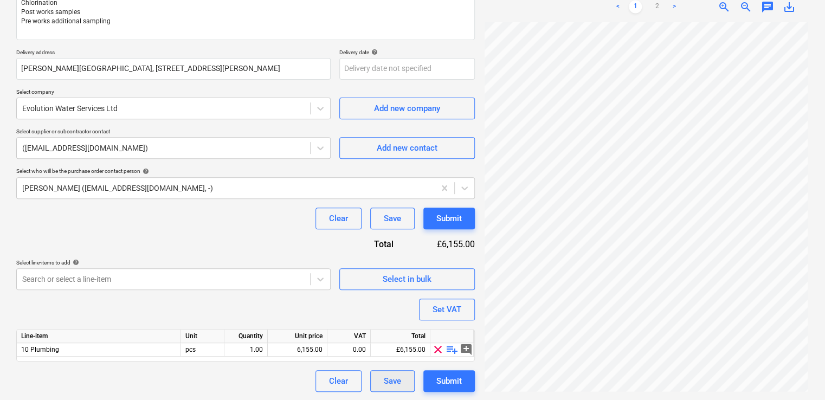
click at [391, 387] on div "Save" at bounding box center [392, 381] width 17 height 14
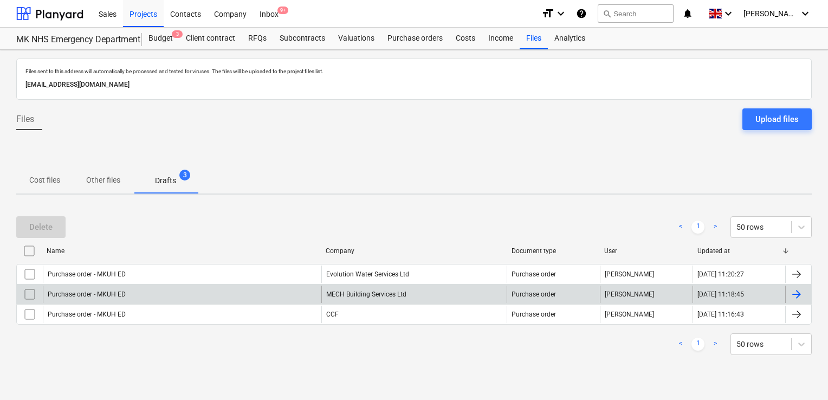
click at [234, 293] on div "Purchase order - MKUH ED" at bounding box center [182, 293] width 278 height 17
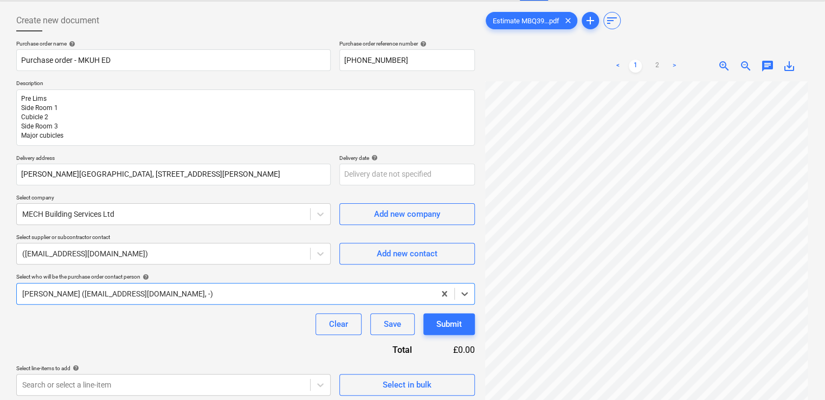
scroll to position [108, 0]
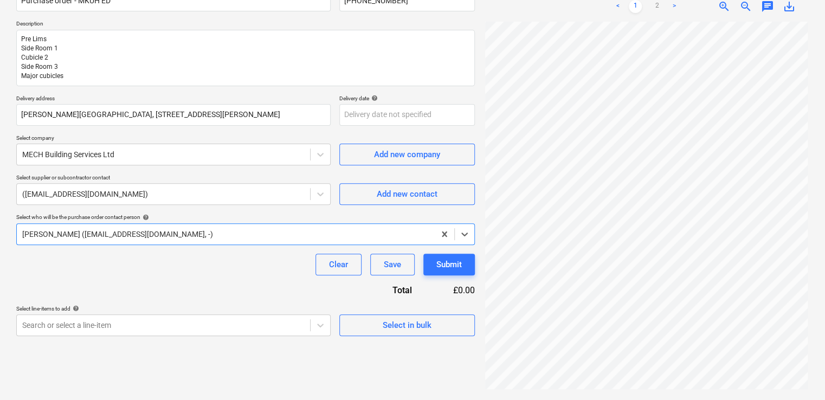
click at [269, 276] on div "Purchase order name help Purchase order - MKUH ED Purchase order reference numb…" at bounding box center [245, 157] width 458 height 355
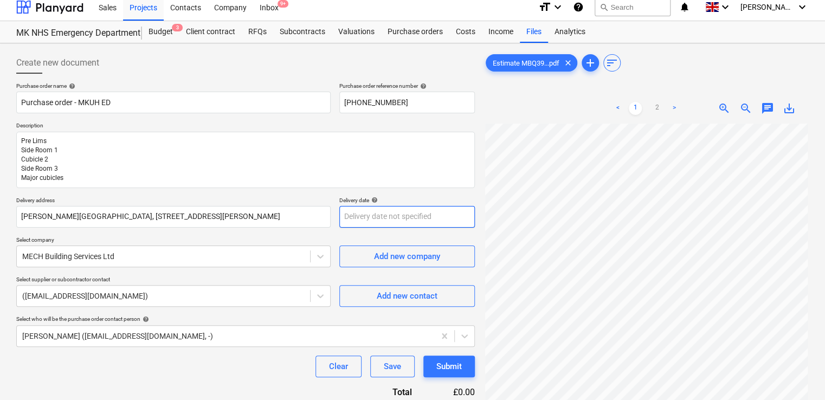
scroll to position [0, 0]
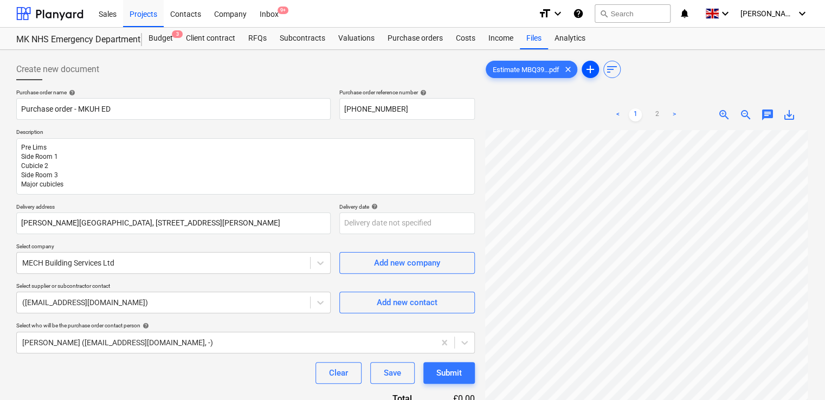
click at [596, 69] on span "add" at bounding box center [589, 69] width 13 height 13
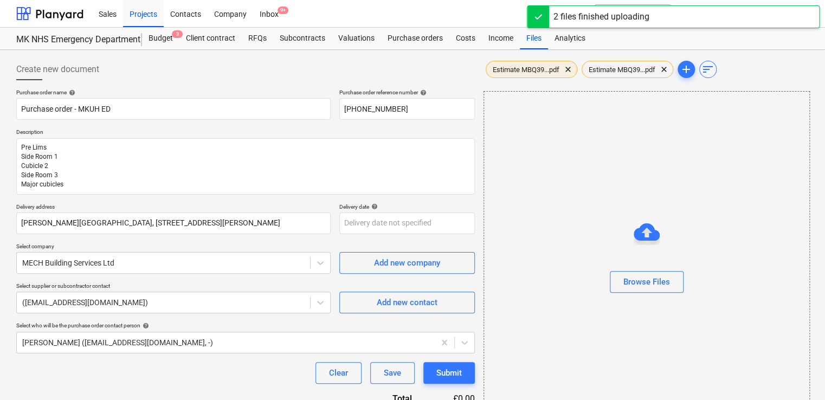
click at [540, 74] on div "Estimate MBQ39...pdf clear" at bounding box center [531, 69] width 92 height 17
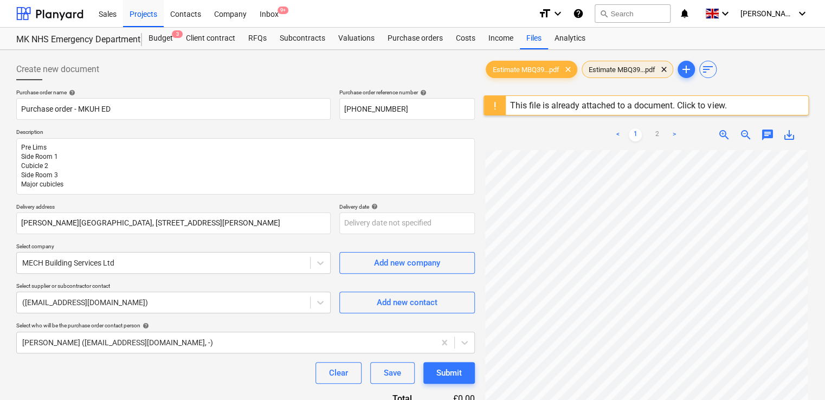
click at [612, 73] on div "Estimate MBQ39...pdf clear" at bounding box center [627, 69] width 92 height 17
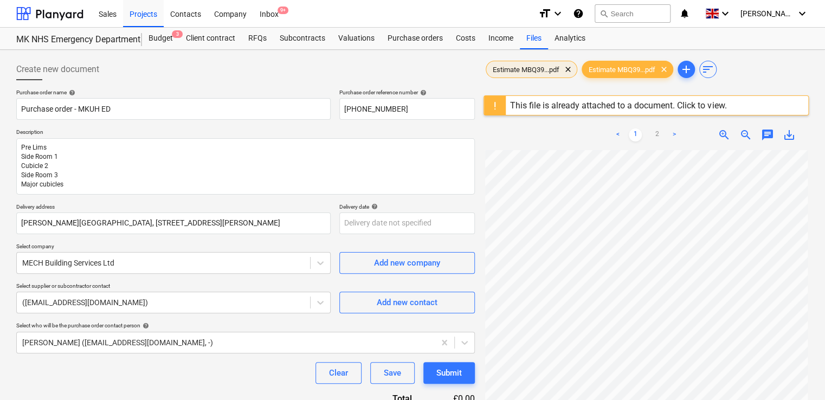
click at [542, 63] on div "Estimate MBQ39...pdf clear" at bounding box center [531, 69] width 92 height 17
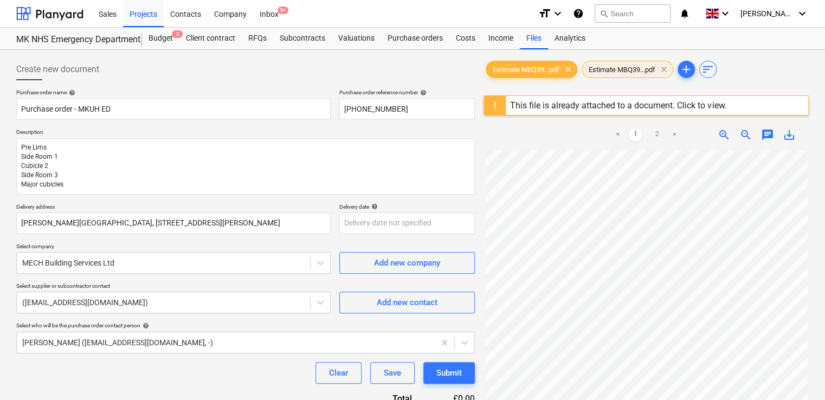
click at [664, 67] on span "clear" at bounding box center [663, 69] width 13 height 13
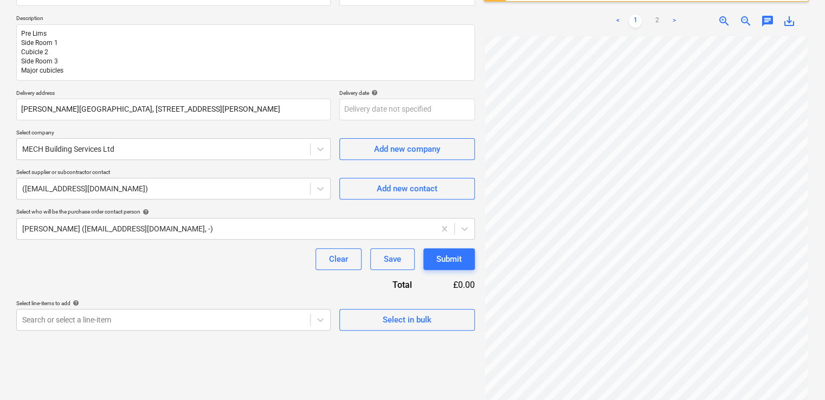
scroll to position [128, 0]
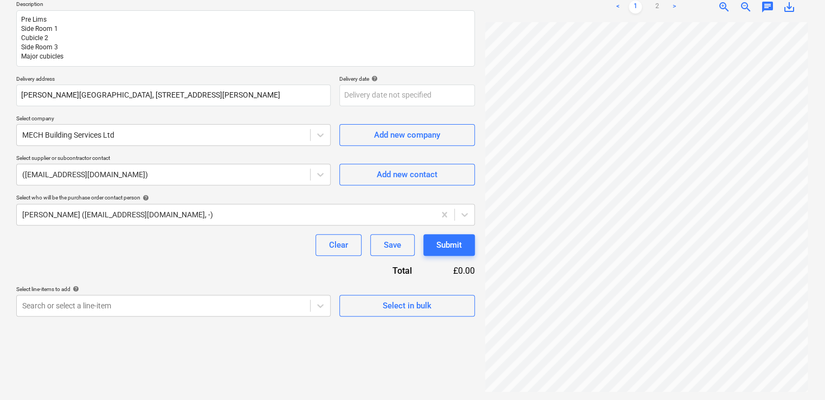
click at [466, 270] on div "£0.00" at bounding box center [452, 270] width 46 height 12
drag, startPoint x: 466, startPoint y: 270, endPoint x: 445, endPoint y: 272, distance: 21.2
click at [445, 272] on div "£0.00" at bounding box center [452, 270] width 46 height 12
click at [343, 218] on div at bounding box center [225, 214] width 407 height 11
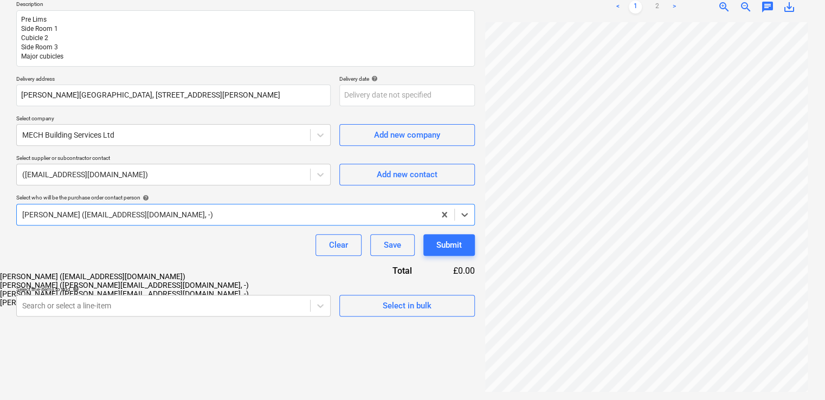
click at [343, 218] on div at bounding box center [225, 214] width 407 height 11
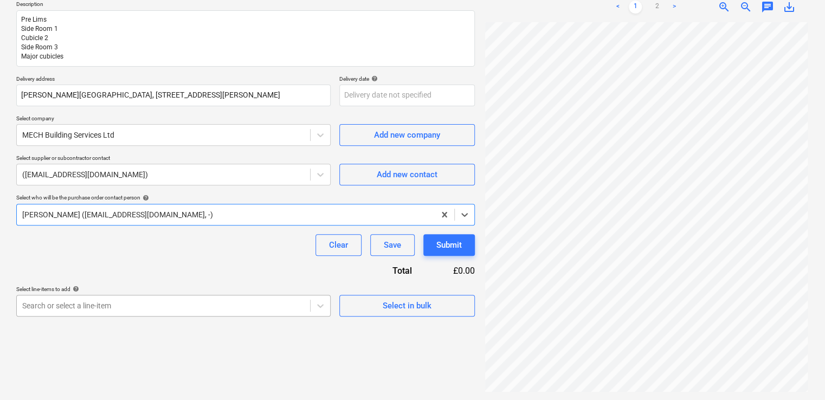
scroll to position [212, 0]
click at [161, 271] on body "Sales Projects Contacts Company Inbox 9+ format_size keyboard_arrow_down help s…" at bounding box center [412, 72] width 825 height 400
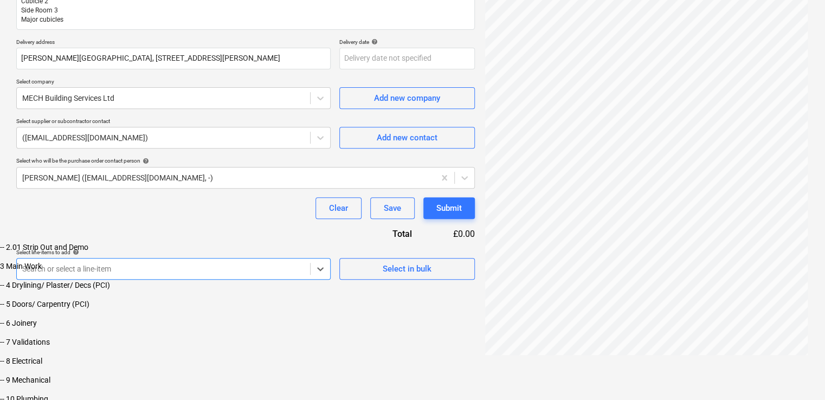
scroll to position [163, 0]
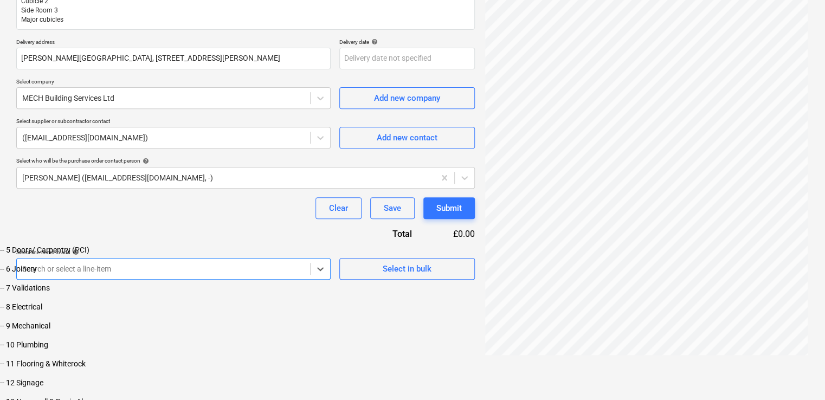
click at [88, 329] on div "-- 9 Mechanical" at bounding box center [412, 325] width 825 height 9
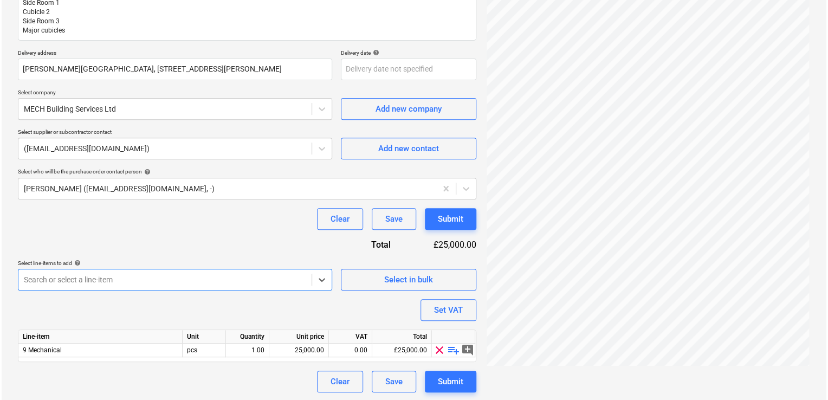
scroll to position [94, 0]
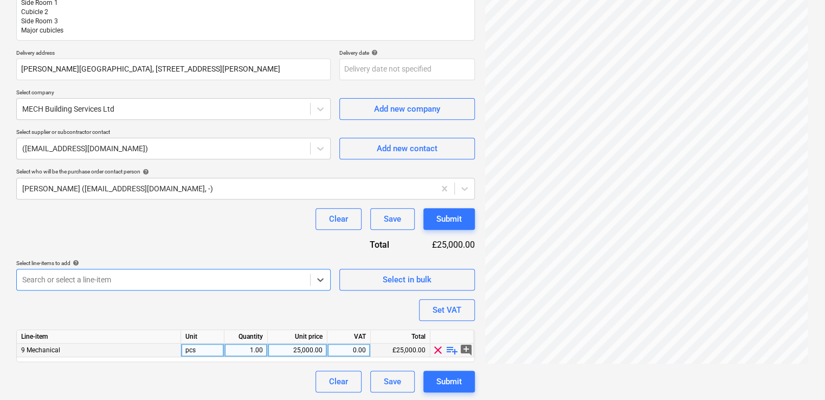
click at [320, 346] on div "25,000.00" at bounding box center [297, 350] width 50 height 14
click at [320, 346] on input "25000" at bounding box center [297, 349] width 59 height 13
type input "10489.66"
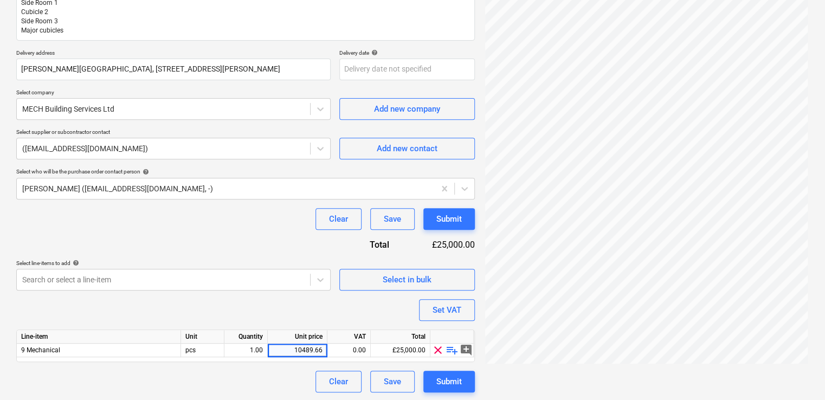
click at [325, 330] on div "Unit price" at bounding box center [298, 337] width 60 height 14
click at [340, 315] on div "Purchase order name help Purchase order - MKUH ED Purchase order reference numb…" at bounding box center [245, 163] width 458 height 457
click at [453, 386] on div "Submit" at bounding box center [448, 381] width 25 height 14
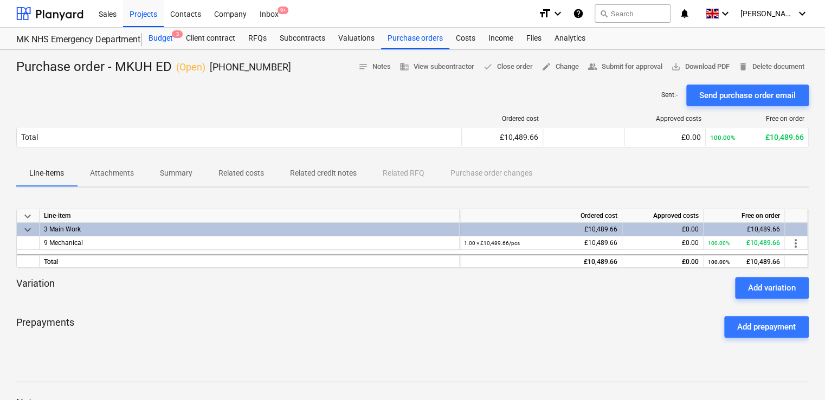
click at [159, 40] on div "Budget 3" at bounding box center [160, 39] width 37 height 22
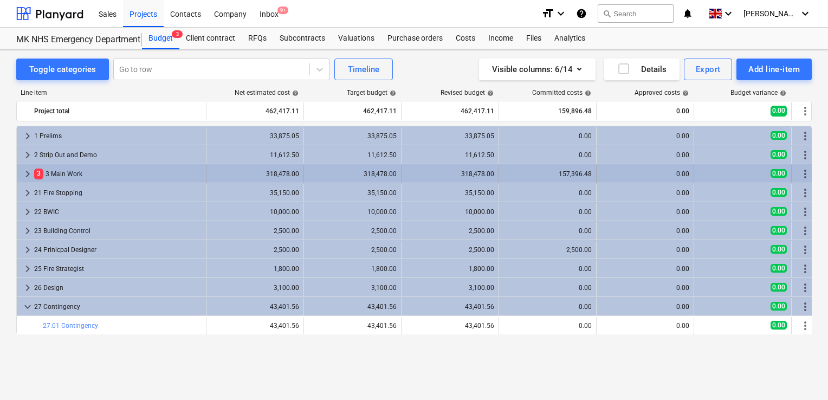
click at [92, 177] on div "3 3 Main Work" at bounding box center [117, 173] width 167 height 17
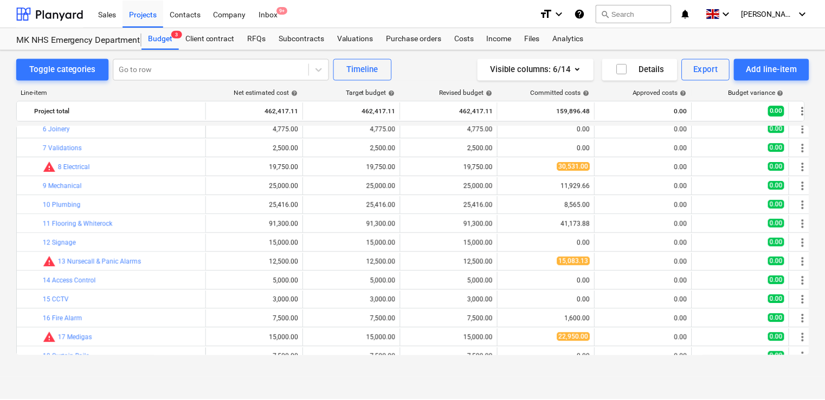
scroll to position [108, 0]
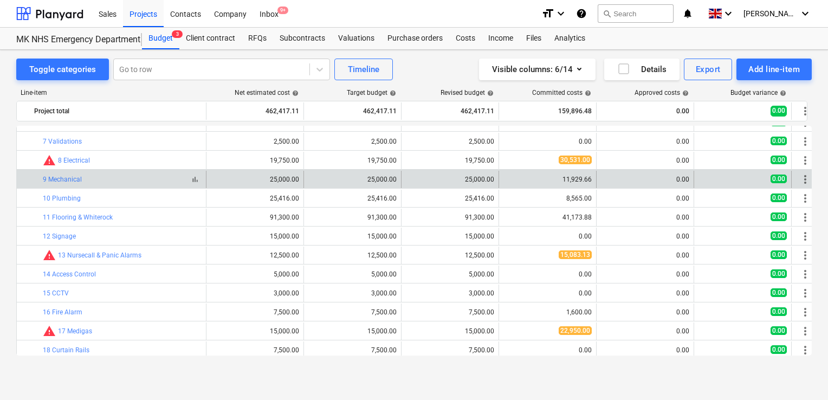
click at [100, 178] on div "bar_chart 9 Mechanical" at bounding box center [122, 180] width 159 height 8
click at [60, 177] on link "9 Mechanical" at bounding box center [62, 180] width 39 height 8
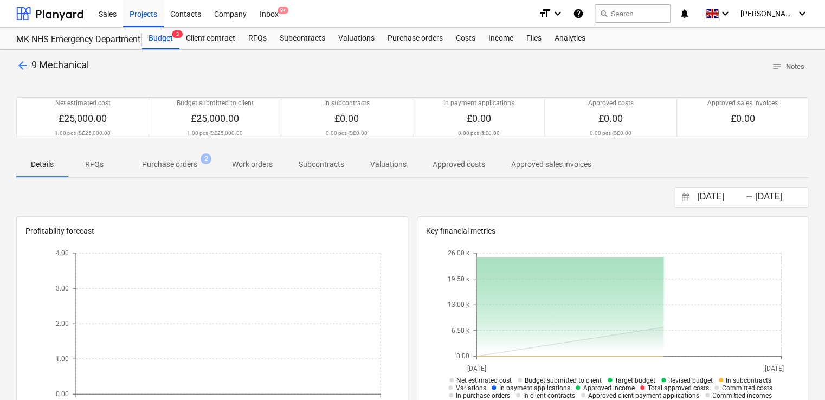
click at [160, 168] on p "Purchase orders" at bounding box center [169, 164] width 55 height 11
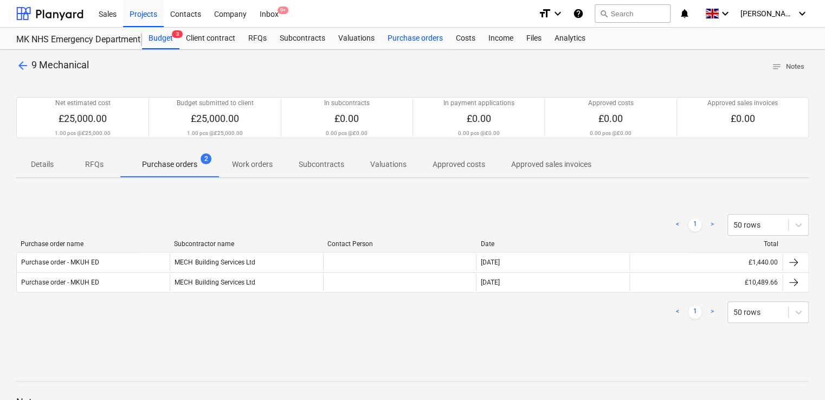
click at [397, 35] on div "Purchase orders" at bounding box center [415, 39] width 68 height 22
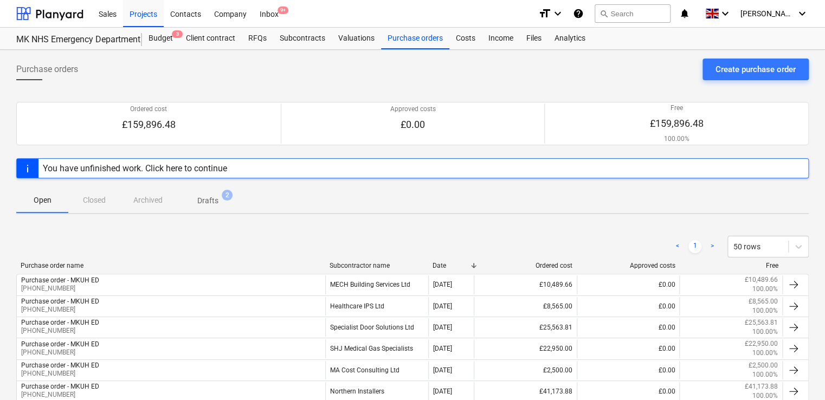
click at [219, 200] on span "Drafts 2" at bounding box center [208, 200] width 38 height 11
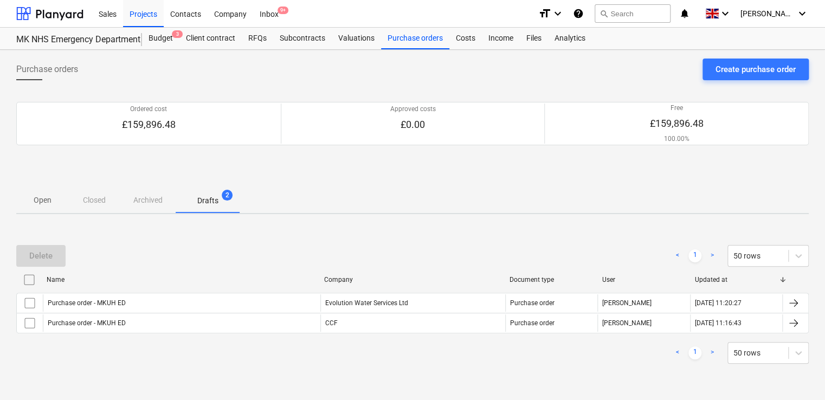
scroll to position [2, 0]
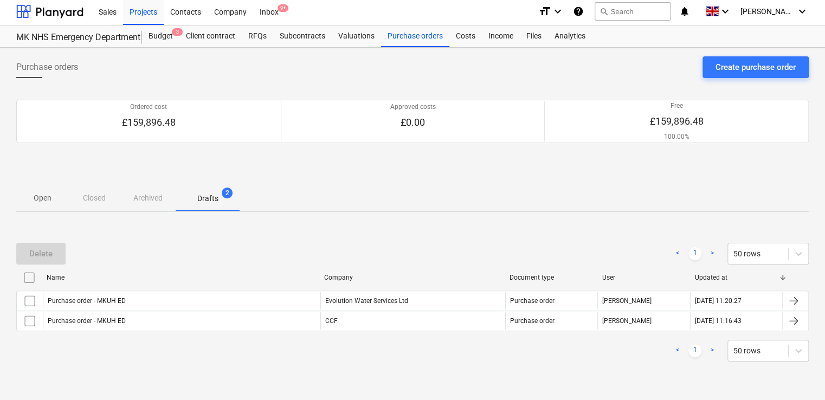
click at [37, 197] on p "Open" at bounding box center [42, 197] width 26 height 11
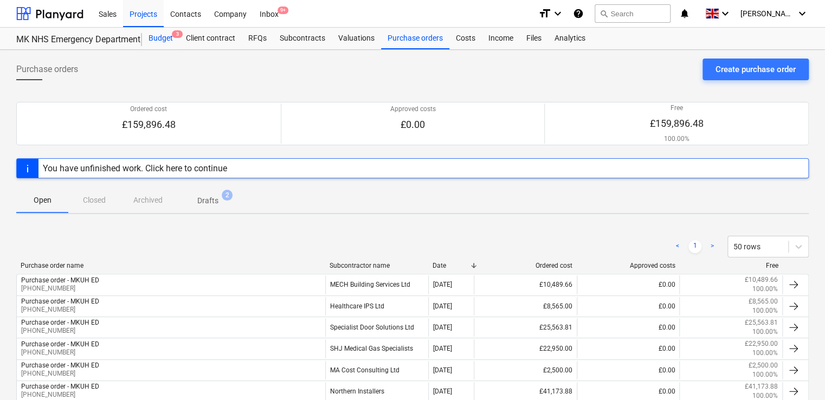
click at [158, 38] on div "Budget 3" at bounding box center [160, 39] width 37 height 22
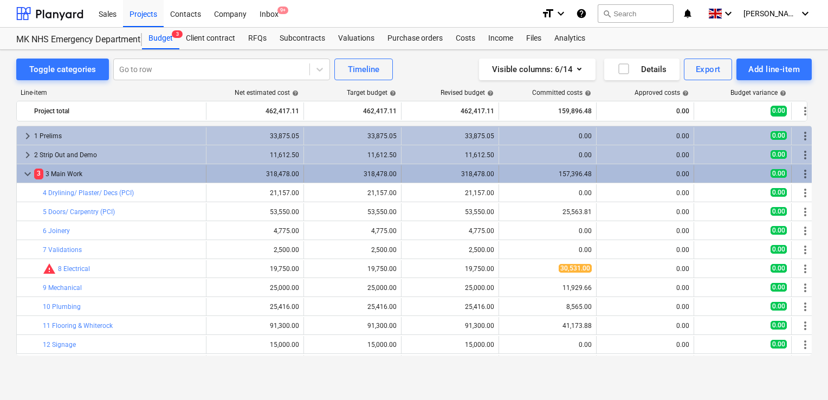
click at [37, 177] on span "3" at bounding box center [38, 173] width 9 height 10
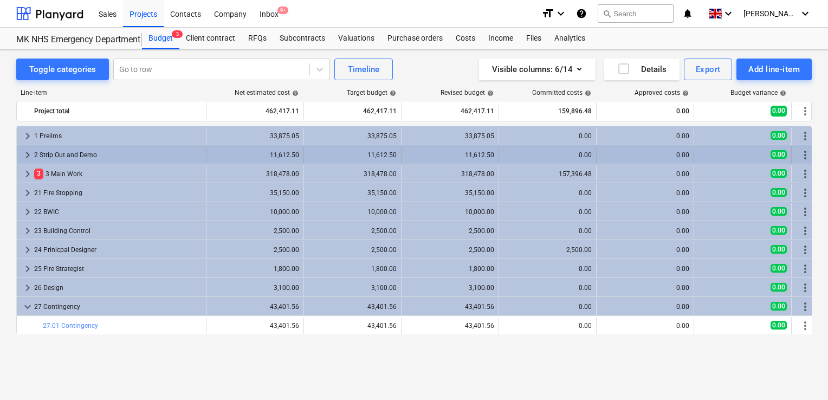
click at [46, 156] on div "2 Strip Out and Demo" at bounding box center [117, 154] width 167 height 17
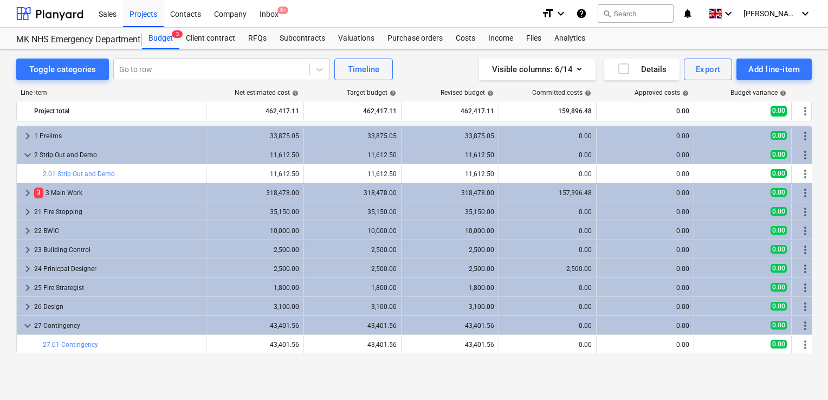
click at [46, 156] on div "2 Strip Out and Demo" at bounding box center [117, 154] width 167 height 17
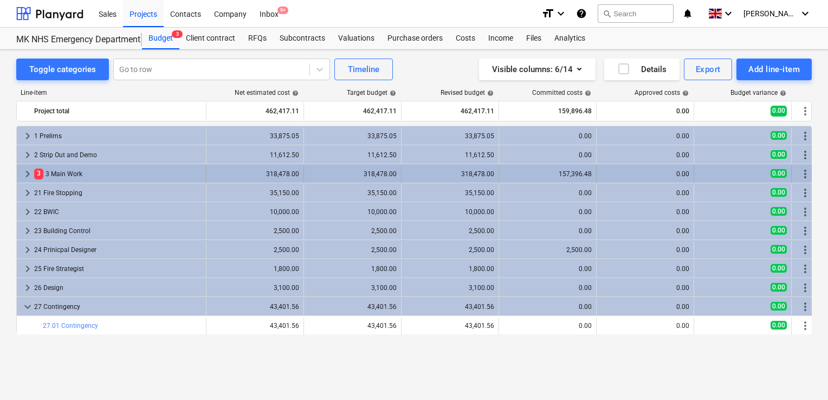
click at [72, 177] on div "3 3 Main Work" at bounding box center [117, 173] width 167 height 17
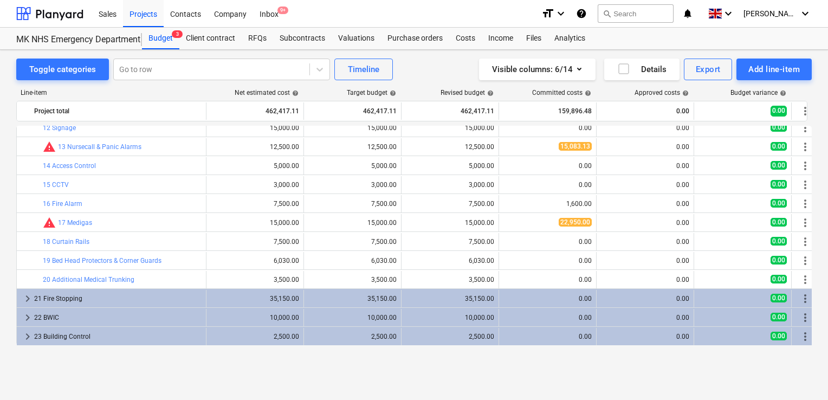
scroll to position [163, 0]
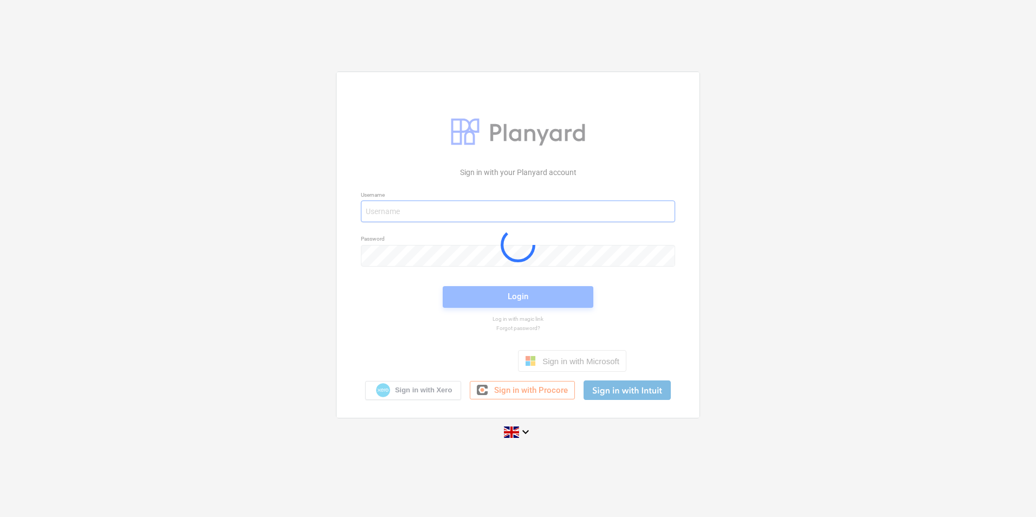
type input "[PERSON_NAME][EMAIL_ADDRESS][DOMAIN_NAME]"
click at [465, 303] on div at bounding box center [517, 245] width 363 height 346
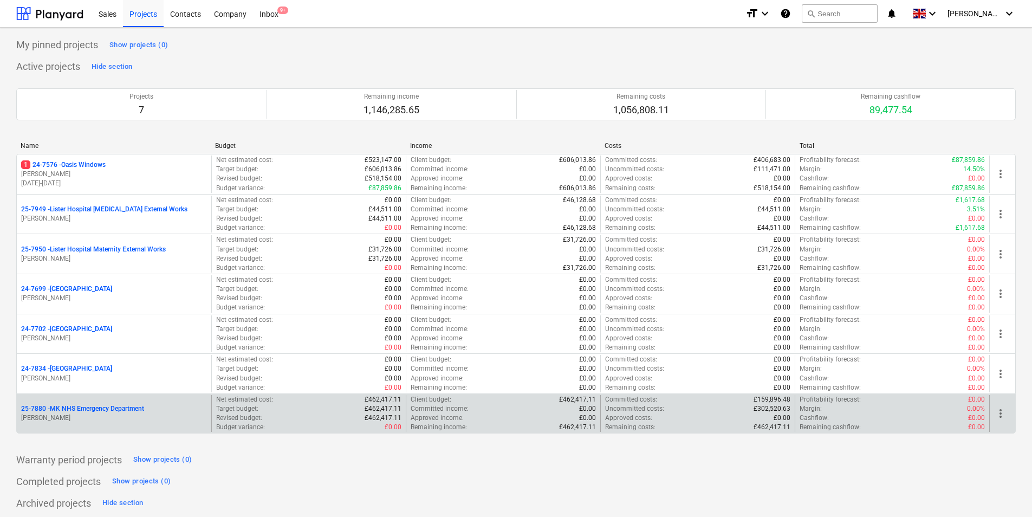
click at [129, 430] on div "25-7880 - MK NHS Emergency Department [PERSON_NAME]" at bounding box center [114, 413] width 194 height 37
click at [202, 414] on p "[PERSON_NAME]" at bounding box center [114, 417] width 186 height 9
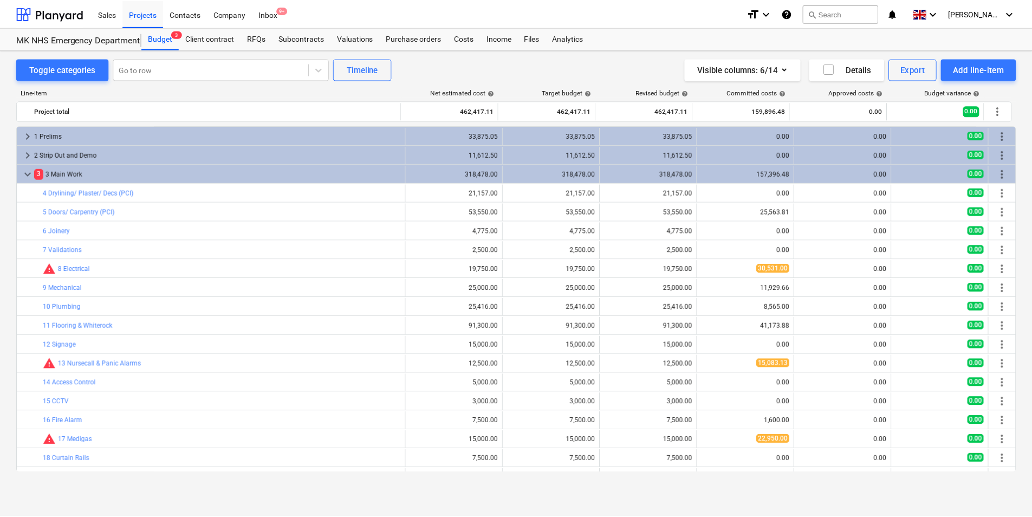
scroll to position [163, 0]
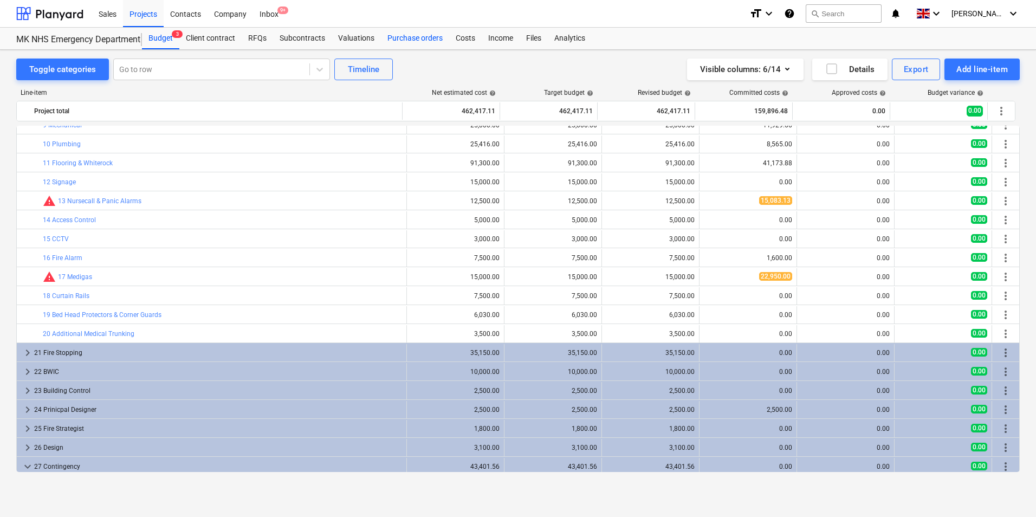
click at [414, 44] on div "Purchase orders" at bounding box center [415, 39] width 68 height 22
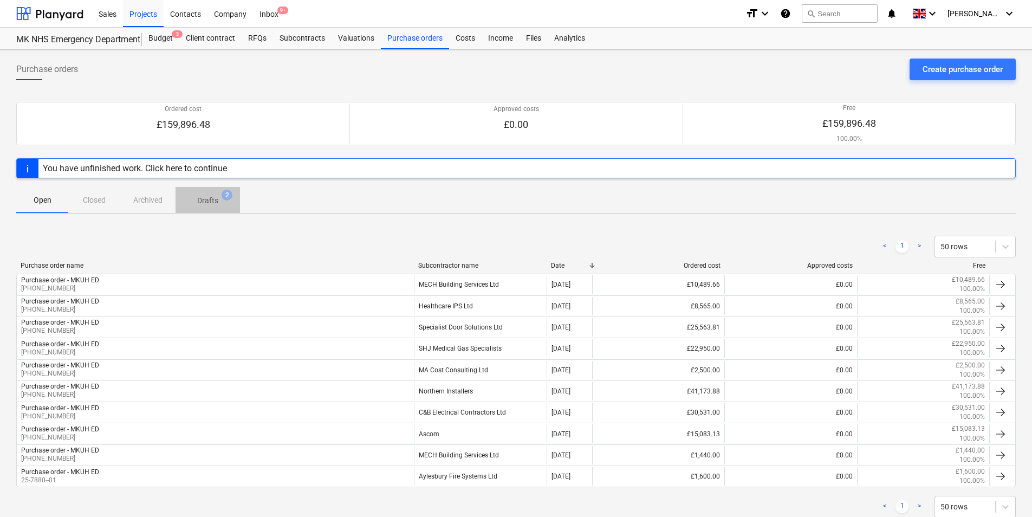
click at [228, 199] on span "2" at bounding box center [227, 195] width 11 height 11
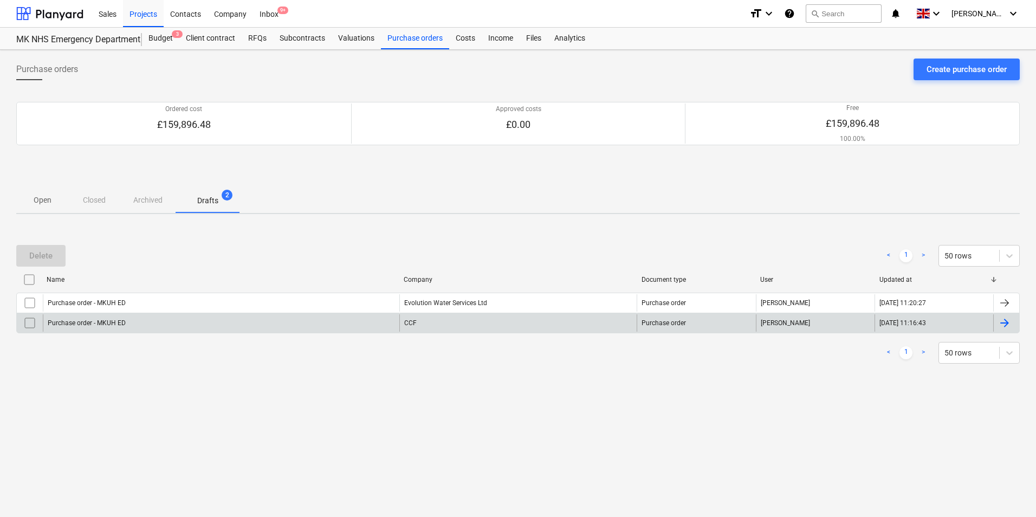
click at [145, 320] on div "Purchase order - MKUH ED" at bounding box center [221, 322] width 356 height 17
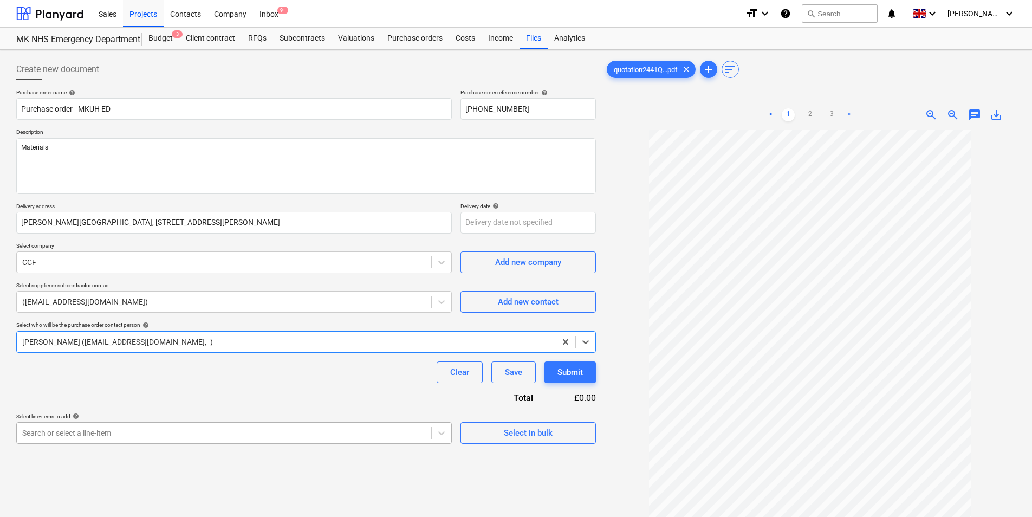
click at [134, 429] on body "Sales Projects Contacts Company Inbox 9+ format_size keyboard_arrow_down help s…" at bounding box center [516, 258] width 1032 height 517
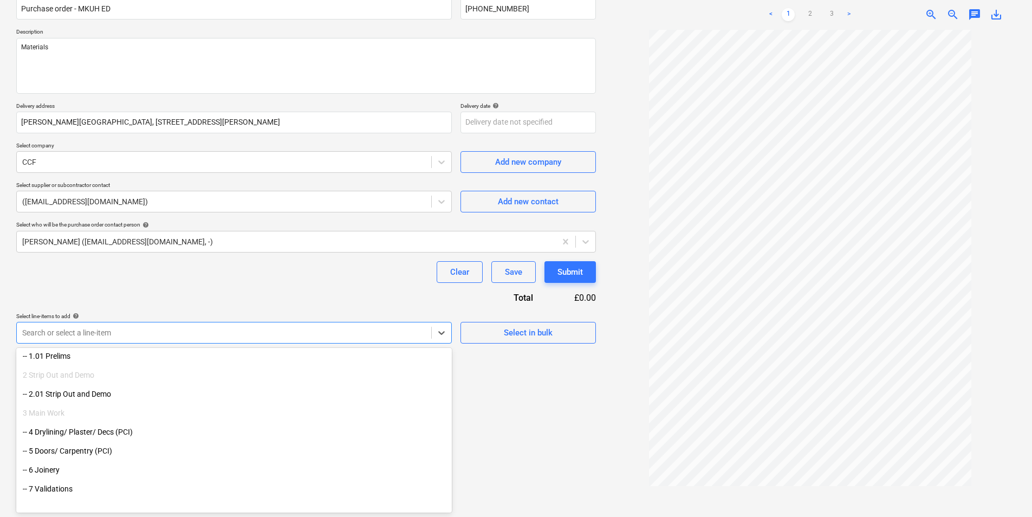
scroll to position [108, 0]
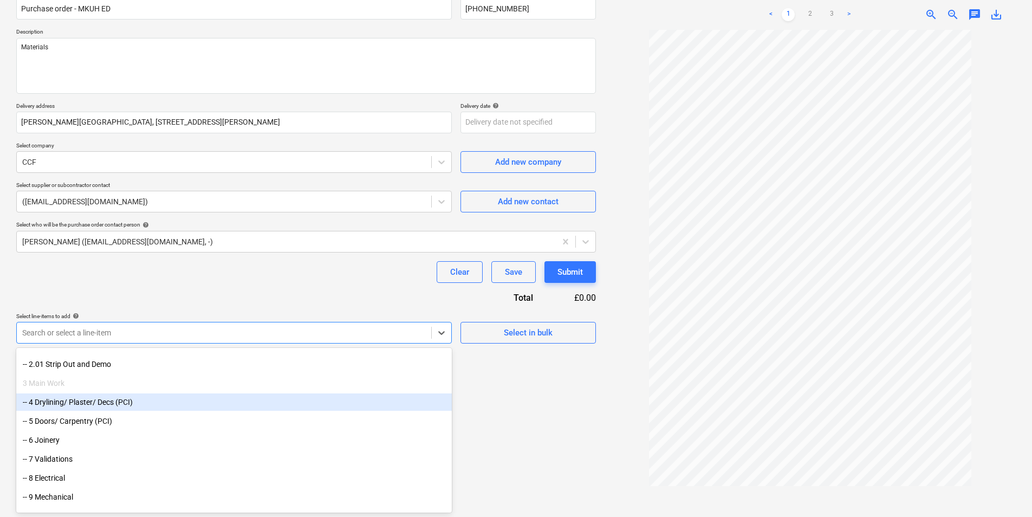
click at [111, 404] on div "-- 4 Drylining/ Plaster/ Decs (PCI)" at bounding box center [234, 401] width 436 height 17
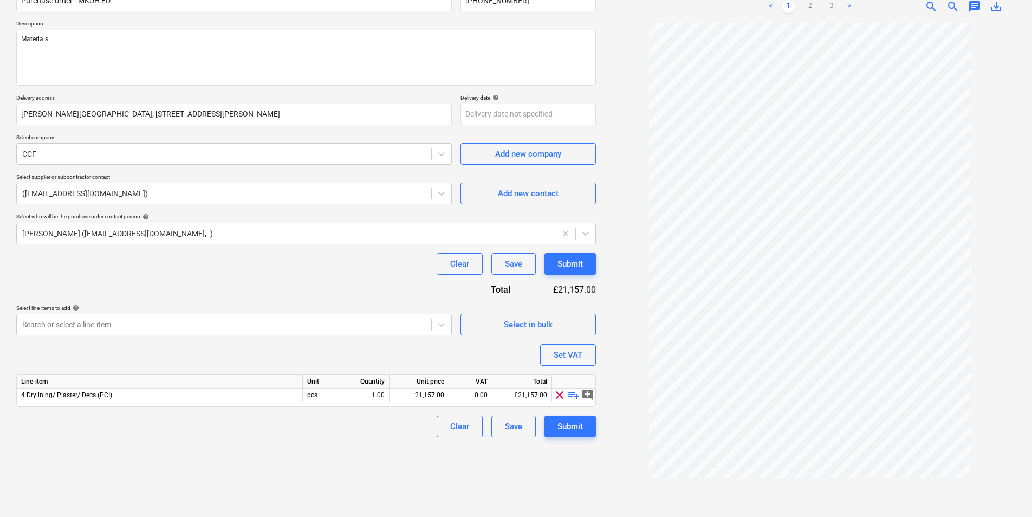
scroll to position [0, 0]
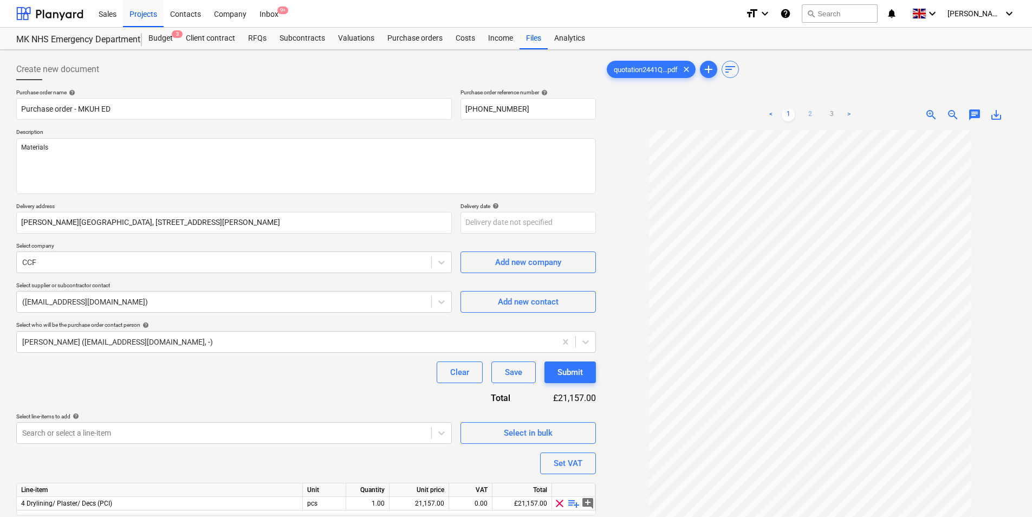
click at [814, 113] on link "2" at bounding box center [809, 114] width 13 height 13
type textarea "x"
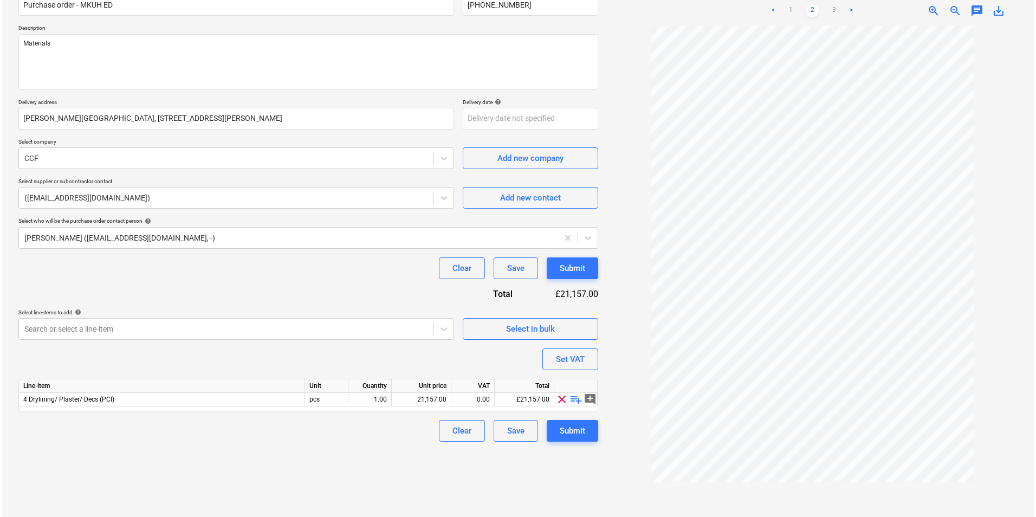
scroll to position [108, 0]
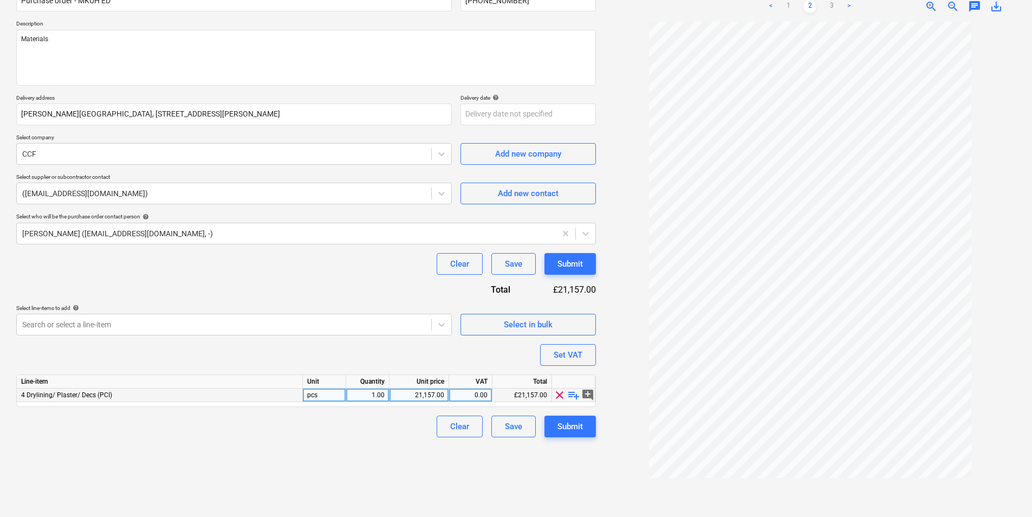
click at [425, 392] on div "21,157.00" at bounding box center [419, 395] width 50 height 14
click at [425, 392] on input "21157" at bounding box center [419, 394] width 59 height 13
type input "708.65"
click at [432, 367] on div "Purchase order name help Purchase order - MKUH ED Purchase order reference numb…" at bounding box center [306, 208] width 580 height 457
click at [572, 430] on div "Submit" at bounding box center [569, 426] width 25 height 14
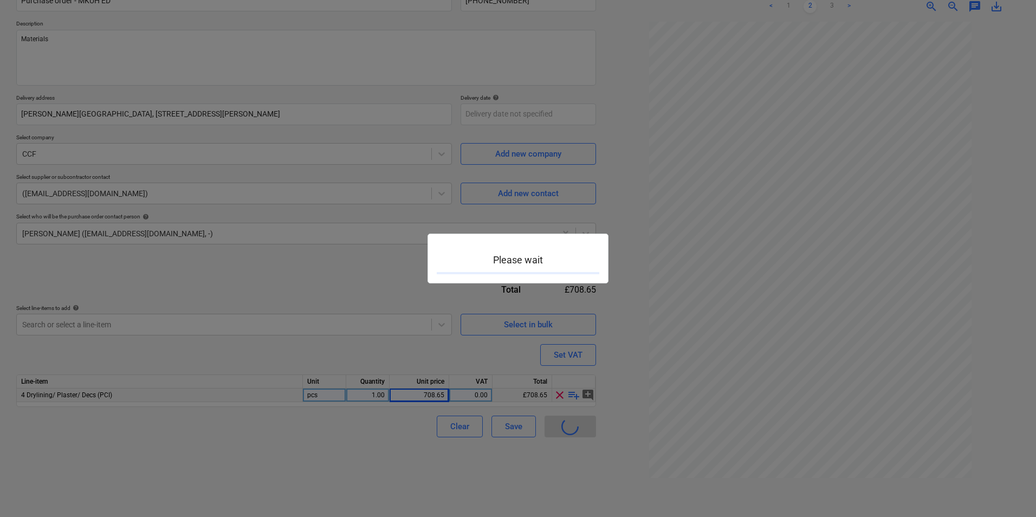
type textarea "x"
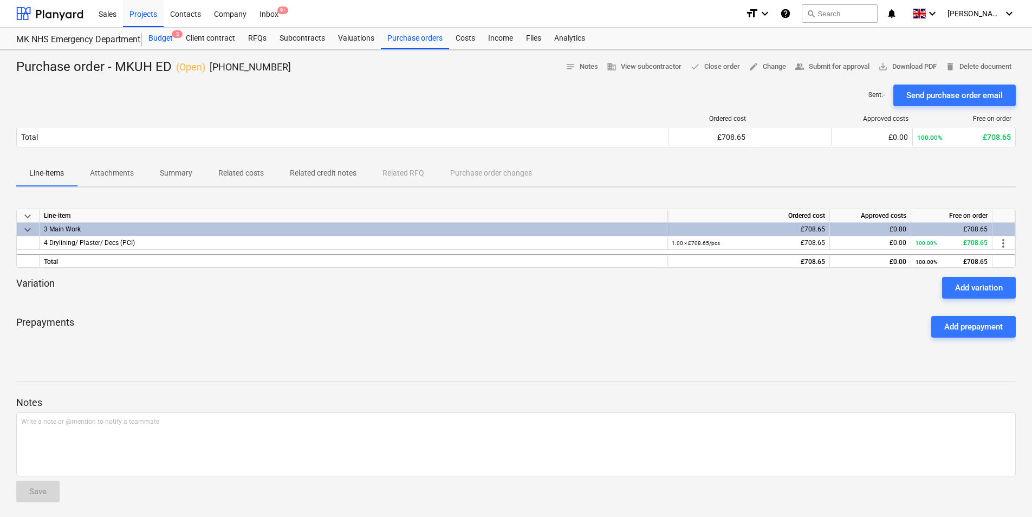
click at [165, 36] on div "Budget 3" at bounding box center [160, 39] width 37 height 22
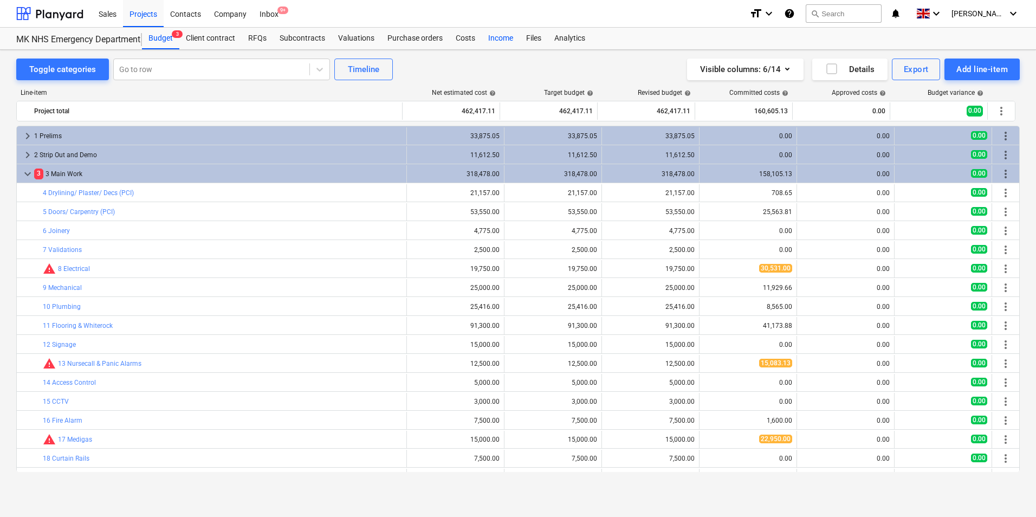
click at [509, 36] on div "Income" at bounding box center [501, 39] width 38 height 22
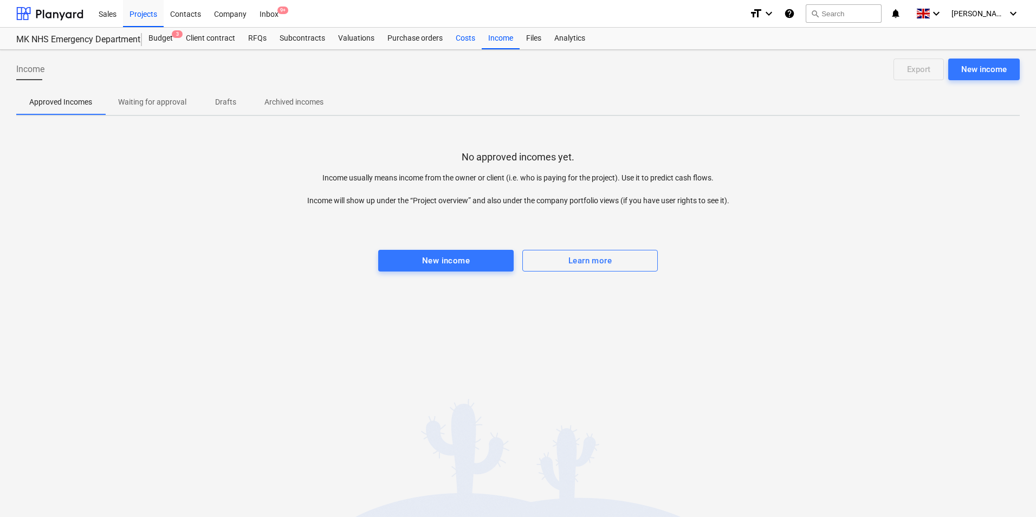
click at [468, 38] on div "Costs" at bounding box center [465, 39] width 33 height 22
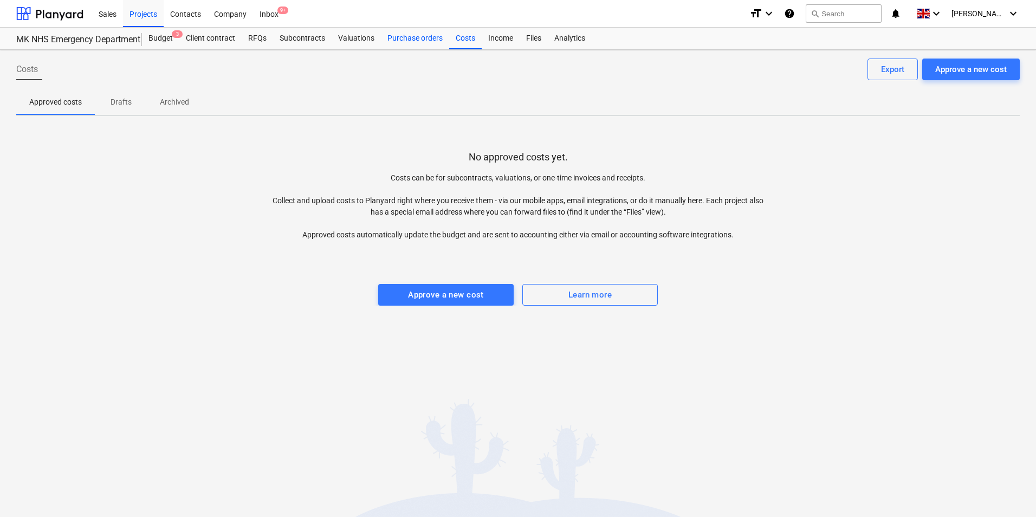
click at [415, 48] on div "Purchase orders" at bounding box center [415, 39] width 68 height 22
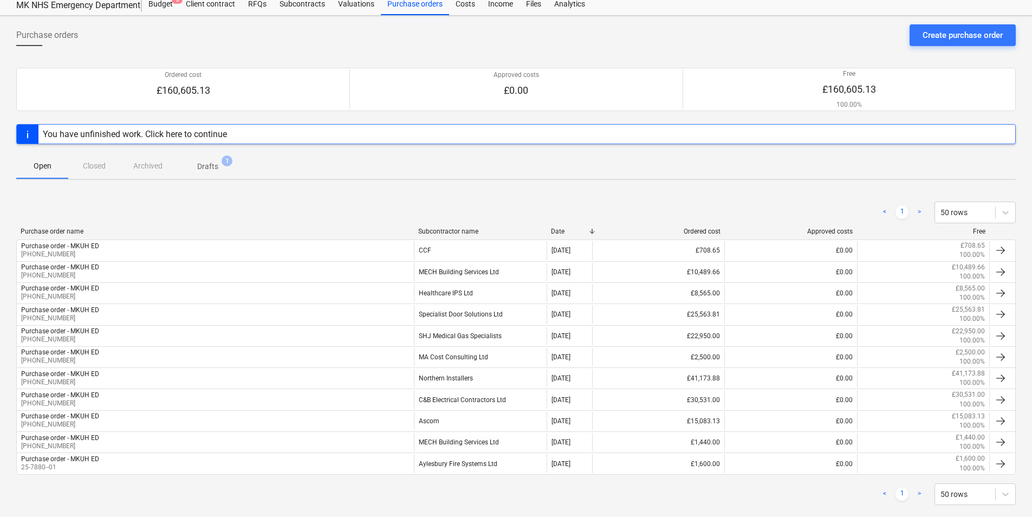
scroll to position [53, 0]
